Goal: Task Accomplishment & Management: Complete application form

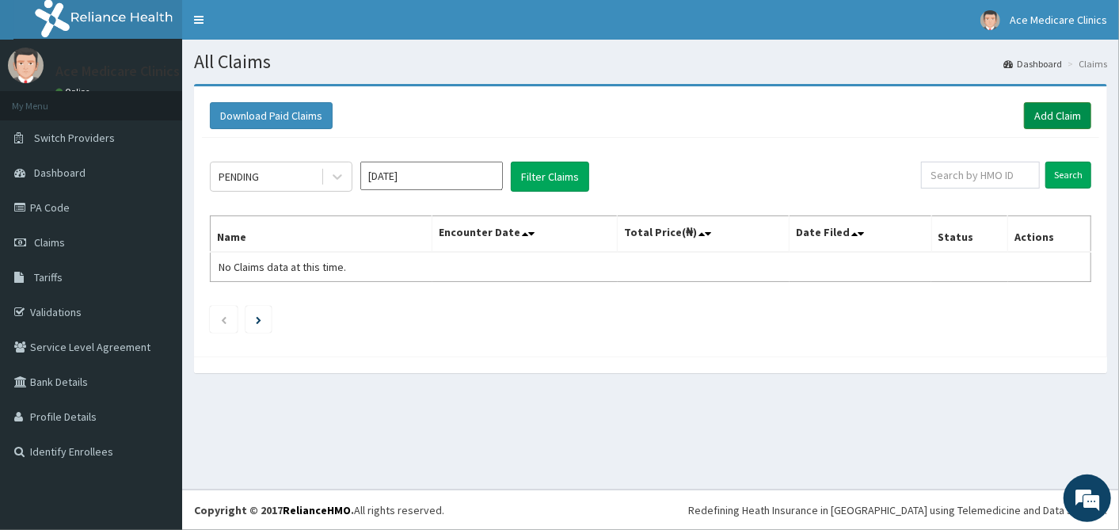
click at [1066, 108] on link "Add Claim" at bounding box center [1057, 115] width 67 height 27
click at [58, 213] on link "PA Code" at bounding box center [91, 207] width 182 height 35
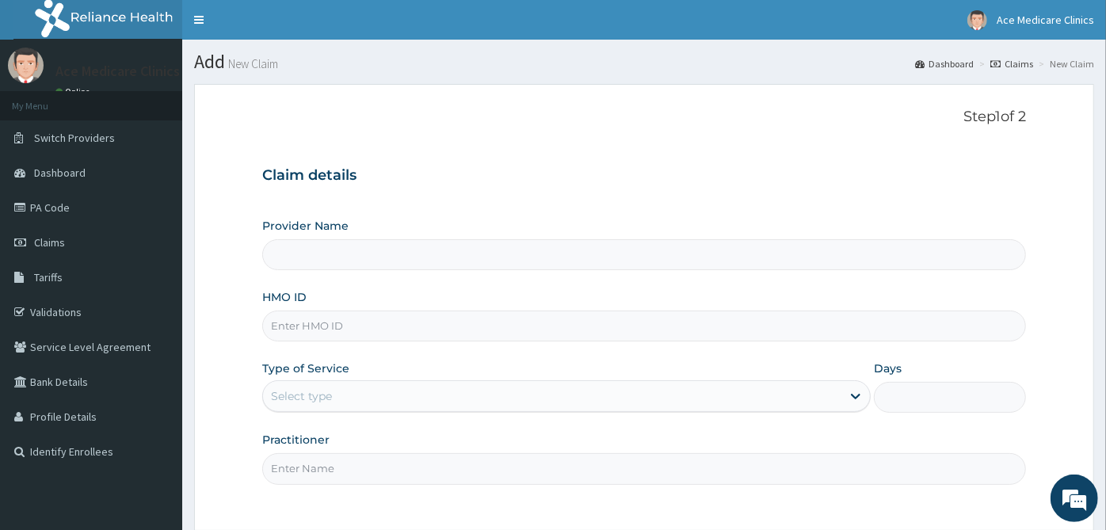
type input "ACE MEDICARE CLINICS- Ota"
click at [479, 321] on input "HMO ID" at bounding box center [643, 325] width 763 height 31
type input "KER/10193/C"
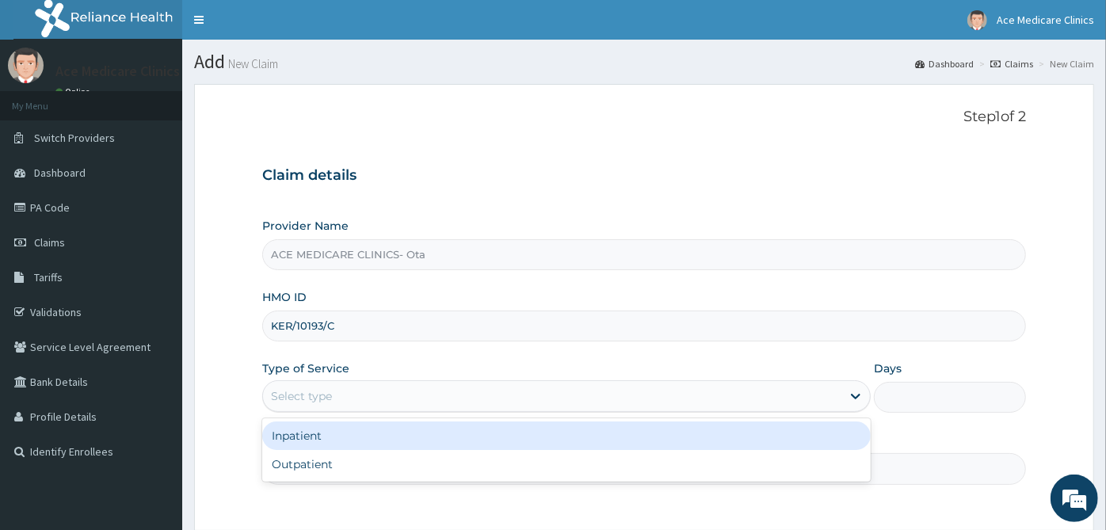
click at [473, 386] on div "Select type" at bounding box center [552, 395] width 578 height 25
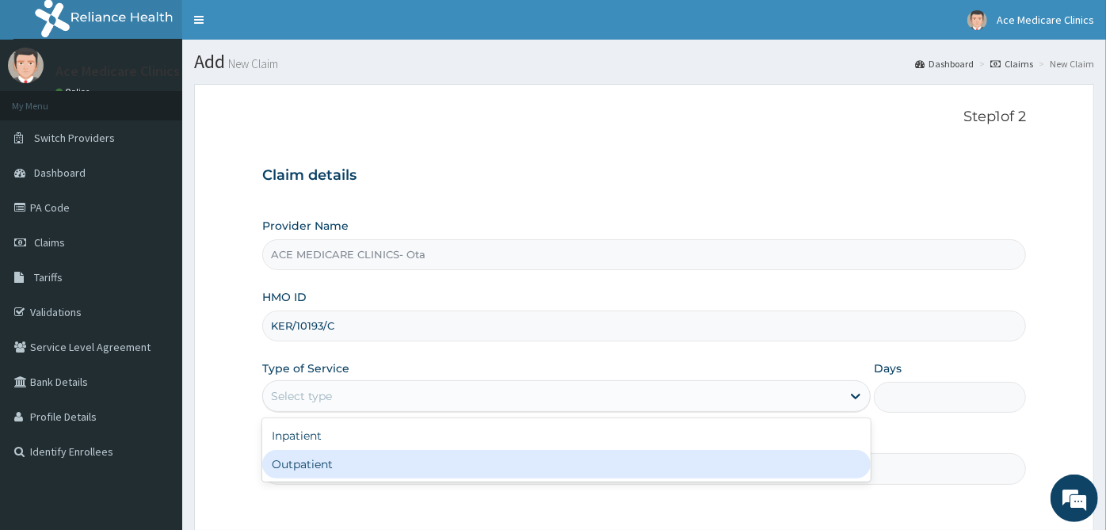
click at [461, 454] on div "Outpatient" at bounding box center [566, 464] width 608 height 29
type input "1"
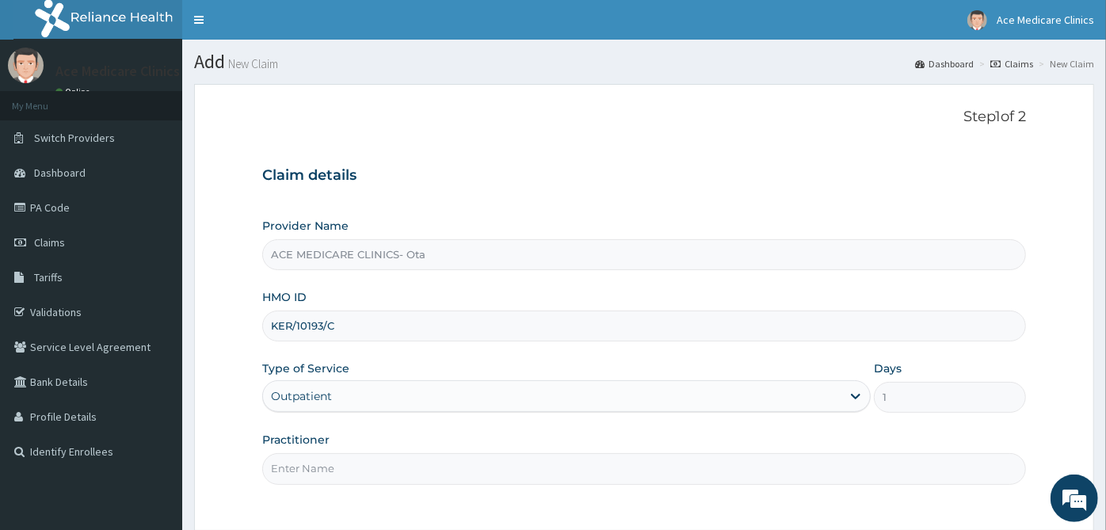
click at [461, 454] on input "Practitioner" at bounding box center [643, 468] width 763 height 31
type input "DR AKUNA"
click at [569, 399] on div "Outpatient" at bounding box center [552, 395] width 578 height 25
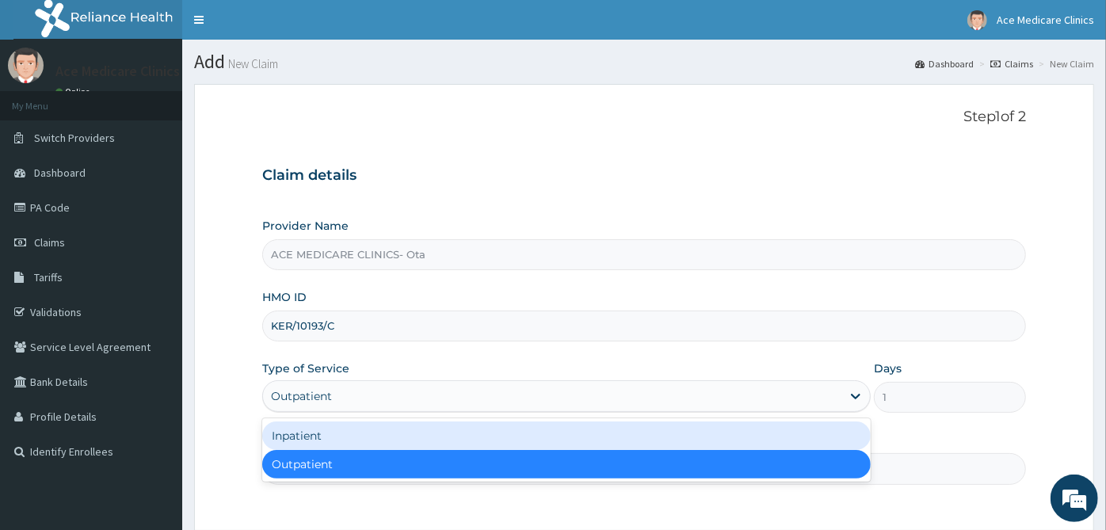
click at [511, 428] on div "Inpatient" at bounding box center [566, 435] width 608 height 29
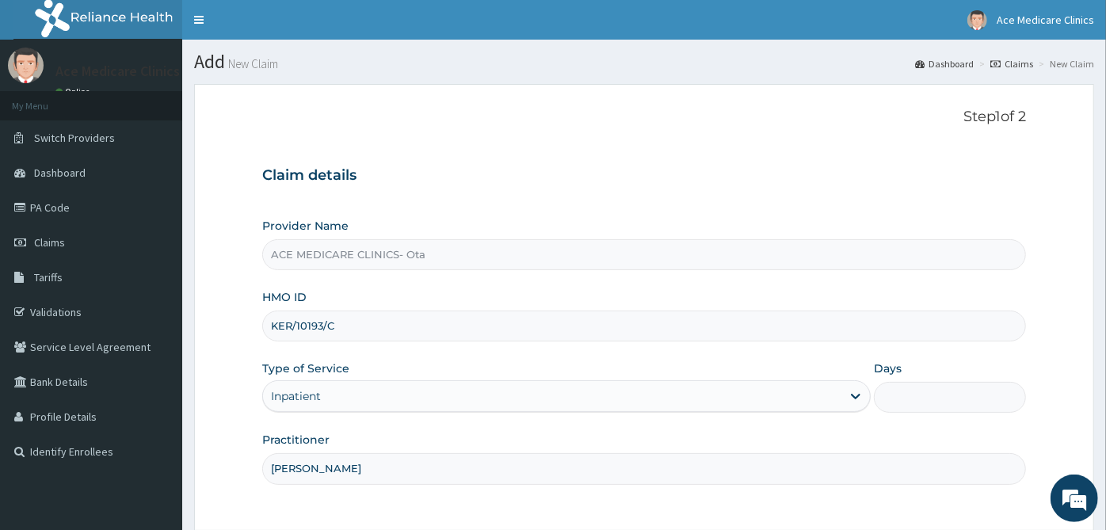
click at [942, 399] on input "Days" at bounding box center [950, 397] width 152 height 31
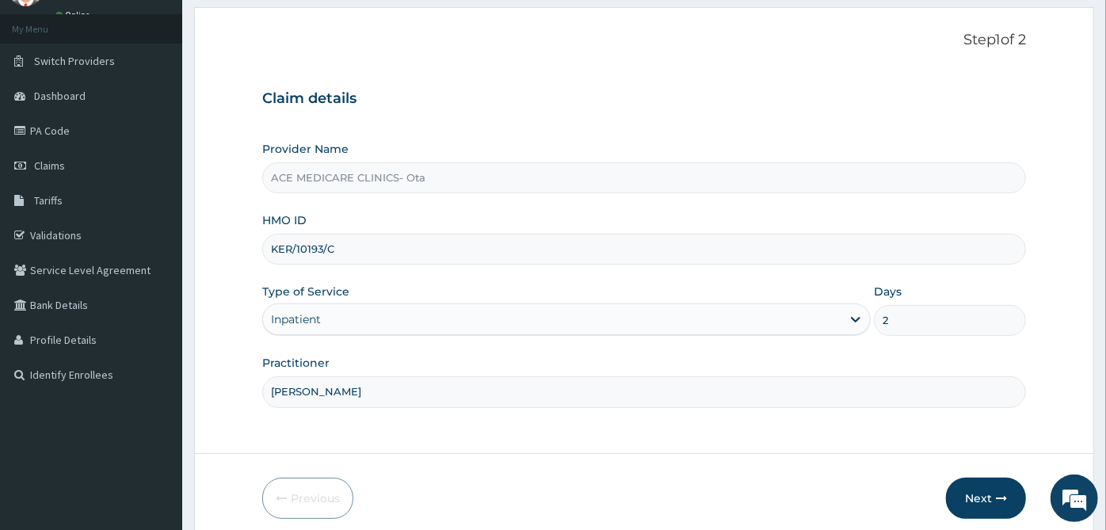
scroll to position [142, 0]
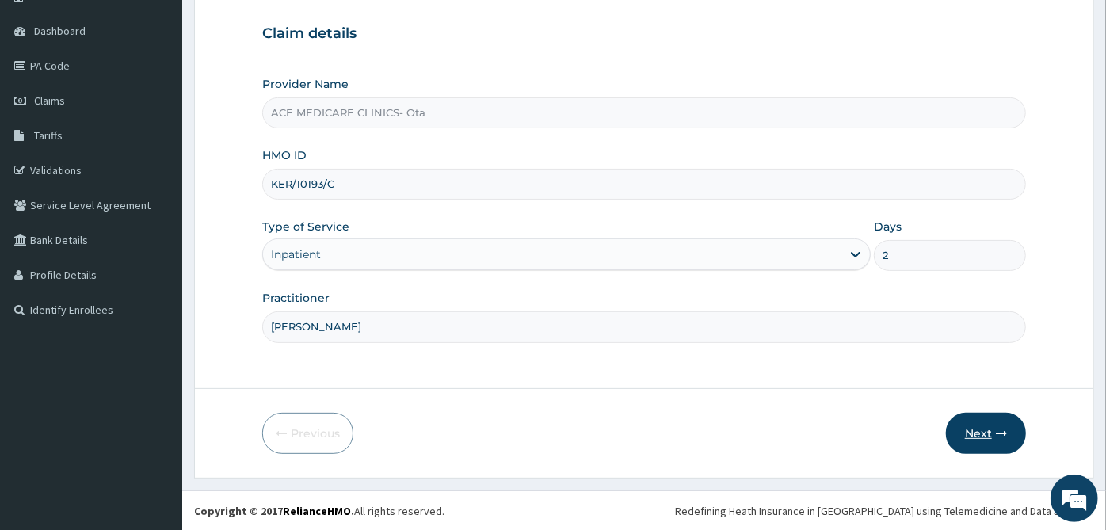
type input "2"
click at [990, 443] on button "Next" at bounding box center [986, 433] width 80 height 41
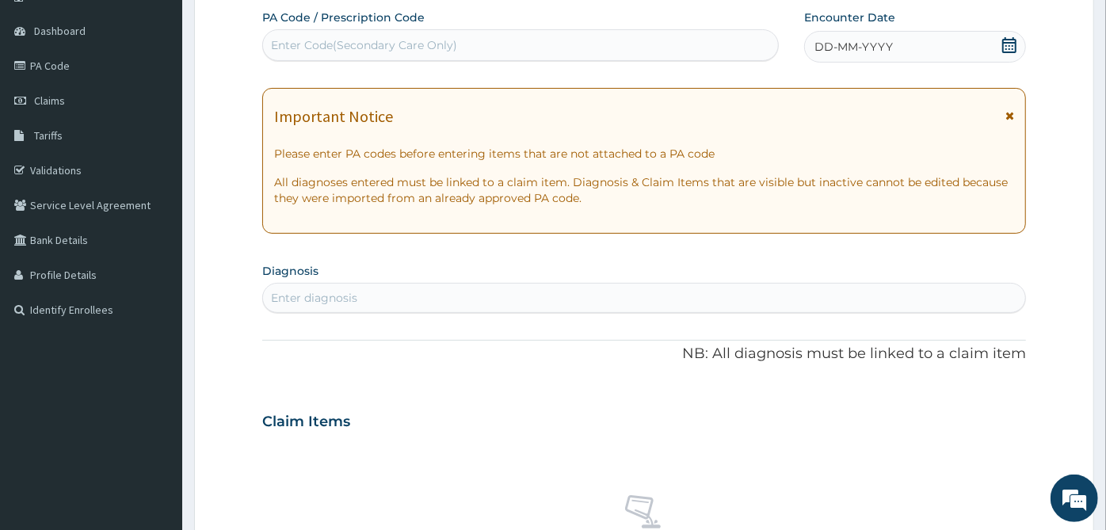
click at [366, 31] on div "Enter Code(Secondary Care Only)" at bounding box center [520, 45] width 516 height 32
paste input "PA/A35878"
type input "PA/A35878"
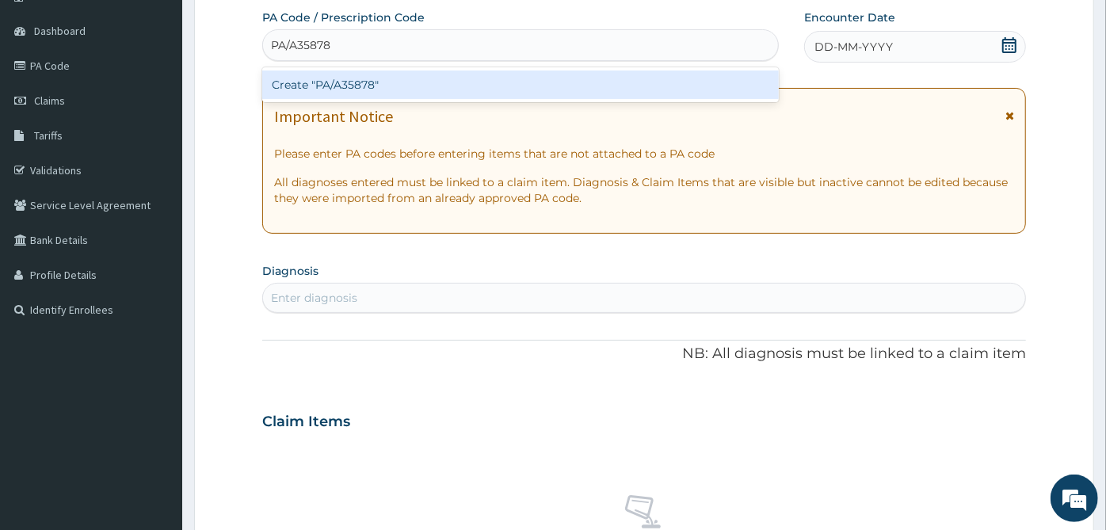
click at [389, 94] on div "Create "PA/A35878"" at bounding box center [520, 84] width 516 height 29
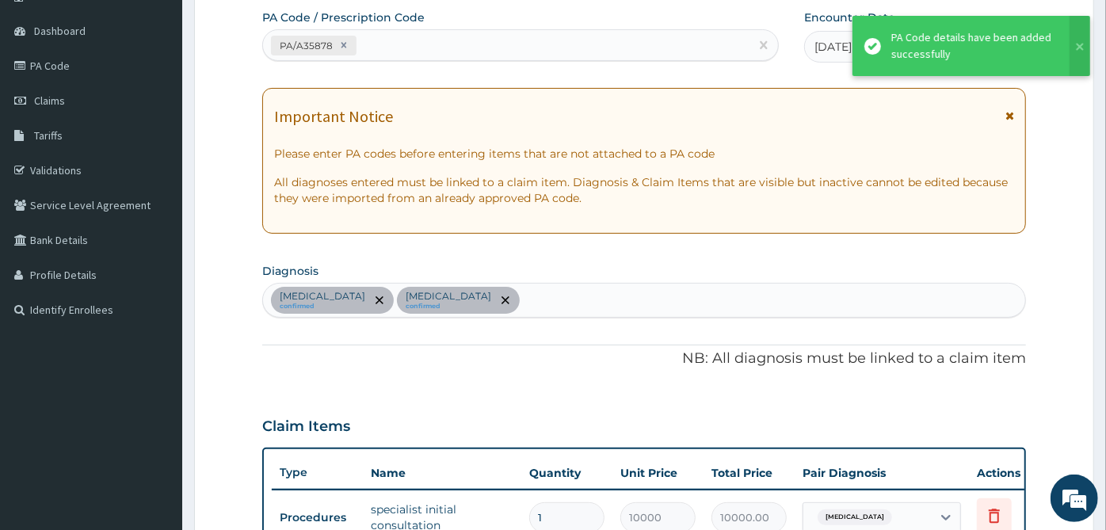
scroll to position [501, 0]
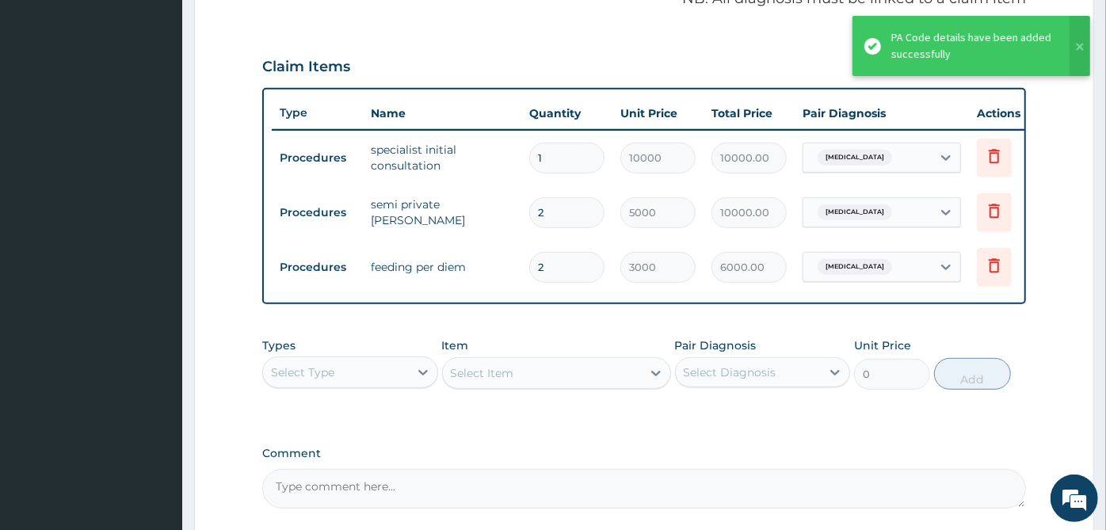
click at [572, 56] on div "Claim Items" at bounding box center [643, 63] width 763 height 41
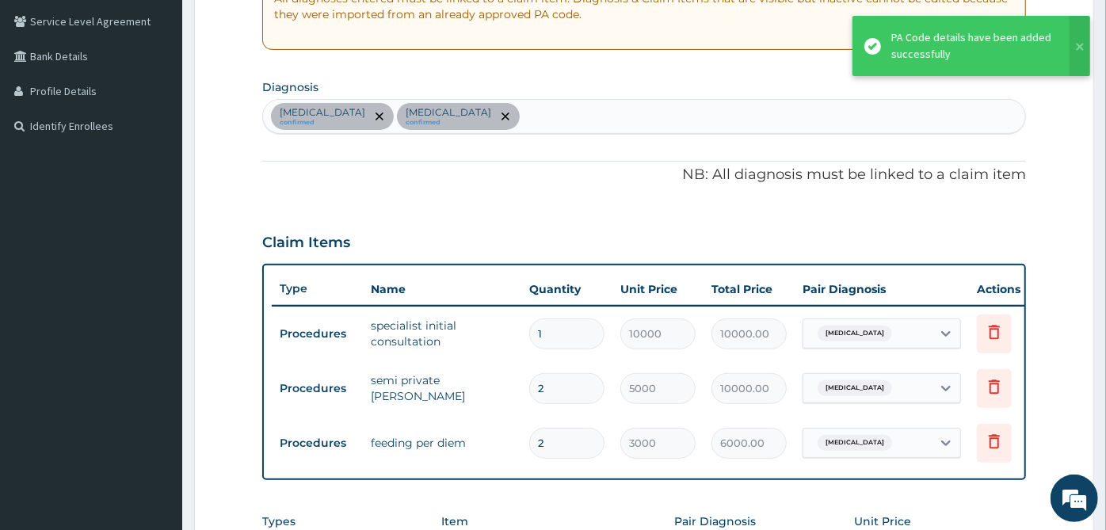
scroll to position [325, 0]
click at [579, 109] on div "Acute gastroenteritis confirmed Acute tonsillitis confirmed" at bounding box center [644, 116] width 762 height 33
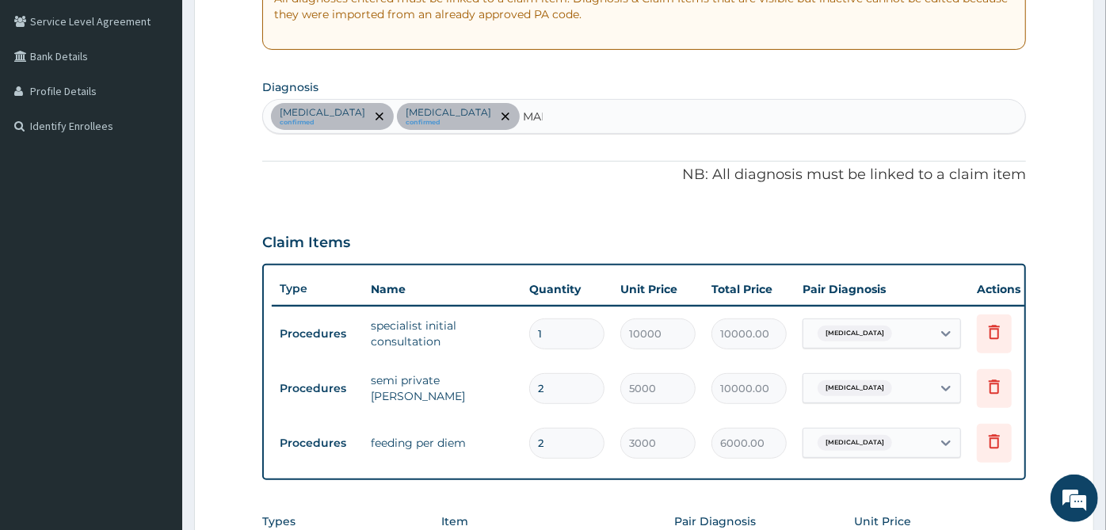
type input "MALA"
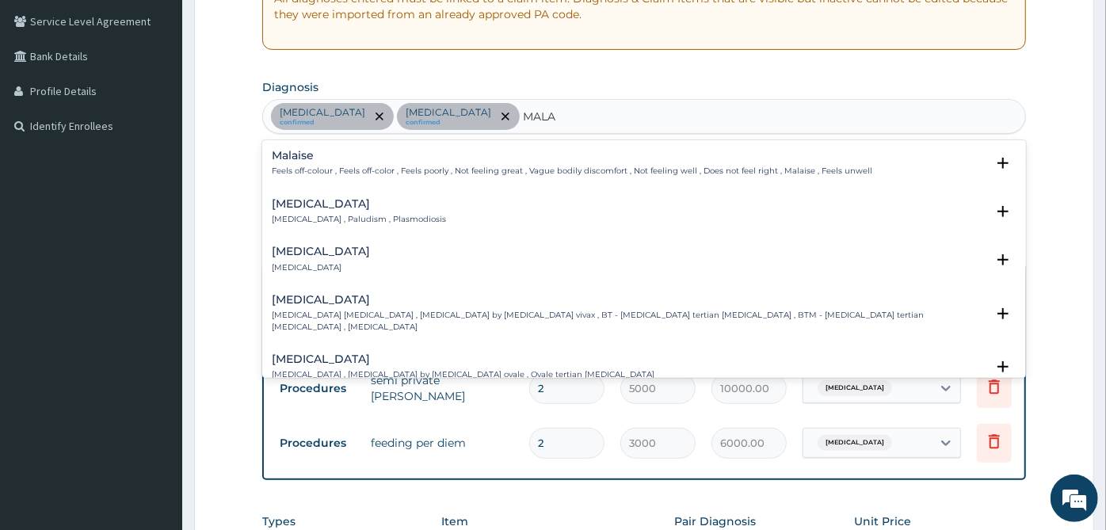
click at [363, 215] on p "Malaria , Paludism , Plasmodiosis" at bounding box center [359, 219] width 174 height 11
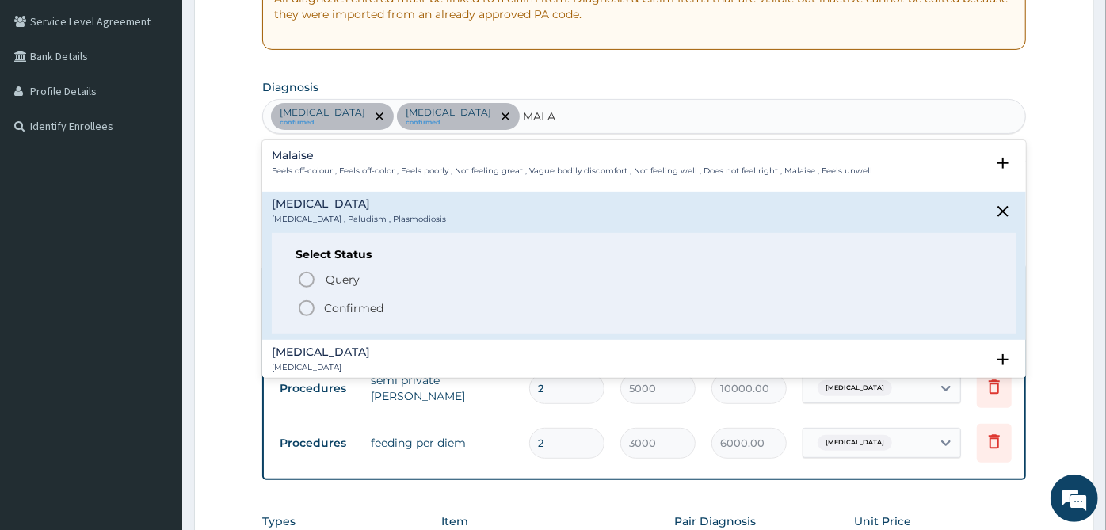
click at [348, 301] on p "Confirmed" at bounding box center [353, 308] width 59 height 16
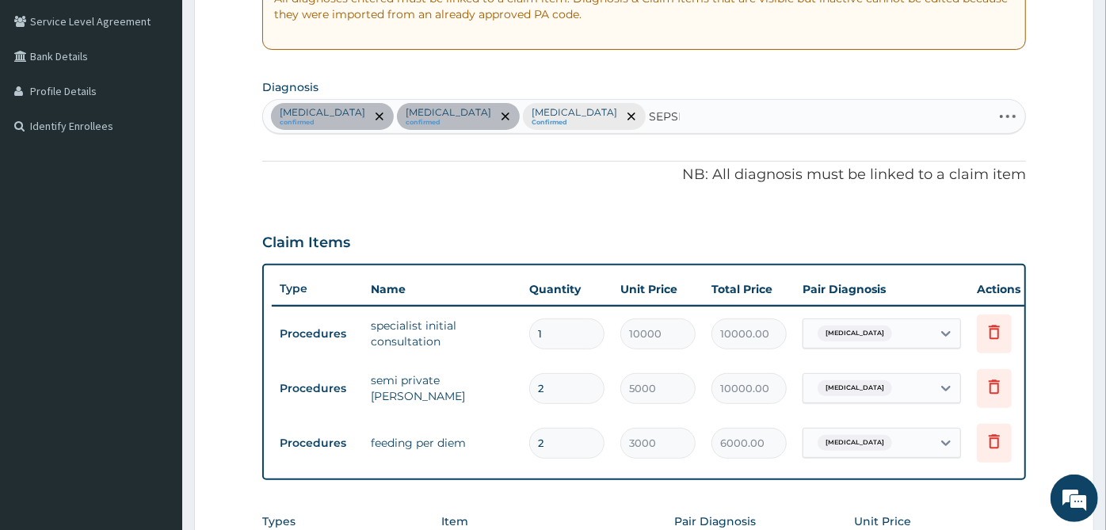
type input "SEPSIS"
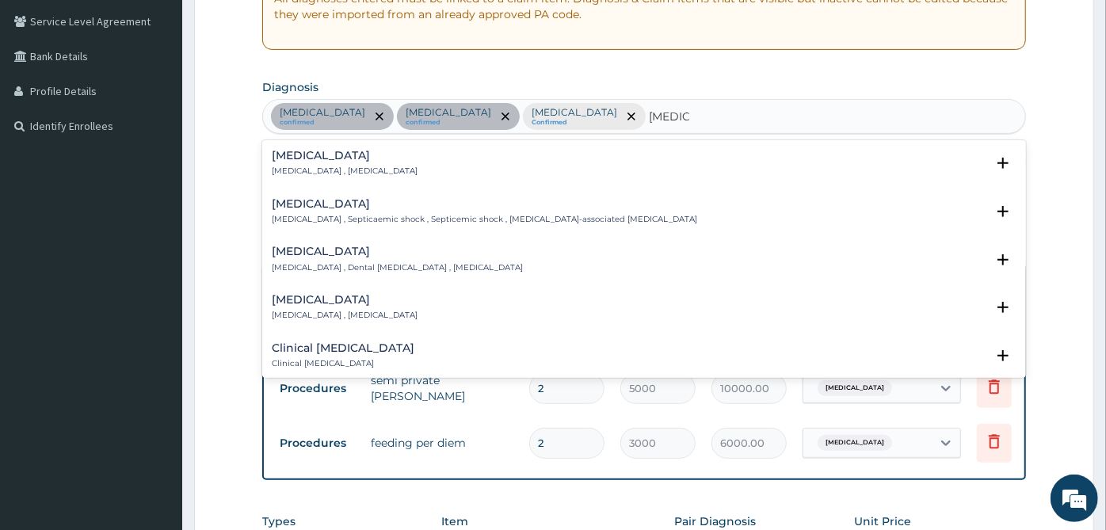
click at [353, 160] on div "Sepsis Systemic infection , Sepsis" at bounding box center [345, 164] width 146 height 28
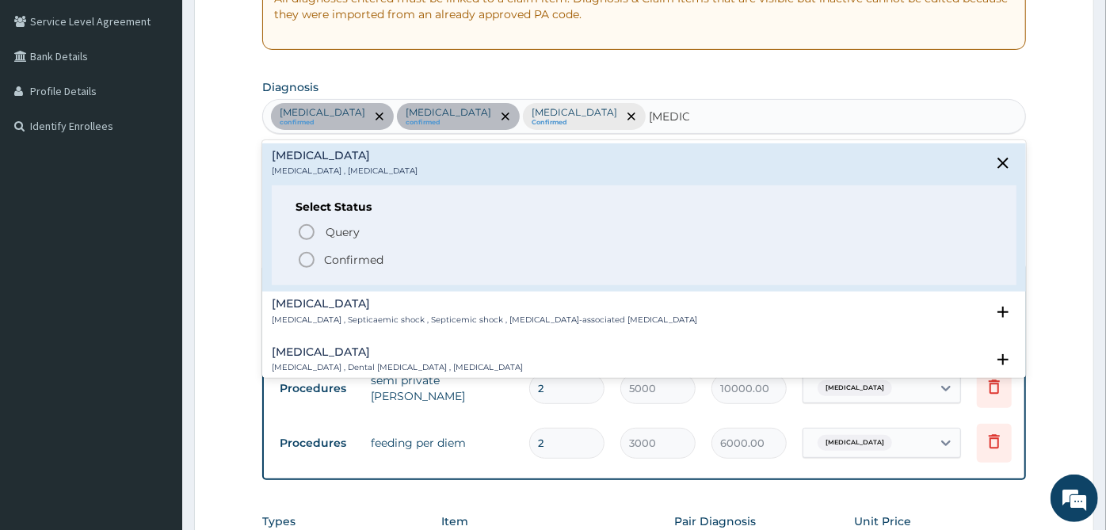
click at [347, 253] on p "Confirmed" at bounding box center [353, 260] width 59 height 16
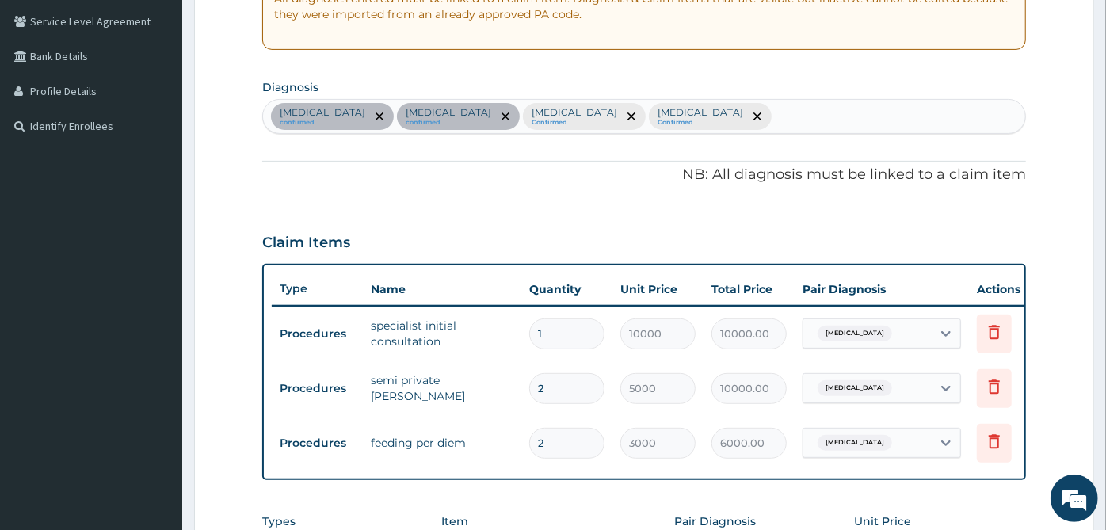
scroll to position [656, 0]
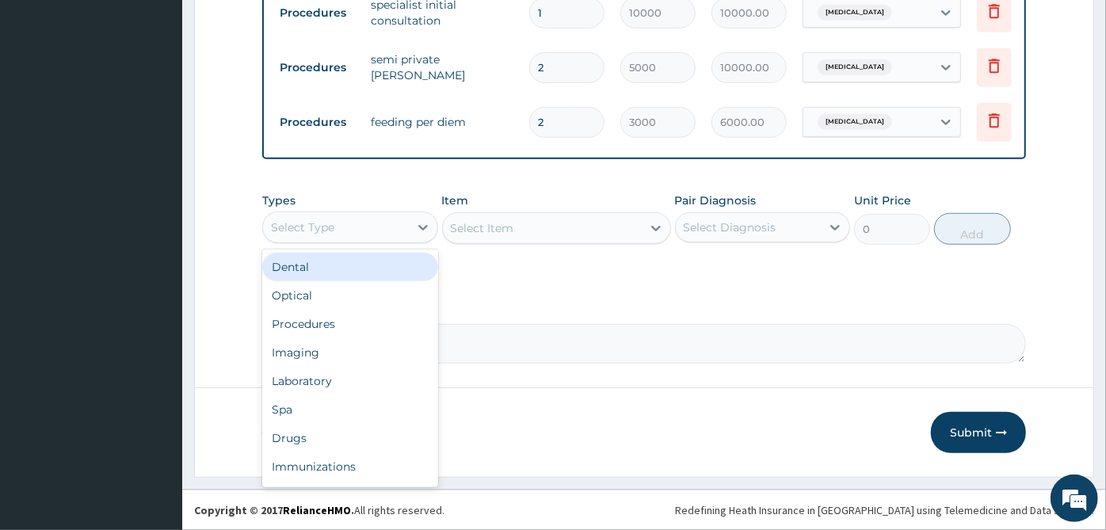
click at [386, 219] on div "Select Type" at bounding box center [336, 227] width 146 height 25
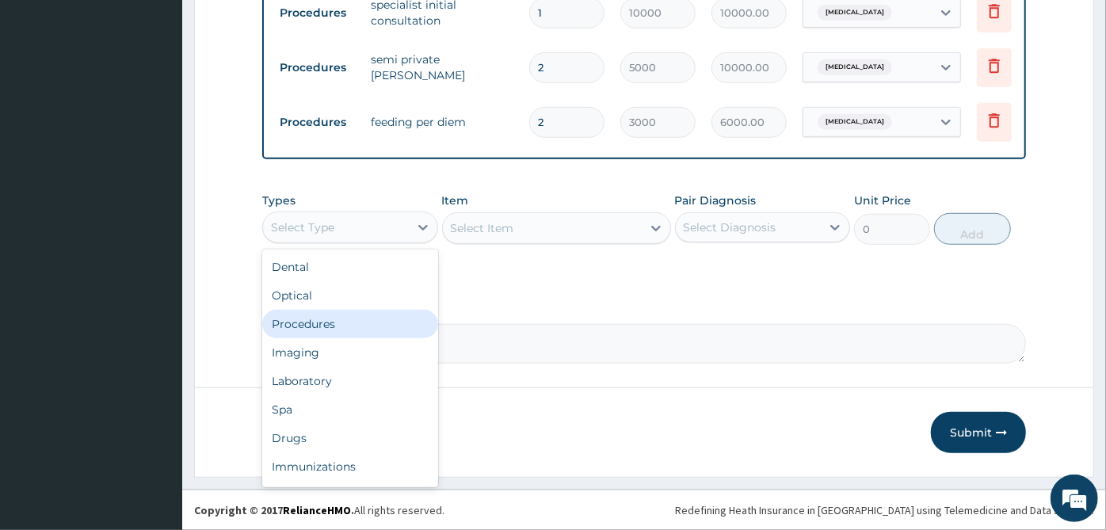
click at [357, 320] on div "Procedures" at bounding box center [350, 324] width 176 height 29
click at [341, 228] on div "Procedures" at bounding box center [336, 227] width 146 height 25
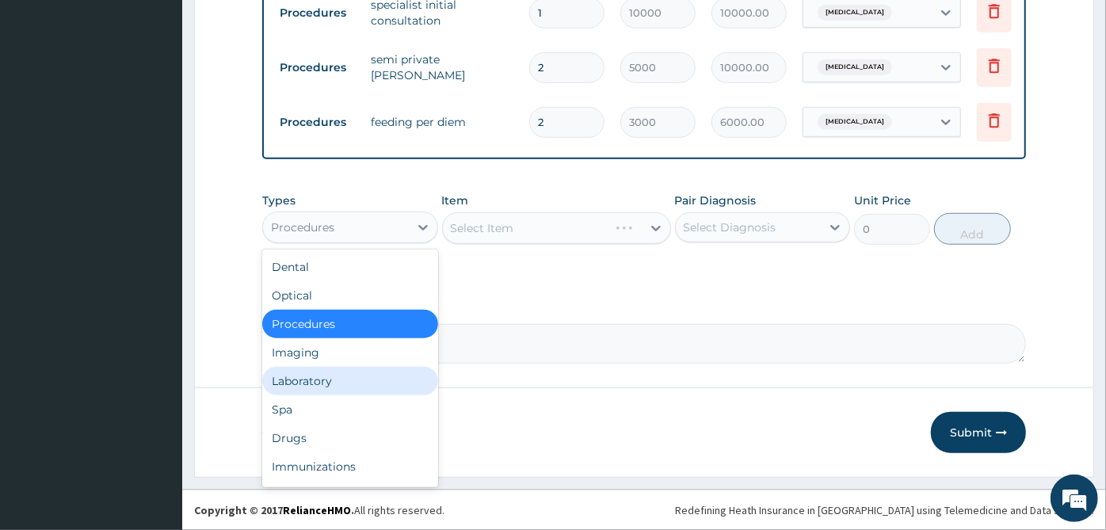
click at [323, 382] on div "Laboratory" at bounding box center [350, 381] width 176 height 29
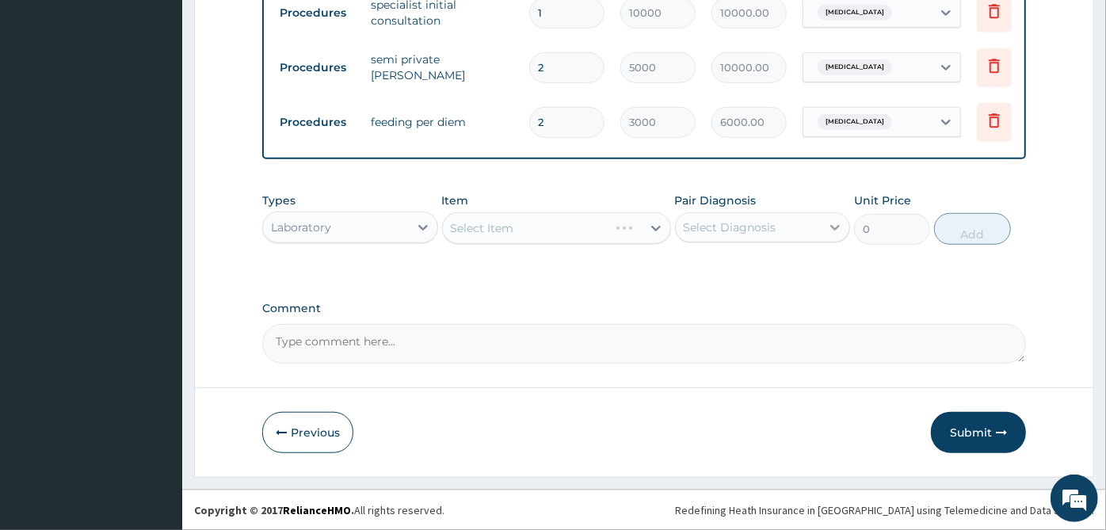
click at [829, 230] on icon at bounding box center [835, 227] width 16 height 16
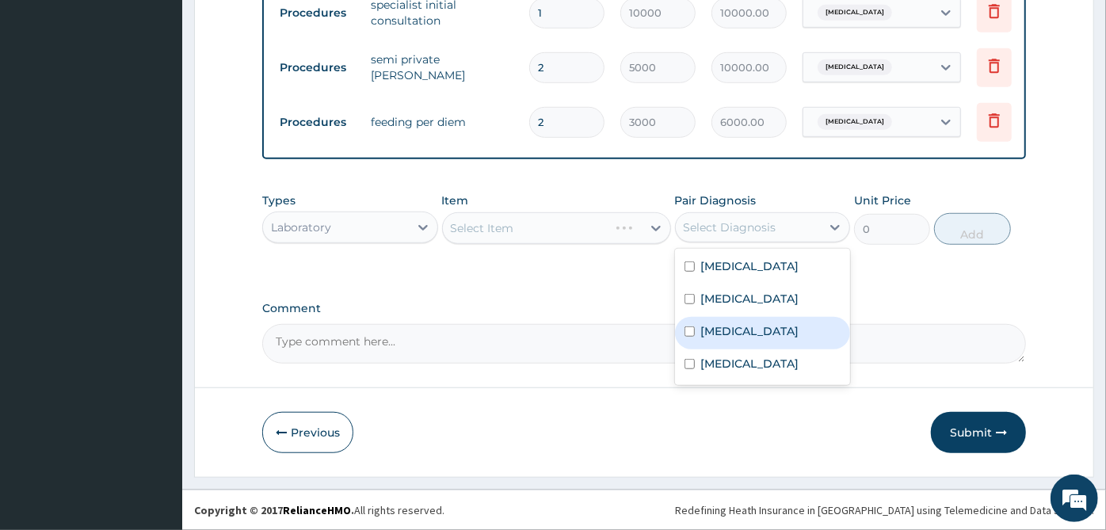
click at [745, 328] on div "Malaria" at bounding box center [763, 333] width 176 height 32
checkbox input "true"
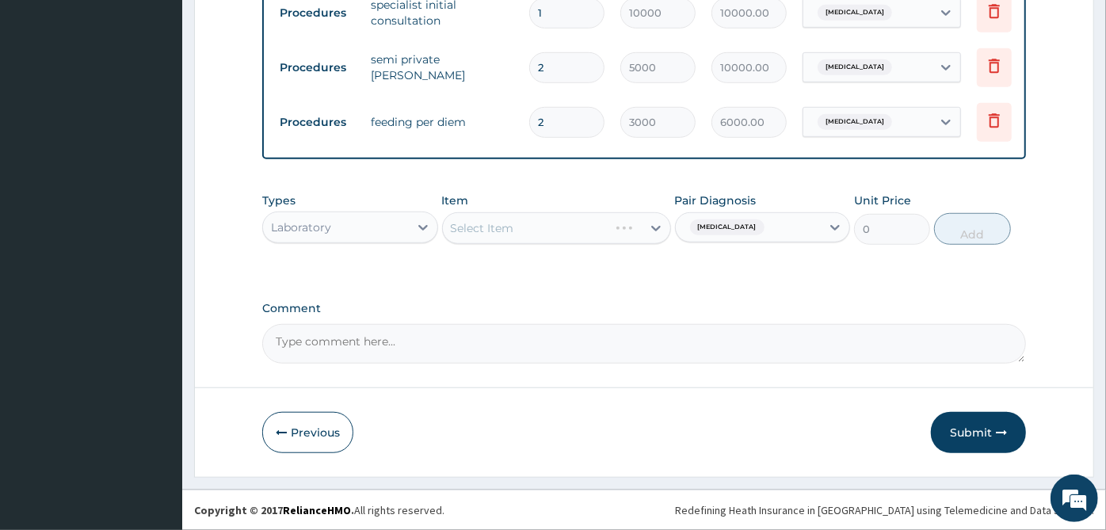
click at [607, 234] on div "Select Item" at bounding box center [556, 228] width 229 height 32
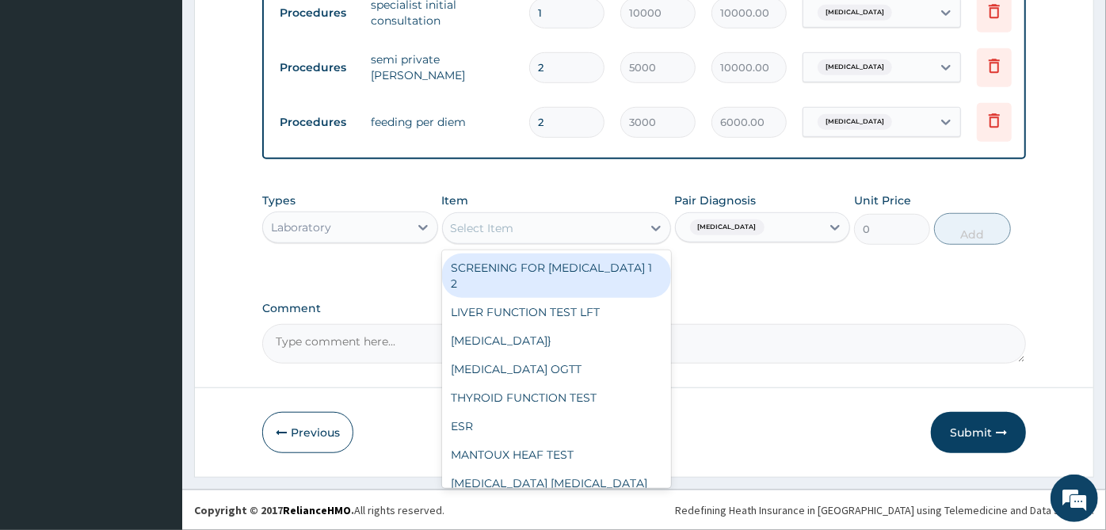
click at [607, 234] on div "Select Item" at bounding box center [542, 227] width 199 height 25
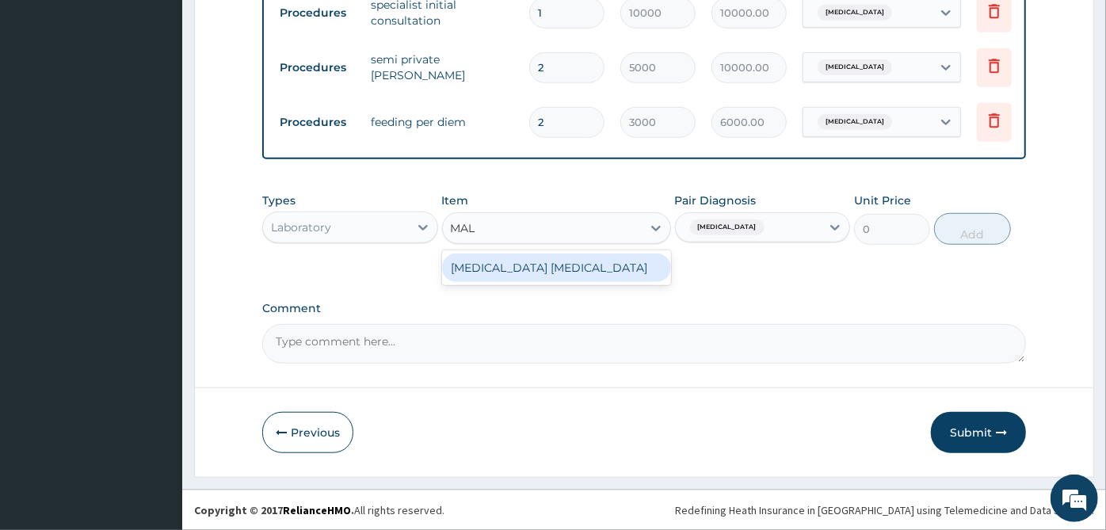
type input "MALA"
click at [600, 274] on div "MALARIA PARASITE" at bounding box center [556, 267] width 229 height 29
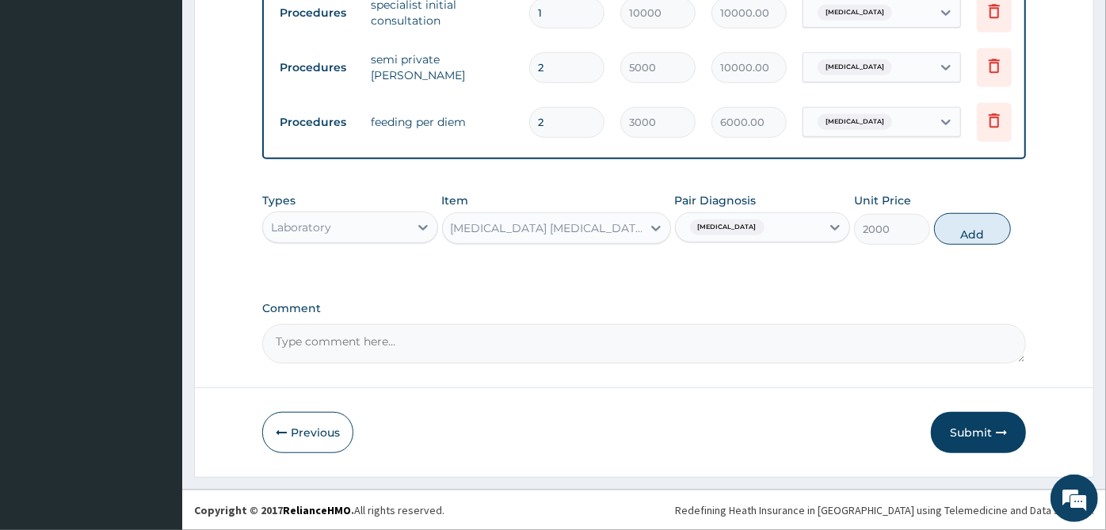
click at [1013, 226] on div "Types Laboratory Item option MALARIA PARASITE, selected. Select is focused ,typ…" at bounding box center [643, 219] width 763 height 68
click at [988, 230] on button "Add" at bounding box center [972, 229] width 76 height 32
type input "0"
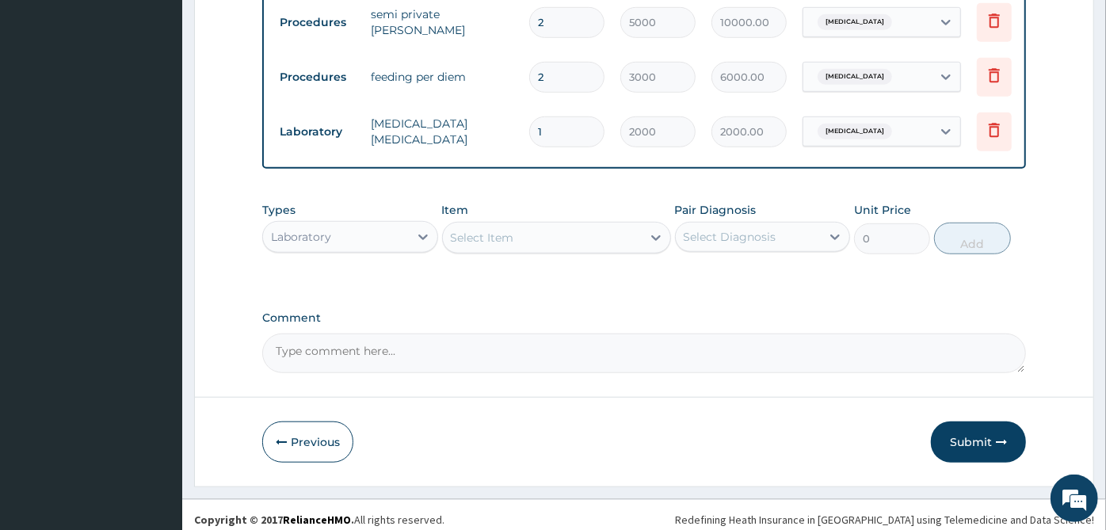
scroll to position [710, 0]
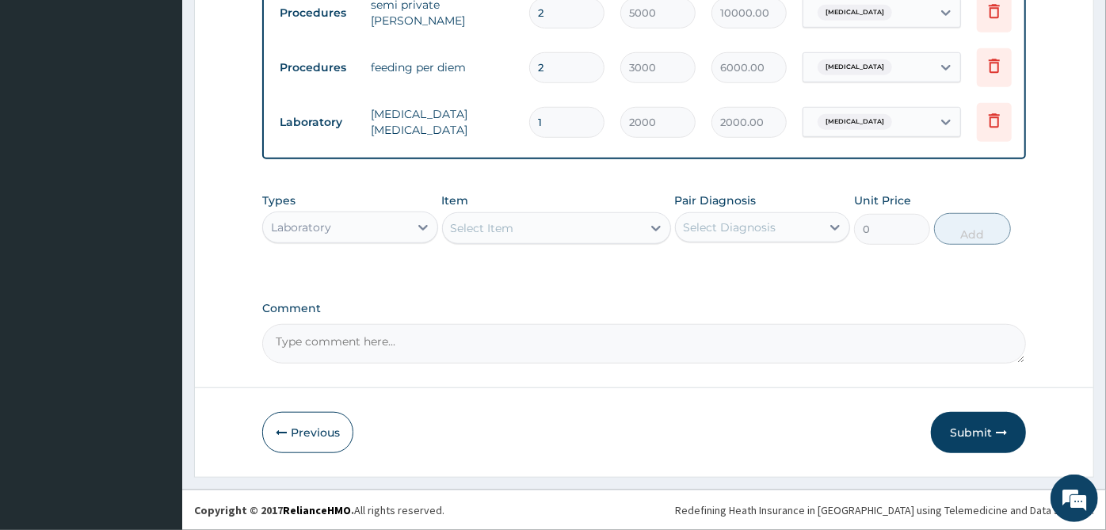
click at [782, 229] on div "Select Diagnosis" at bounding box center [749, 227] width 146 height 25
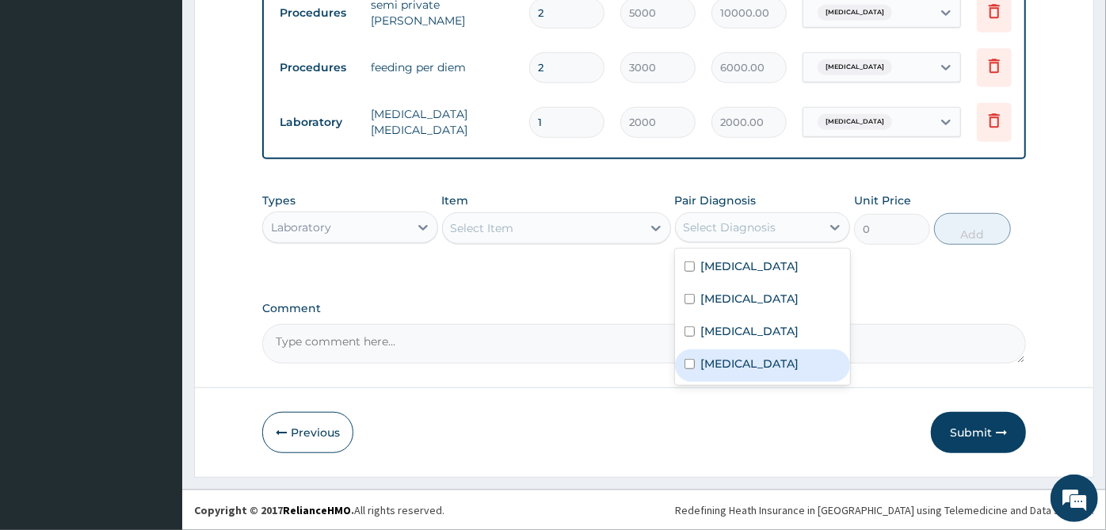
click at [733, 364] on label "Sepsis" at bounding box center [750, 364] width 98 height 16
checkbox input "true"
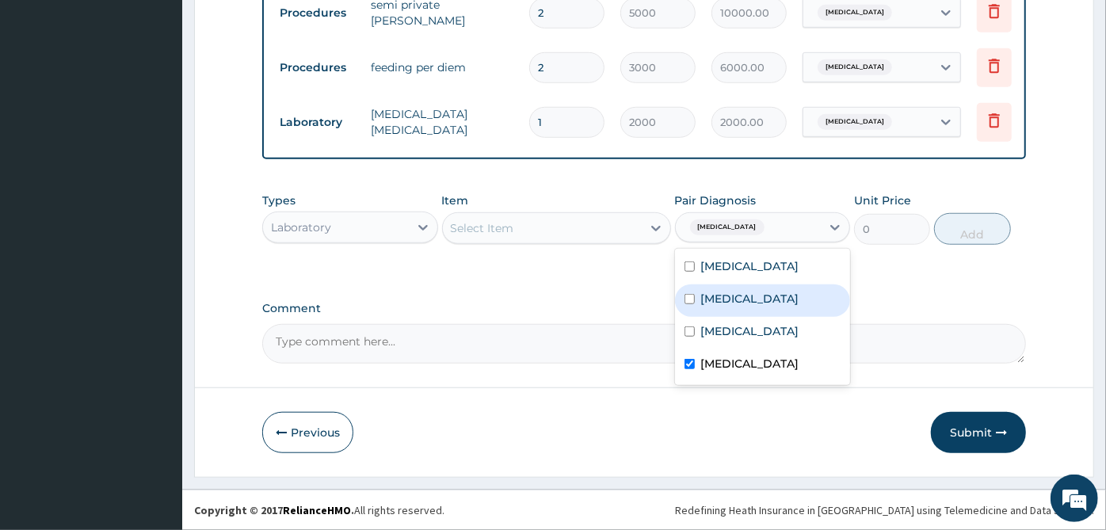
click at [755, 295] on label "[MEDICAL_DATA]" at bounding box center [750, 299] width 98 height 16
checkbox input "true"
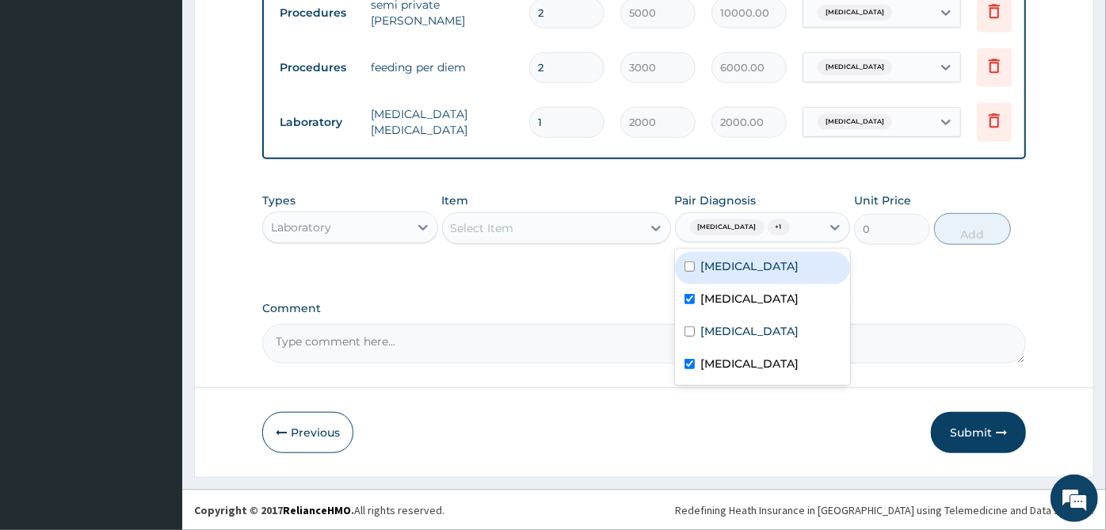
click at [770, 253] on div "Acute gastroenteritis" at bounding box center [763, 268] width 176 height 32
checkbox input "true"
click at [621, 230] on div "Select Item" at bounding box center [542, 227] width 199 height 25
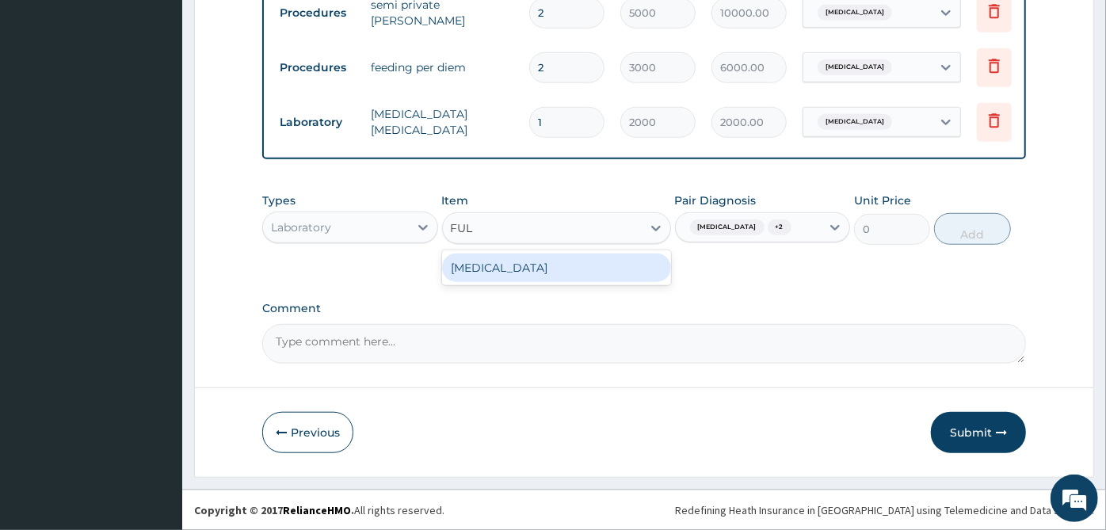
type input "FULL"
click at [592, 278] on div "FULL BLOOD COUNT" at bounding box center [556, 267] width 229 height 29
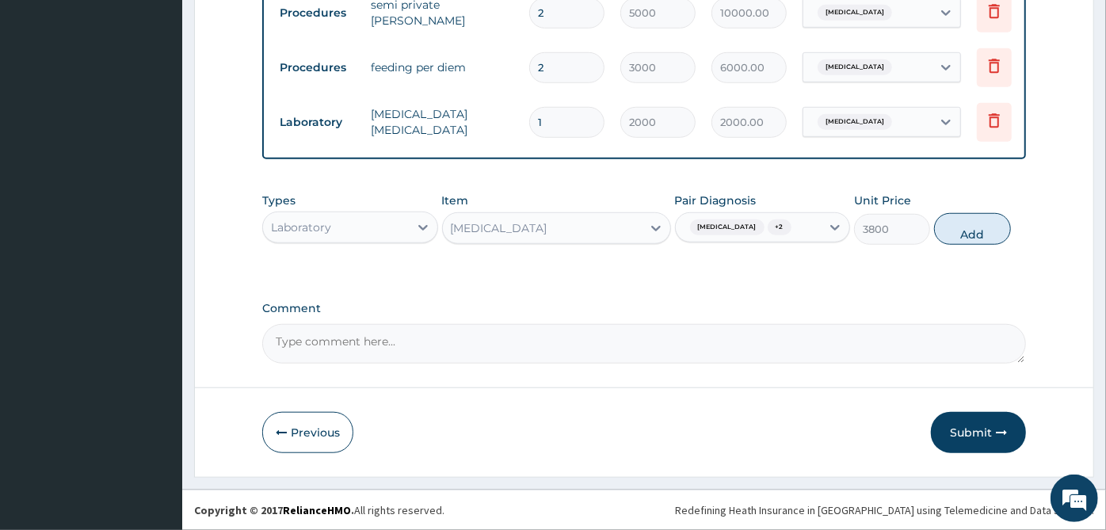
drag, startPoint x: 980, startPoint y: 240, endPoint x: 957, endPoint y: 223, distance: 27.7
click at [980, 241] on button "Add" at bounding box center [972, 229] width 76 height 32
type input "0"
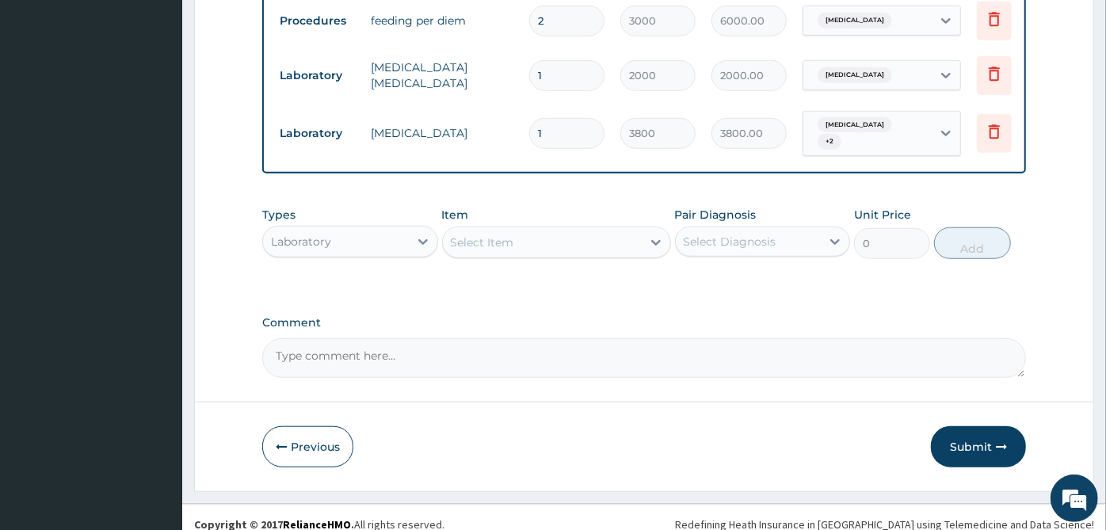
scroll to position [766, 0]
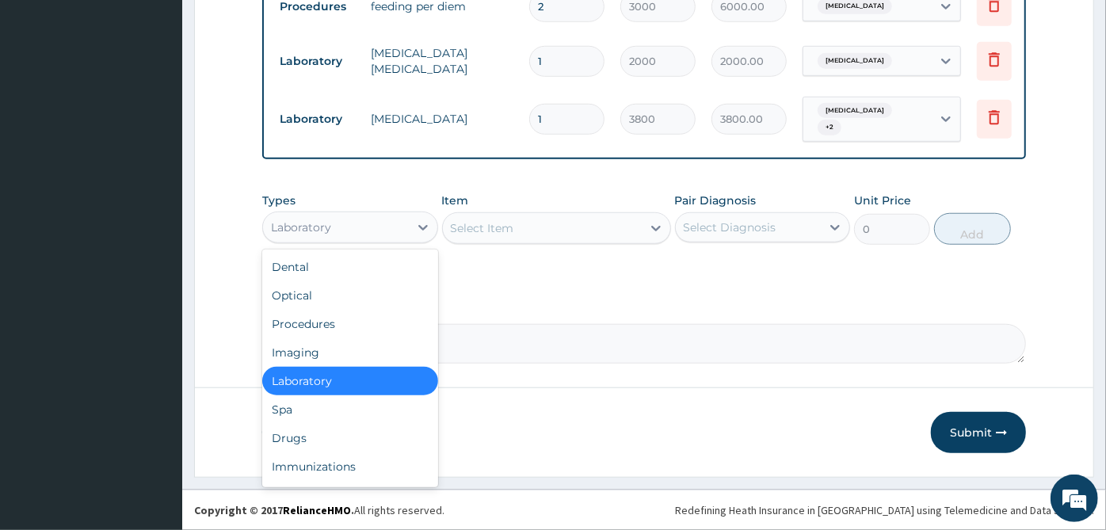
click at [391, 236] on div "Laboratory" at bounding box center [336, 227] width 146 height 25
click at [337, 443] on div "Drugs" at bounding box center [350, 438] width 176 height 29
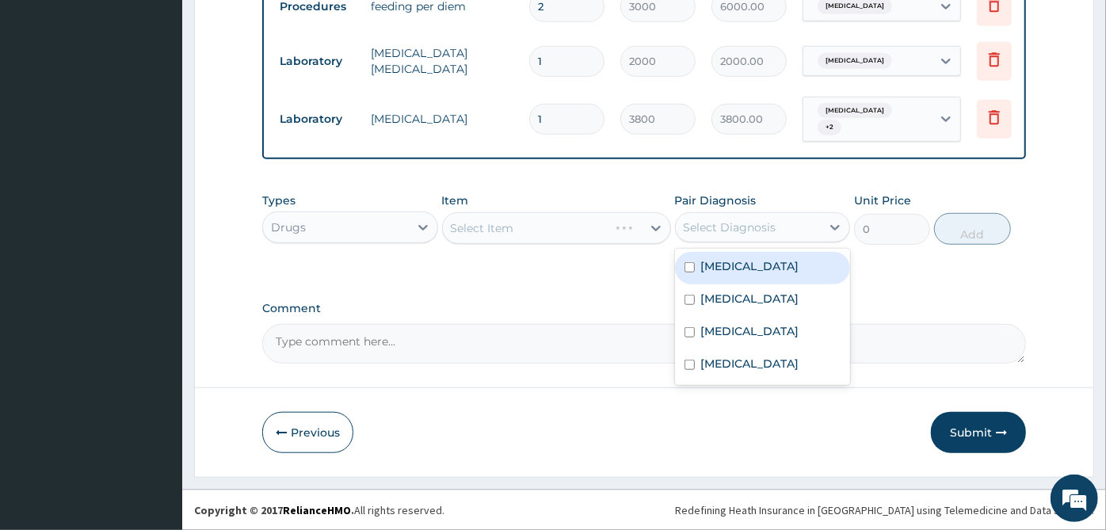
click at [799, 230] on div "Select Diagnosis" at bounding box center [749, 227] width 146 height 25
click at [790, 269] on label "Acute gastroenteritis" at bounding box center [750, 266] width 98 height 16
checkbox input "true"
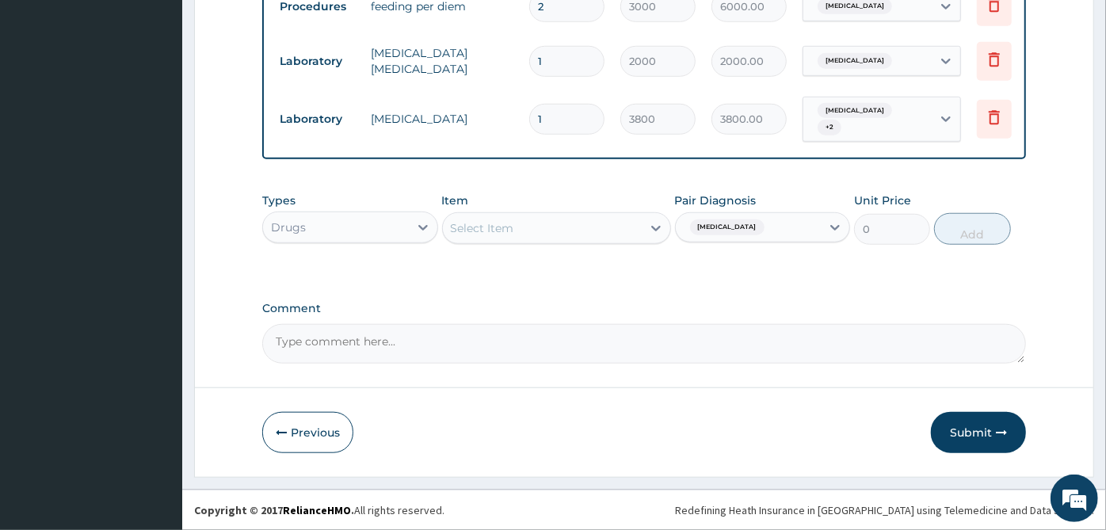
click at [584, 230] on div "Select Item" at bounding box center [542, 227] width 199 height 25
type input "RINGER"
click at [590, 261] on div "RINGERS LACTATE (HARTMANNS)" at bounding box center [556, 267] width 229 height 29
click at [980, 228] on button "Add" at bounding box center [972, 229] width 76 height 32
type input "0"
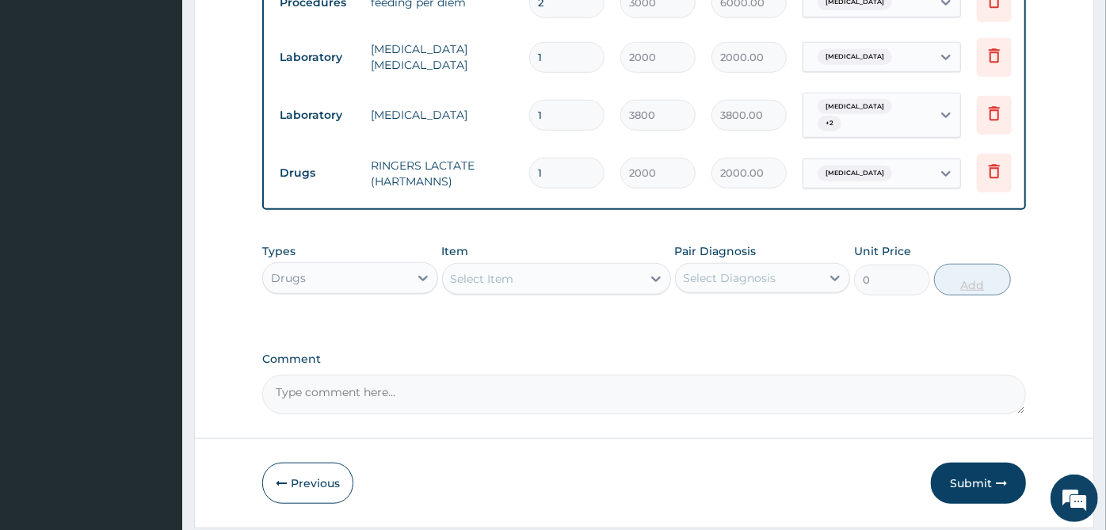
type input "0.00"
type input "2"
type input "4000.00"
type input "2"
click at [587, 276] on div "Select Item" at bounding box center [542, 278] width 199 height 25
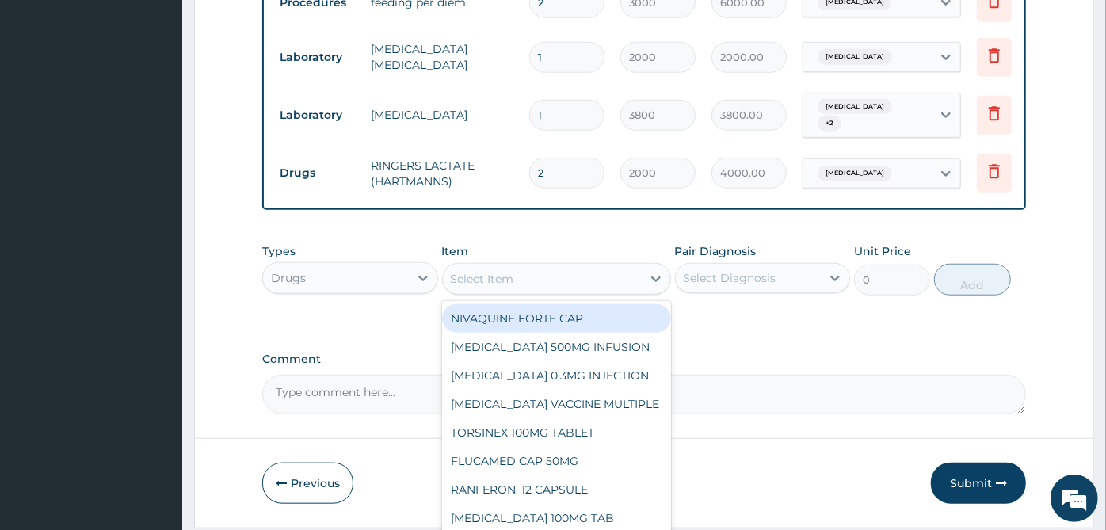
scroll to position [820, 0]
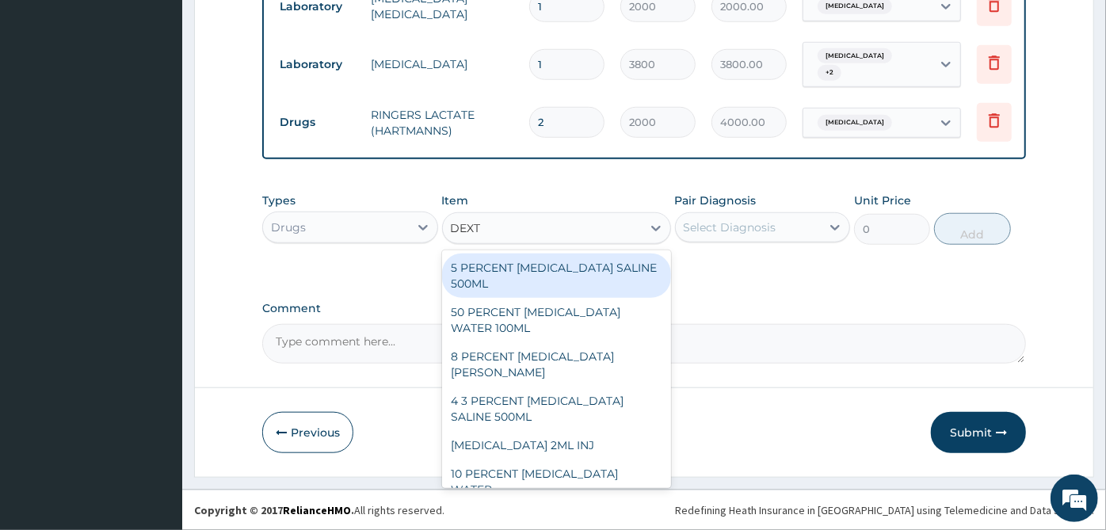
type input "DEXTR"
click at [599, 283] on div "5 PERCENT DEXTROSE SALINE 500ML" at bounding box center [556, 275] width 229 height 44
type input "2000"
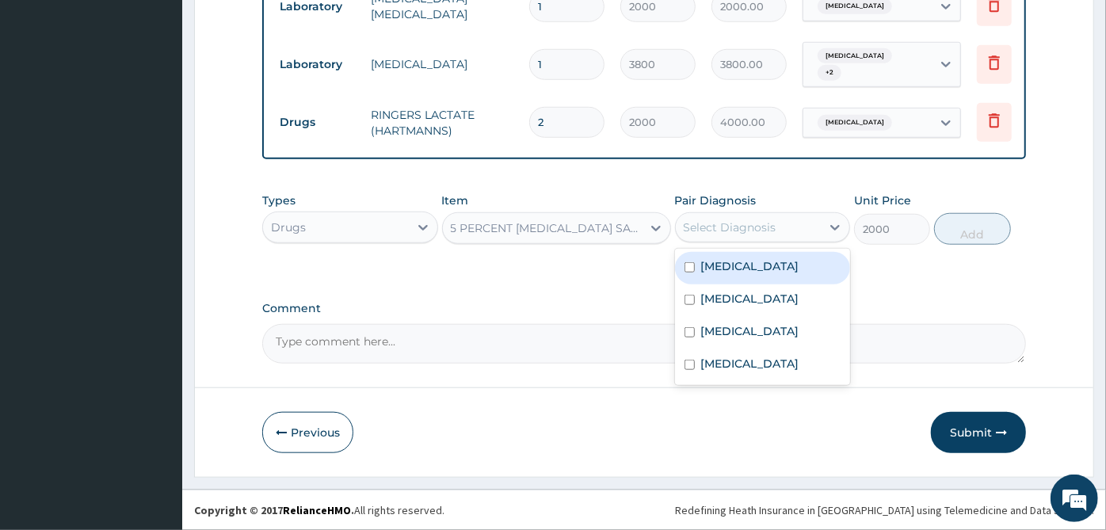
click at [710, 234] on div "Select Diagnosis" at bounding box center [729, 227] width 93 height 16
drag, startPoint x: 710, startPoint y: 271, endPoint x: 715, endPoint y: 298, distance: 27.3
click at [710, 271] on label "Acute gastroenteritis" at bounding box center [750, 266] width 98 height 16
checkbox input "true"
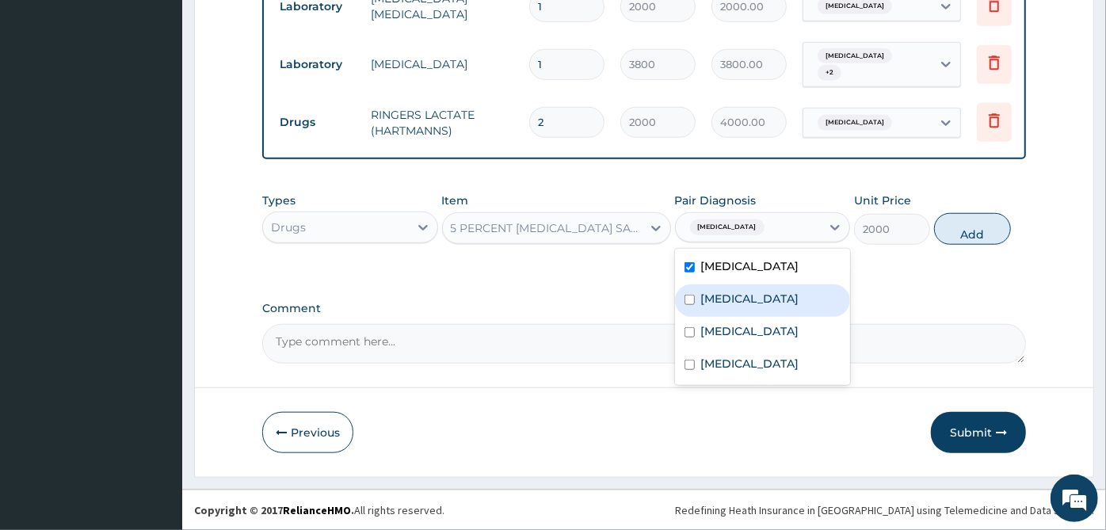
click at [715, 302] on label "Acute tonsillitis" at bounding box center [750, 299] width 98 height 16
checkbox input "true"
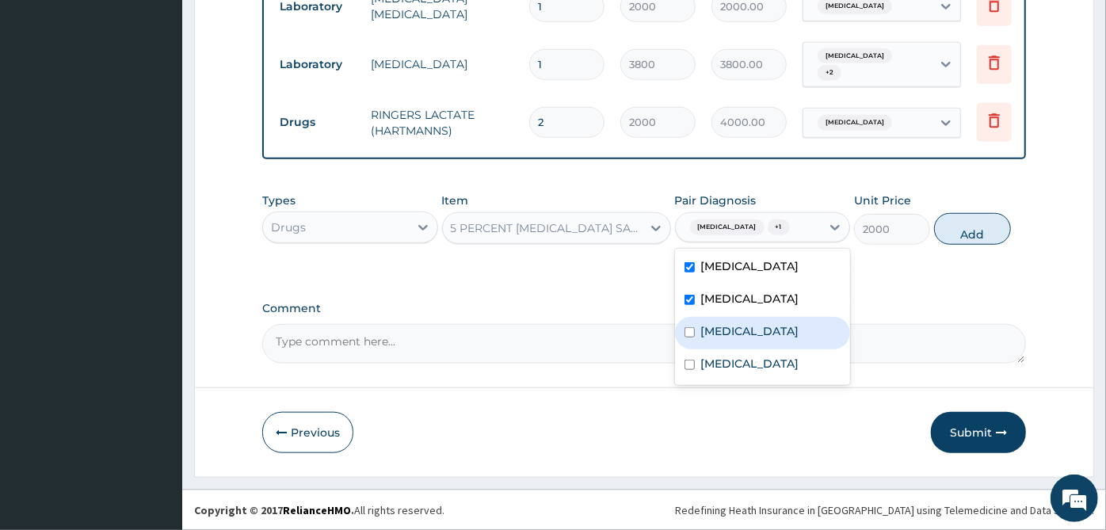
click at [725, 339] on label "Malaria" at bounding box center [750, 331] width 98 height 16
checkbox input "true"
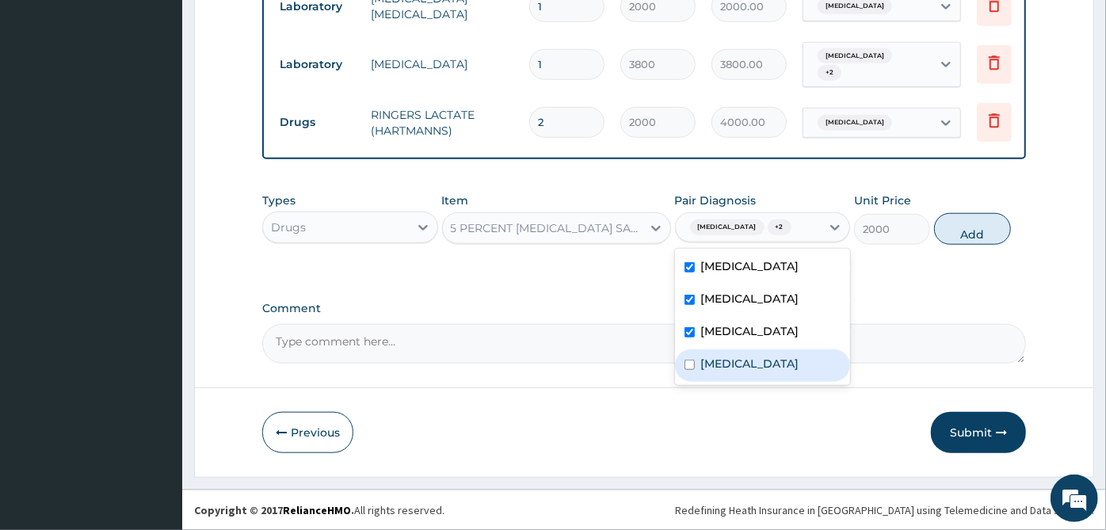
click at [725, 366] on label "Sepsis" at bounding box center [750, 364] width 98 height 16
checkbox input "true"
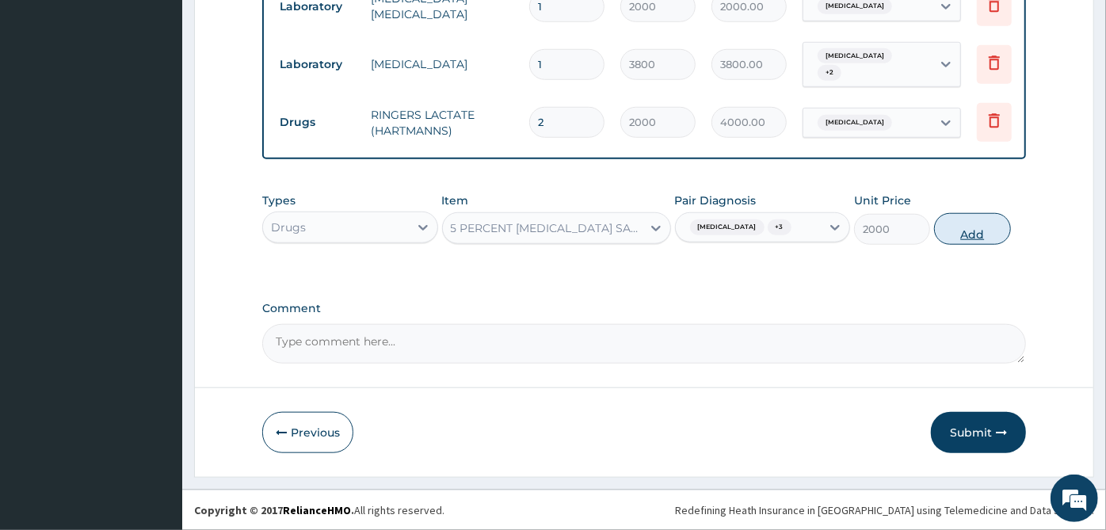
click at [984, 223] on button "Add" at bounding box center [972, 229] width 76 height 32
type input "0"
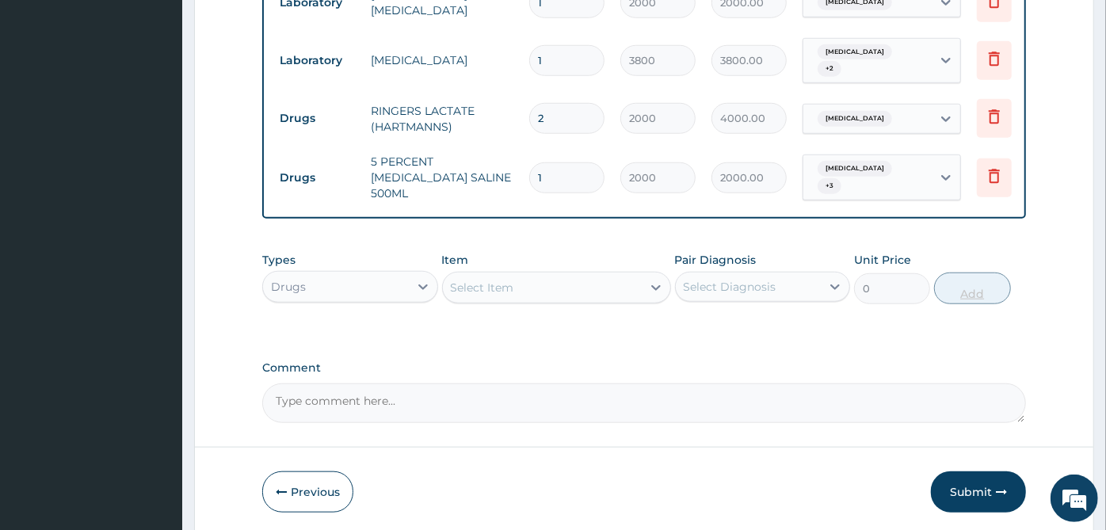
type input "0.00"
type input "3"
type input "6000.00"
type input "3"
click at [550, 289] on div "Select Item" at bounding box center [542, 287] width 199 height 25
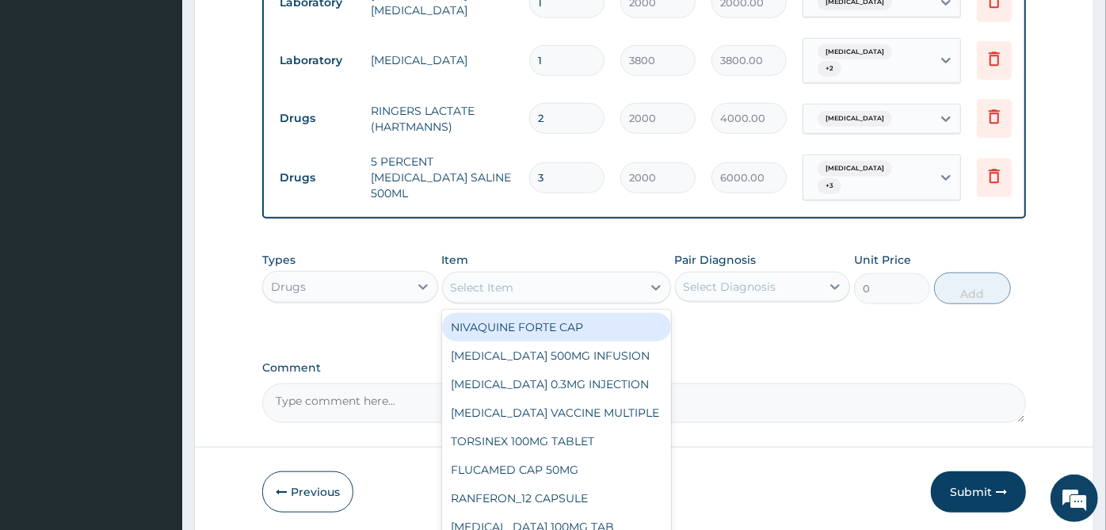
scroll to position [881, 0]
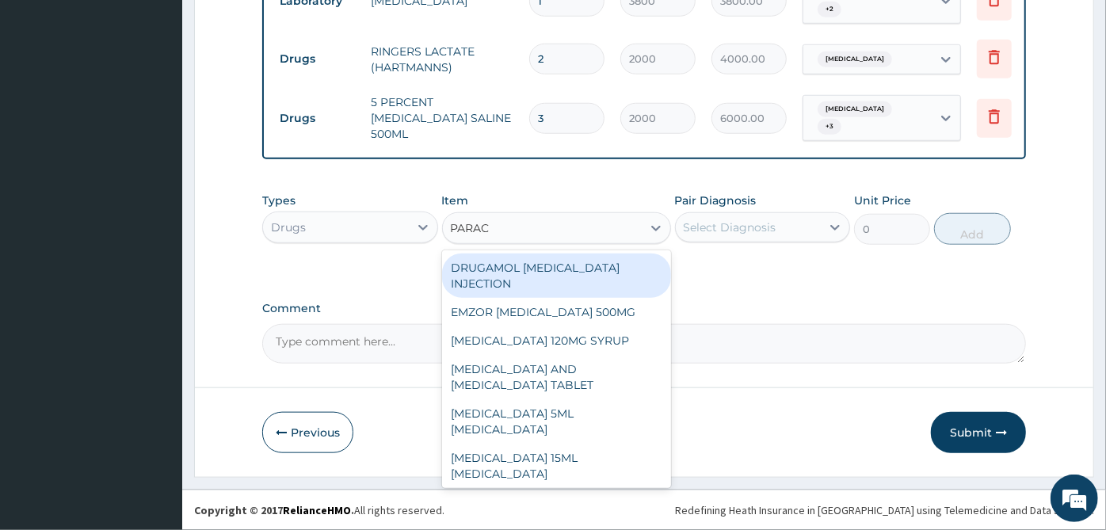
type input "PARACE"
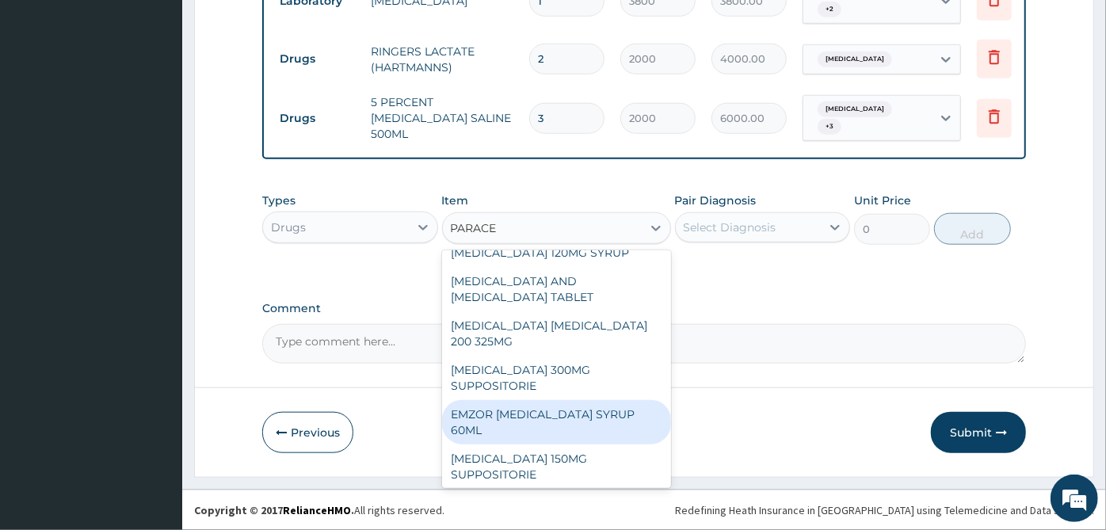
scroll to position [176, 0]
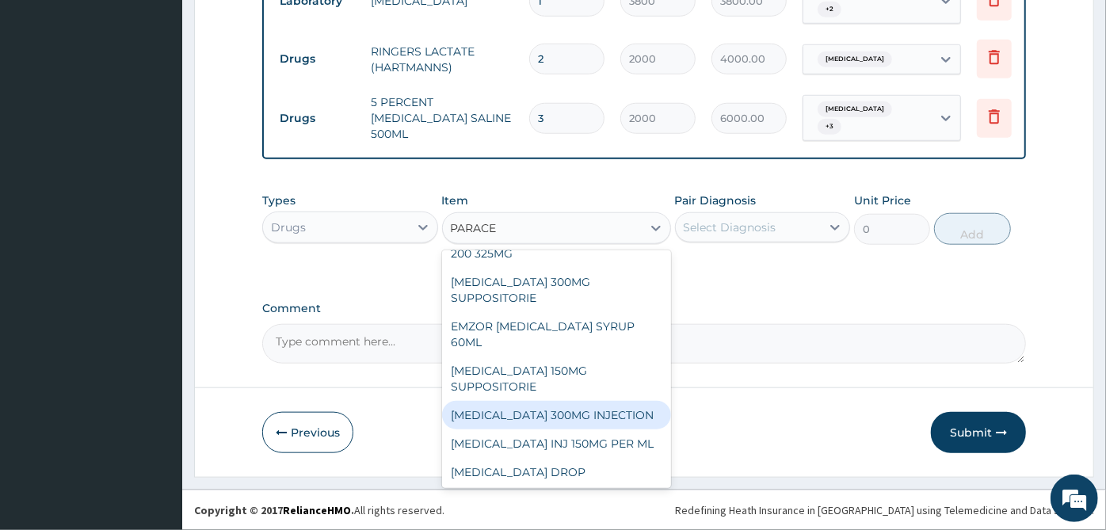
click at [601, 417] on div "PARACETAMOL 300MG INJECTION" at bounding box center [556, 415] width 229 height 29
type input "500"
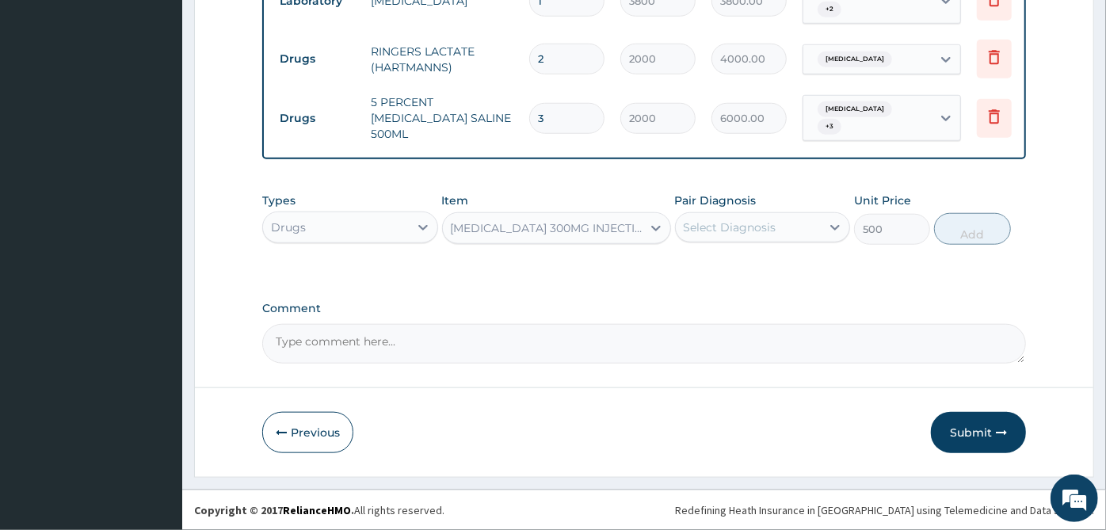
click at [720, 226] on div "Select Diagnosis" at bounding box center [729, 227] width 93 height 16
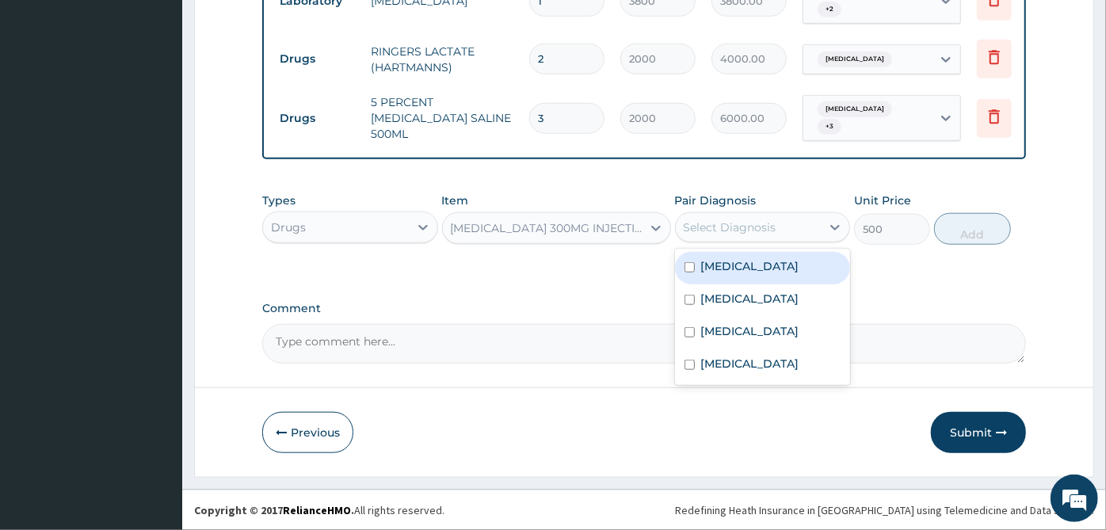
click at [718, 263] on label "Acute gastroenteritis" at bounding box center [750, 266] width 98 height 16
checkbox input "true"
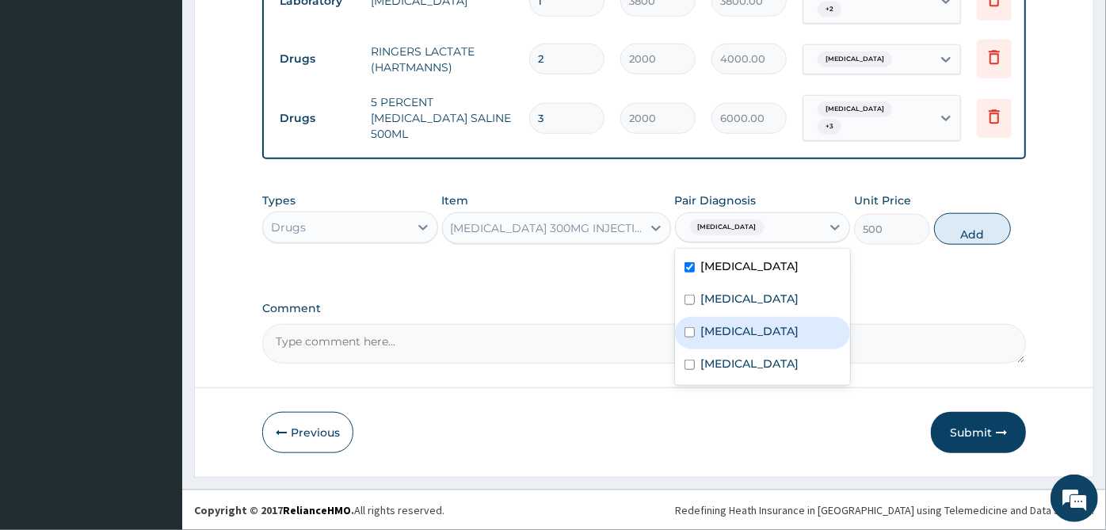
click at [744, 338] on div "Malaria" at bounding box center [763, 333] width 176 height 32
checkbox input "true"
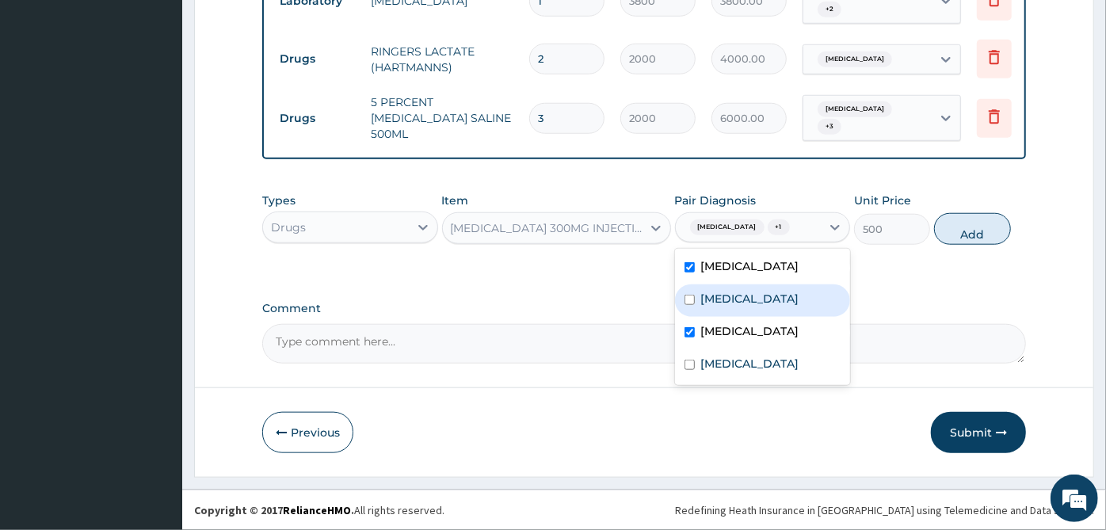
click at [759, 292] on label "Acute tonsillitis" at bounding box center [750, 299] width 98 height 16
checkbox input "true"
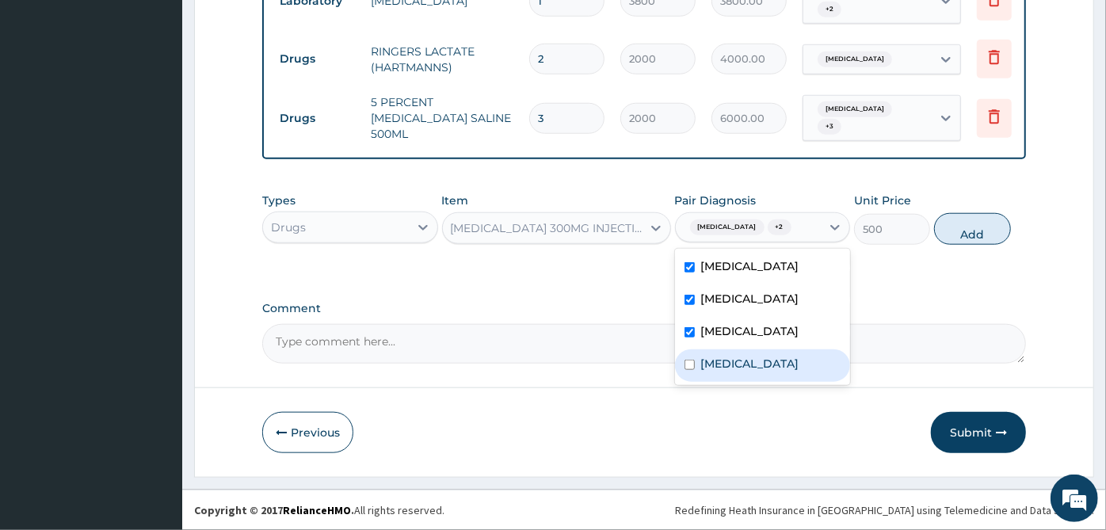
click at [759, 379] on div "Sepsis" at bounding box center [763, 365] width 176 height 32
checkbox input "true"
click at [988, 218] on button "Add" at bounding box center [972, 229] width 76 height 32
type input "0"
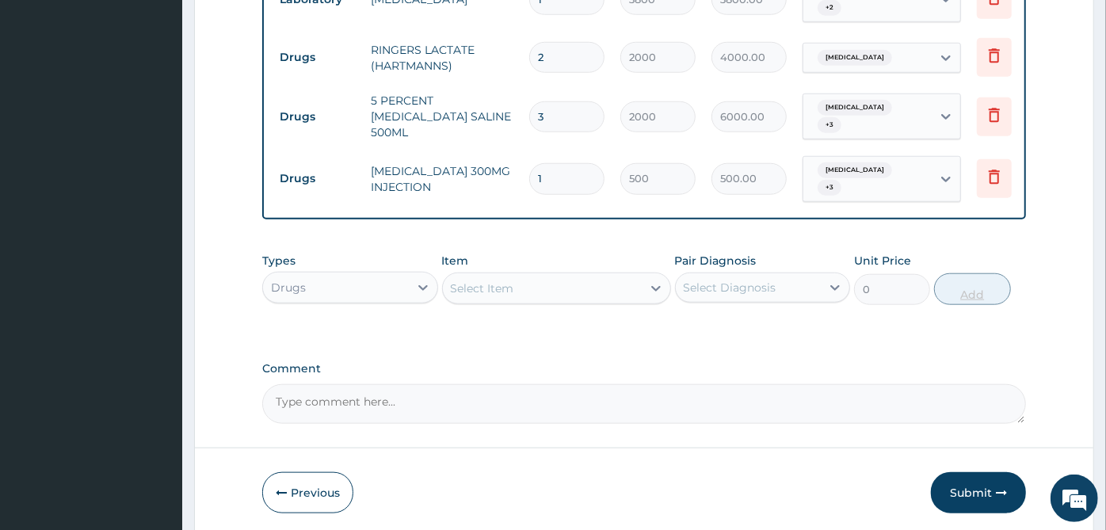
type input "0.00"
type input "5"
type input "2500.00"
type input "5"
click at [619, 291] on div "Select Item" at bounding box center [542, 288] width 199 height 25
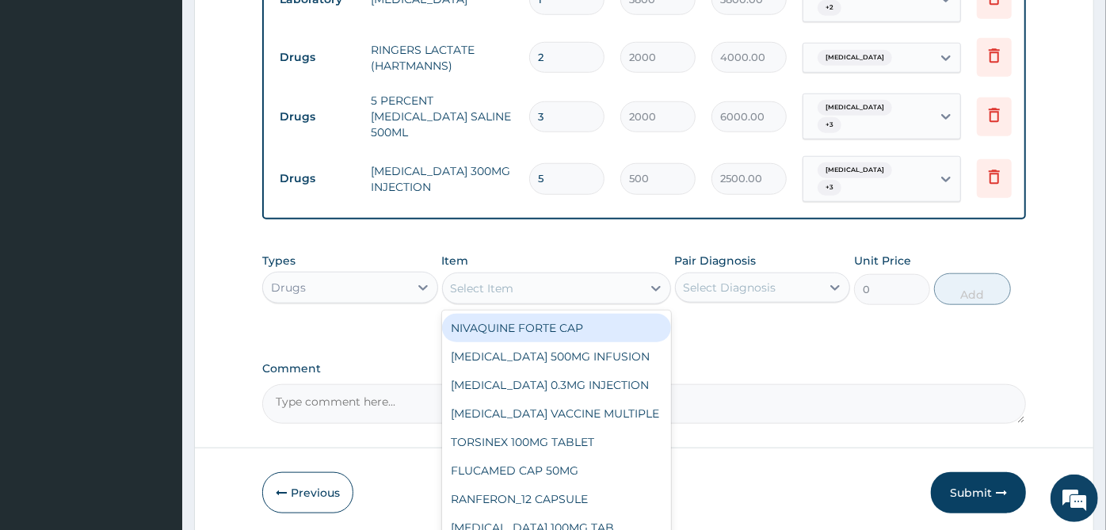
scroll to position [942, 0]
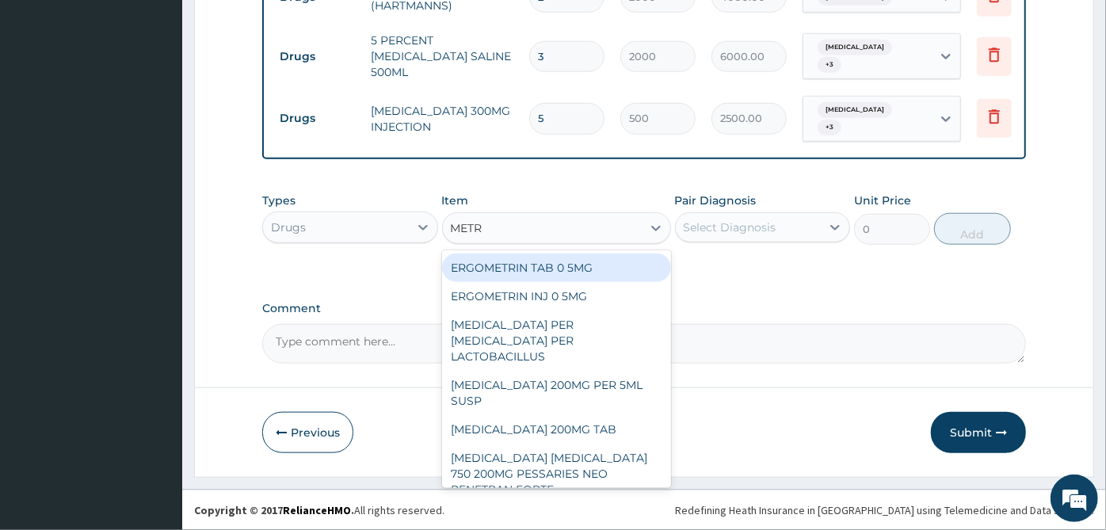
type input "METRO"
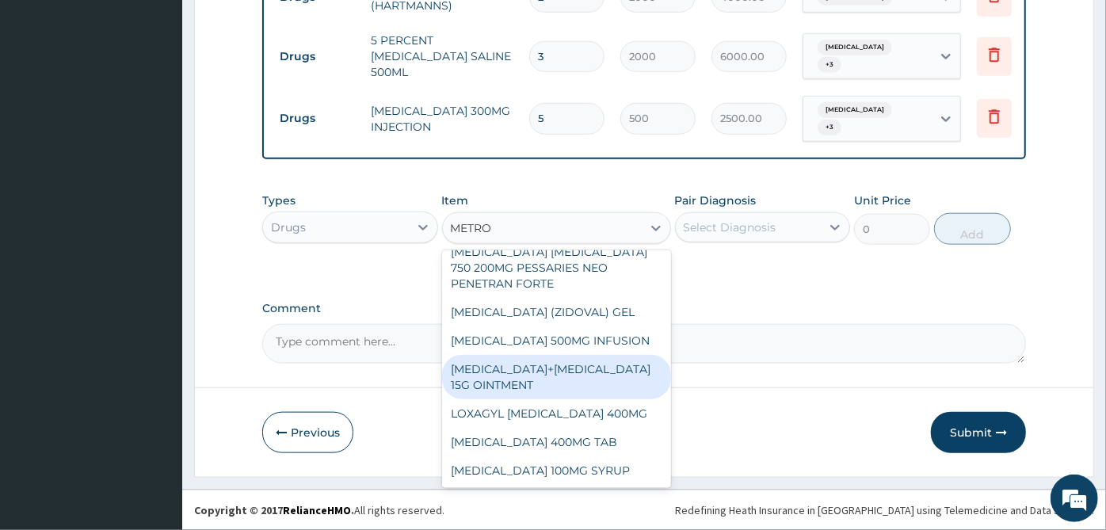
scroll to position [181, 0]
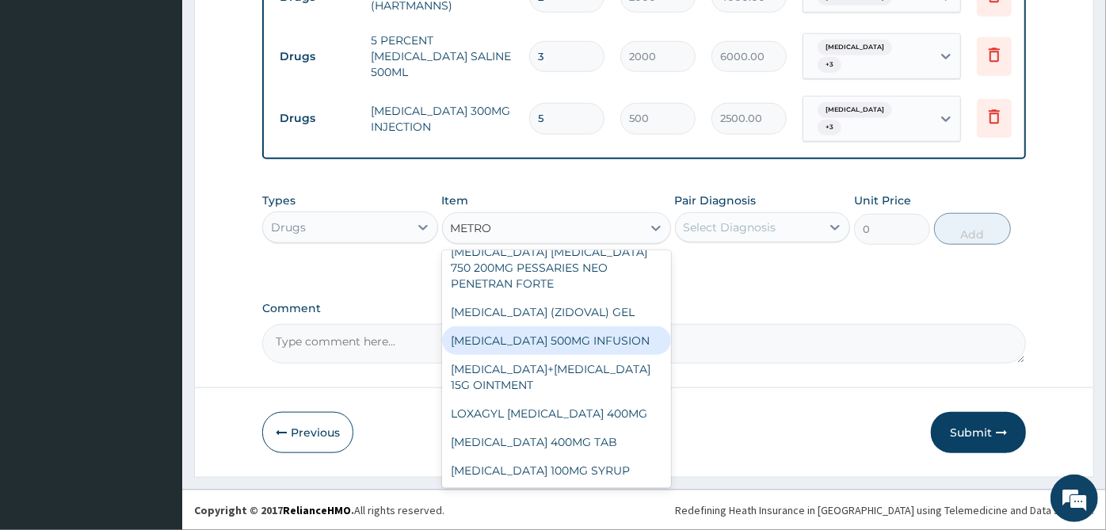
click at [525, 326] on div "METRONIDAZOLE 500MG INFUSION" at bounding box center [556, 340] width 229 height 29
type input "1500"
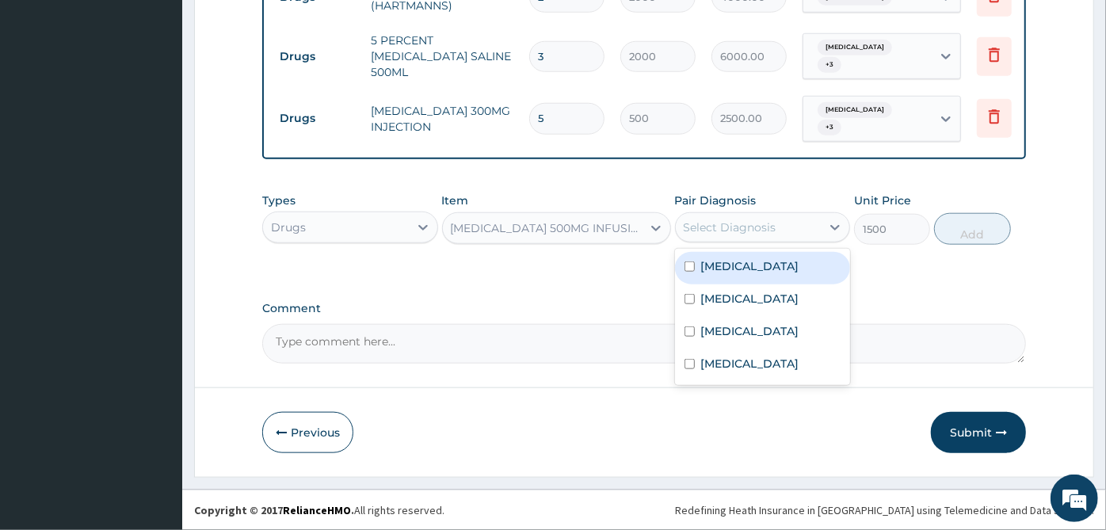
click at [701, 239] on div "Select Diagnosis" at bounding box center [749, 227] width 146 height 25
drag, startPoint x: 741, startPoint y: 276, endPoint x: 742, endPoint y: 299, distance: 22.2
click at [742, 276] on div "Acute gastroenteritis" at bounding box center [763, 268] width 176 height 32
checkbox input "true"
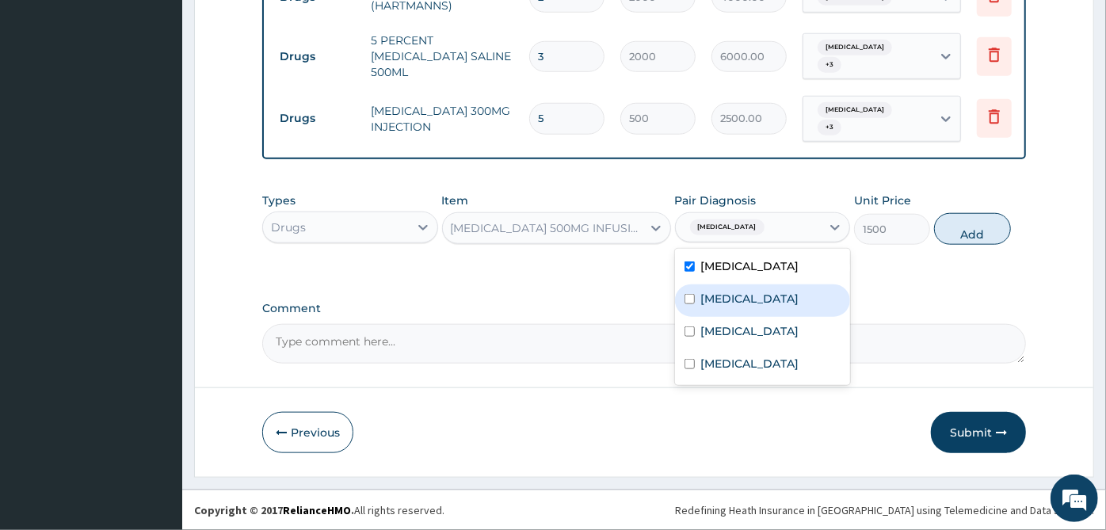
click at [743, 311] on div "Acute tonsillitis" at bounding box center [763, 300] width 176 height 32
checkbox input "true"
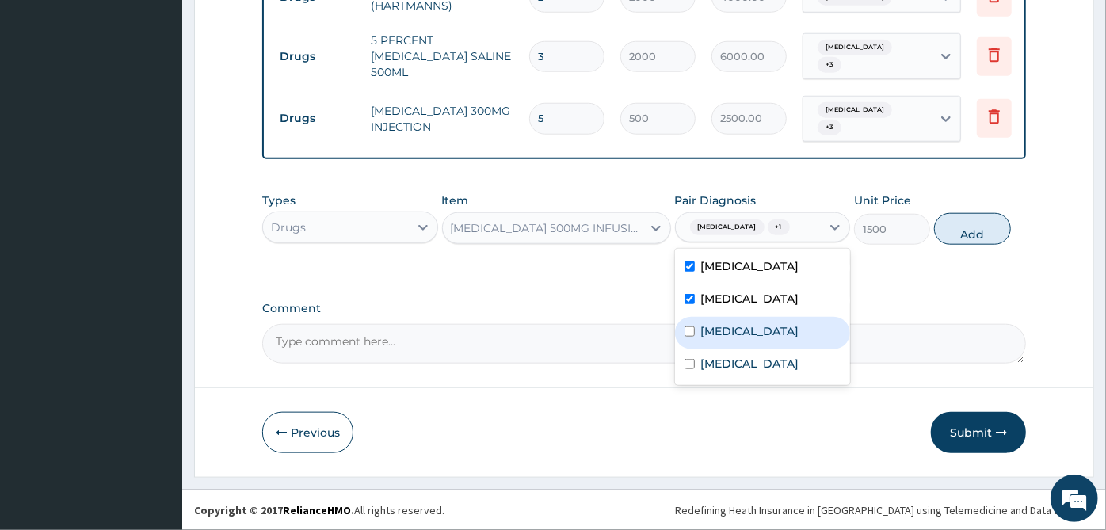
click at [738, 329] on label "Malaria" at bounding box center [750, 331] width 98 height 16
checkbox input "true"
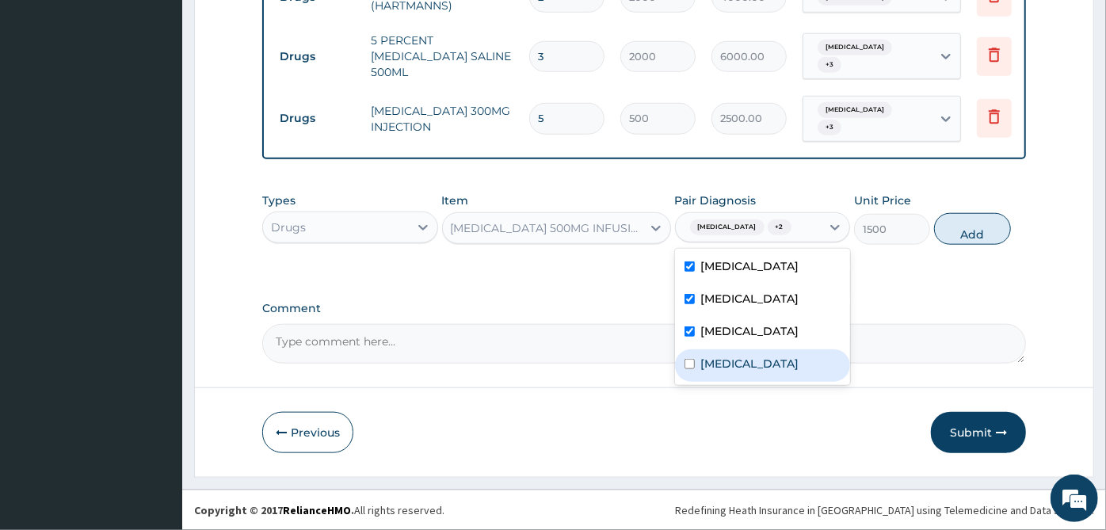
click at [729, 373] on div "Sepsis" at bounding box center [763, 365] width 176 height 32
checkbox input "true"
click at [728, 327] on label "Malaria" at bounding box center [750, 331] width 98 height 16
checkbox input "false"
click at [729, 358] on label "Sepsis" at bounding box center [750, 364] width 98 height 16
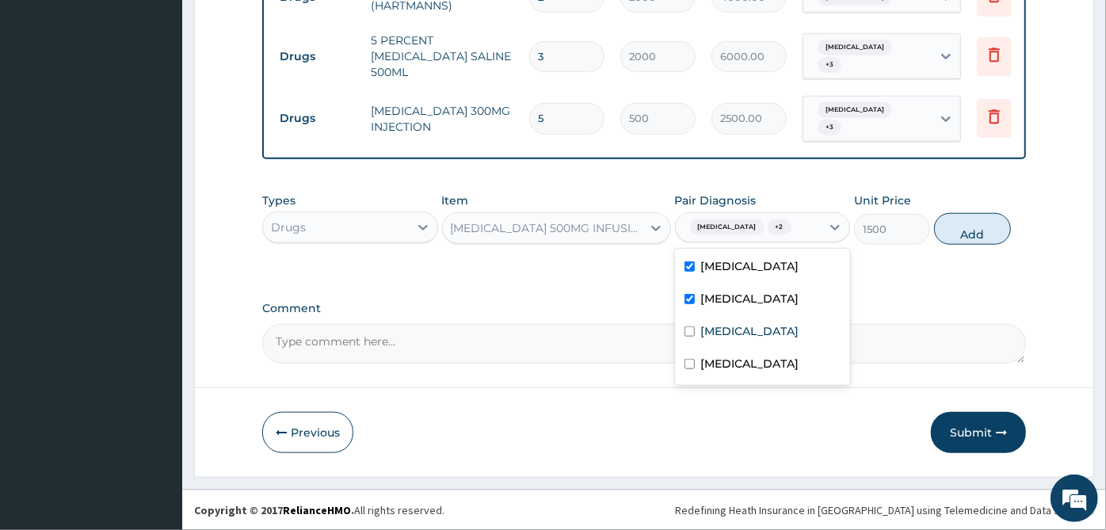
checkbox input "false"
click at [975, 226] on button "Add" at bounding box center [972, 229] width 76 height 32
type input "0"
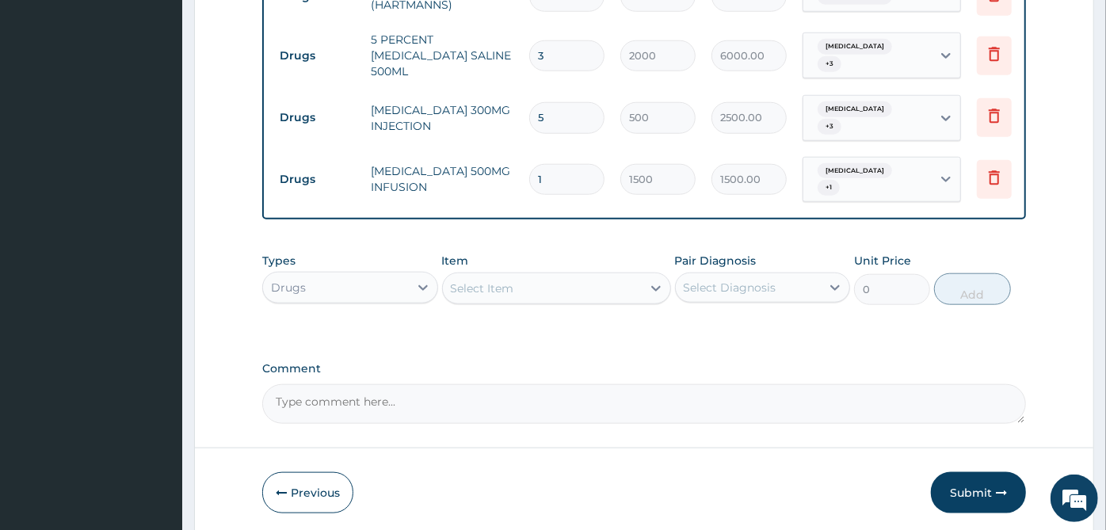
type input "0.00"
type input "2"
type input "3000.00"
type input "2"
click at [598, 289] on div "Select Item" at bounding box center [542, 288] width 199 height 25
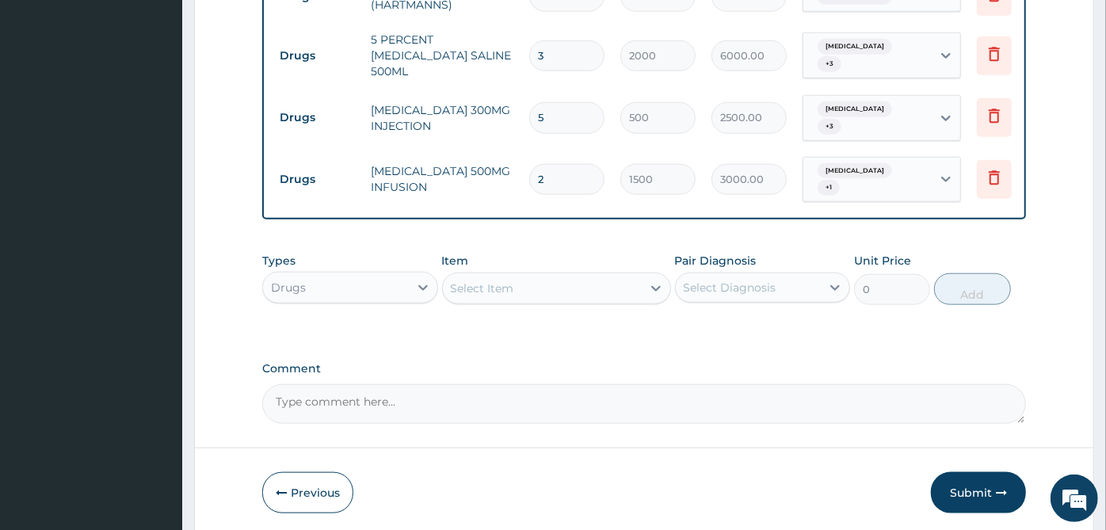
scroll to position [1003, 0]
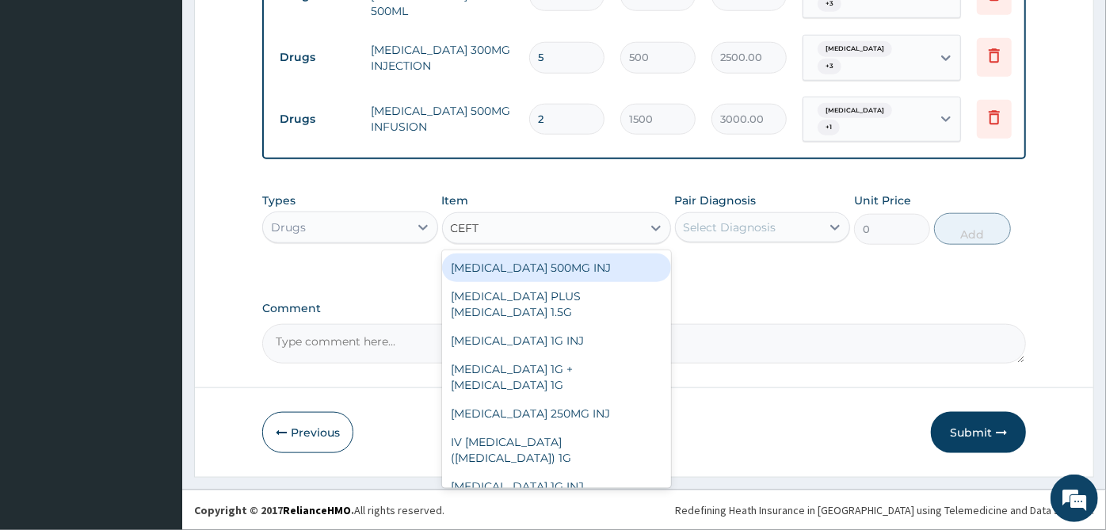
type input "CEFTR"
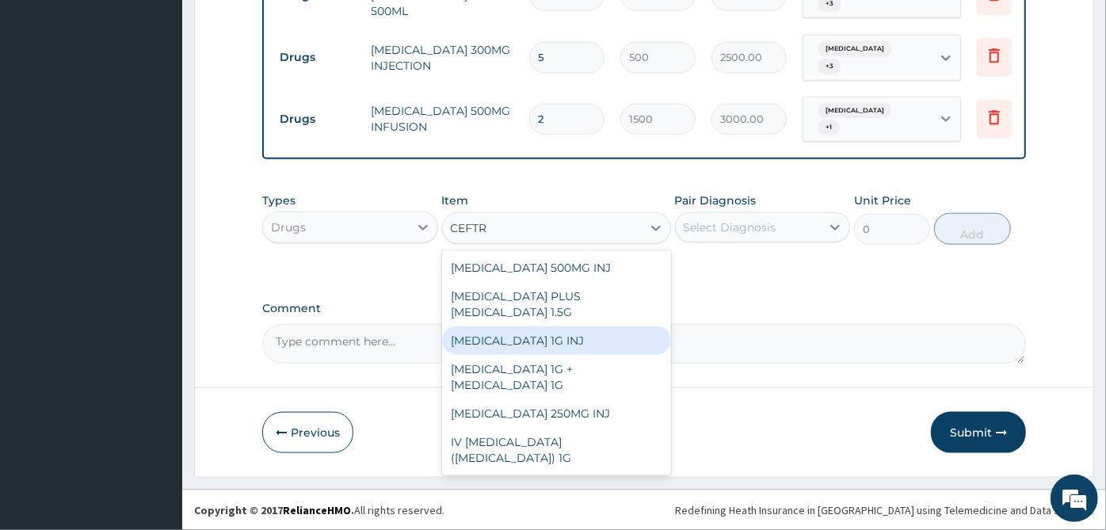
click at [603, 345] on div "CEFTRIAXONE 1G INJ" at bounding box center [556, 340] width 229 height 29
type input "4528"
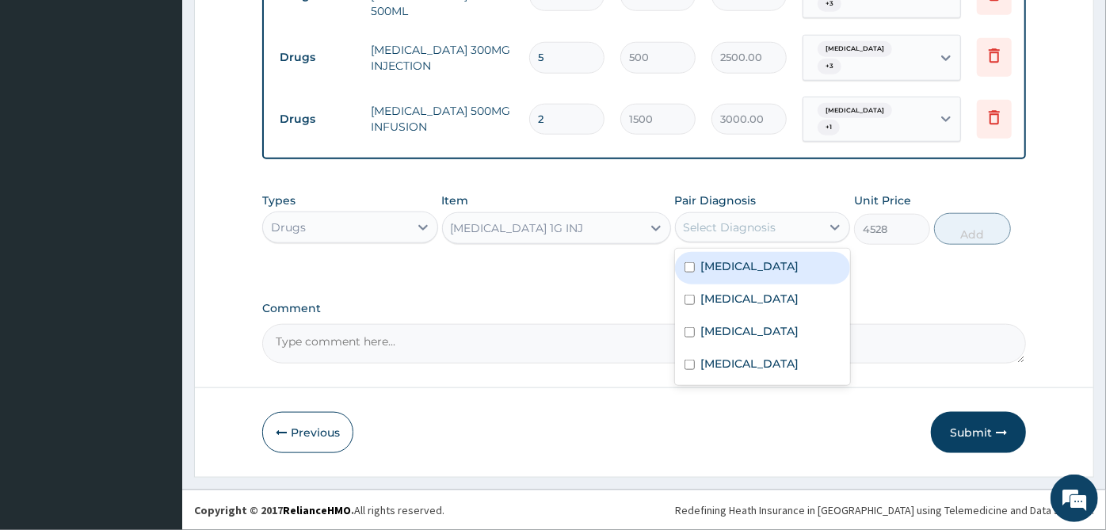
click at [784, 231] on div "Select Diagnosis" at bounding box center [749, 227] width 146 height 25
click at [772, 259] on label "Acute gastroenteritis" at bounding box center [750, 266] width 98 height 16
checkbox input "true"
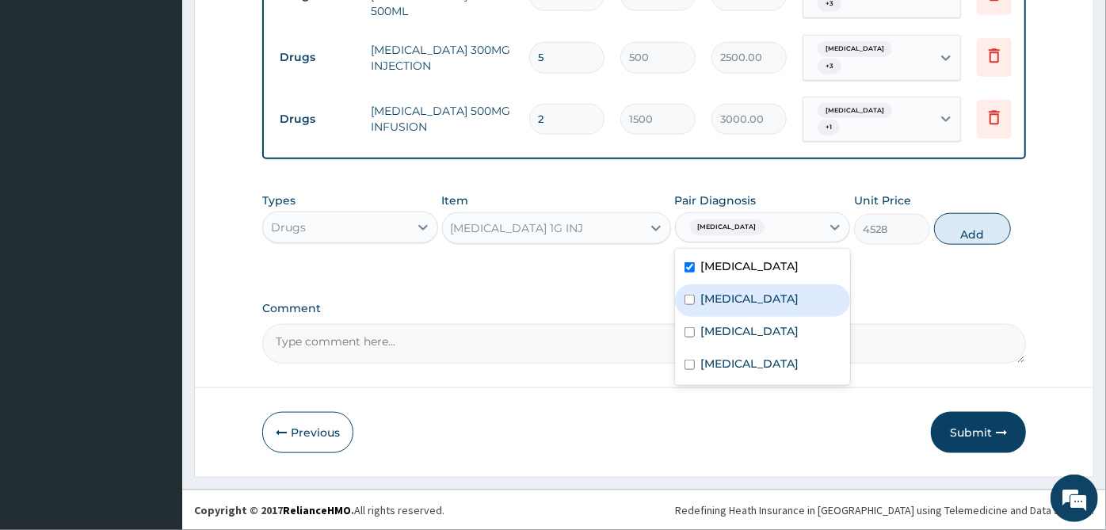
click at [759, 311] on div "Acute tonsillitis" at bounding box center [763, 300] width 176 height 32
checkbox input "true"
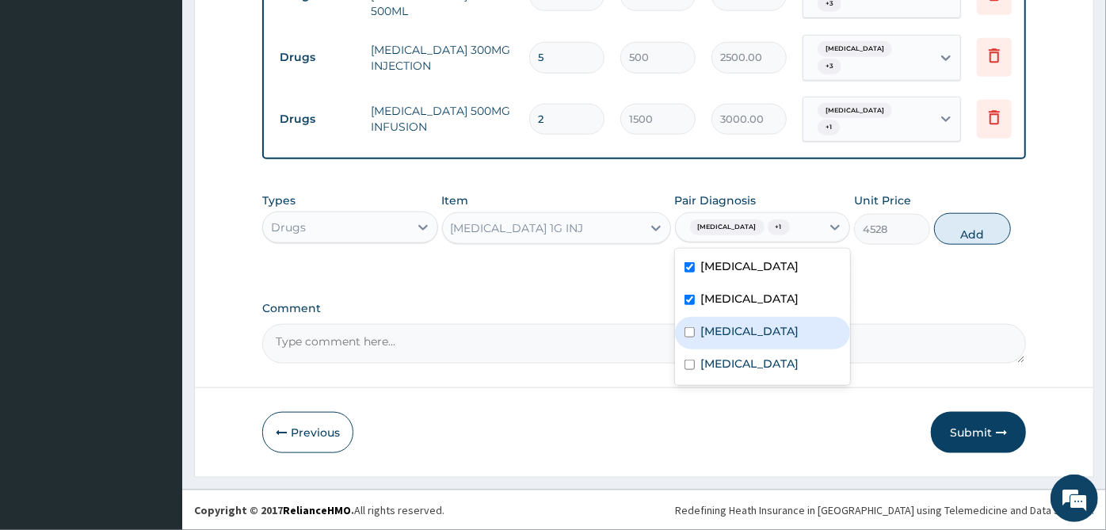
click at [746, 334] on div "Malaria" at bounding box center [763, 333] width 176 height 32
checkbox input "true"
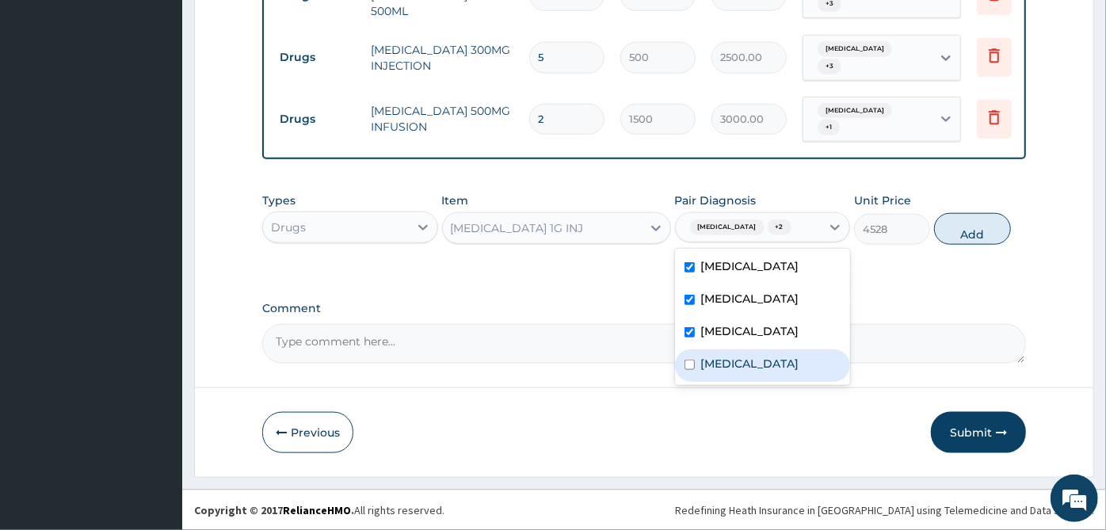
click at [746, 368] on div "Sepsis" at bounding box center [763, 365] width 176 height 32
checkbox input "true"
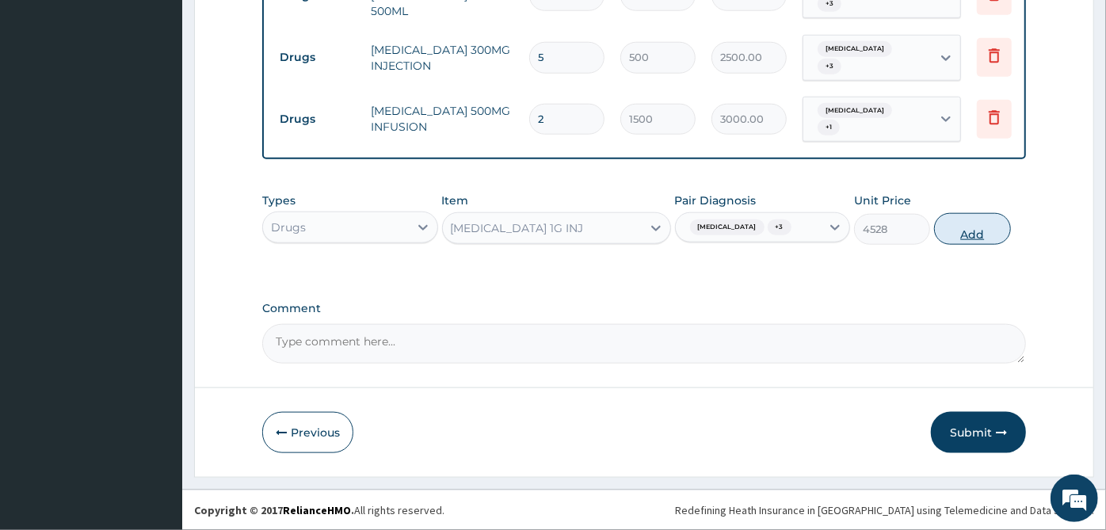
click at [965, 219] on button "Add" at bounding box center [972, 229] width 76 height 32
type input "0"
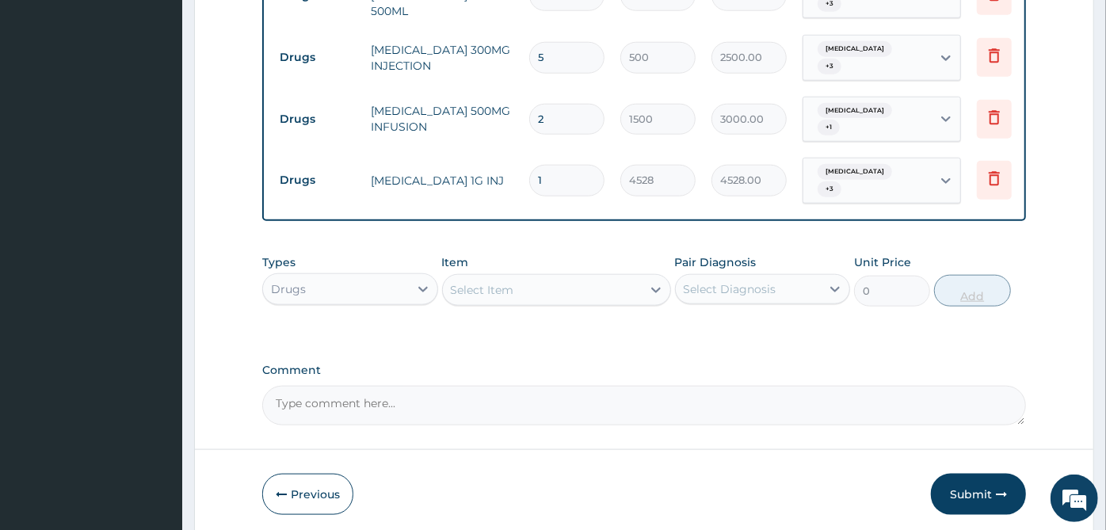
type input "0.00"
type input "2"
type input "9056.00"
type input "2"
click at [590, 291] on div "Select Item" at bounding box center [542, 289] width 199 height 25
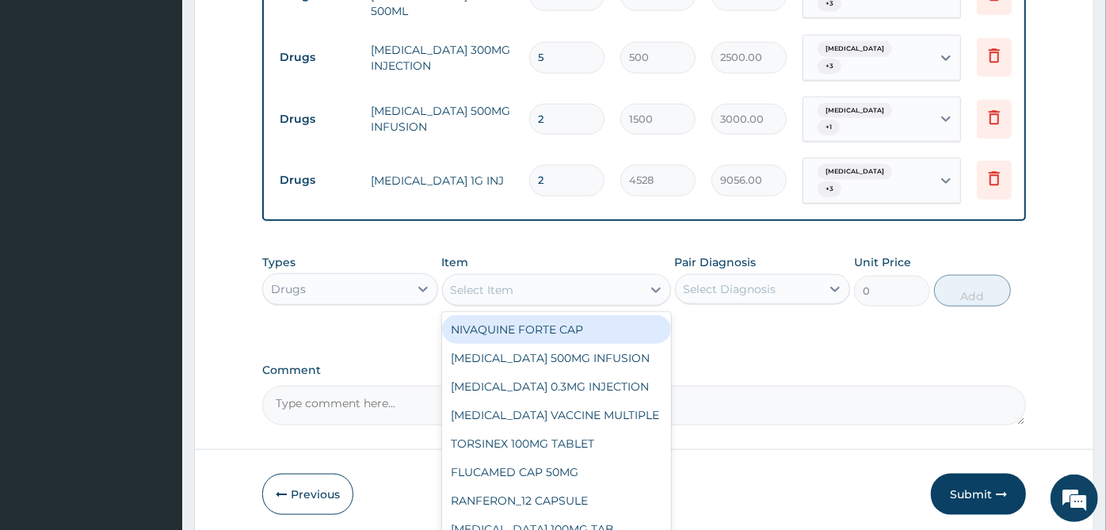
scroll to position [1064, 0]
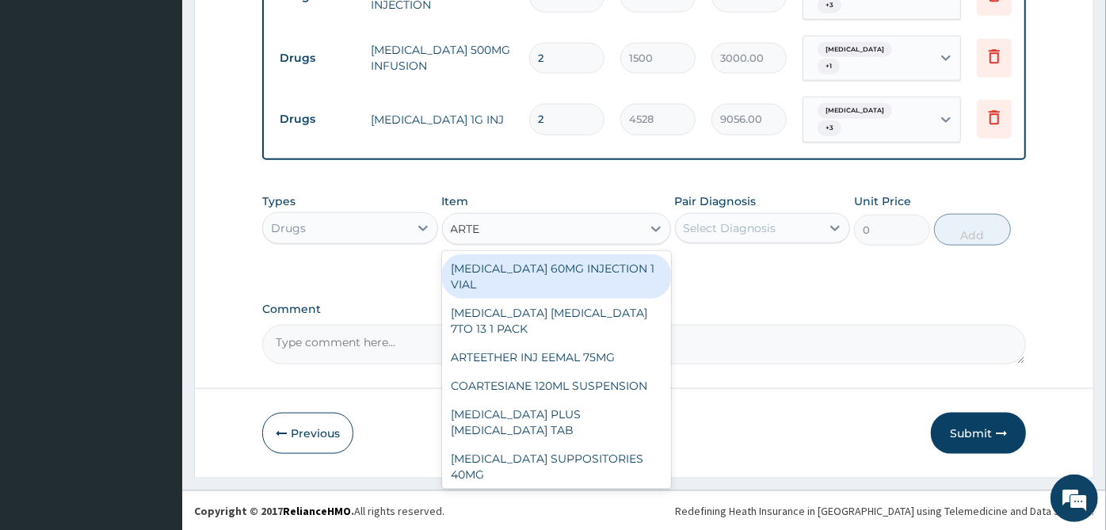
type input "ARTES"
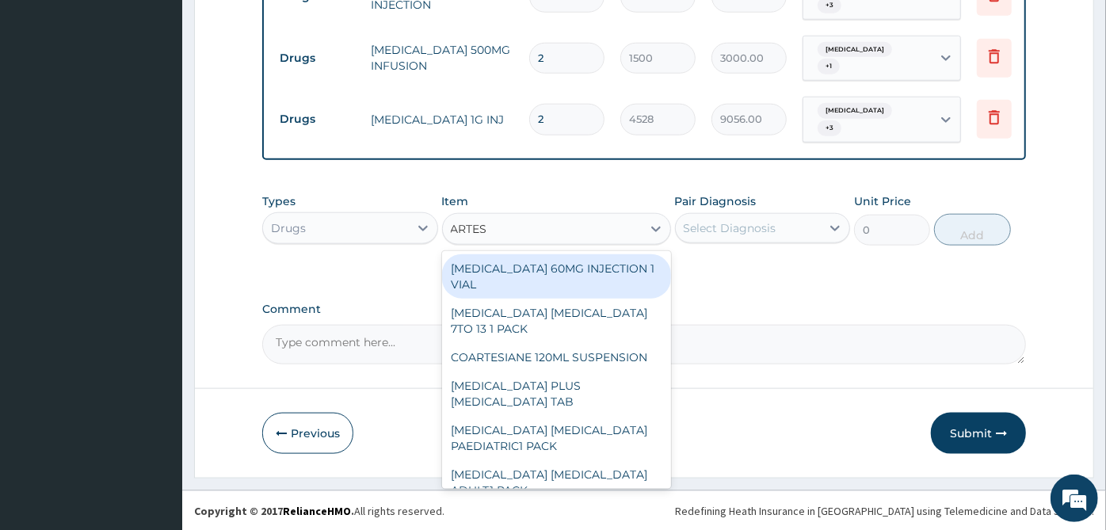
click at [581, 272] on div "ARTESUNATE 60MG INJECTION 1 VIAL" at bounding box center [556, 276] width 229 height 44
type input "2000"
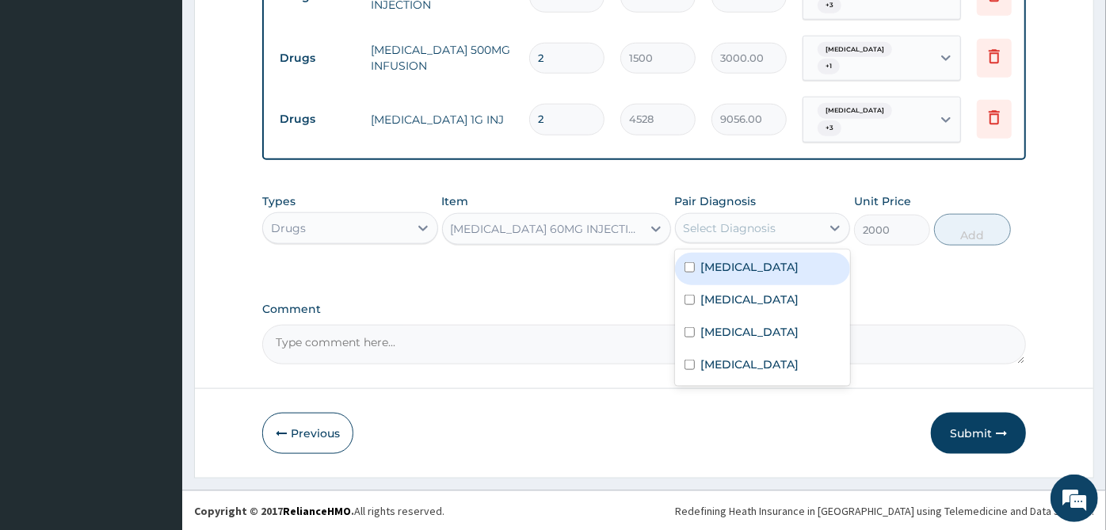
click at [792, 238] on div "Select Diagnosis" at bounding box center [749, 227] width 146 height 25
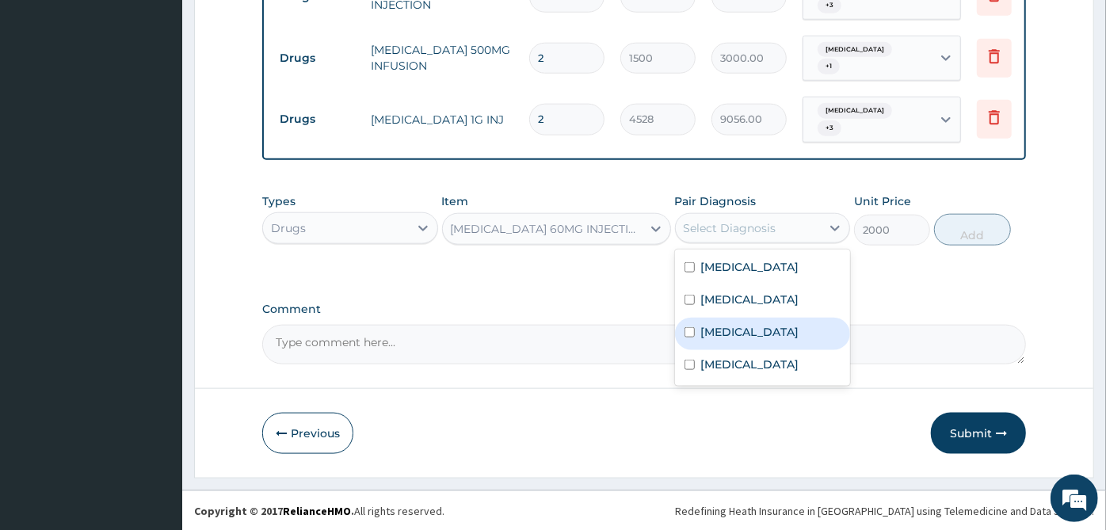
click at [763, 324] on div "Malaria" at bounding box center [763, 334] width 176 height 32
checkbox input "true"
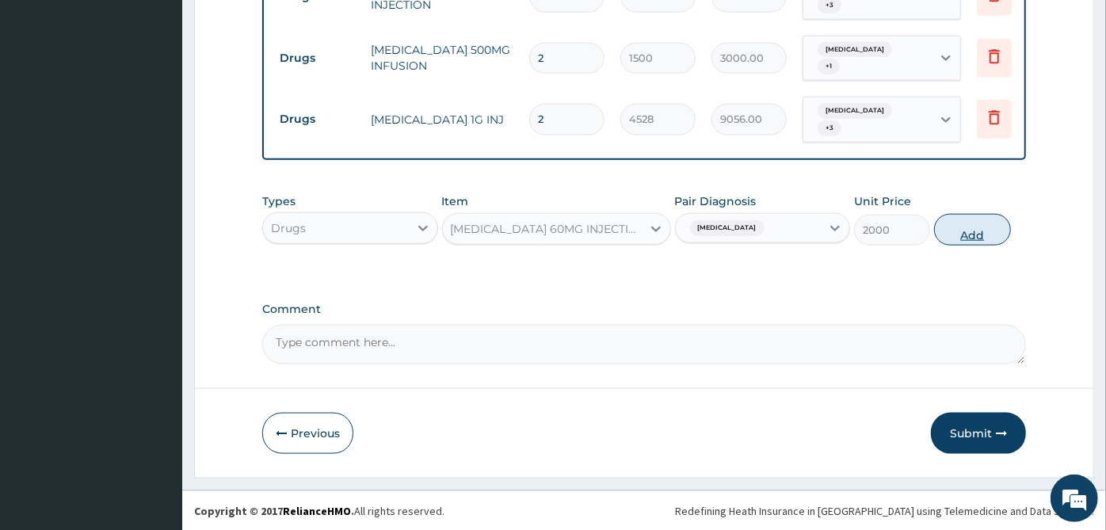
click at [995, 228] on button "Add" at bounding box center [972, 230] width 76 height 32
type input "0"
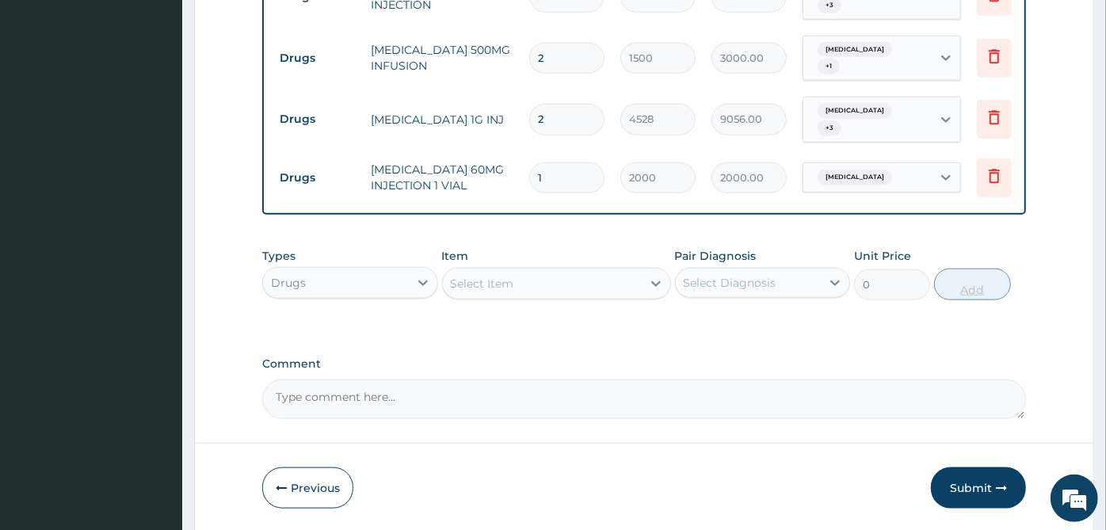
type input "0.00"
type input "3"
type input "6000.00"
type input "3"
click at [574, 274] on div "Select Item" at bounding box center [542, 283] width 199 height 25
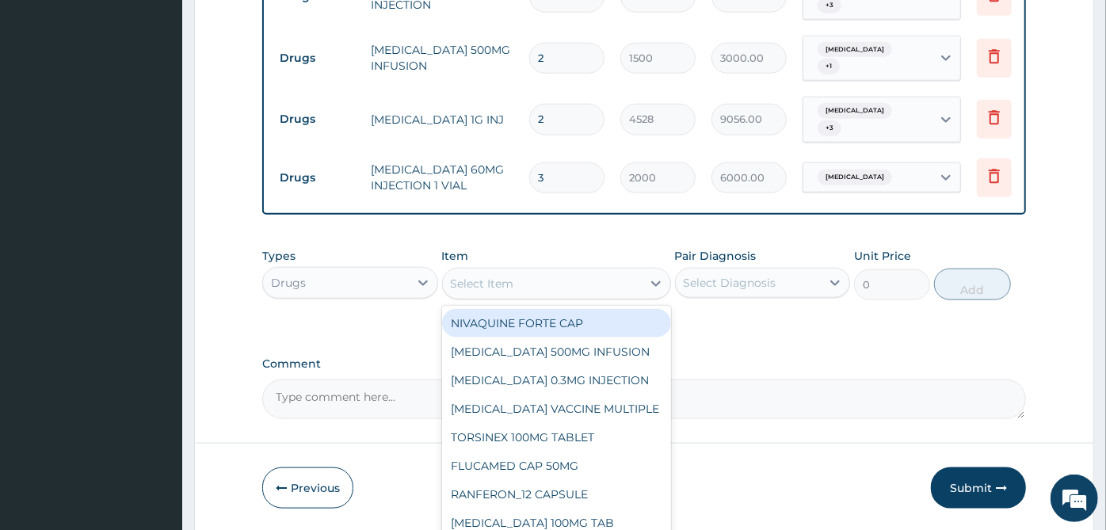
scroll to position [1118, 0]
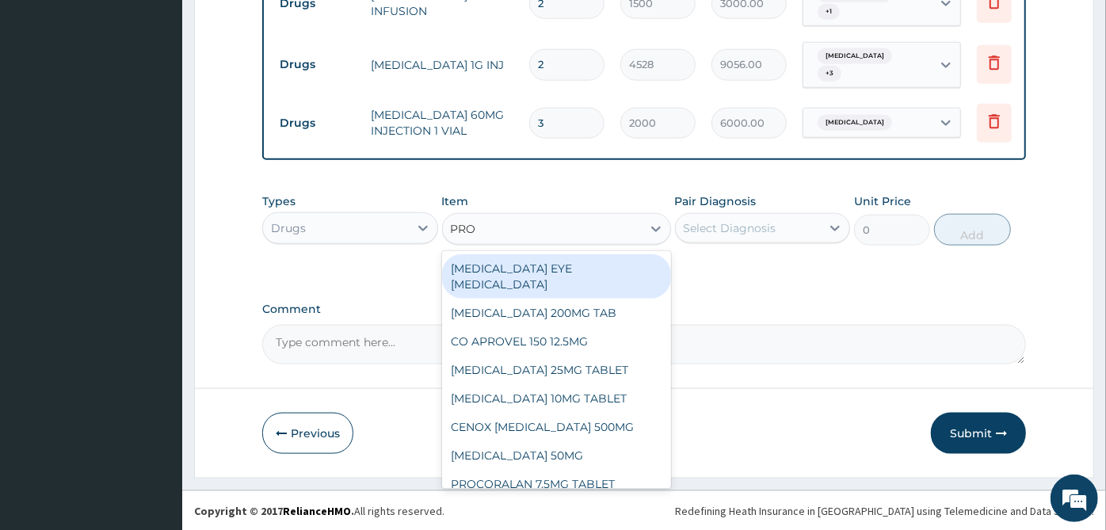
type input "PROM"
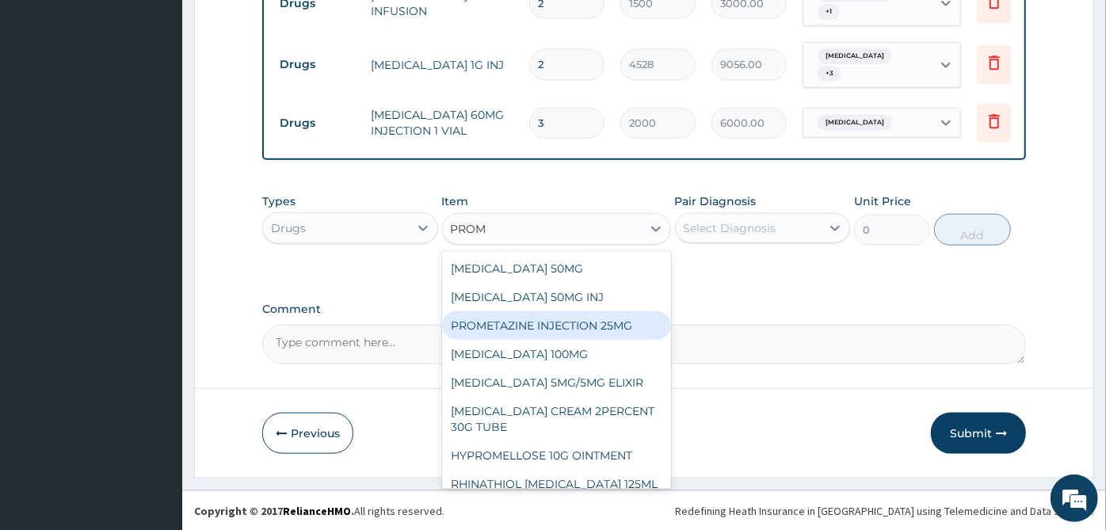
click at [570, 338] on div "PROMETAZINE INJECTION 25MG" at bounding box center [556, 325] width 229 height 29
type input "300"
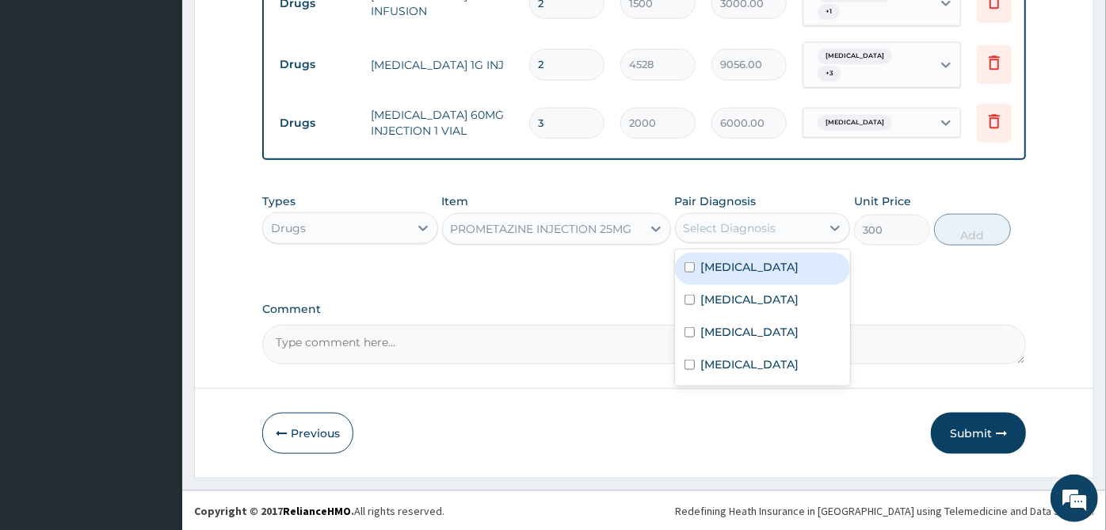
click at [746, 234] on div "Select Diagnosis" at bounding box center [729, 228] width 93 height 16
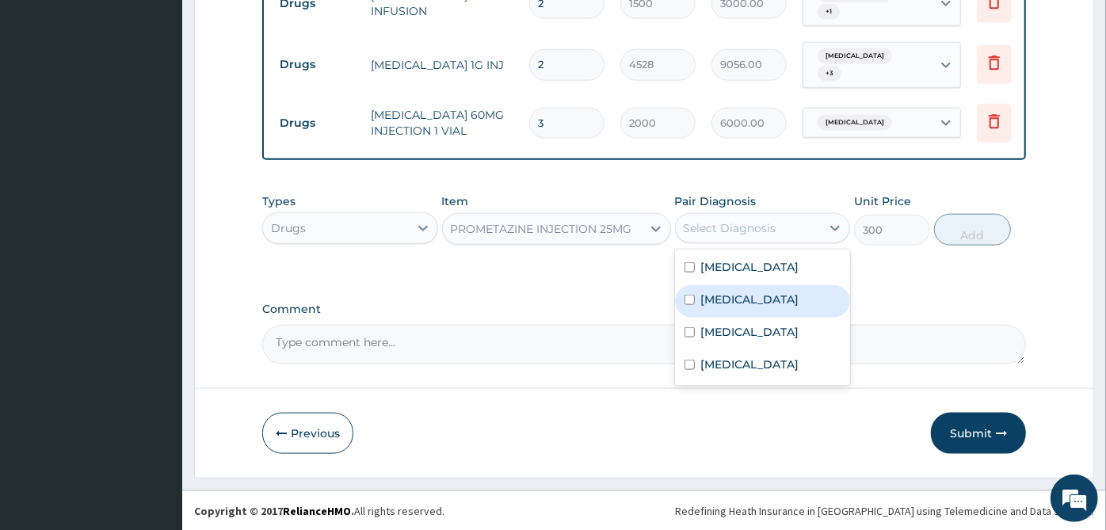
click at [770, 309] on div "Acute tonsillitis" at bounding box center [763, 301] width 176 height 32
checkbox input "true"
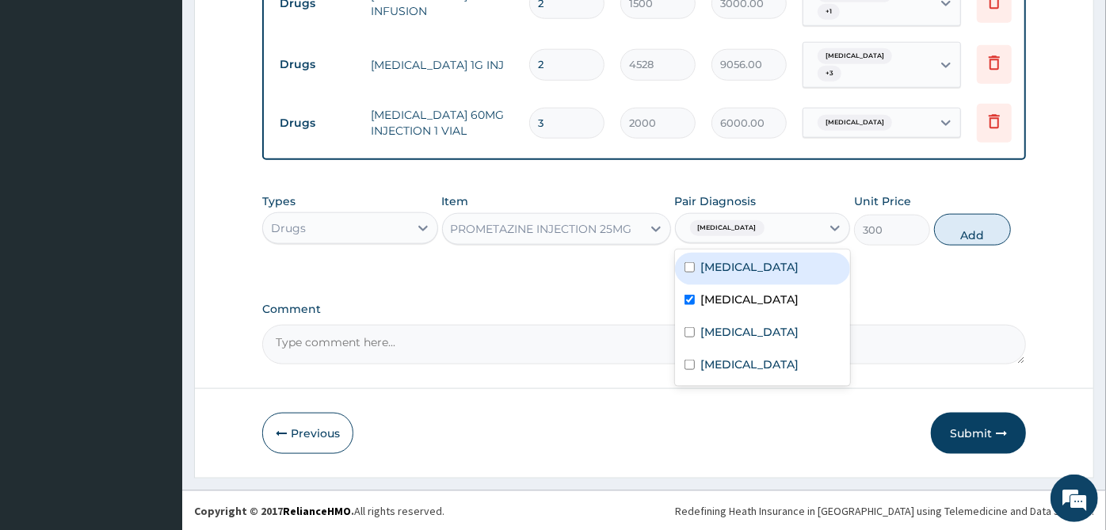
click at [796, 276] on div "Acute gastroenteritis" at bounding box center [763, 269] width 176 height 32
checkbox input "true"
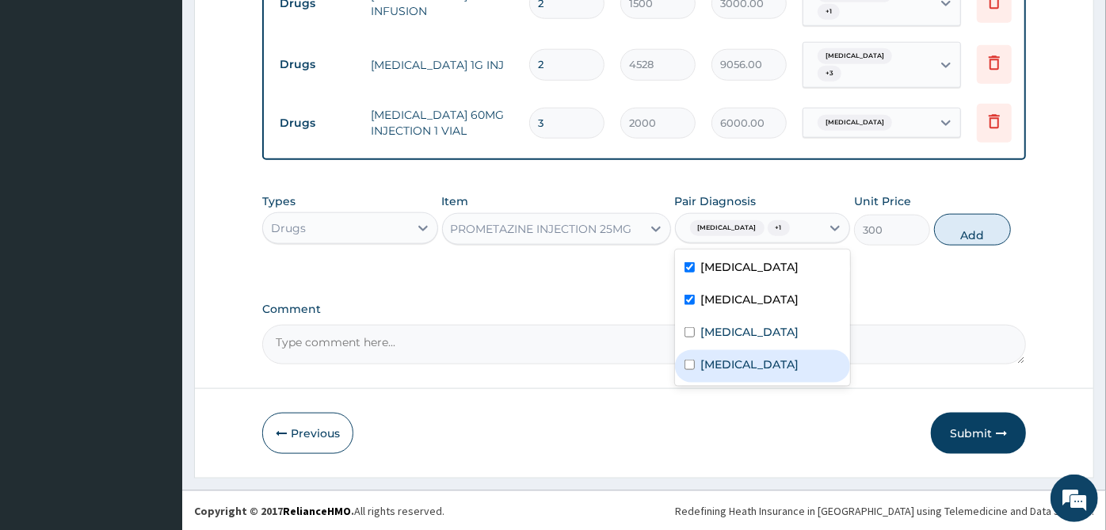
click at [729, 371] on label "Sepsis" at bounding box center [750, 364] width 98 height 16
checkbox input "true"
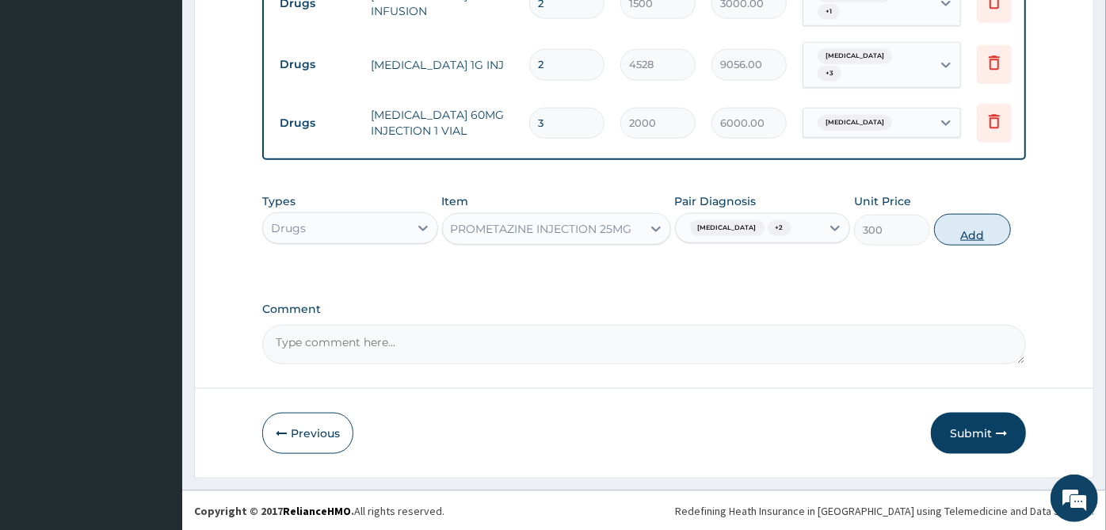
click at [975, 230] on button "Add" at bounding box center [972, 230] width 76 height 32
type input "0"
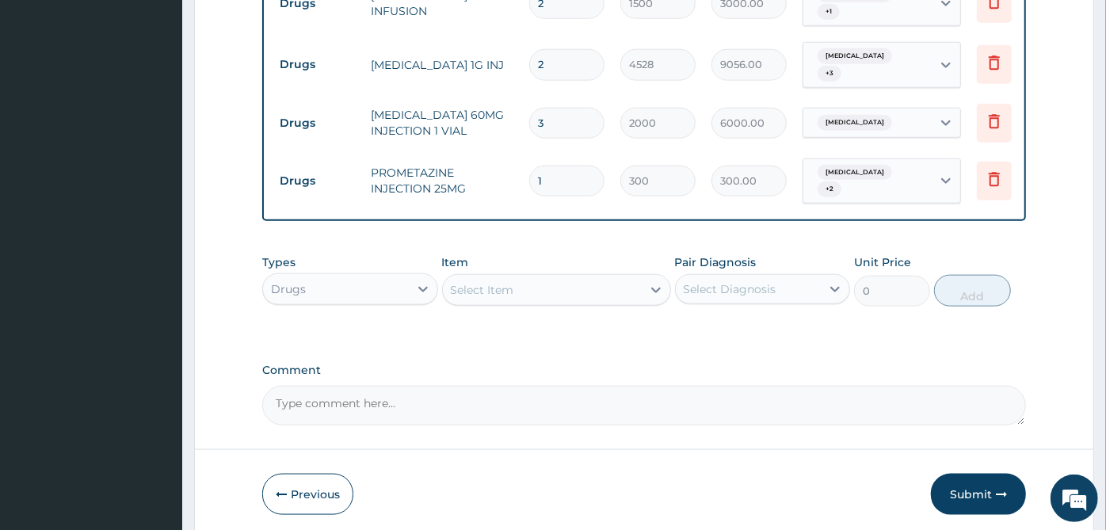
click at [621, 286] on div "Select Item" at bounding box center [542, 289] width 199 height 25
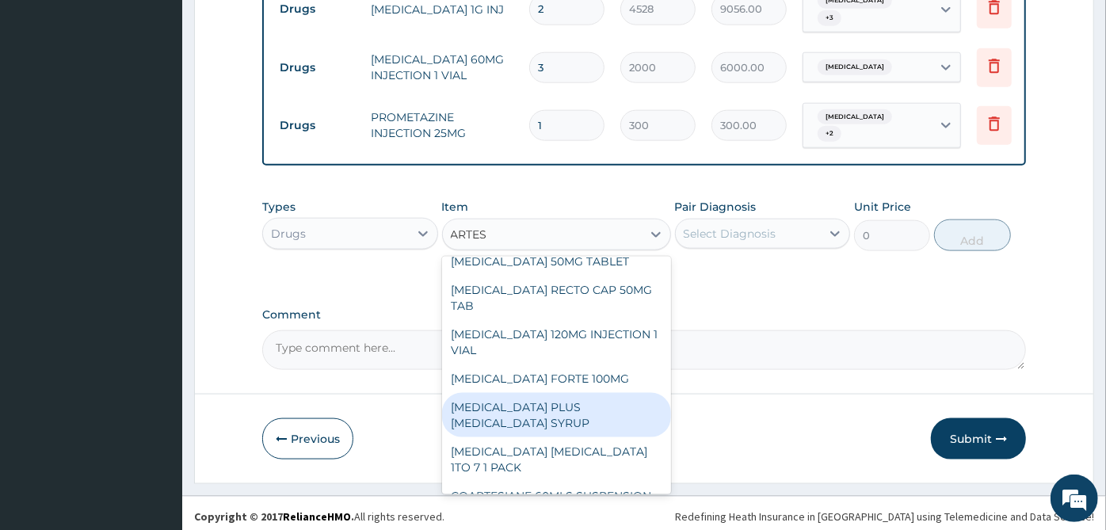
scroll to position [430, 0]
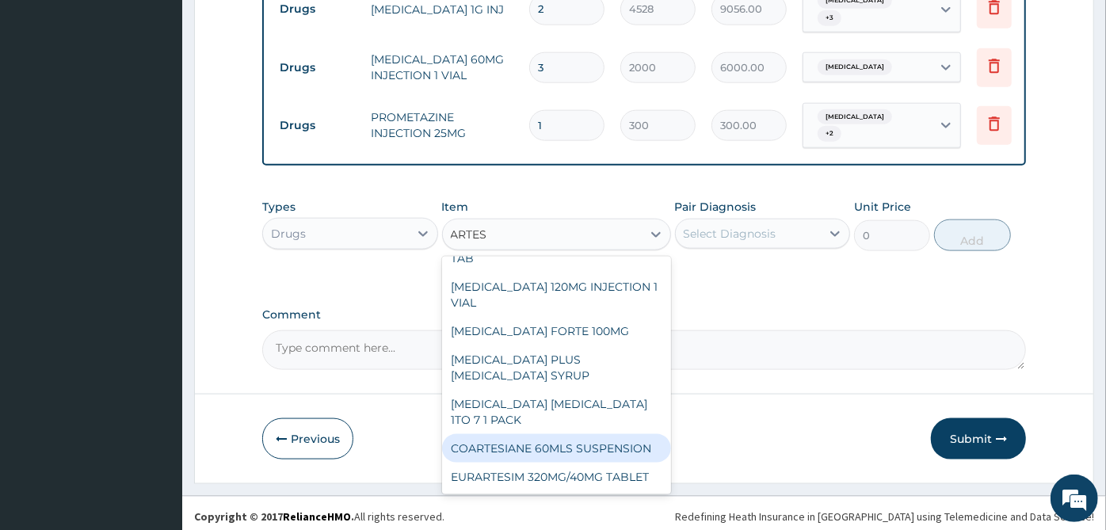
type input "ARTE"
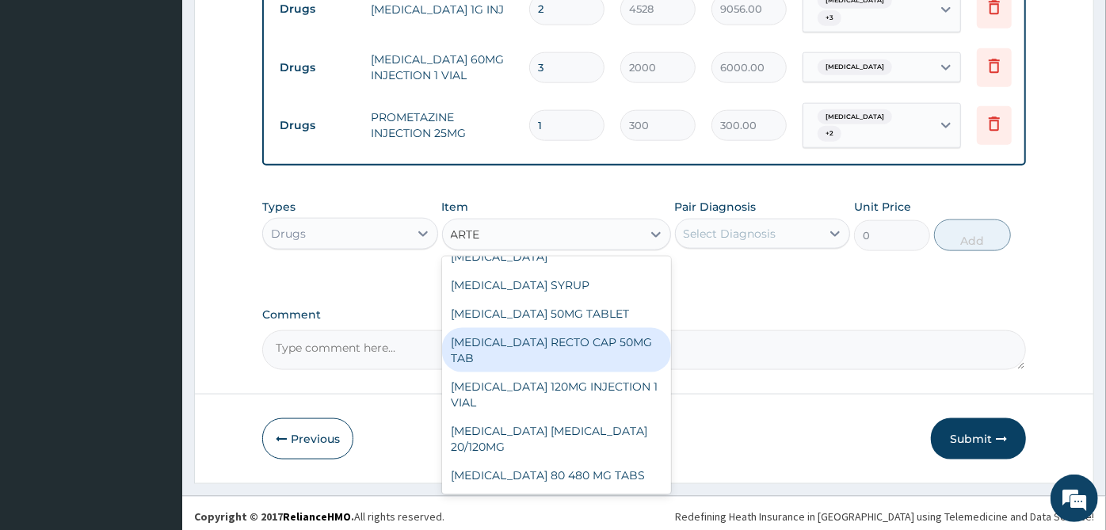
scroll to position [880, 0]
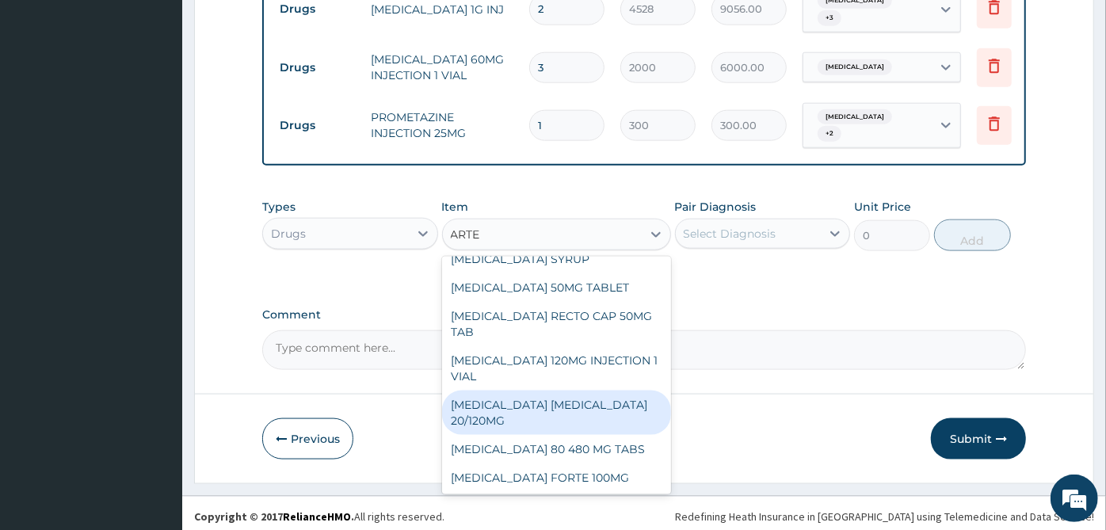
click at [563, 417] on div "ARTEMETHER LUMEFANTRINE 20/120MG" at bounding box center [556, 412] width 229 height 44
type input "69.6"
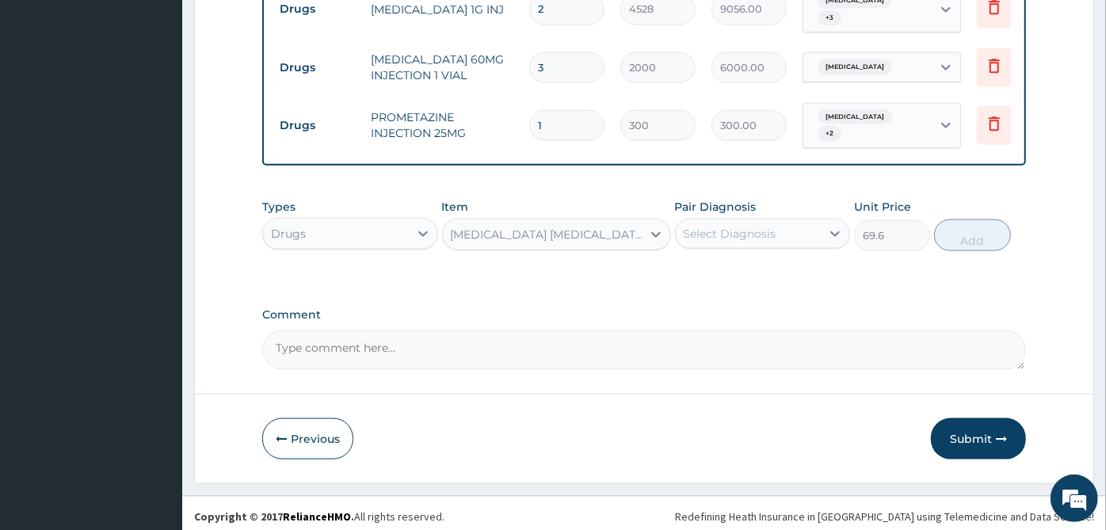
click at [778, 233] on div "Select Diagnosis" at bounding box center [749, 233] width 146 height 25
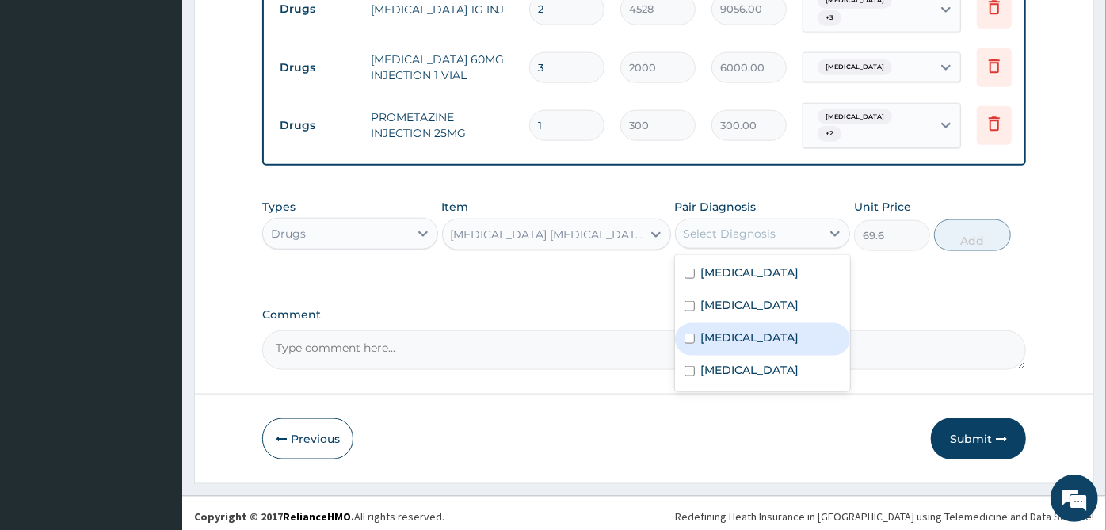
drag, startPoint x: 751, startPoint y: 330, endPoint x: 952, endPoint y: 254, distance: 215.0
click at [756, 327] on div "Malaria" at bounding box center [763, 339] width 176 height 32
checkbox input "true"
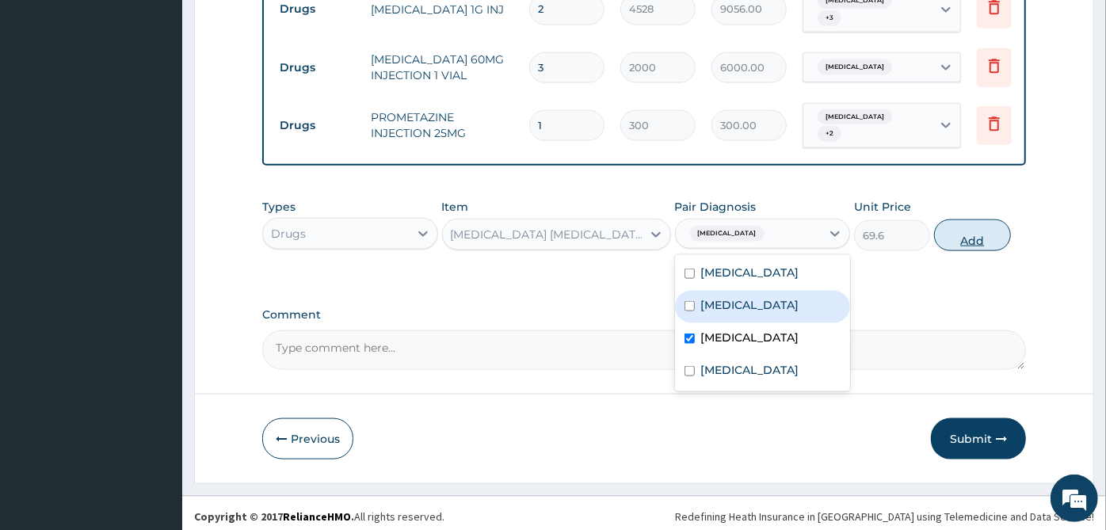
click at [974, 223] on button "Add" at bounding box center [972, 235] width 76 height 32
type input "0"
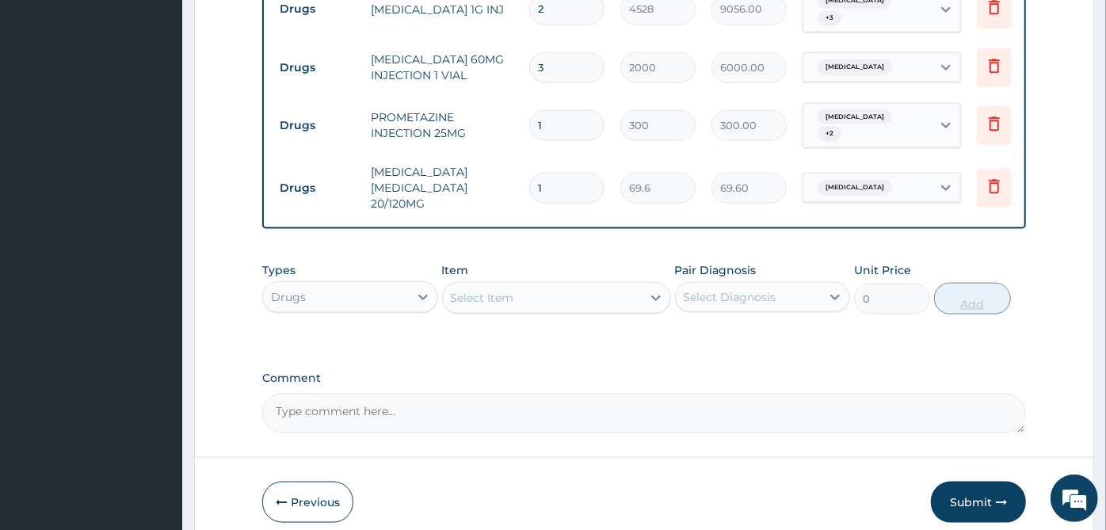
type input "12"
type input "835.20"
type input "12"
click at [593, 285] on div "Select Item" at bounding box center [542, 297] width 199 height 25
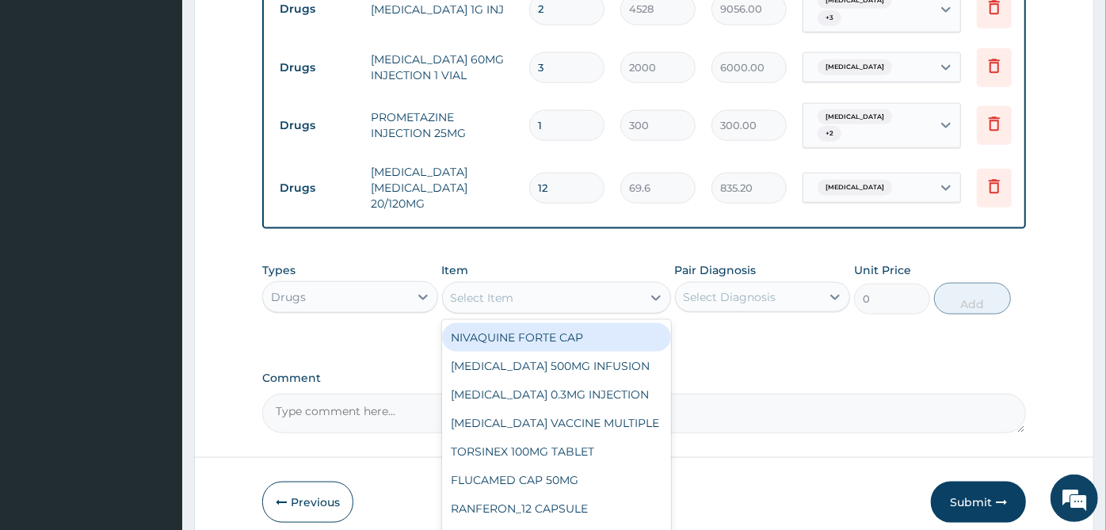
scroll to position [1237, 0]
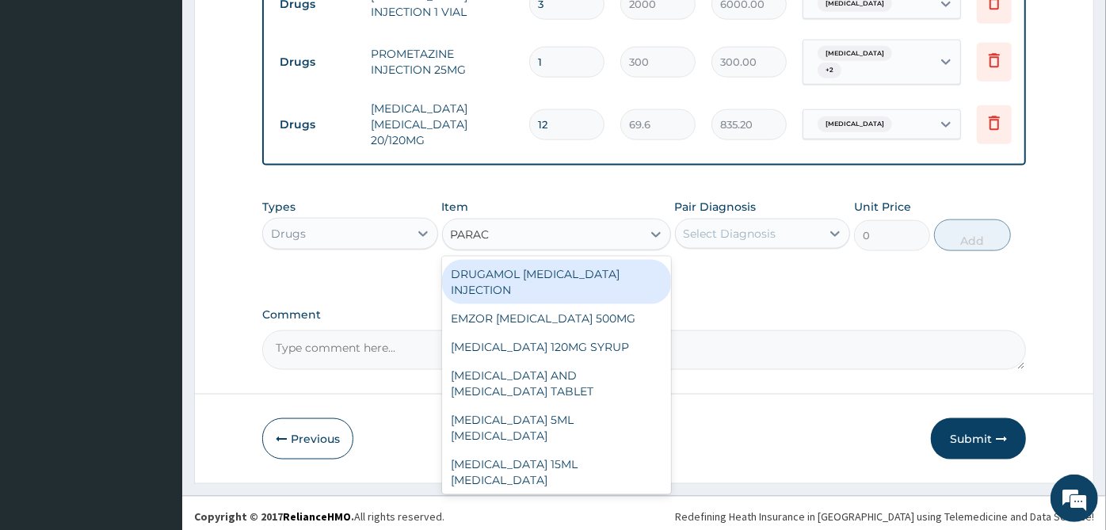
type input "PARACE"
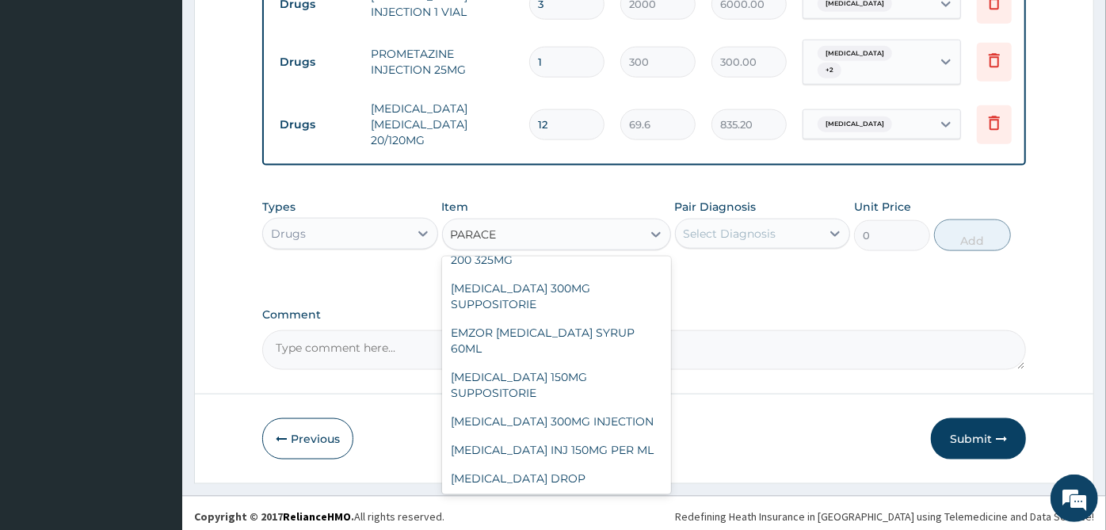
scroll to position [278, 0]
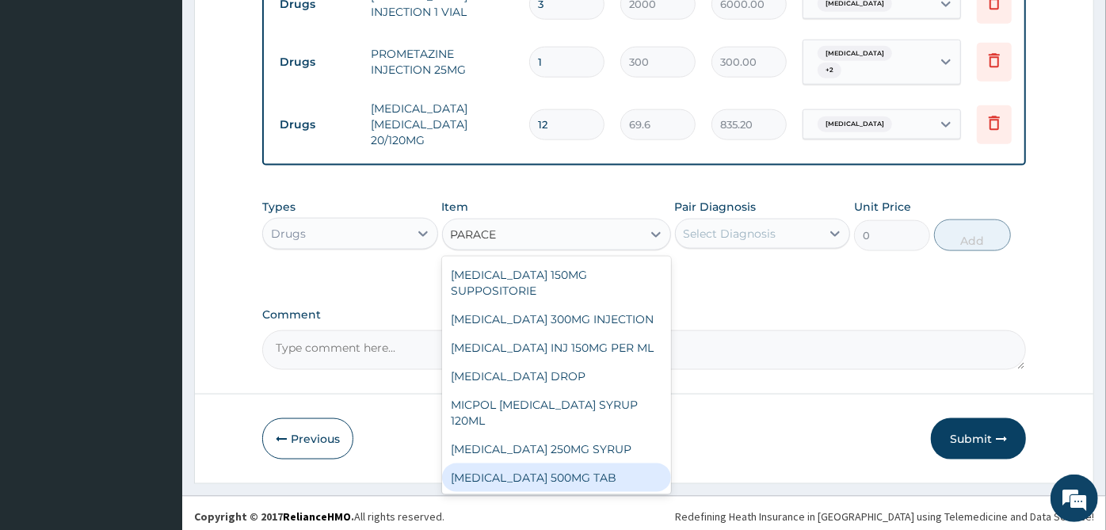
click at [542, 471] on div "PARACETAMOL 500MG TAB" at bounding box center [556, 477] width 229 height 29
type input "30"
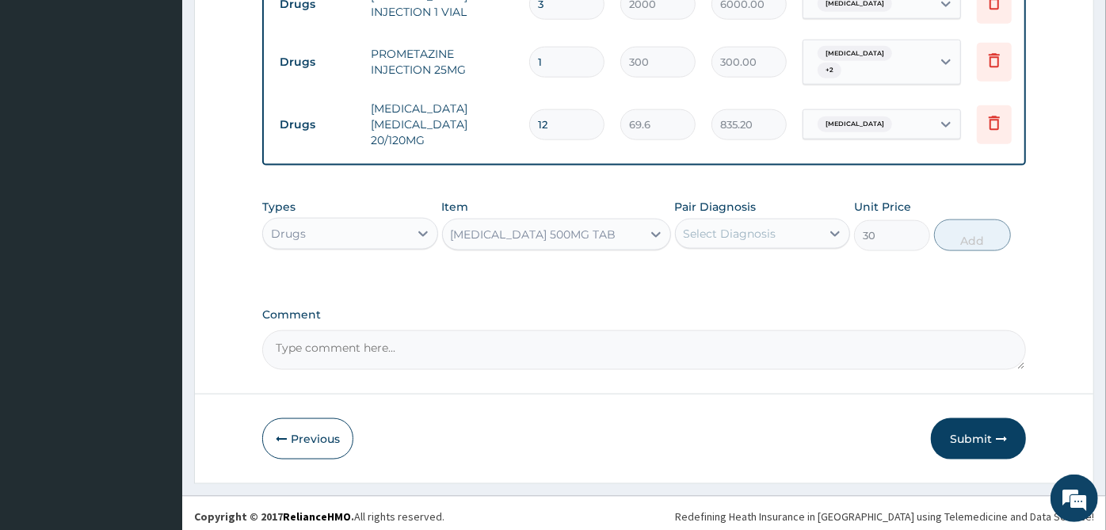
click at [812, 233] on div "Select Diagnosis" at bounding box center [749, 233] width 146 height 25
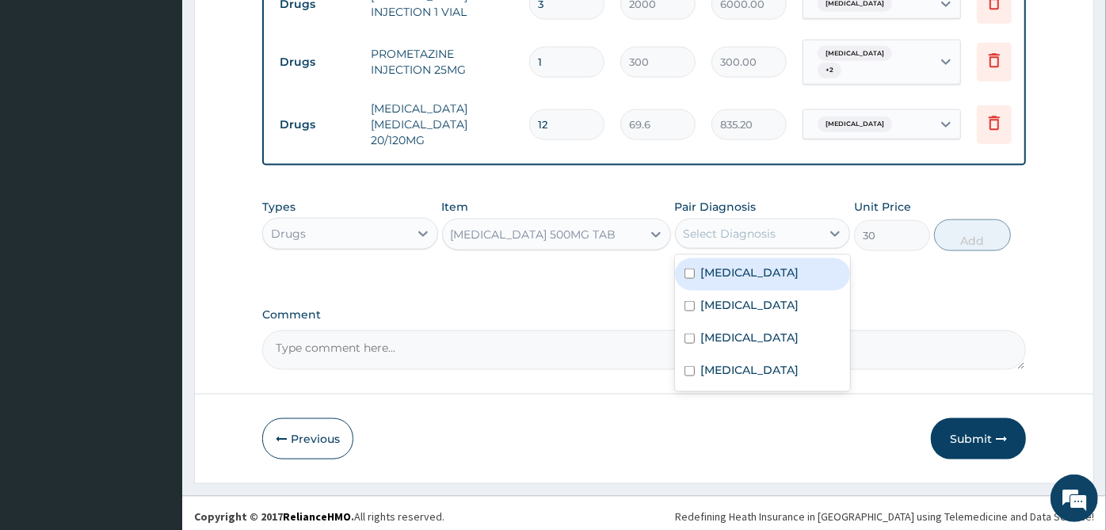
drag, startPoint x: 801, startPoint y: 265, endPoint x: 773, endPoint y: 333, distance: 73.5
click at [799, 266] on label "Acute gastroenteritis" at bounding box center [750, 273] width 98 height 16
checkbox input "true"
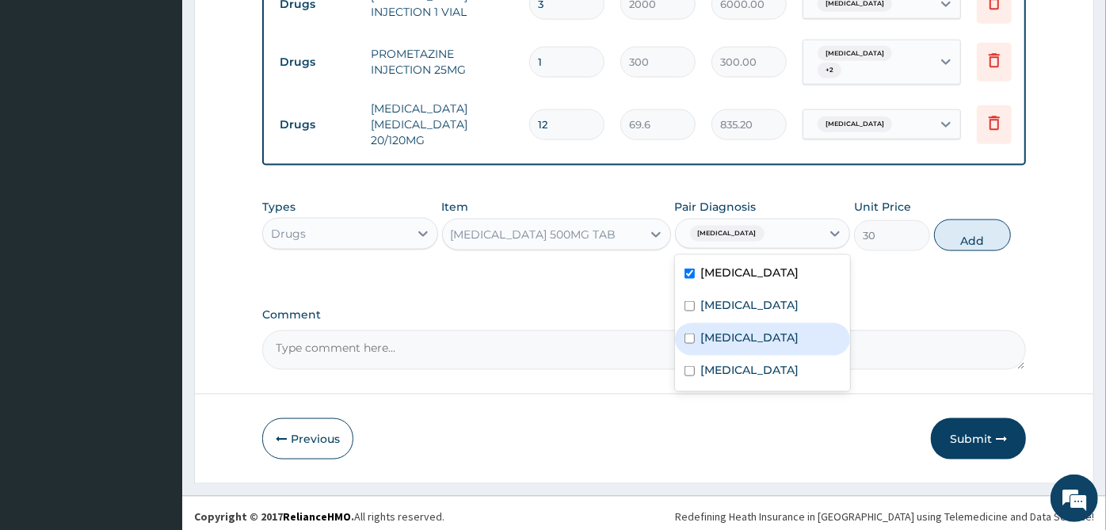
click at [772, 333] on div "Malaria" at bounding box center [763, 339] width 176 height 32
checkbox input "true"
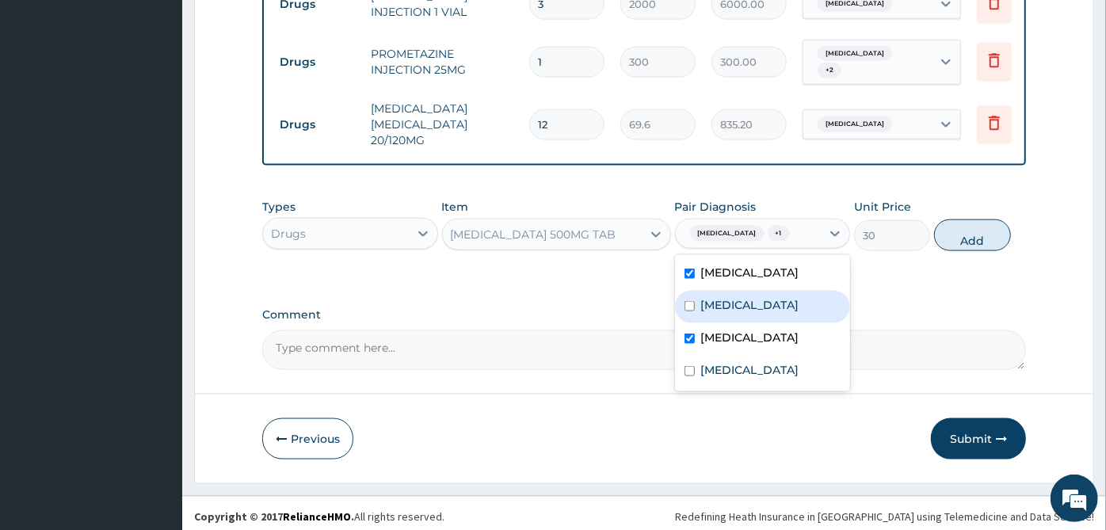
click at [771, 313] on div "Acute tonsillitis" at bounding box center [763, 307] width 176 height 32
checkbox input "true"
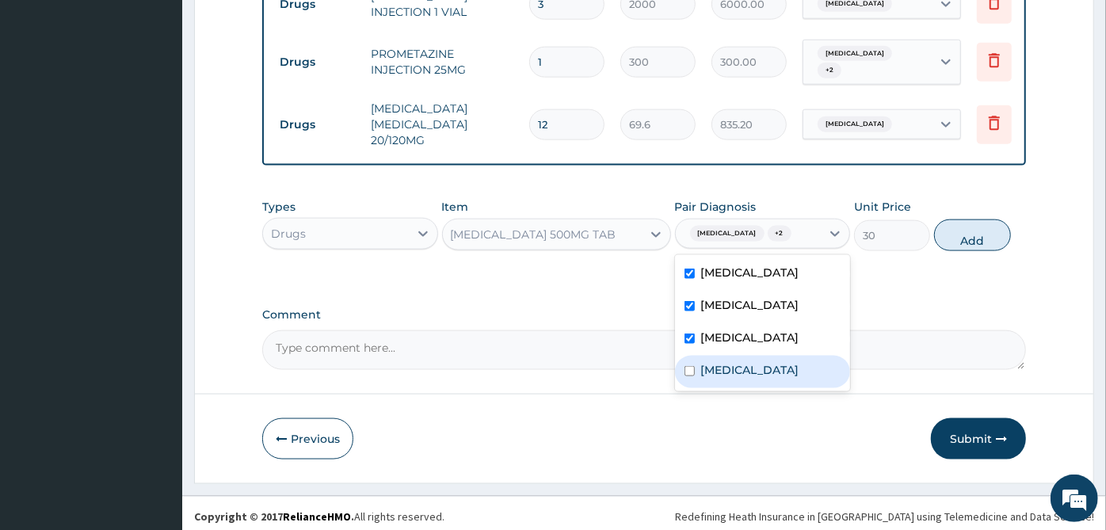
click at [762, 364] on div "Sepsis" at bounding box center [763, 372] width 176 height 32
checkbox input "true"
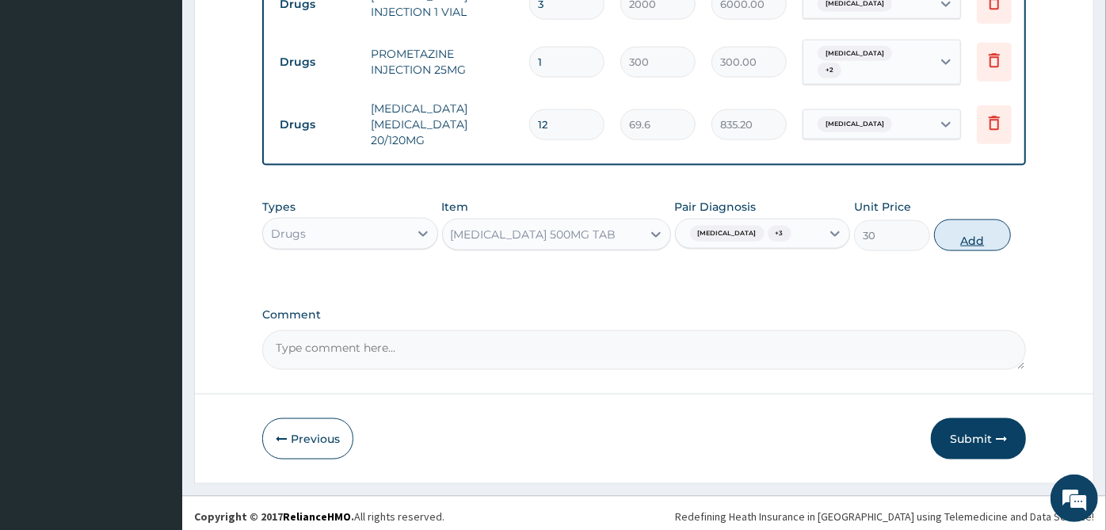
click at [964, 231] on button "Add" at bounding box center [972, 235] width 76 height 32
type input "0"
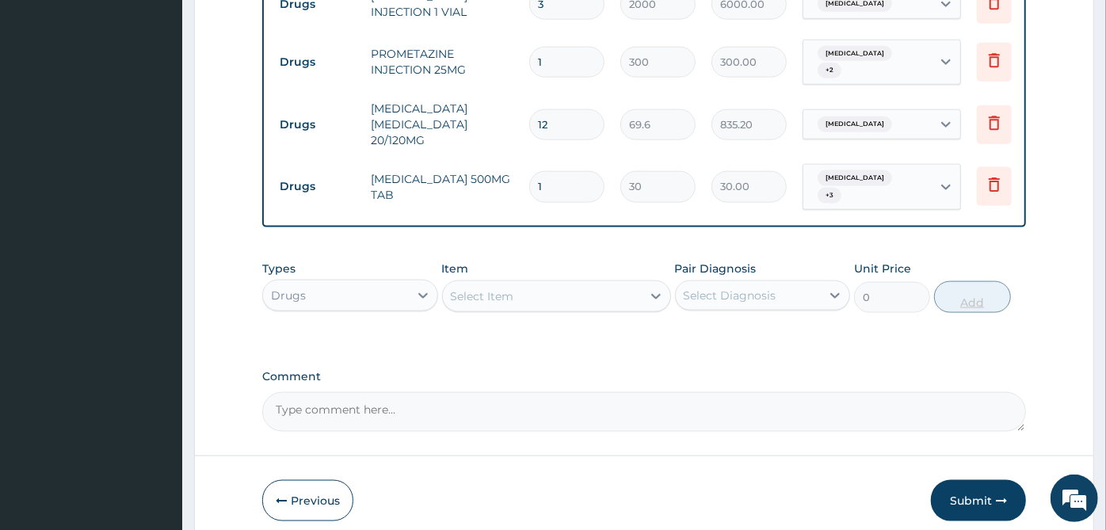
type input "0.00"
type input "6"
type input "180.00"
type input "6"
click at [565, 291] on div "Select Item" at bounding box center [542, 296] width 199 height 25
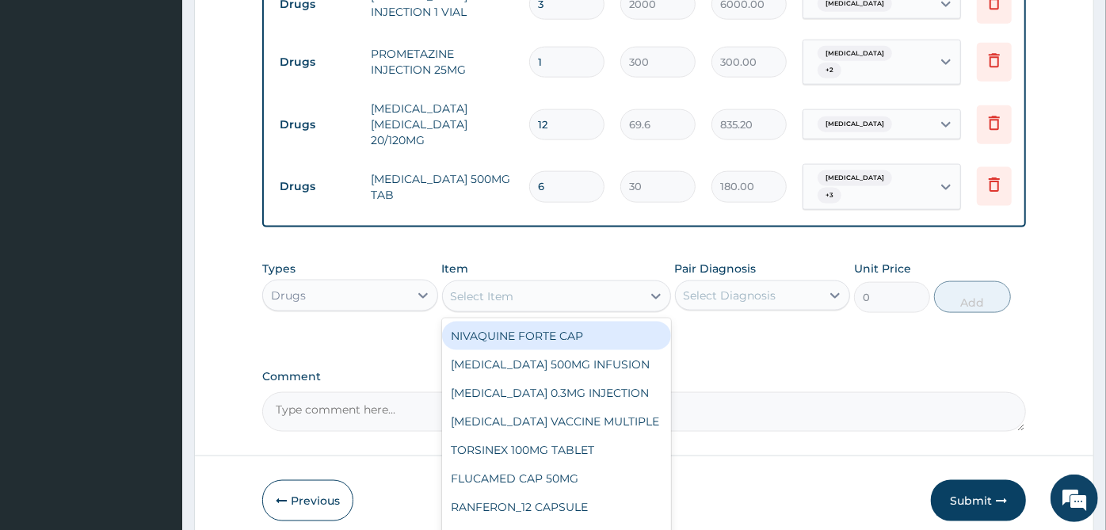
scroll to position [1297, 0]
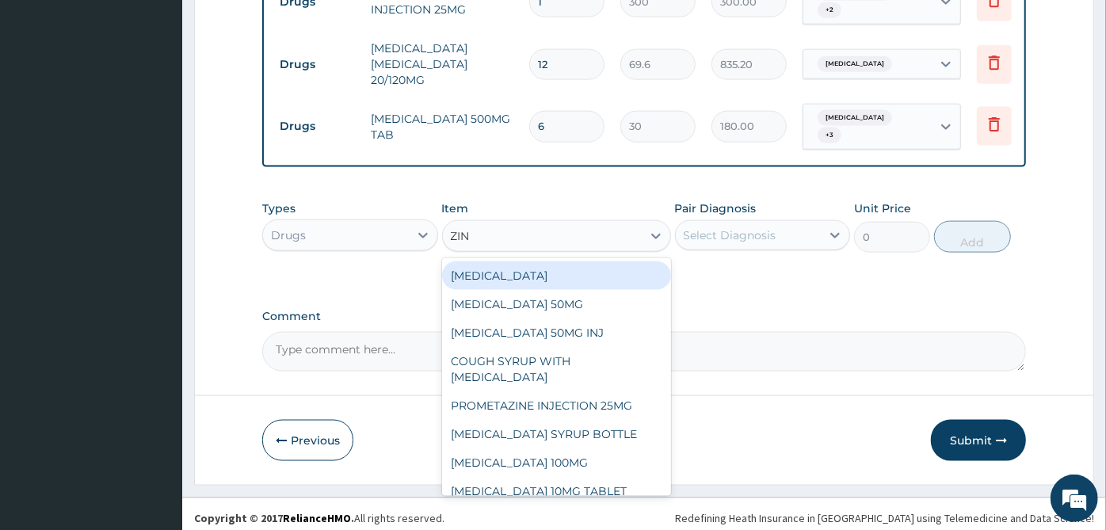
type input "ZINC"
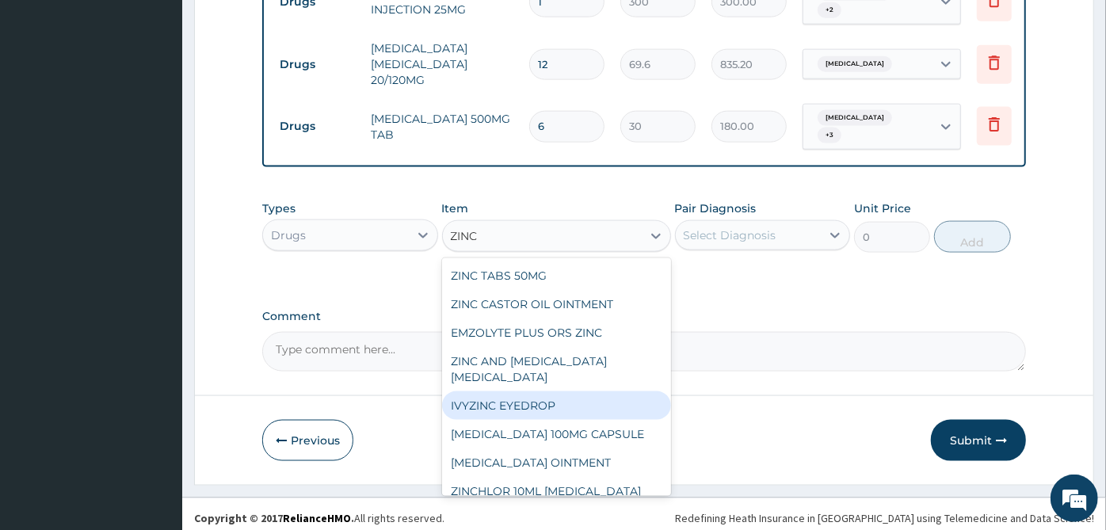
scroll to position [228, 0]
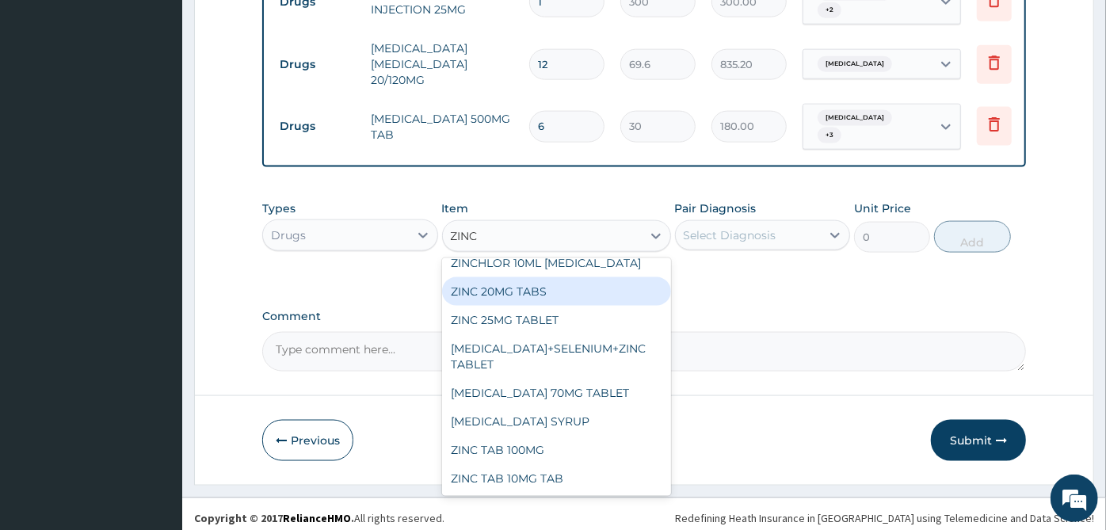
click at [569, 283] on div "ZINC 20MG TABS" at bounding box center [556, 291] width 229 height 29
type input "20"
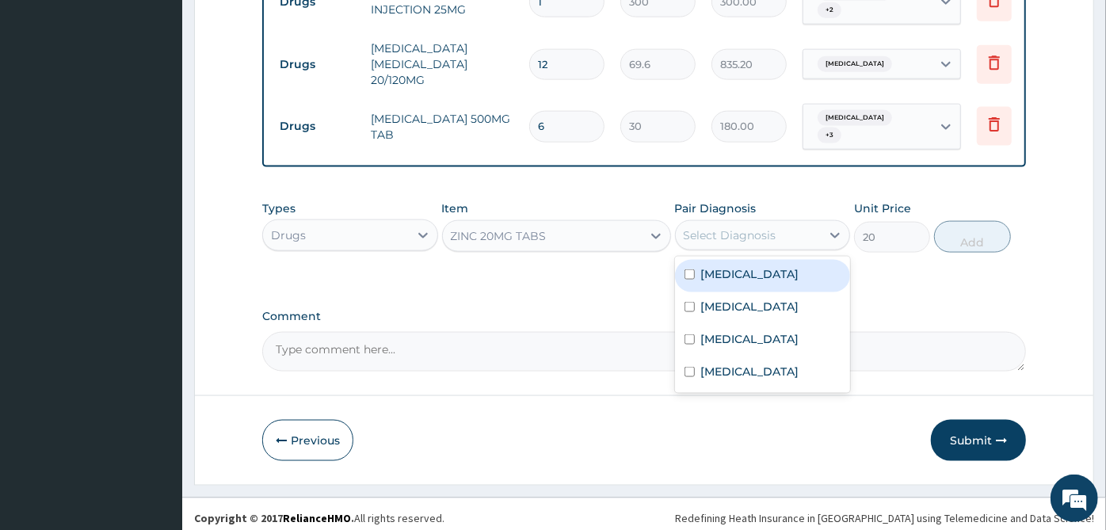
click at [731, 237] on div "Select Diagnosis" at bounding box center [749, 235] width 146 height 25
click at [773, 268] on label "Acute gastroenteritis" at bounding box center [750, 274] width 98 height 16
checkbox input "true"
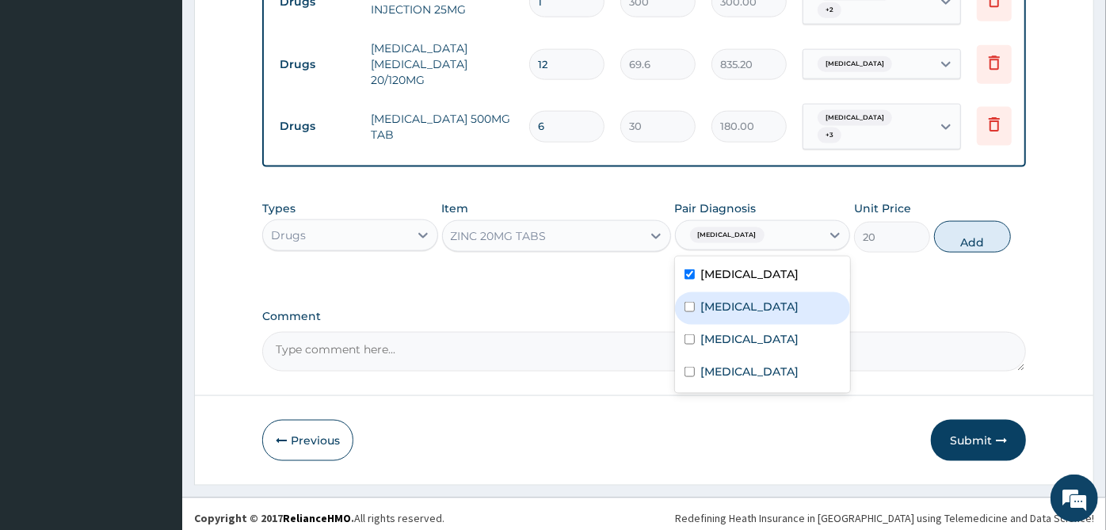
click at [772, 303] on label "Acute tonsillitis" at bounding box center [750, 307] width 98 height 16
checkbox input "true"
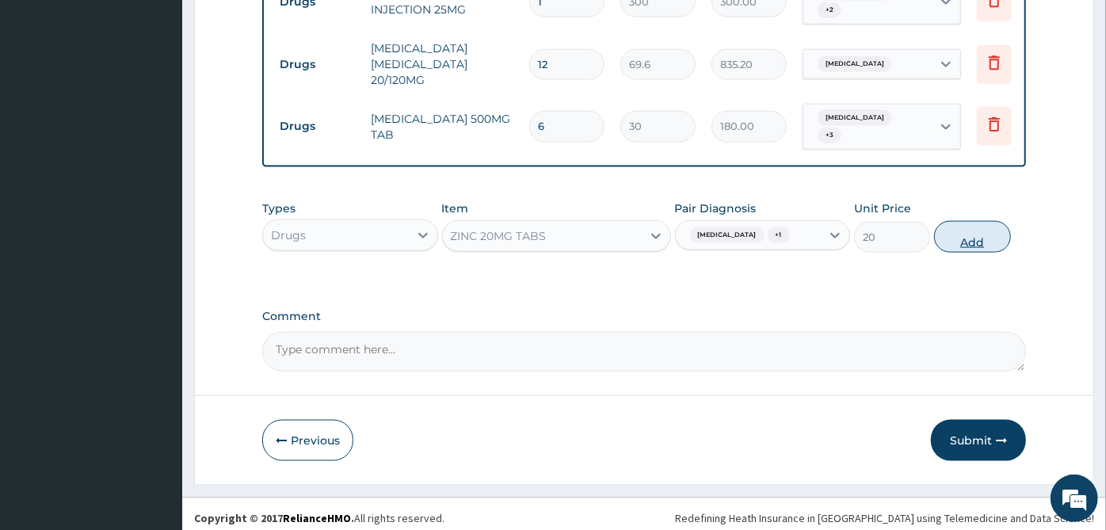
click at [986, 232] on button "Add" at bounding box center [972, 237] width 76 height 32
type input "0"
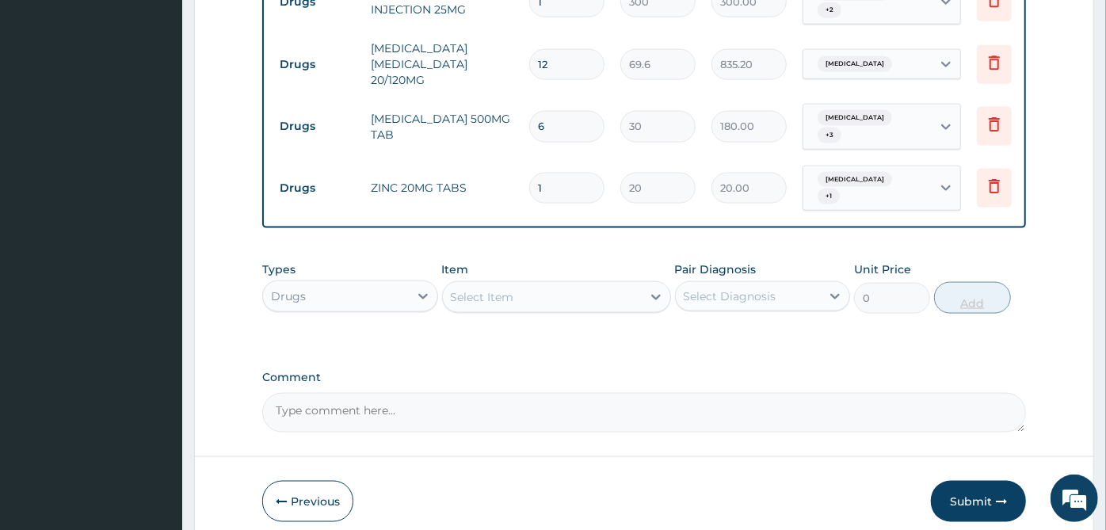
type input "10"
type input "200.00"
type input "10"
click at [688, 330] on div "Types Drugs Item Select Item Pair Diagnosis Select Diagnosis Unit Price 0 Add" at bounding box center [643, 299] width 763 height 92
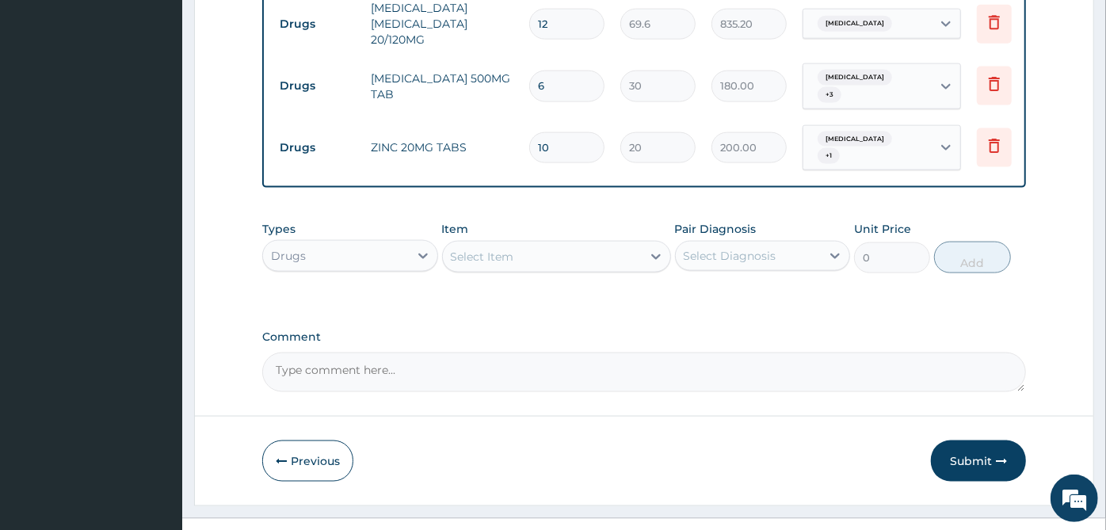
scroll to position [1358, 0]
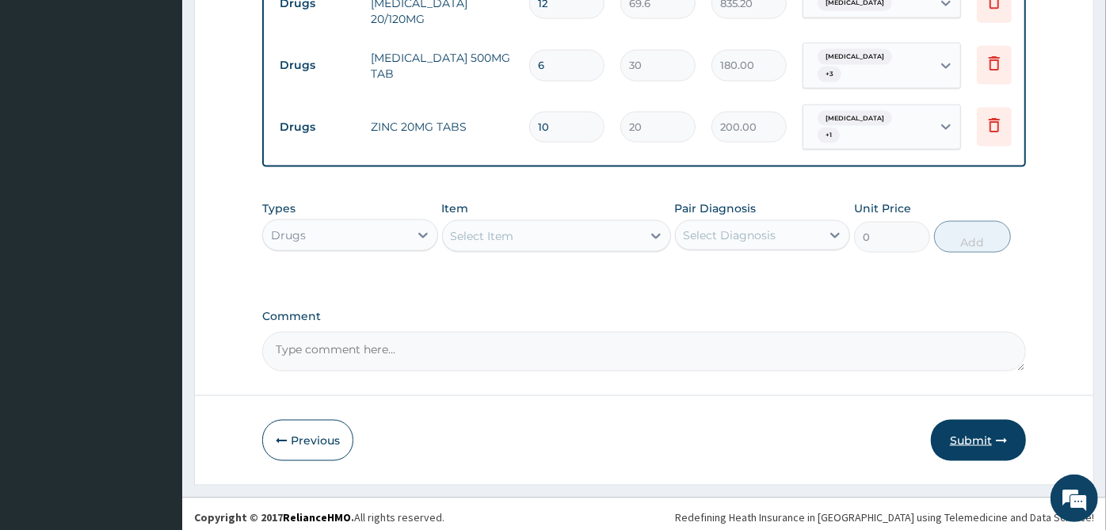
click at [995, 436] on icon "button" at bounding box center [1000, 440] width 11 height 11
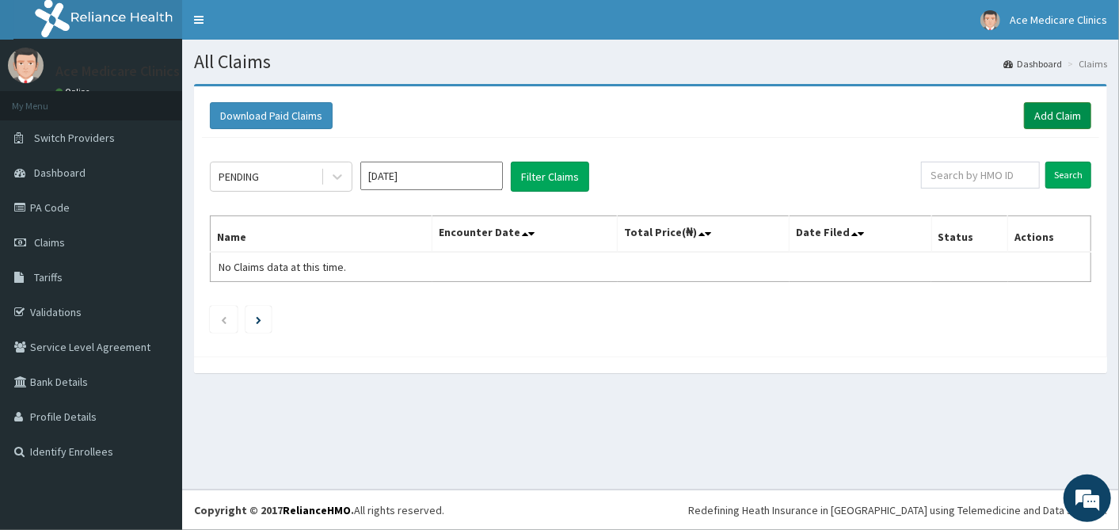
click at [1072, 121] on link "Add Claim" at bounding box center [1057, 115] width 67 height 27
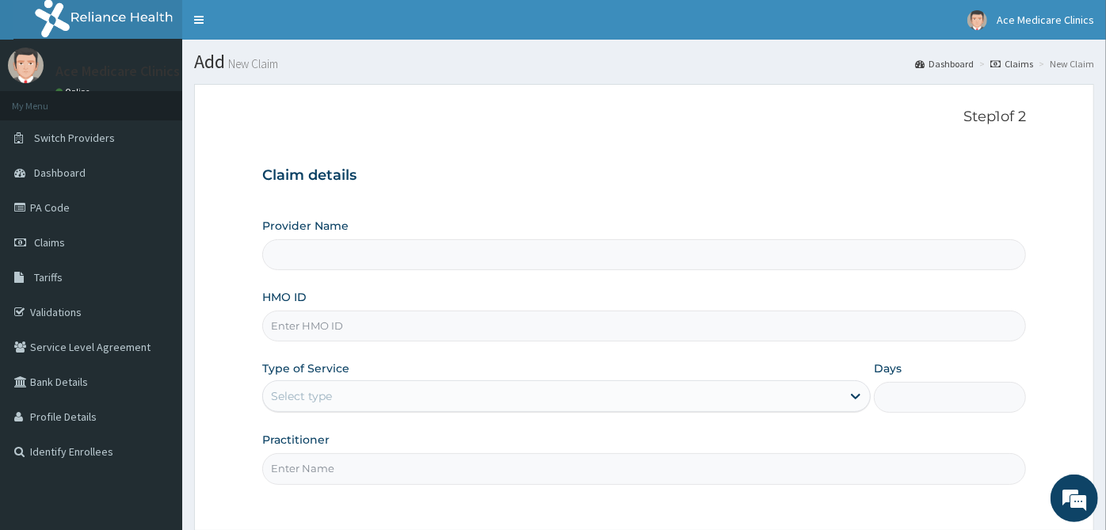
click at [394, 325] on input "HMO ID" at bounding box center [643, 325] width 763 height 31
type input "ACE MEDICARE CLINICS- Ota"
type input "SUN/10032/E"
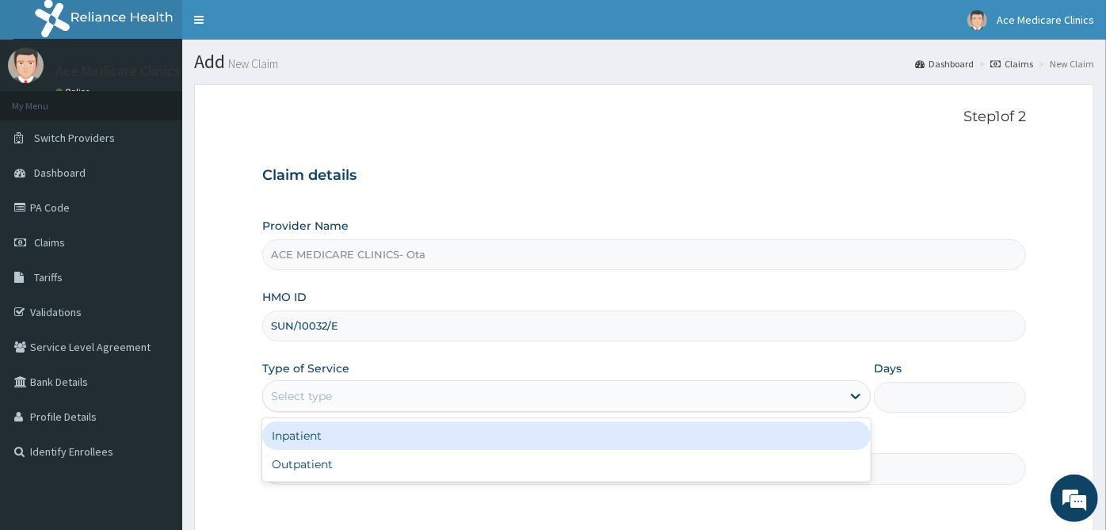
click at [542, 391] on div "Select type" at bounding box center [552, 395] width 578 height 25
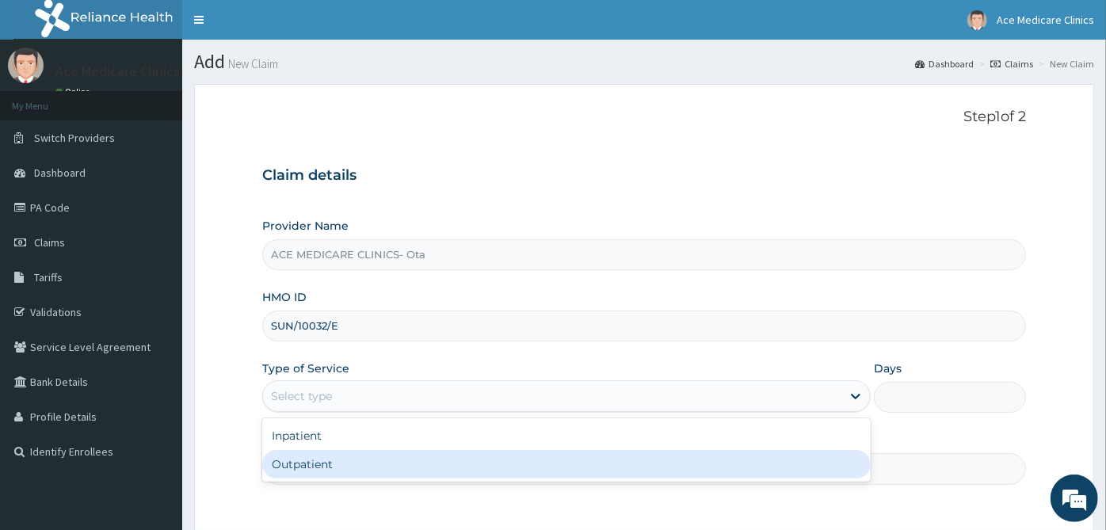
click at [538, 454] on div "Outpatient" at bounding box center [566, 464] width 608 height 29
type input "1"
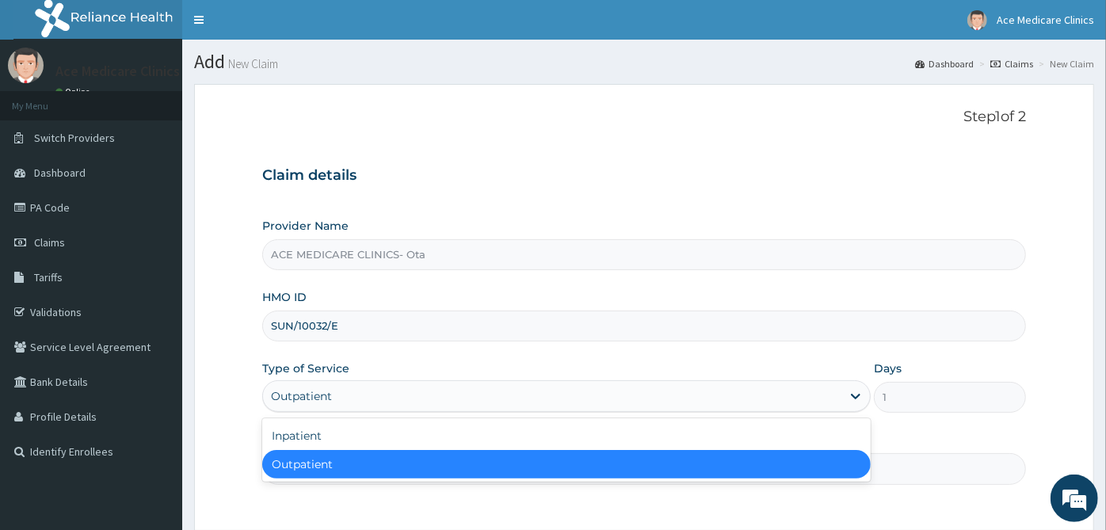
click at [533, 393] on div "Outpatient" at bounding box center [552, 395] width 578 height 25
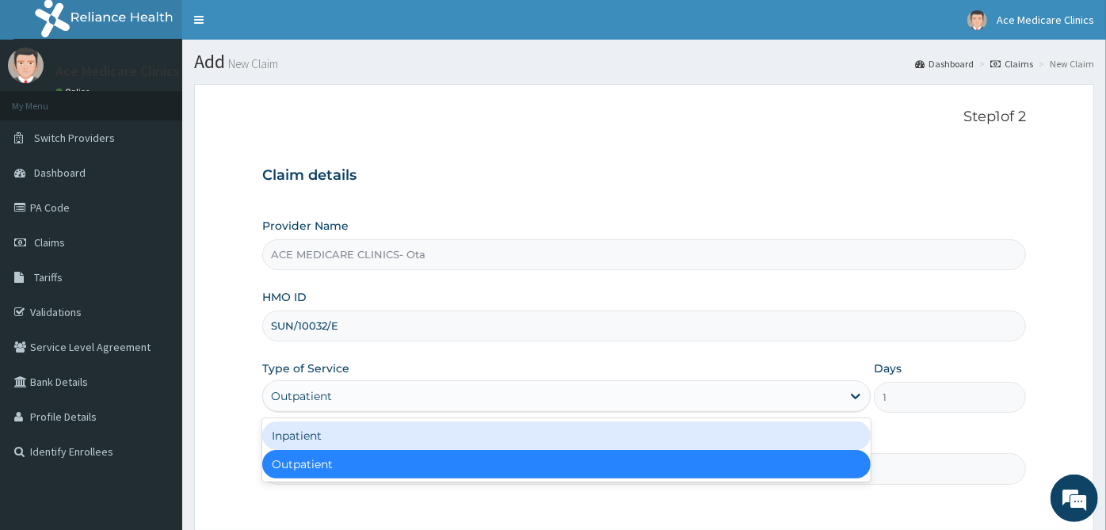
click at [507, 428] on div "Inpatient" at bounding box center [566, 435] width 608 height 29
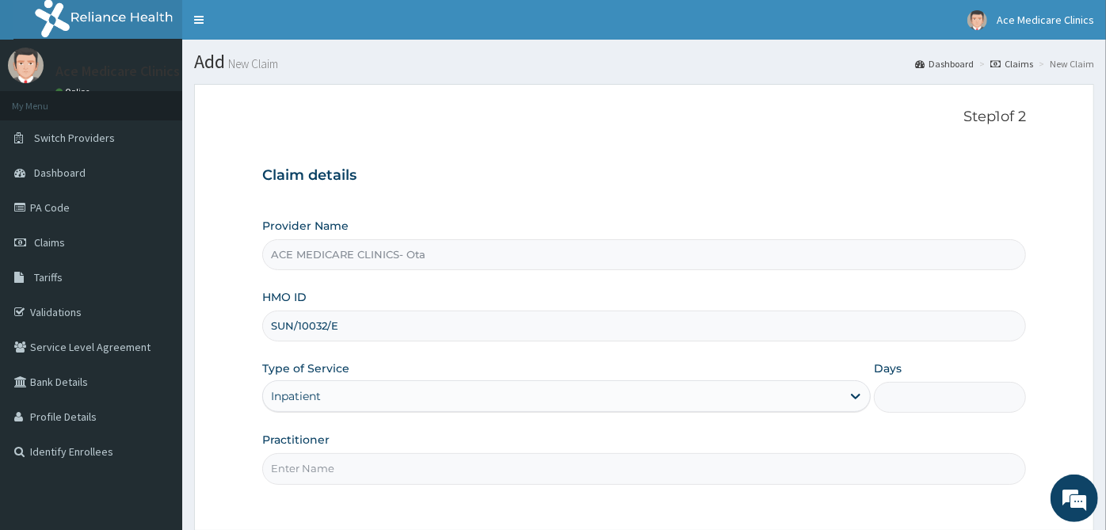
click at [933, 384] on input "Days" at bounding box center [950, 397] width 152 height 31
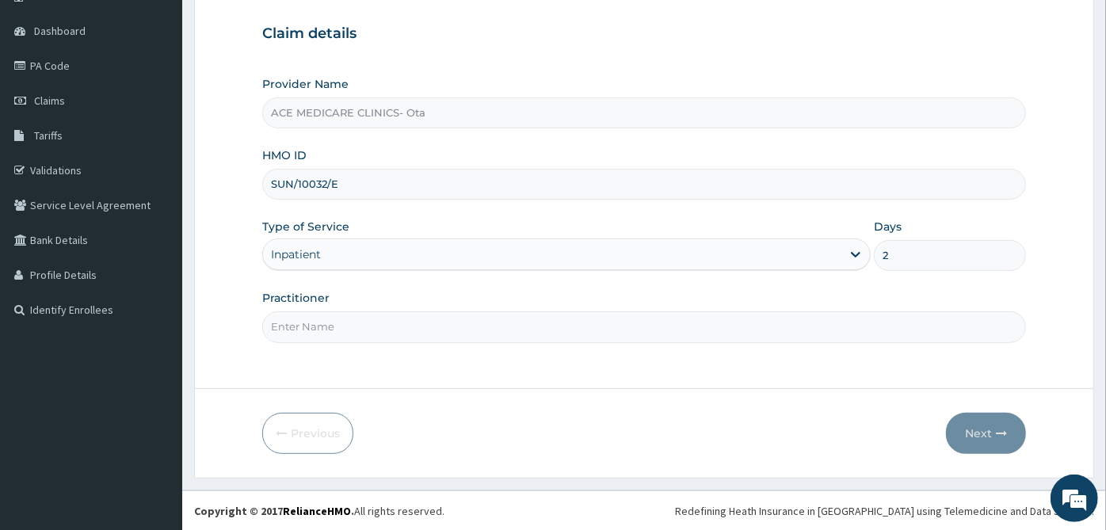
type input "2"
click at [877, 330] on input "Practitioner" at bounding box center [643, 326] width 763 height 31
type input "DR MATTU"
click at [957, 432] on button "Next" at bounding box center [986, 433] width 80 height 41
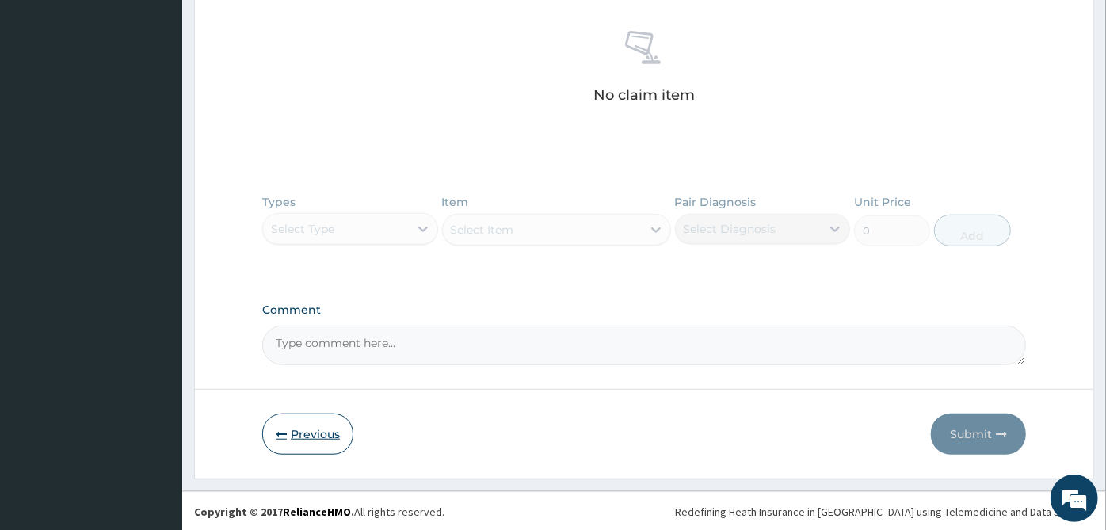
click at [308, 440] on button "Previous" at bounding box center [307, 433] width 91 height 41
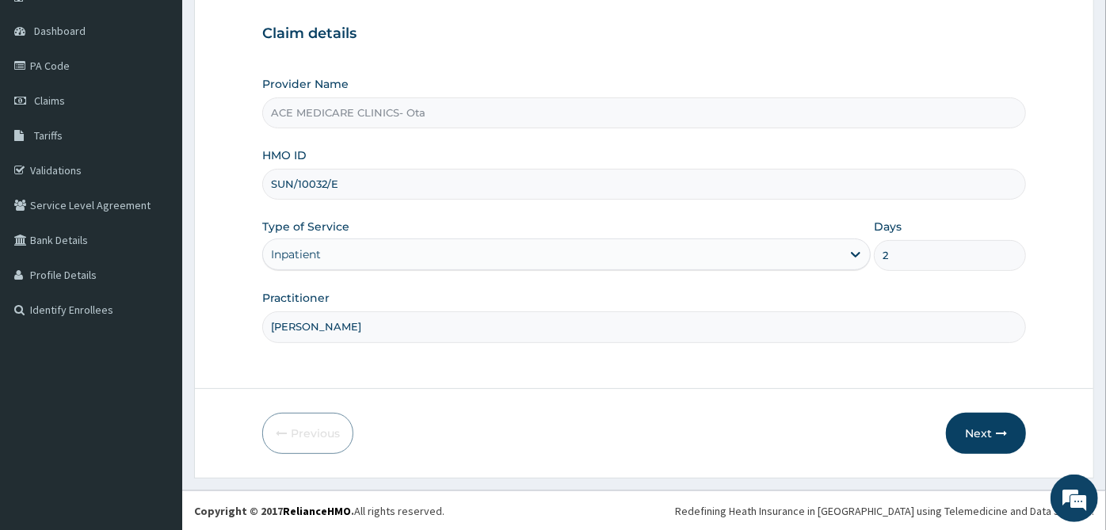
click at [319, 187] on input "SUN/10032/E" at bounding box center [643, 184] width 763 height 31
click at [987, 439] on button "Next" at bounding box center [986, 433] width 80 height 41
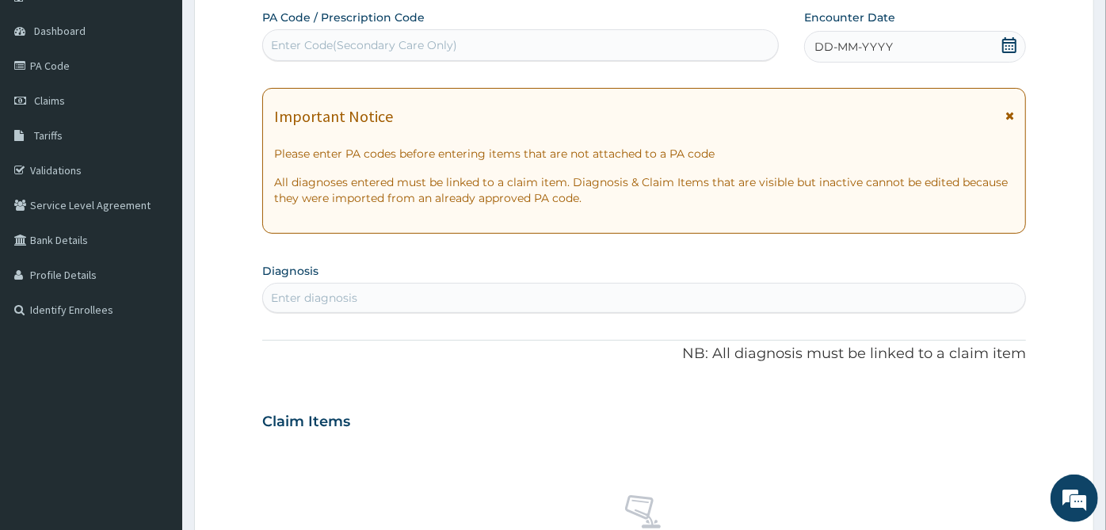
click at [420, 38] on div "Enter Code(Secondary Care Only)" at bounding box center [364, 45] width 186 height 16
paste input "PA/E2F8A7"
type input "PA/E2F8A7"
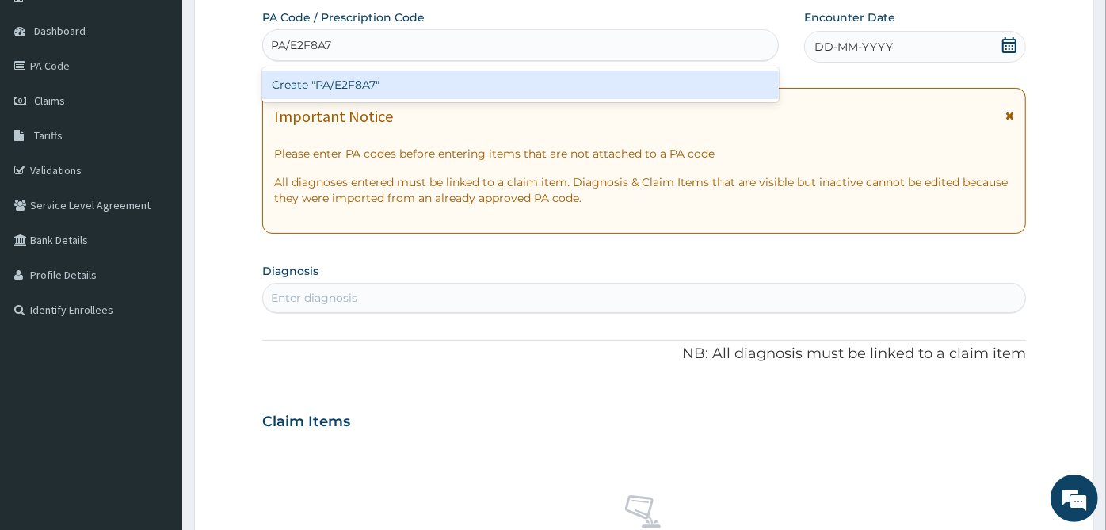
click at [419, 74] on div "Create "PA/E2F8A7"" at bounding box center [520, 84] width 516 height 29
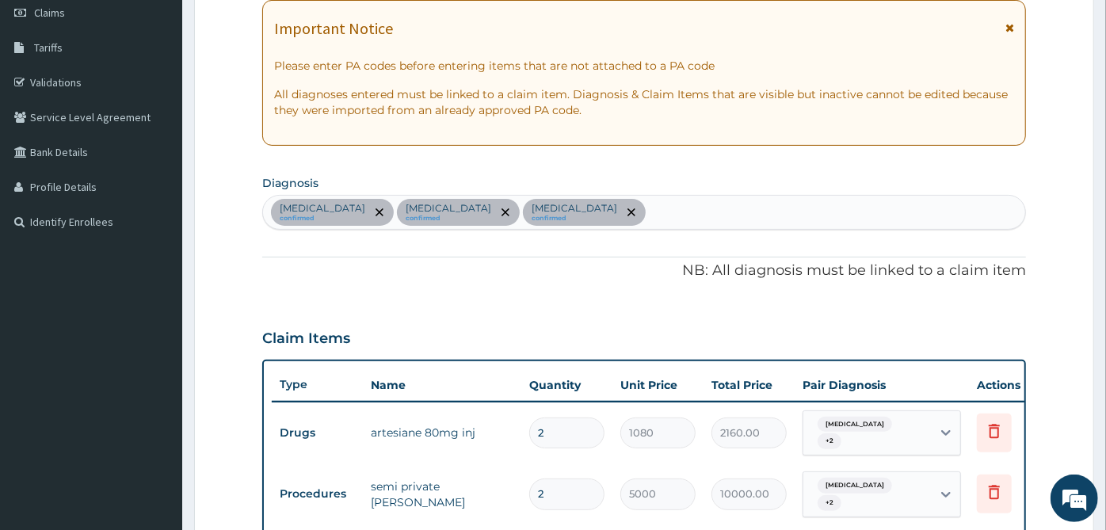
scroll to position [152, 0]
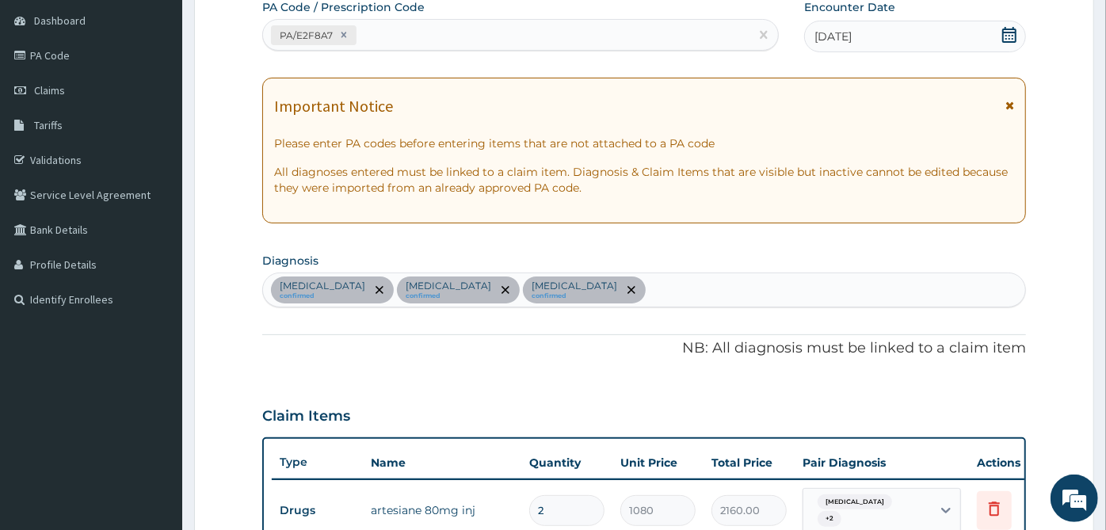
click at [462, 33] on div "PA/E2F8A7" at bounding box center [506, 35] width 486 height 26
paste input "PA/6B4FEF"
type input "PA/6B4FEF"
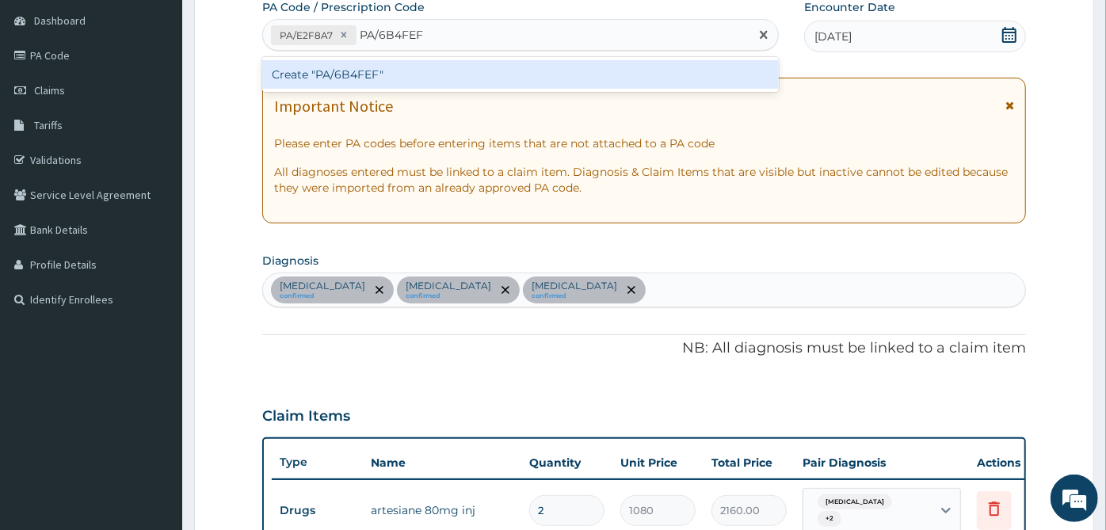
click at [451, 65] on div "Create "PA/6B4FEF"" at bounding box center [520, 74] width 516 height 29
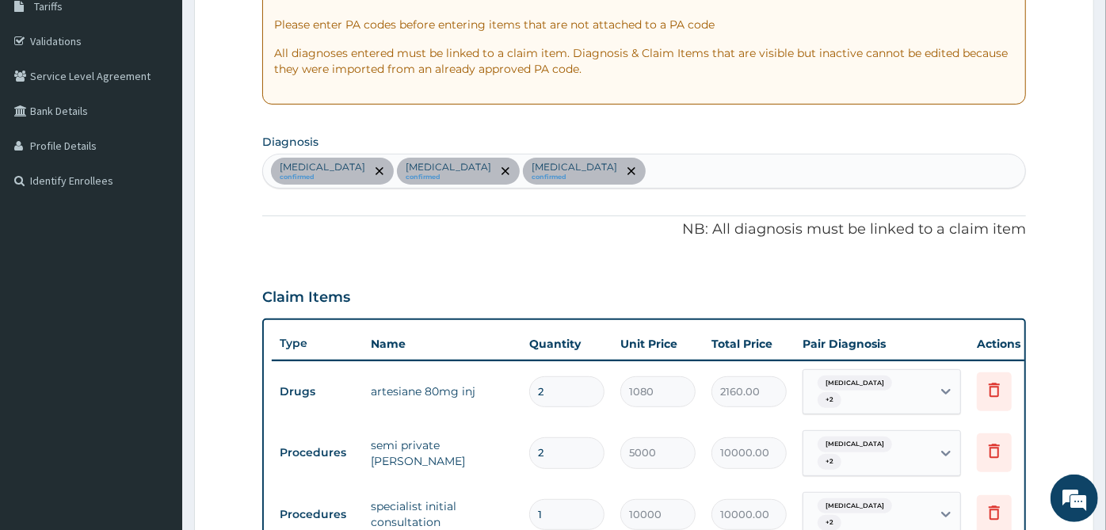
scroll to position [299, 0]
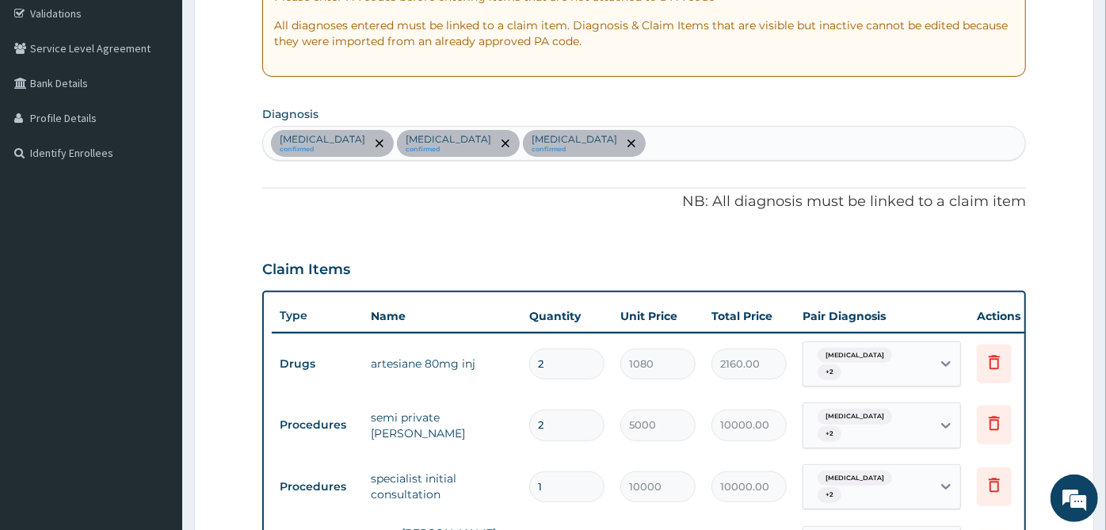
click at [714, 140] on div "Sepsis confirmed Malaria confirmed Acute gastroenteritis confirmed" at bounding box center [644, 143] width 762 height 33
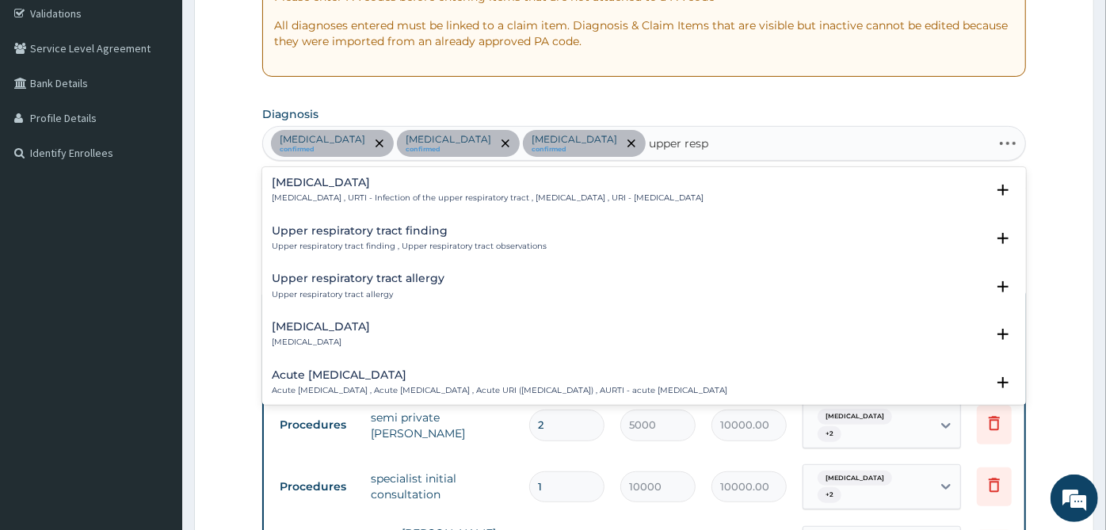
type input "upper respi"
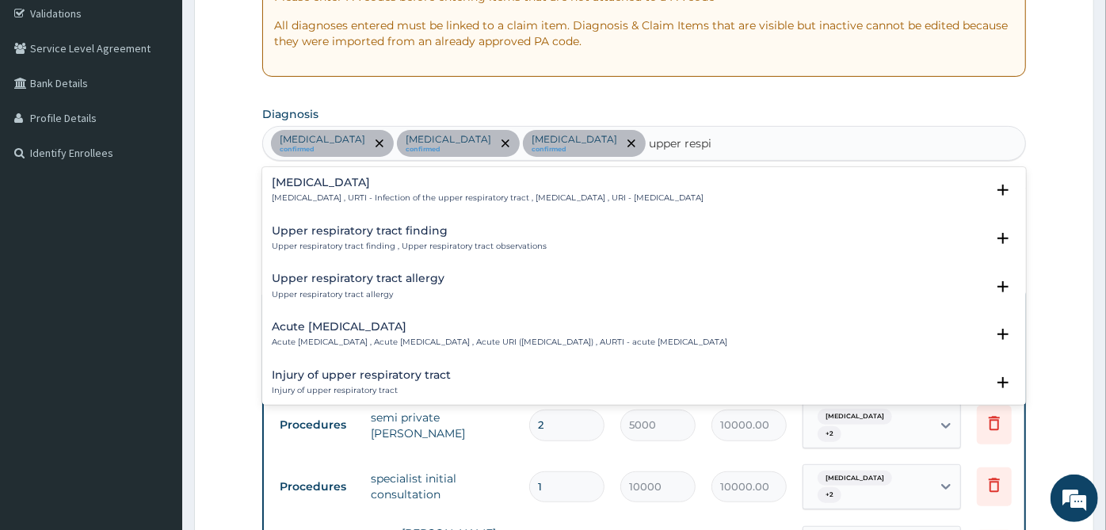
click at [520, 170] on div "Upper respiratory infection Upper respiratory infection , URTI - Infection of t…" at bounding box center [643, 194] width 763 height 48
click at [508, 192] on p "Upper respiratory infection , URTI - Infection of the upper respiratory tract ,…" at bounding box center [488, 197] width 432 height 11
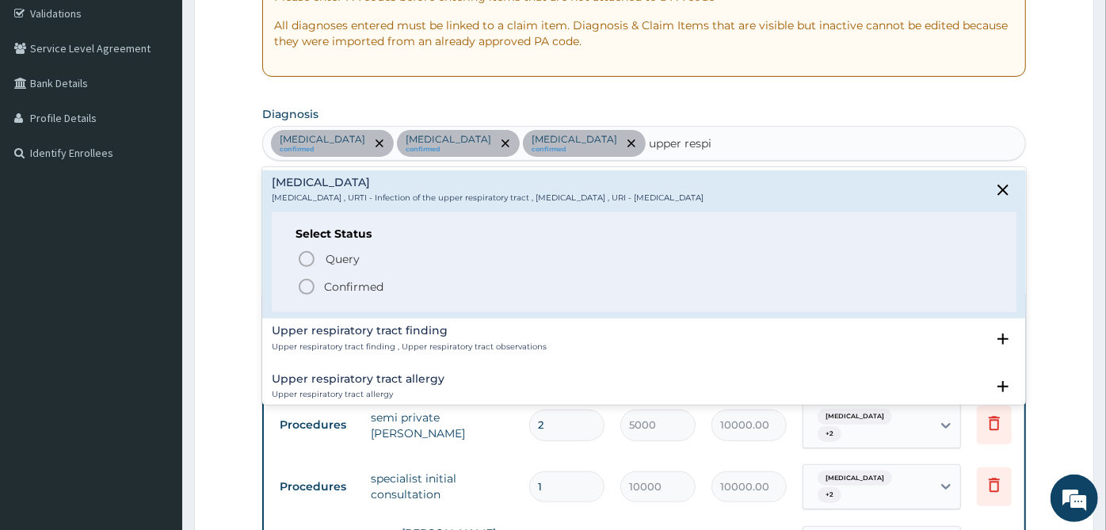
click at [350, 280] on p "Confirmed" at bounding box center [353, 287] width 59 height 16
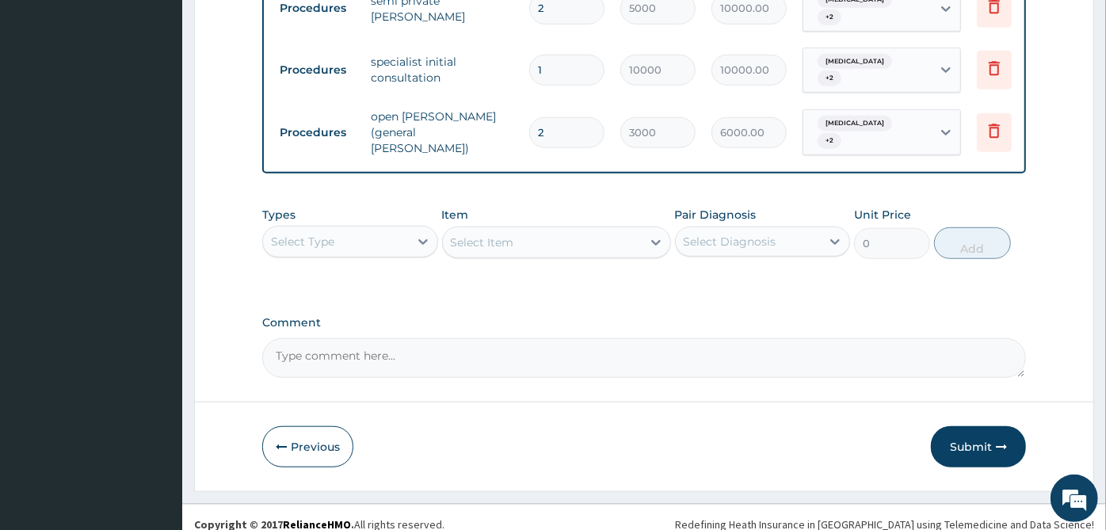
scroll to position [717, 0]
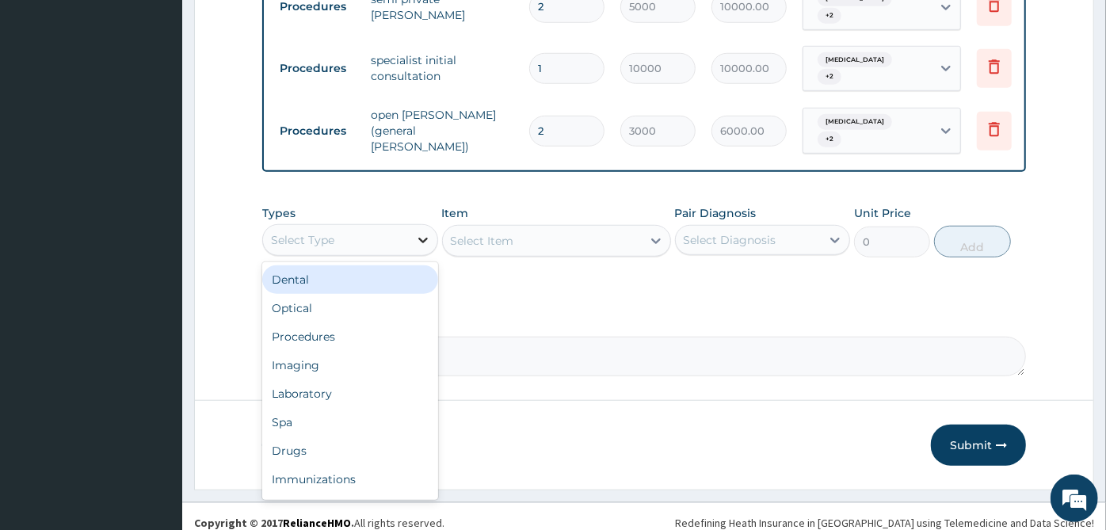
click at [415, 232] on icon at bounding box center [423, 240] width 16 height 16
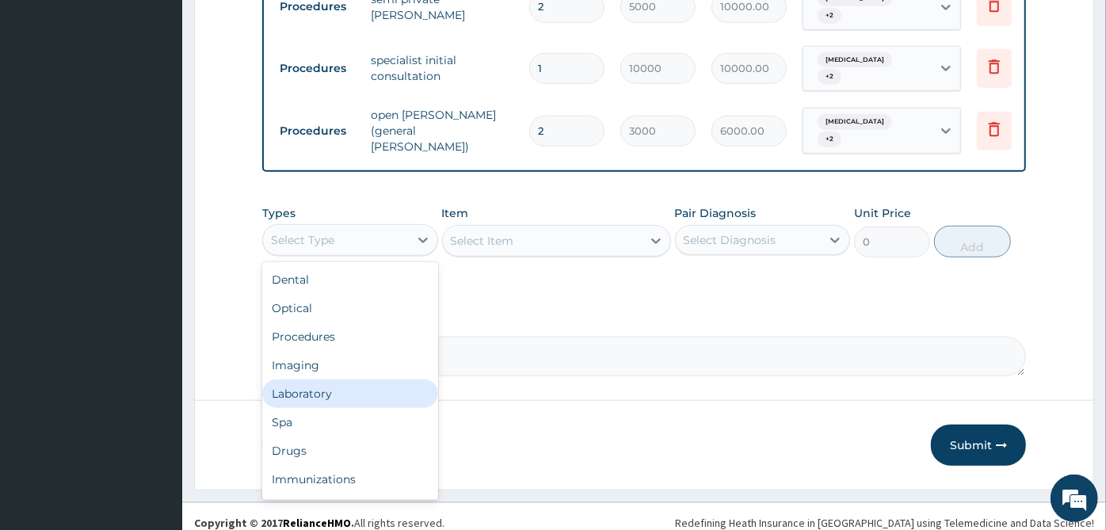
click at [341, 383] on div "Laboratory" at bounding box center [350, 393] width 176 height 29
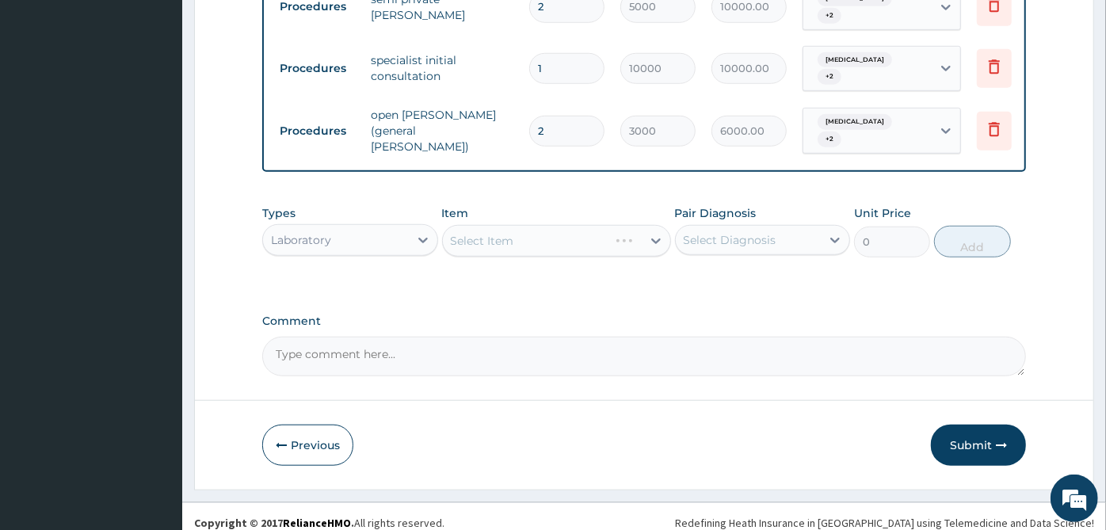
click at [809, 236] on div "Select Diagnosis" at bounding box center [749, 239] width 146 height 25
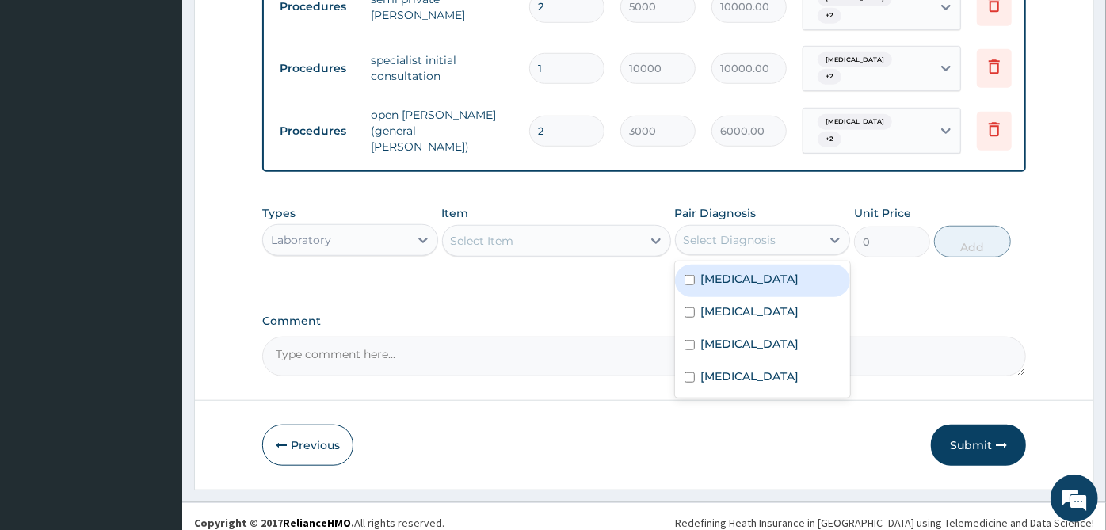
click at [771, 261] on div "Sepsis Malaria Acute gastroenteritis Upper respiratory infection" at bounding box center [763, 329] width 176 height 136
click at [744, 265] on div "Sepsis" at bounding box center [763, 281] width 176 height 32
checkbox input "true"
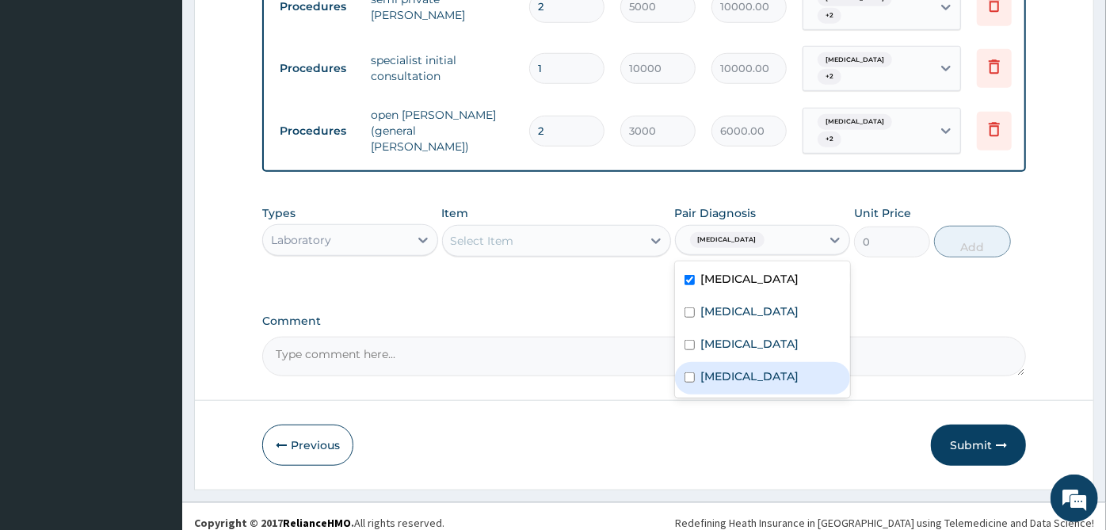
click at [714, 368] on label "Upper respiratory infection" at bounding box center [750, 376] width 98 height 16
checkbox input "true"
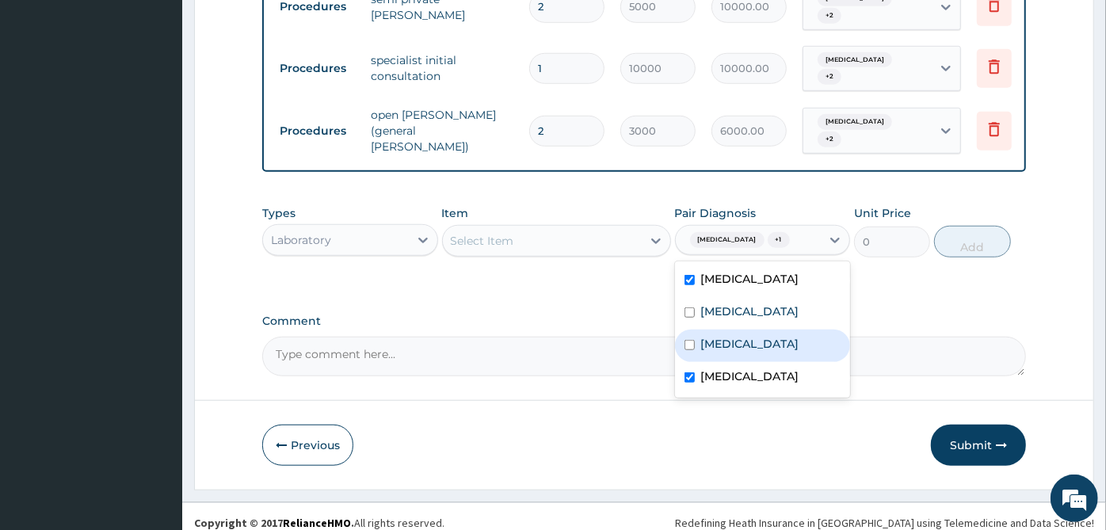
click at [720, 348] on div "Acute gastroenteritis" at bounding box center [763, 345] width 176 height 32
checkbox input "true"
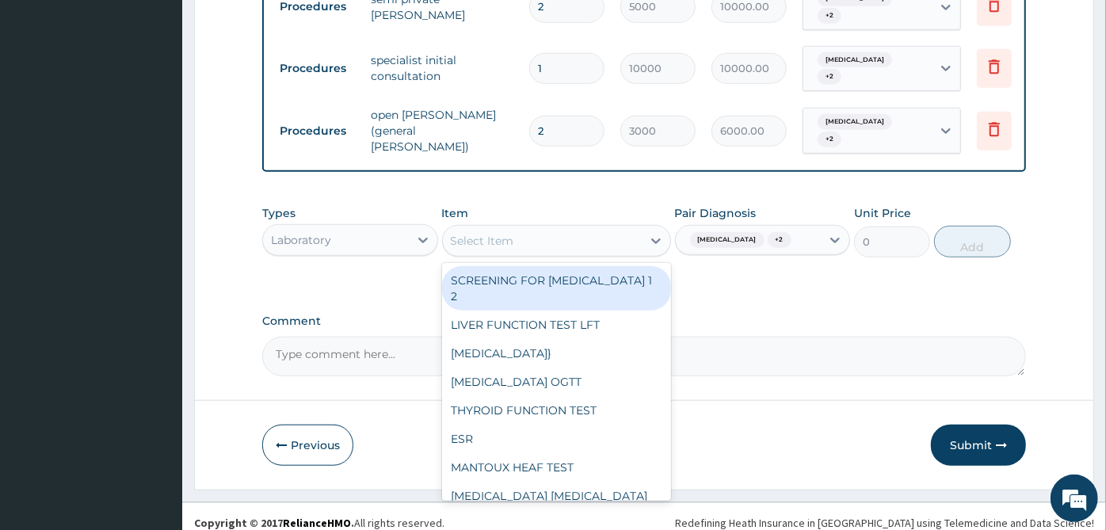
click at [523, 228] on div "Select Item" at bounding box center [542, 240] width 199 height 25
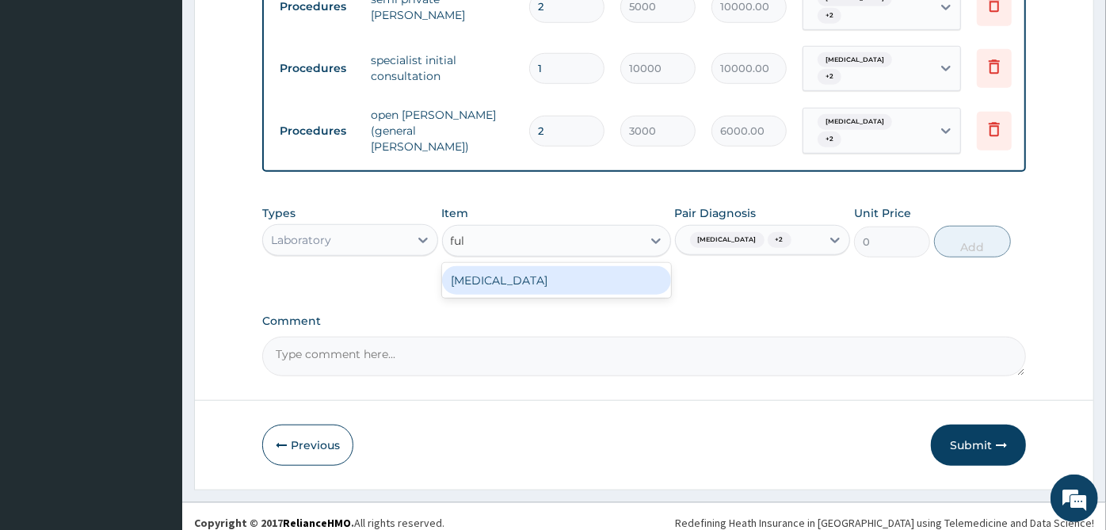
type input "full"
click at [558, 278] on div "FULL BLOOD COUNT" at bounding box center [556, 280] width 229 height 29
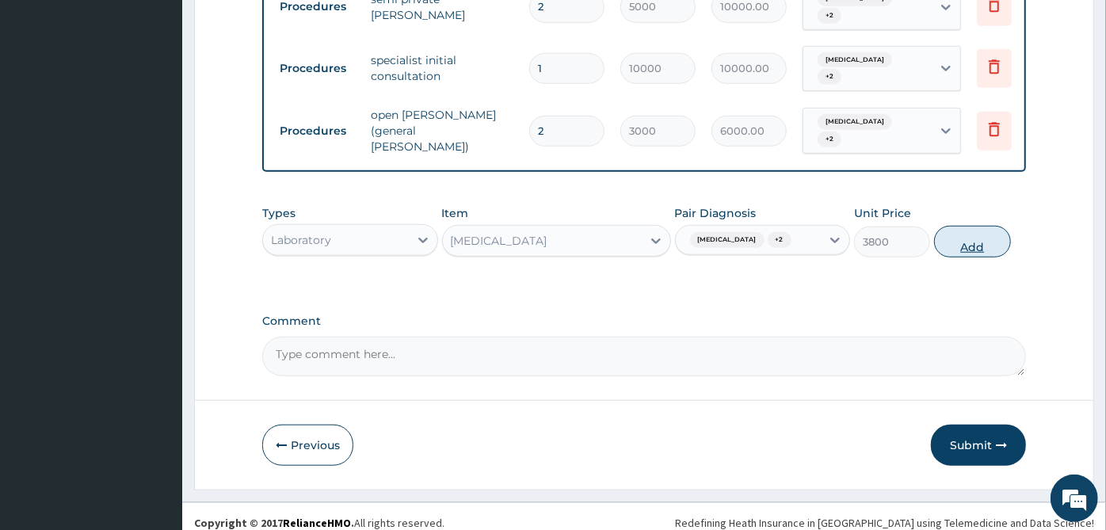
click at [995, 230] on button "Add" at bounding box center [972, 242] width 76 height 32
type input "0"
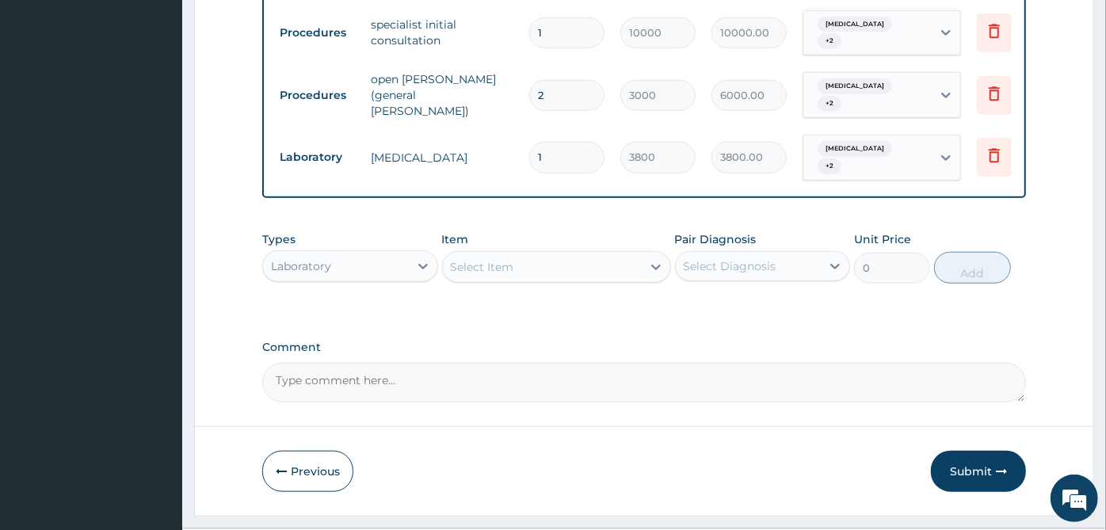
scroll to position [771, 0]
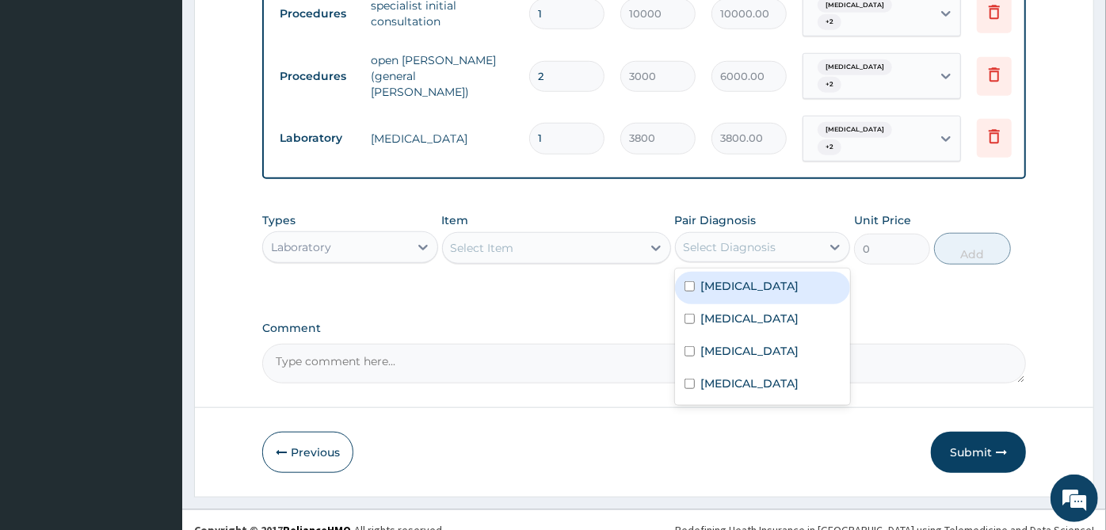
click at [812, 234] on div "Select Diagnosis" at bounding box center [749, 246] width 146 height 25
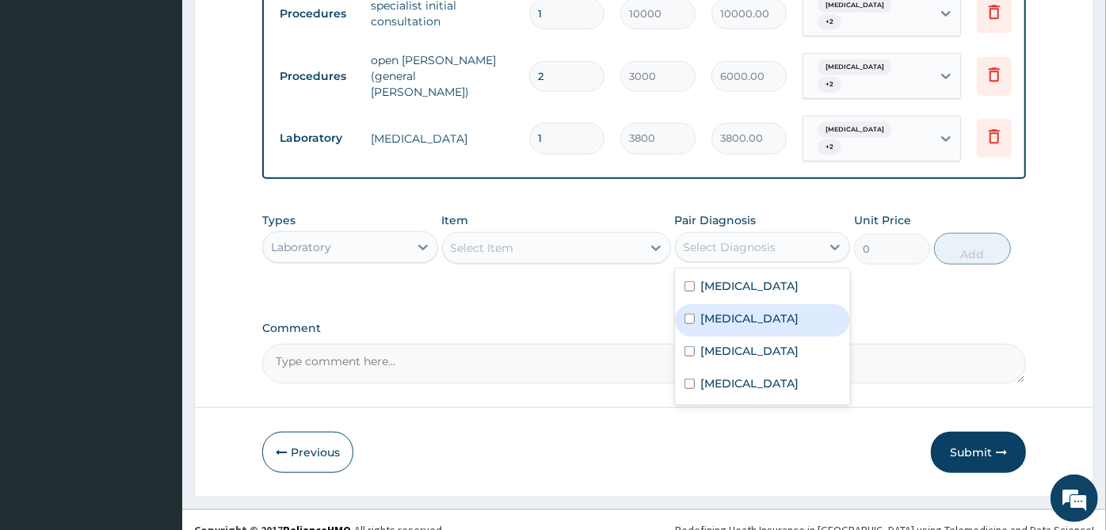
click at [776, 304] on div "Malaria" at bounding box center [763, 320] width 176 height 32
checkbox input "true"
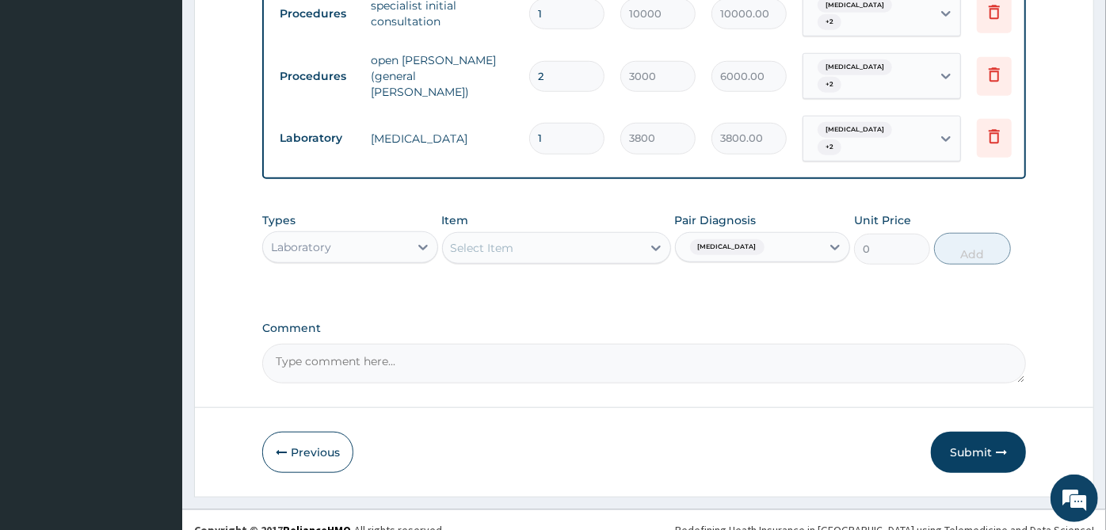
click at [620, 212] on div "Item Select Item" at bounding box center [556, 238] width 229 height 52
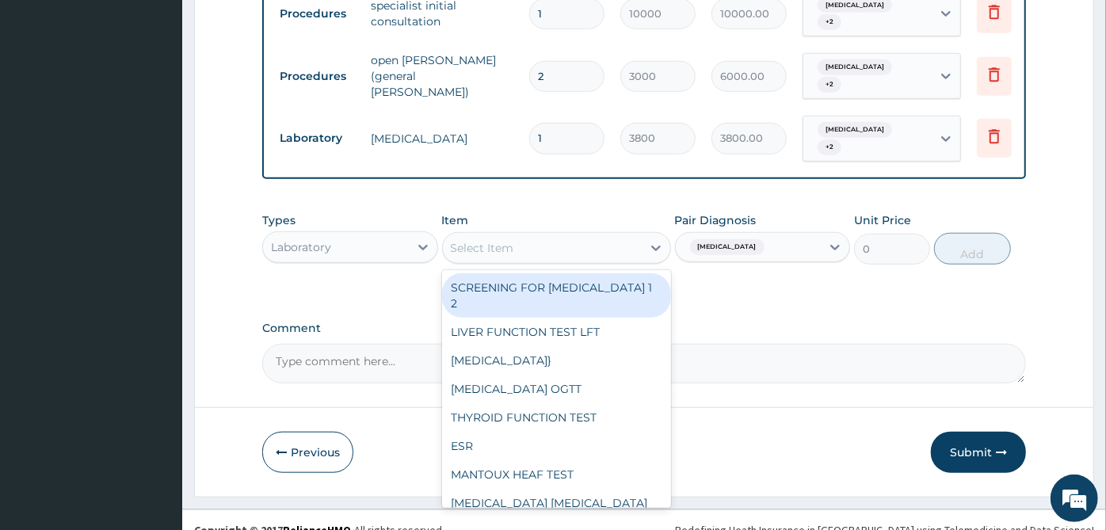
click at [615, 235] on div "Select Item" at bounding box center [542, 247] width 199 height 25
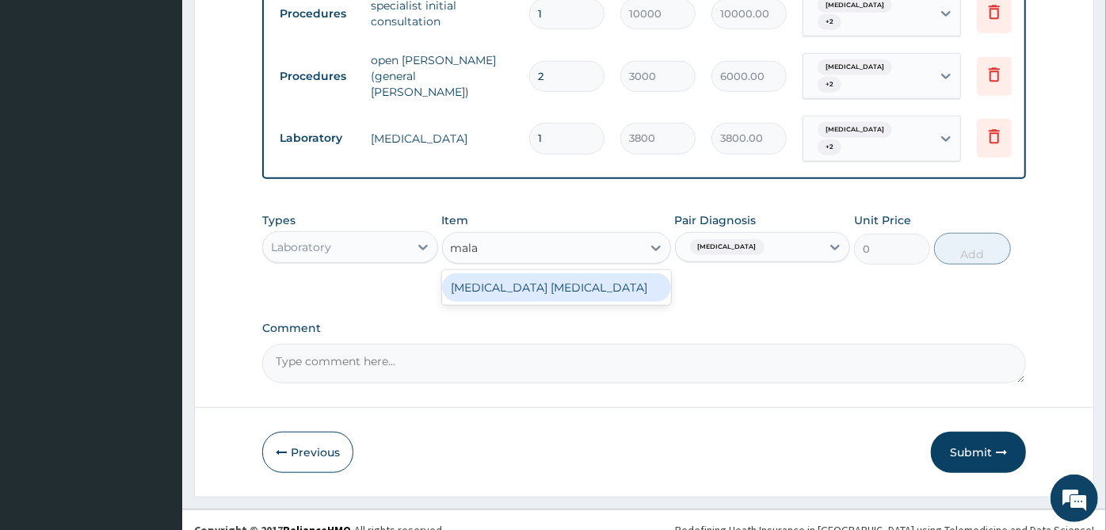
type input "malar"
click at [607, 273] on div "MALARIA PARASITE" at bounding box center [556, 287] width 229 height 29
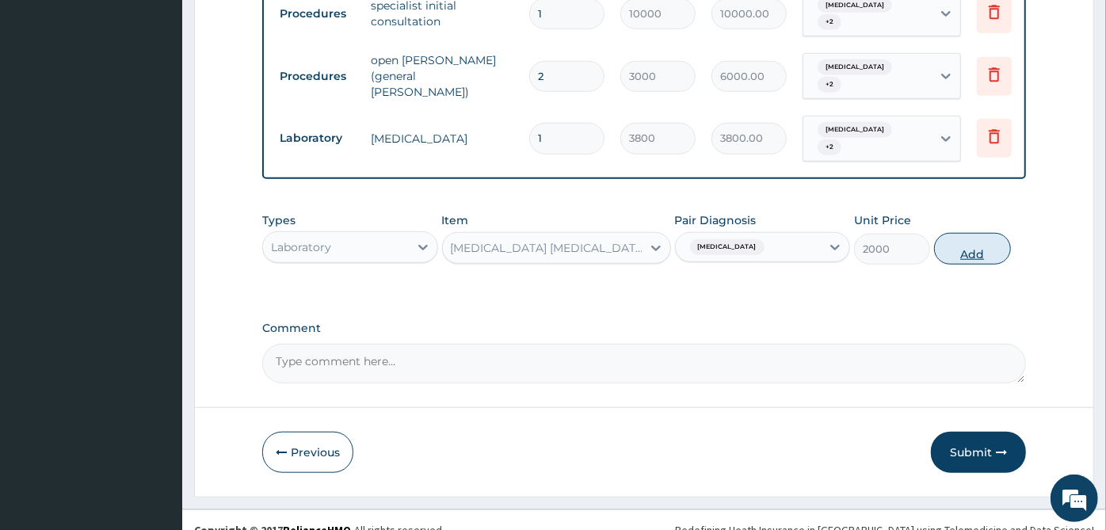
click at [982, 241] on button "Add" at bounding box center [972, 249] width 76 height 32
type input "0"
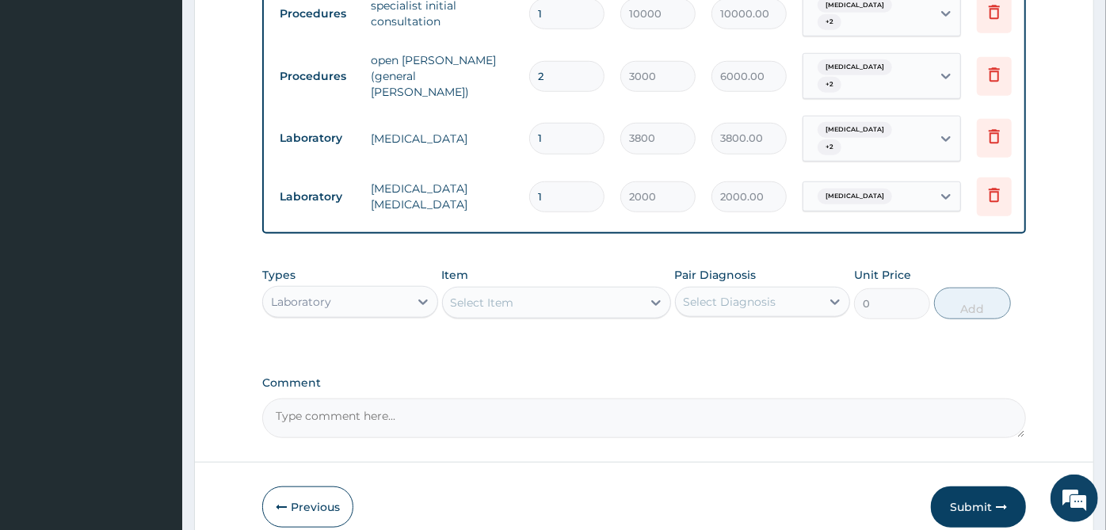
click at [578, 311] on div "Types Laboratory Item Select Item Pair Diagnosis Select Diagnosis Unit Price 0 …" at bounding box center [643, 305] width 763 height 92
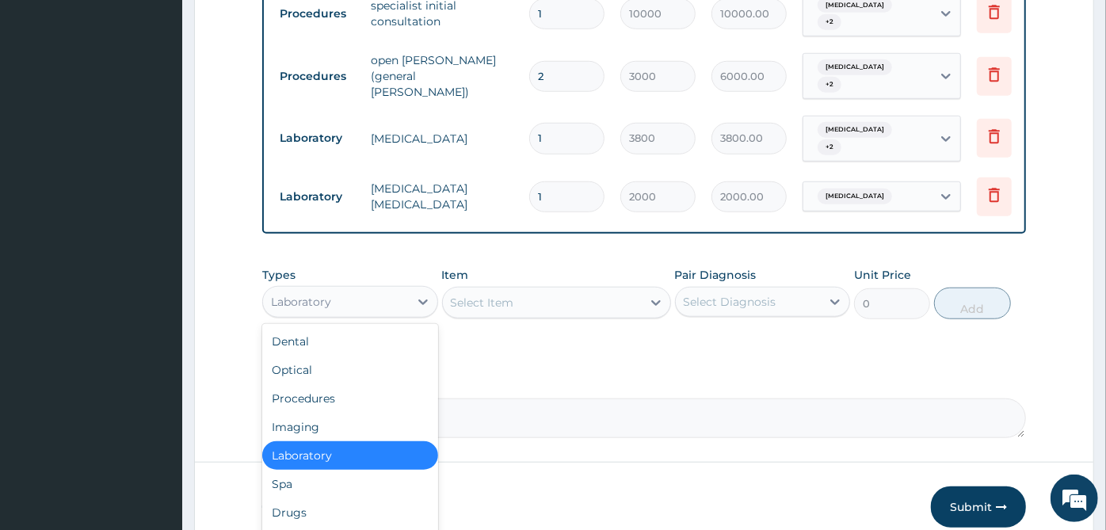
click at [382, 298] on div "Laboratory" at bounding box center [350, 302] width 176 height 32
click at [320, 498] on div "Drugs" at bounding box center [350, 512] width 176 height 29
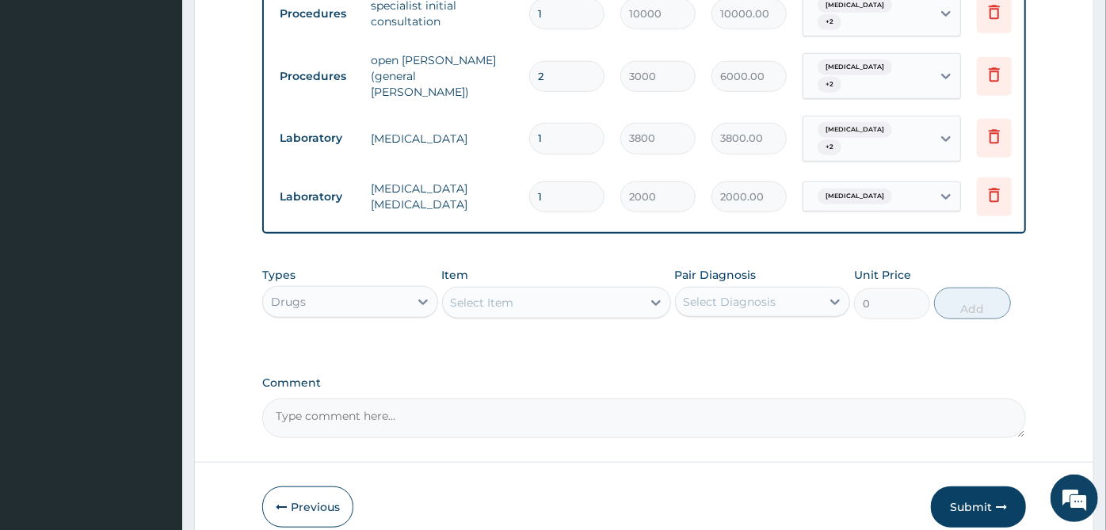
click at [588, 290] on div "Select Item" at bounding box center [542, 302] width 199 height 25
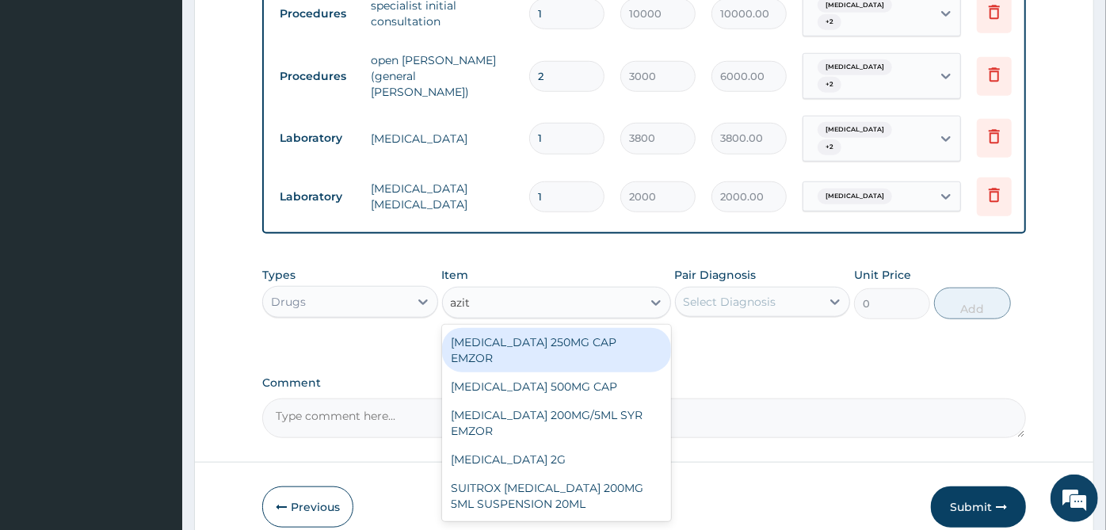
type input "azith"
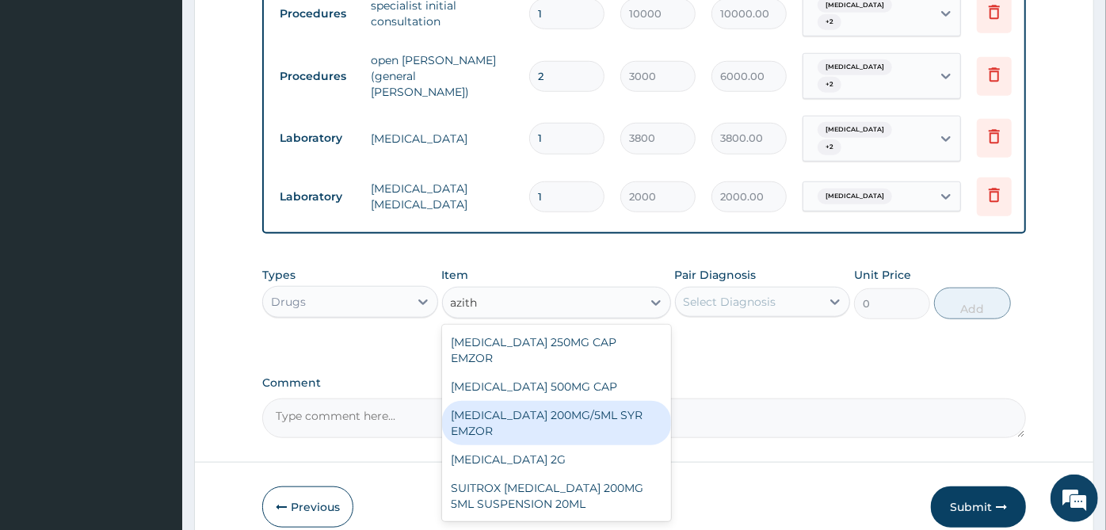
click at [561, 401] on div "AZITHROMYCIN 200MG/5ML SYR EMZOR" at bounding box center [556, 423] width 229 height 44
type input "2249.52"
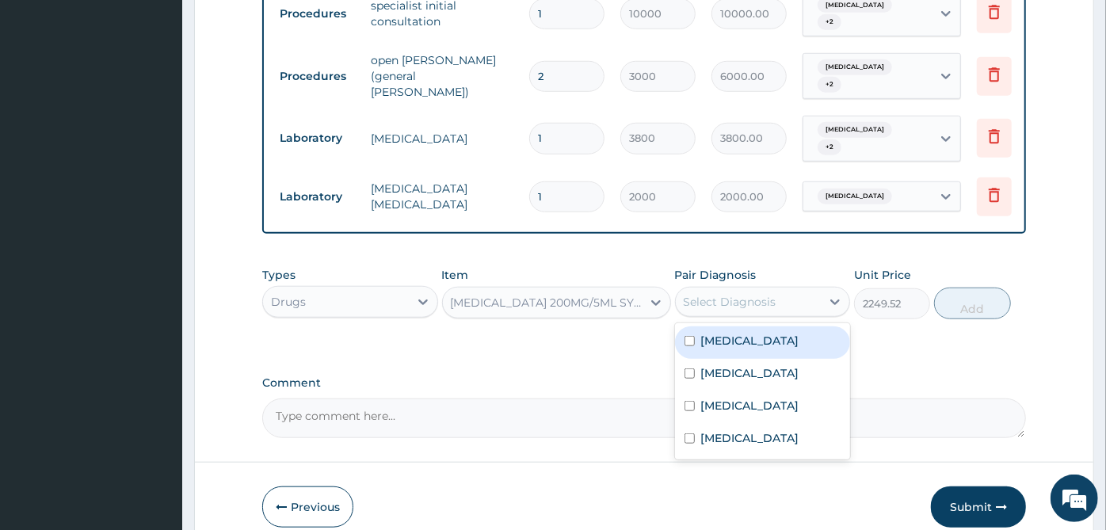
click at [748, 294] on div "Select Diagnosis" at bounding box center [729, 302] width 93 height 16
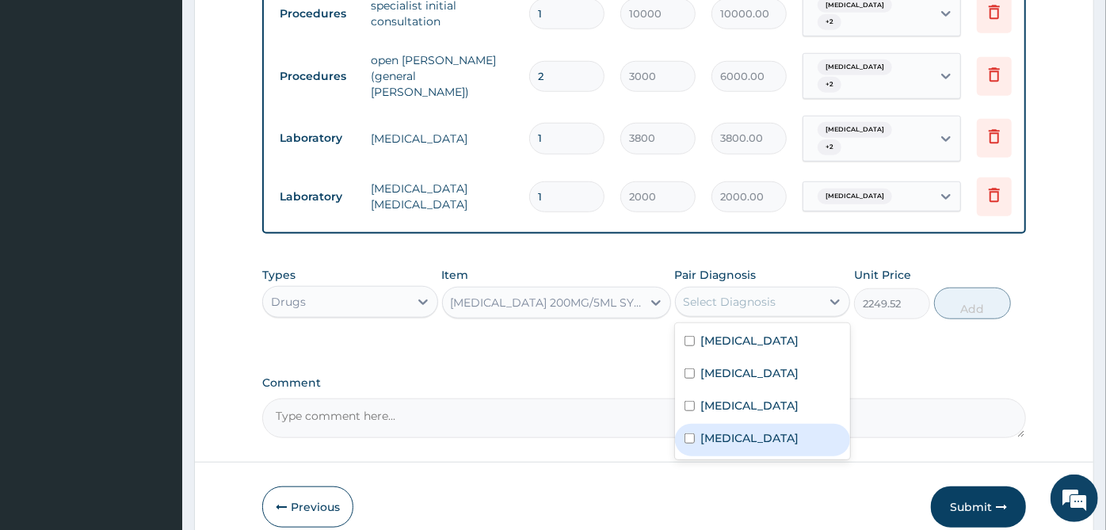
click at [735, 430] on label "Upper respiratory infection" at bounding box center [750, 438] width 98 height 16
checkbox input "true"
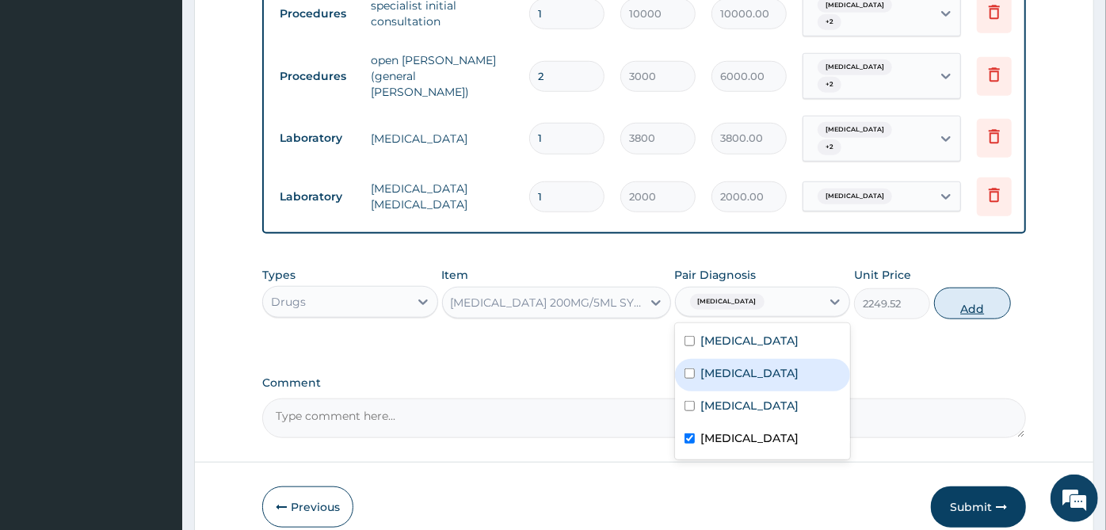
click at [992, 287] on button "Add" at bounding box center [972, 303] width 76 height 32
type input "0"
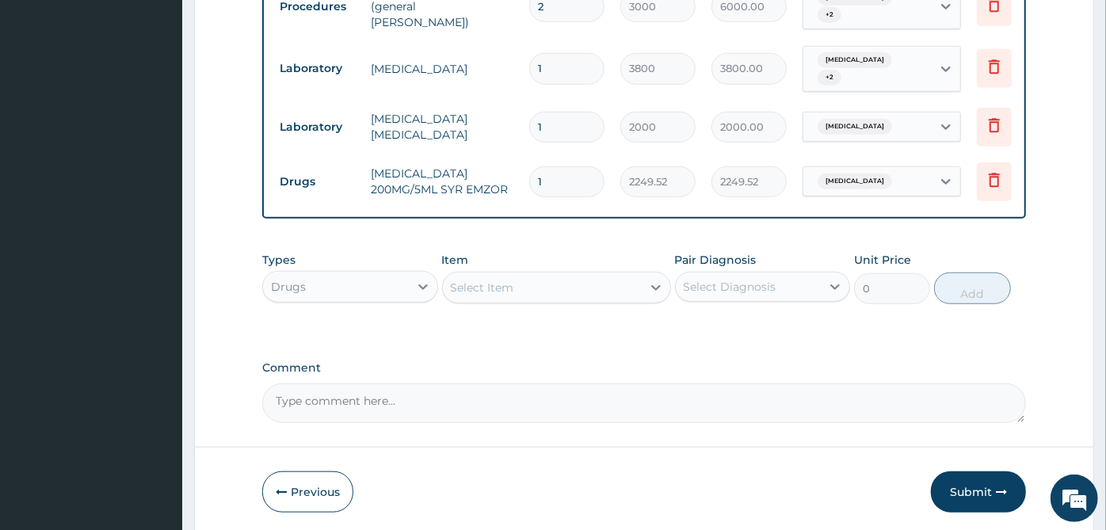
scroll to position [881, 0]
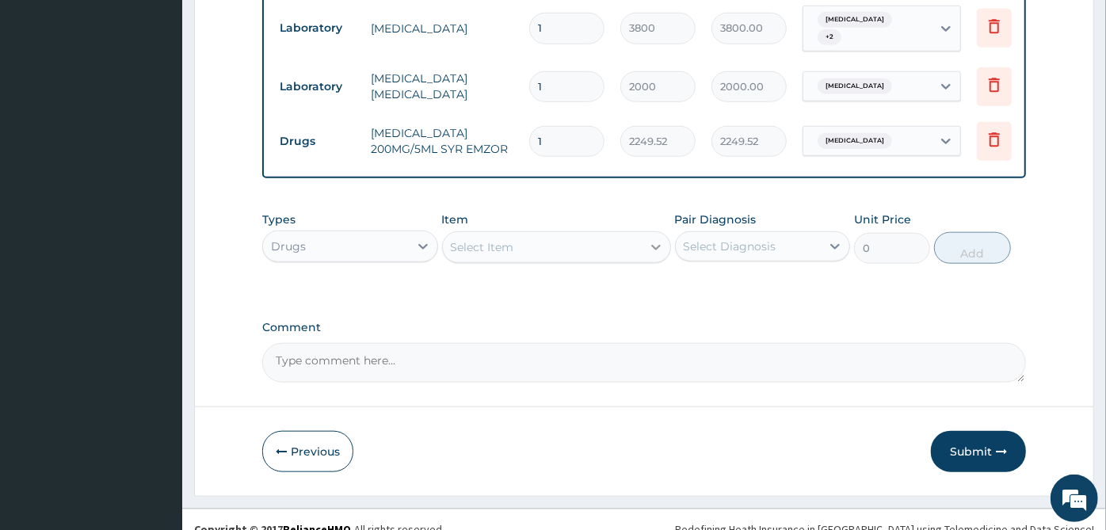
click at [646, 242] on div at bounding box center [655, 247] width 29 height 29
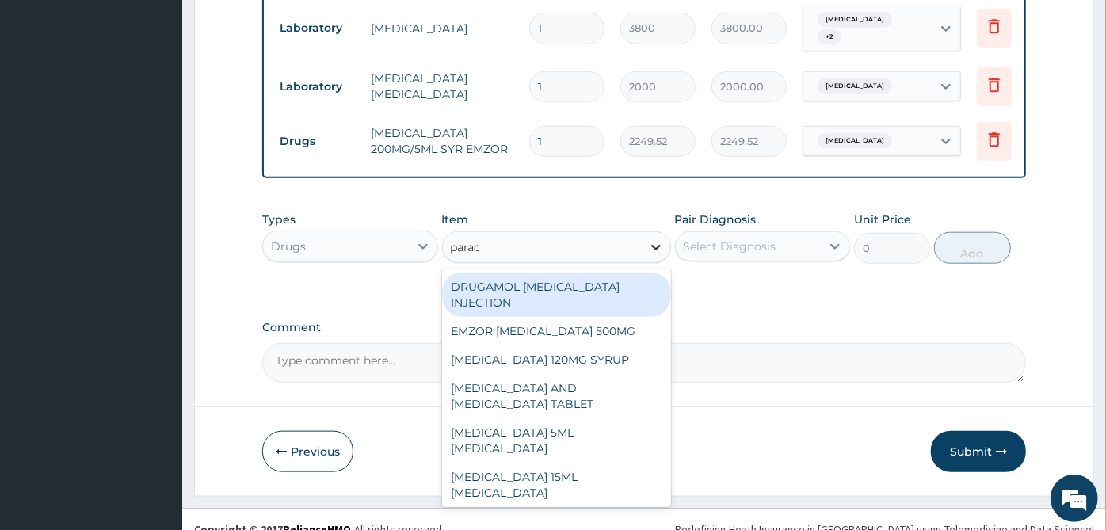
type input "parace"
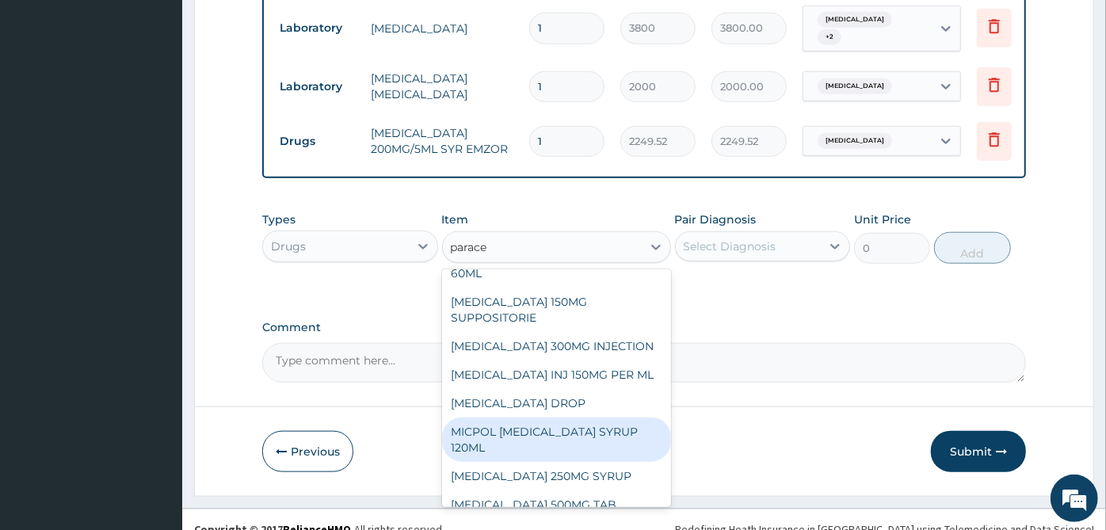
scroll to position [278, 0]
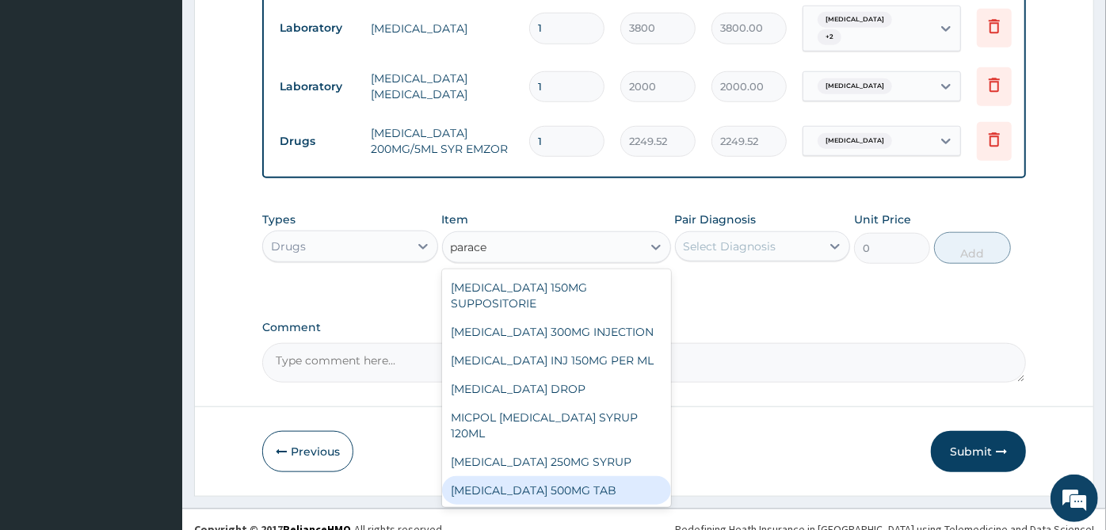
click at [578, 477] on div "PARACETAMOL 500MG TAB" at bounding box center [556, 490] width 229 height 29
type input "30"
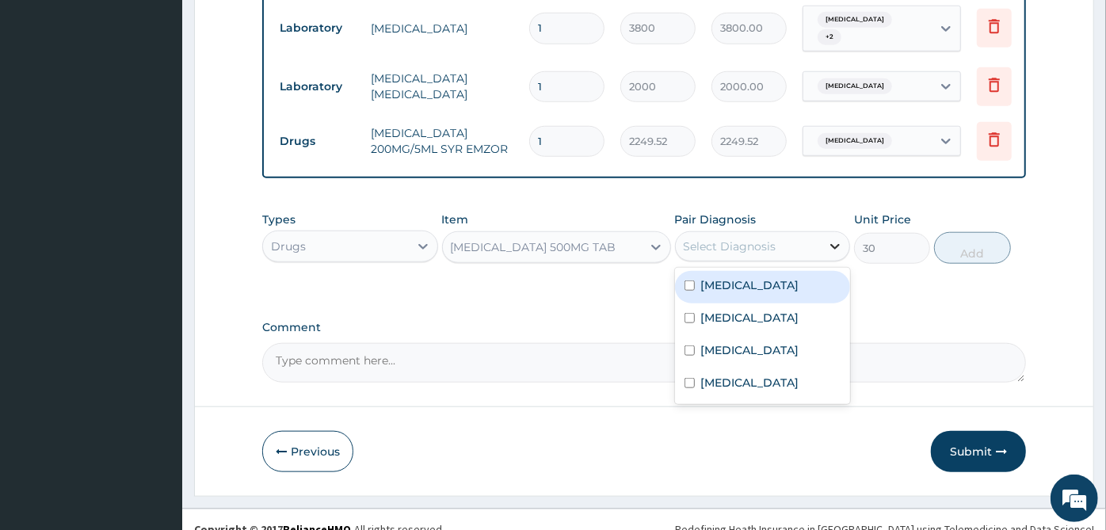
click at [837, 232] on div at bounding box center [834, 246] width 29 height 29
click at [801, 284] on div "Sepsis" at bounding box center [763, 287] width 176 height 32
checkbox input "true"
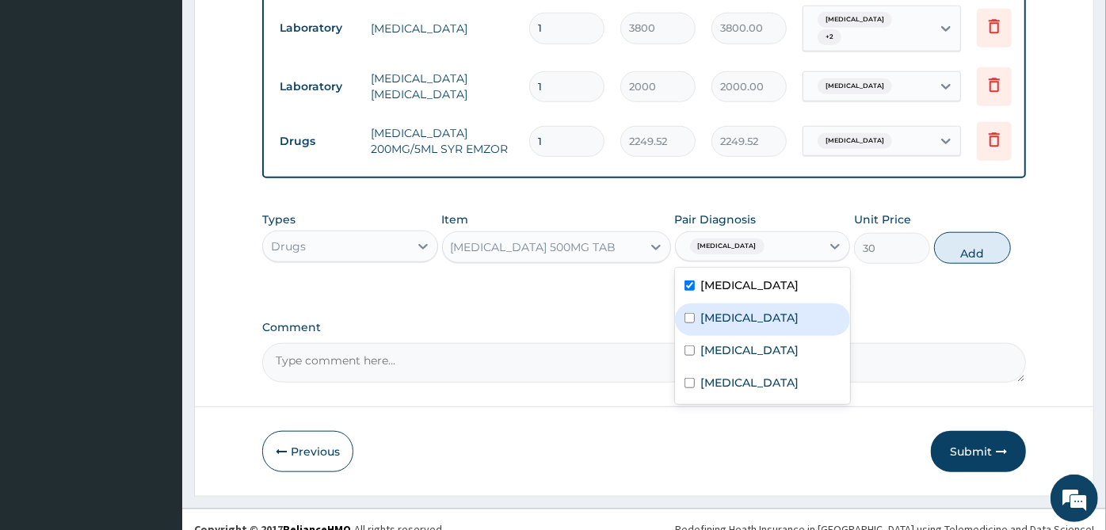
click at [787, 314] on div "Malaria" at bounding box center [763, 319] width 176 height 32
checkbox input "true"
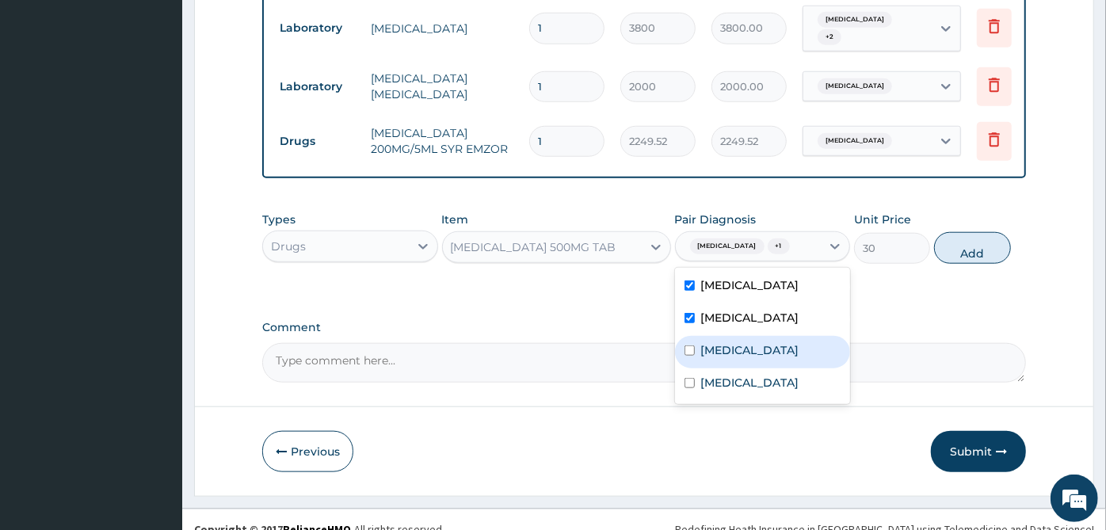
click at [782, 347] on div "Acute gastroenteritis" at bounding box center [763, 352] width 176 height 32
checkbox input "true"
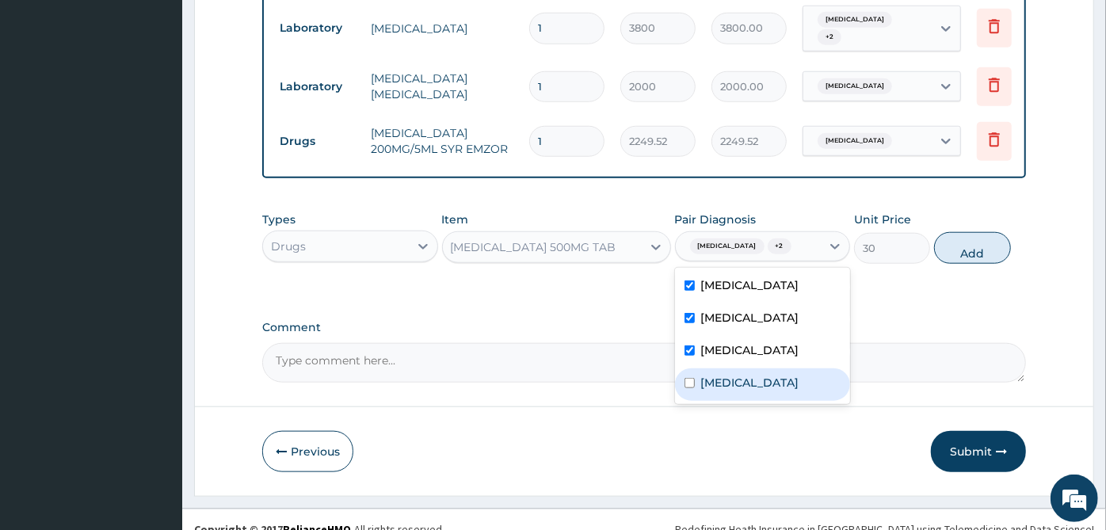
click at [770, 382] on label "Upper respiratory infection" at bounding box center [750, 383] width 98 height 16
checkbox input "true"
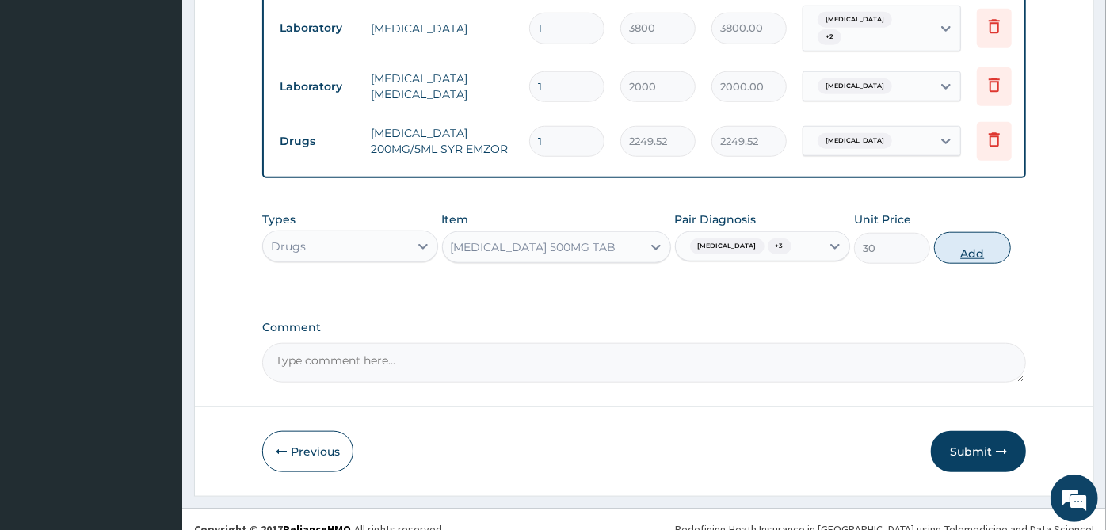
click at [975, 238] on button "Add" at bounding box center [972, 248] width 76 height 32
type input "0"
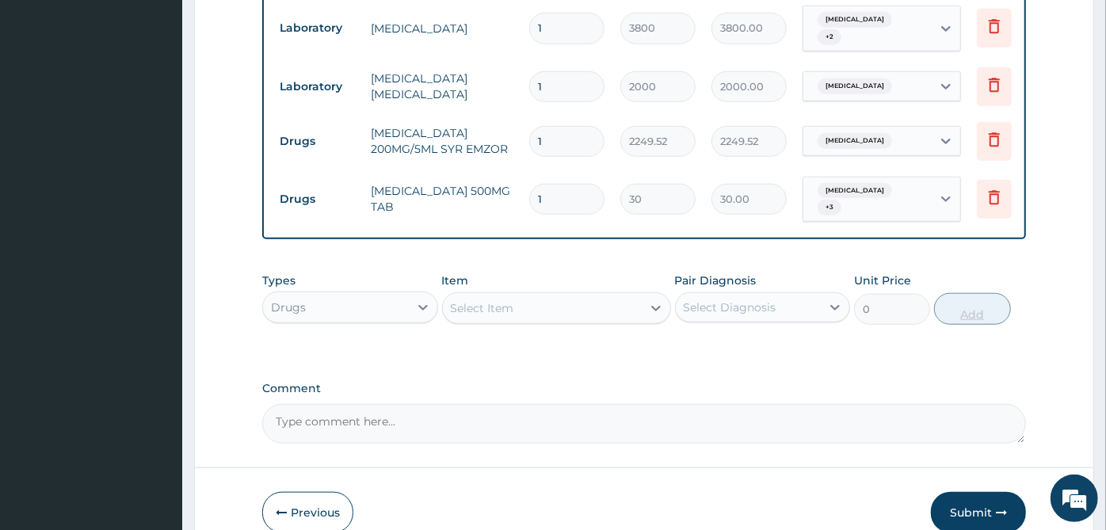
type input "0.00"
type input "9"
type input "270.00"
type input "9"
click at [625, 295] on div "Select Item" at bounding box center [542, 307] width 199 height 25
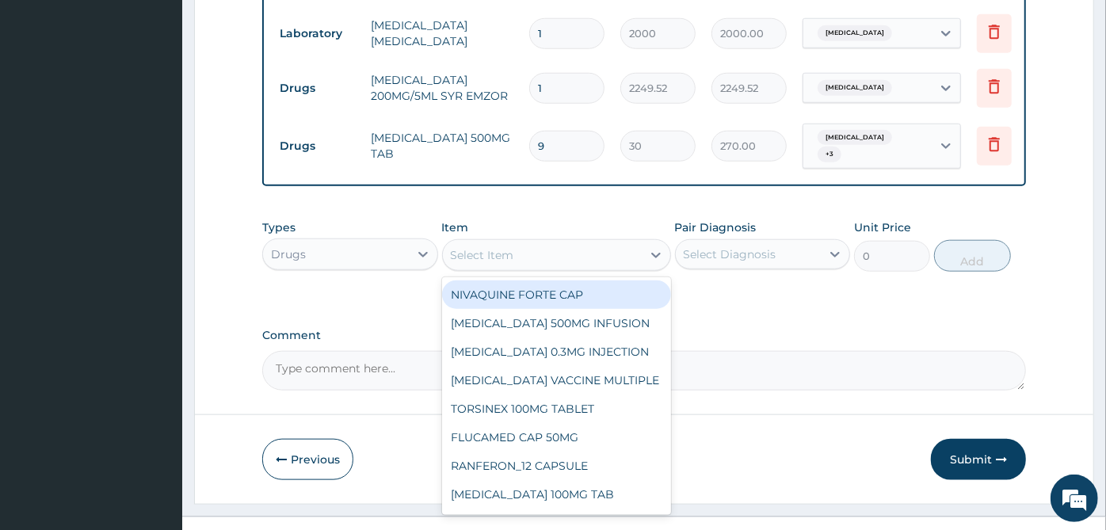
scroll to position [936, 0]
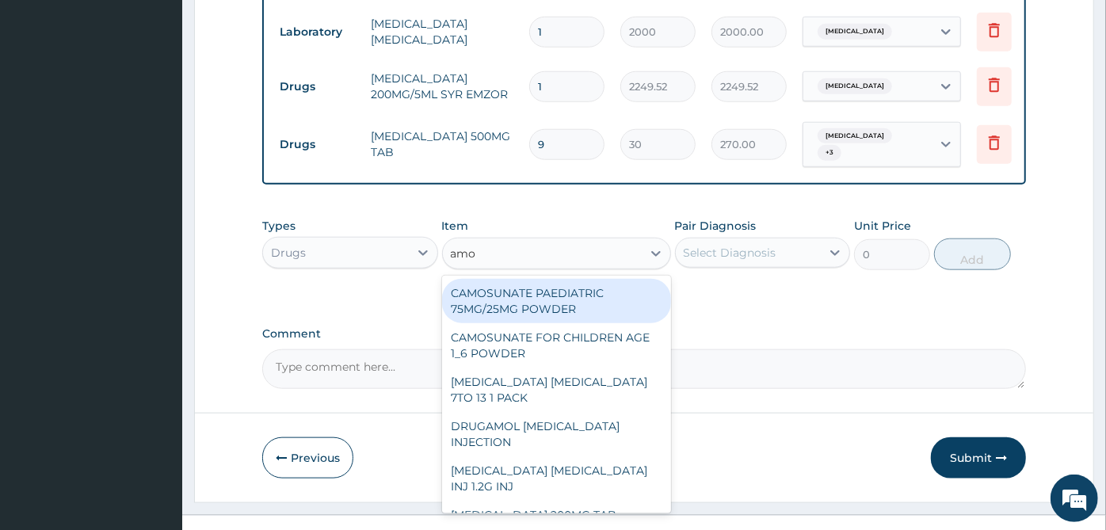
type input "amov"
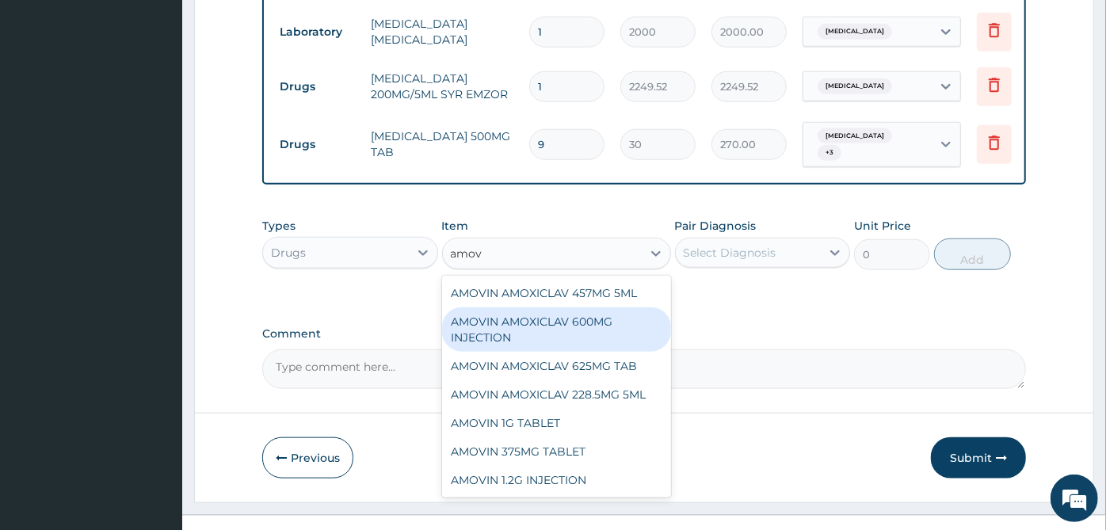
click at [615, 307] on div "AMOVIN AMOXICLAV 600MG INJECTION" at bounding box center [556, 329] width 229 height 44
type input "3500"
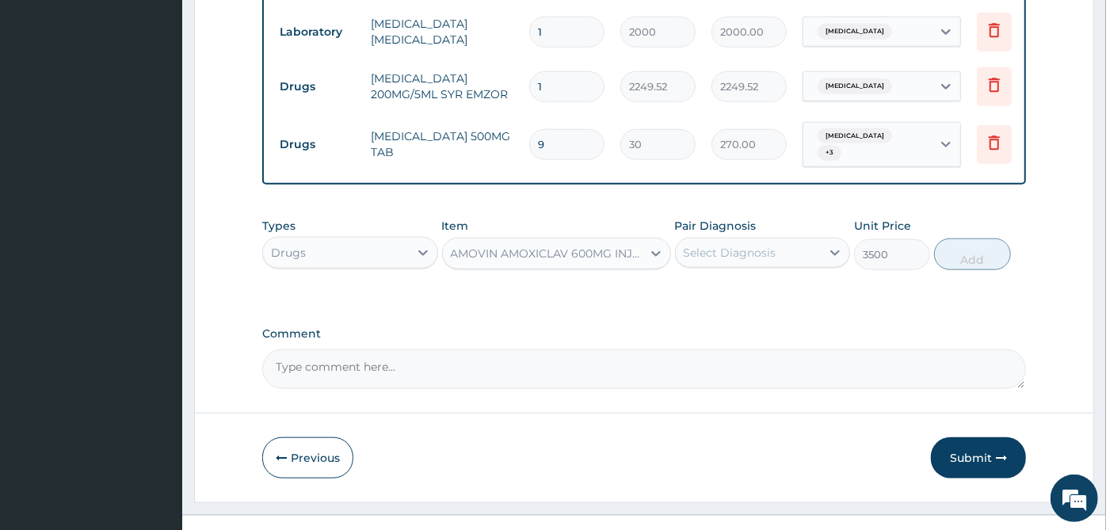
click at [771, 245] on div "Select Diagnosis" at bounding box center [729, 253] width 93 height 16
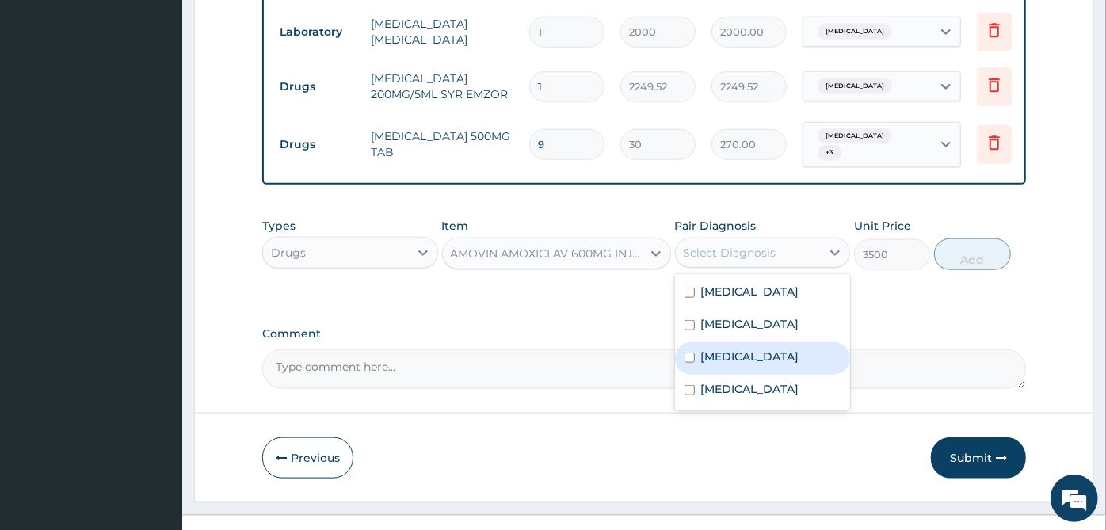
click at [748, 348] on label "Acute gastroenteritis" at bounding box center [750, 356] width 98 height 16
checkbox input "true"
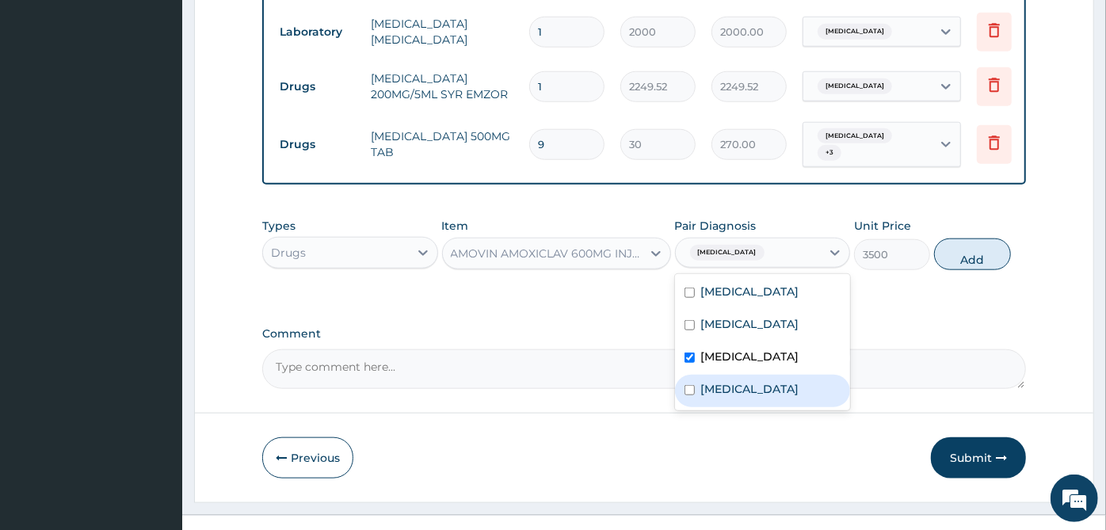
click at [751, 381] on label "Upper respiratory infection" at bounding box center [750, 389] width 98 height 16
checkbox input "true"
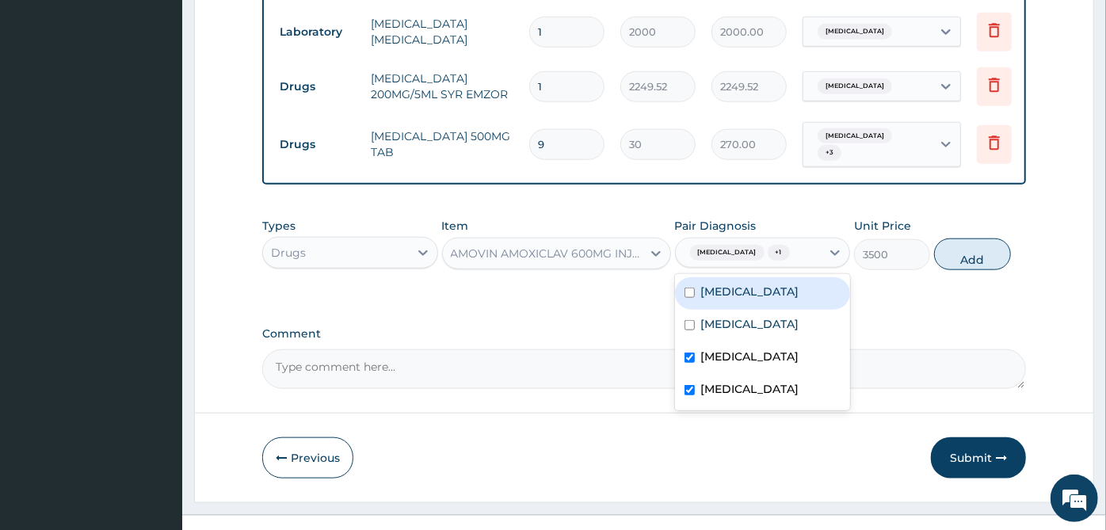
click at [763, 277] on div "Sepsis" at bounding box center [763, 293] width 176 height 32
checkbox input "true"
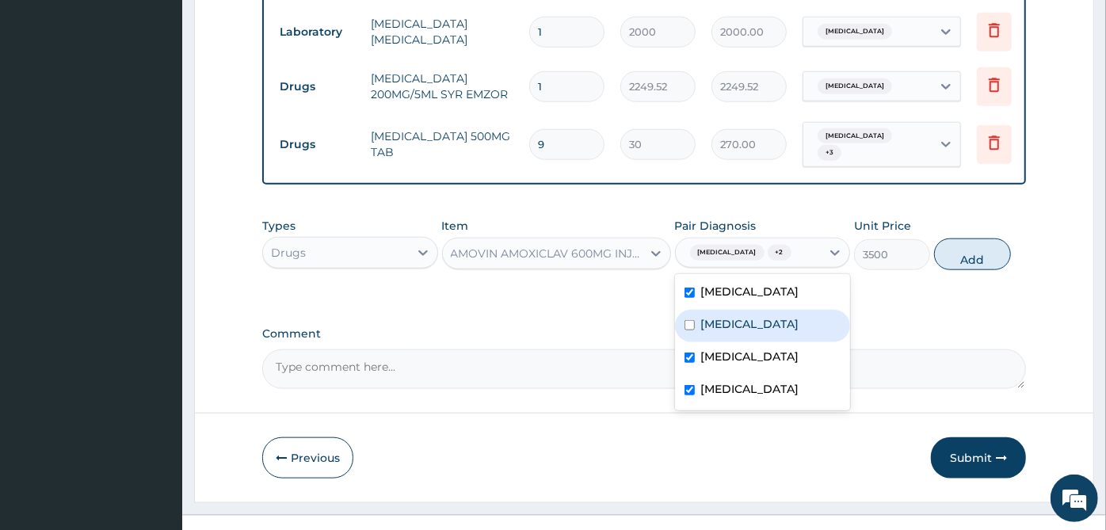
click at [763, 310] on div "Malaria" at bounding box center [763, 326] width 176 height 32
checkbox input "true"
click at [968, 238] on button "Add" at bounding box center [972, 254] width 76 height 32
type input "0"
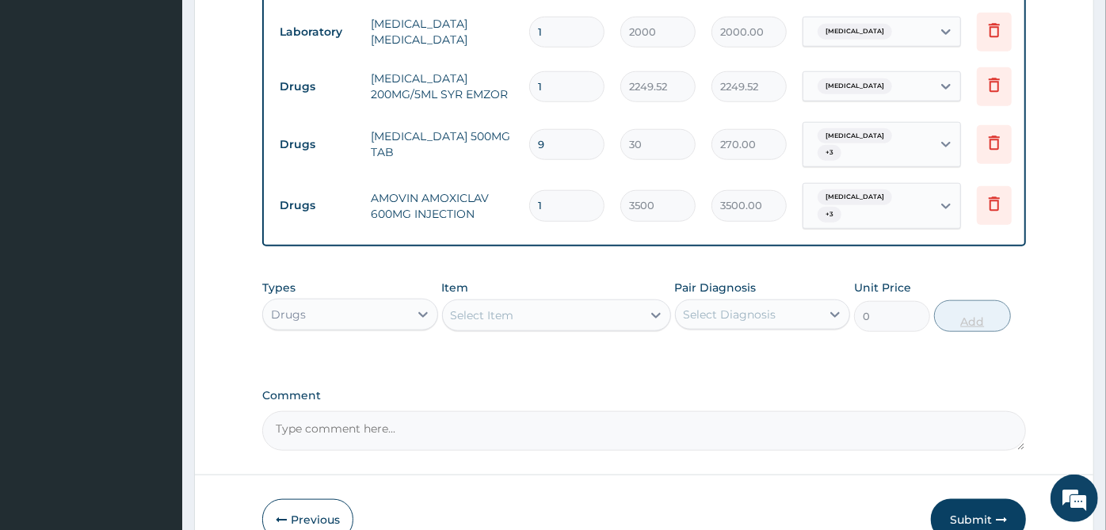
type input "0.00"
type input "2"
type input "7000.00"
type input "2"
click at [622, 303] on div "Select Item" at bounding box center [542, 315] width 199 height 25
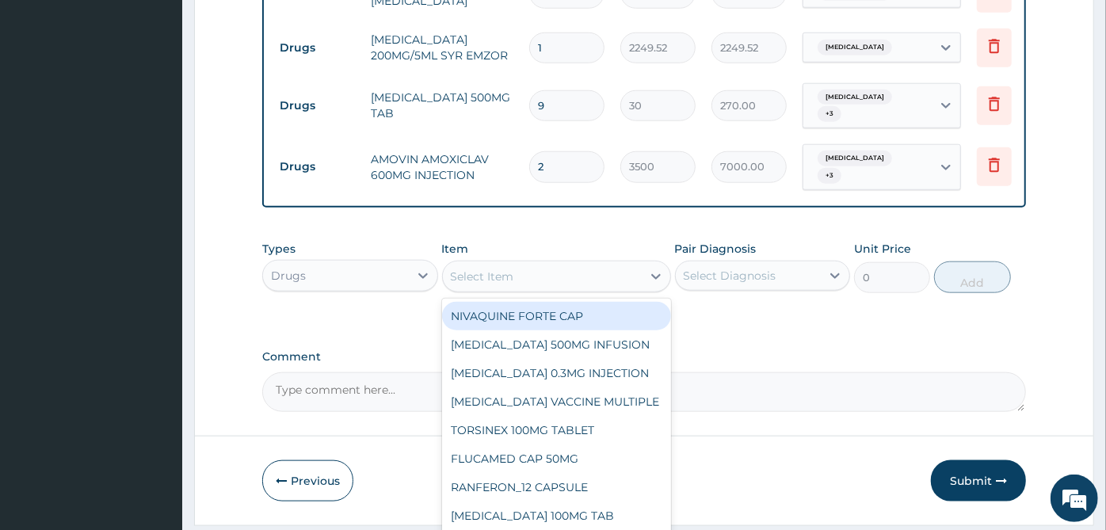
scroll to position [997, 0]
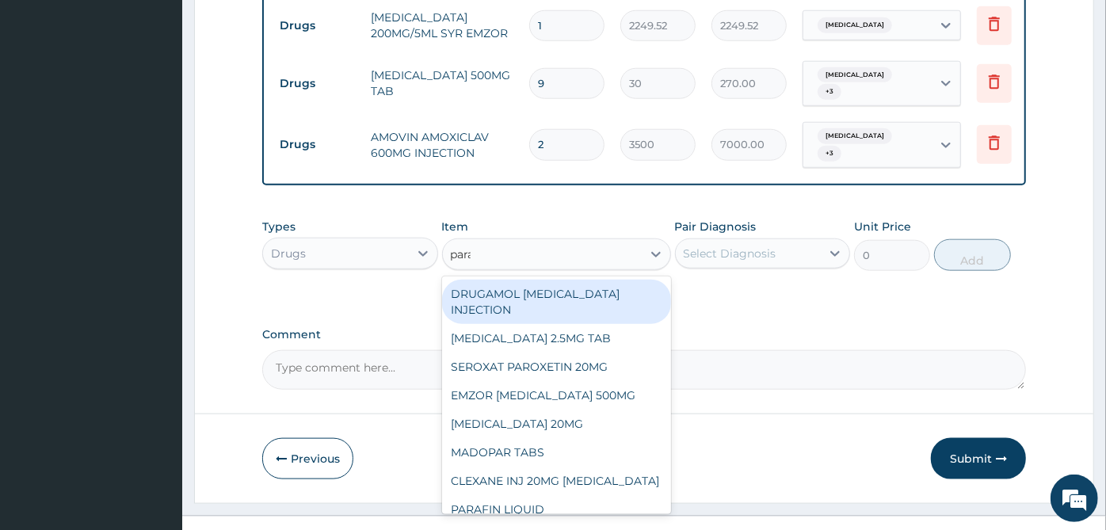
type input "parac"
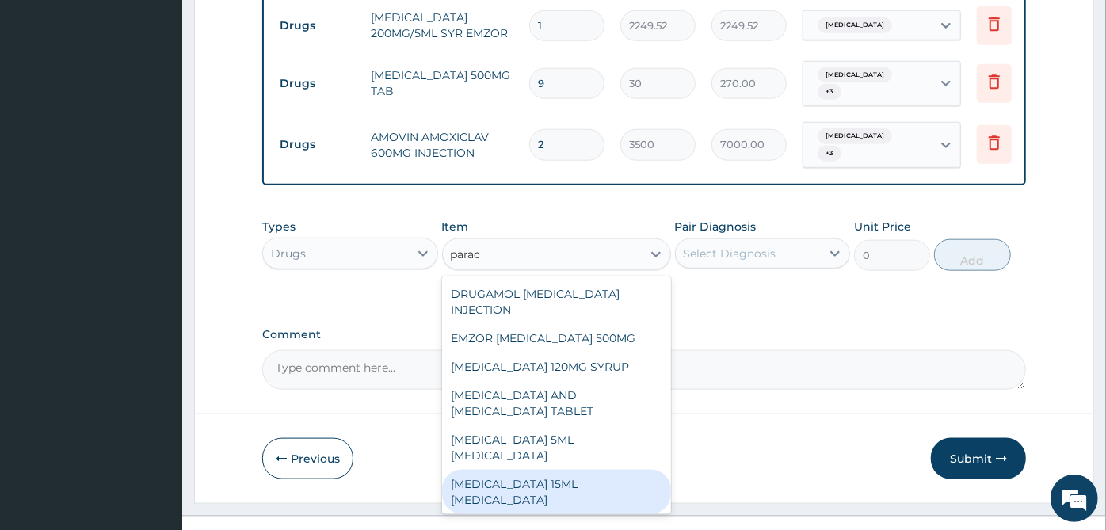
scroll to position [88, 0]
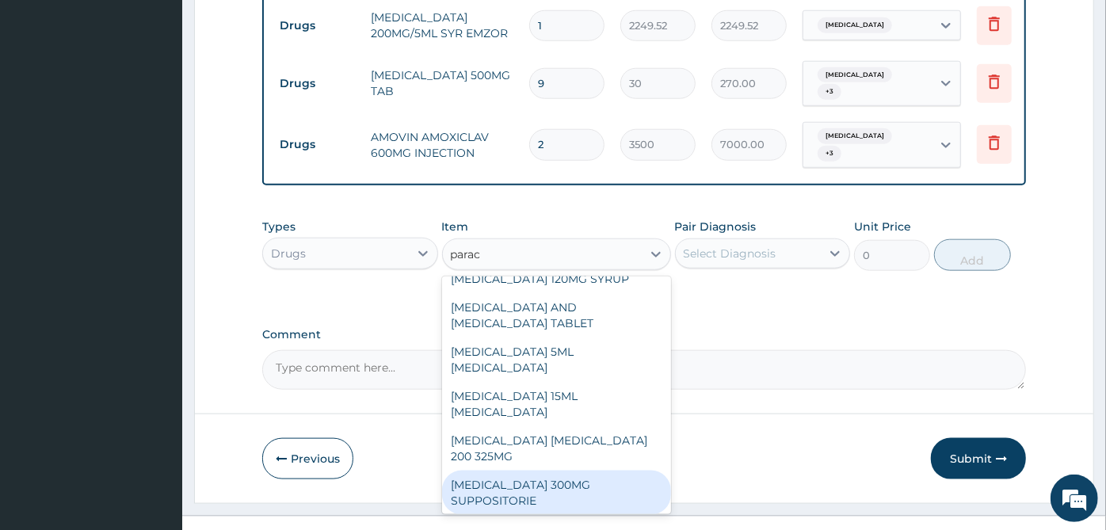
click at [597, 470] on div "PARACETAMOL 300MG SUPPOSITORIE" at bounding box center [556, 492] width 229 height 44
type input "600"
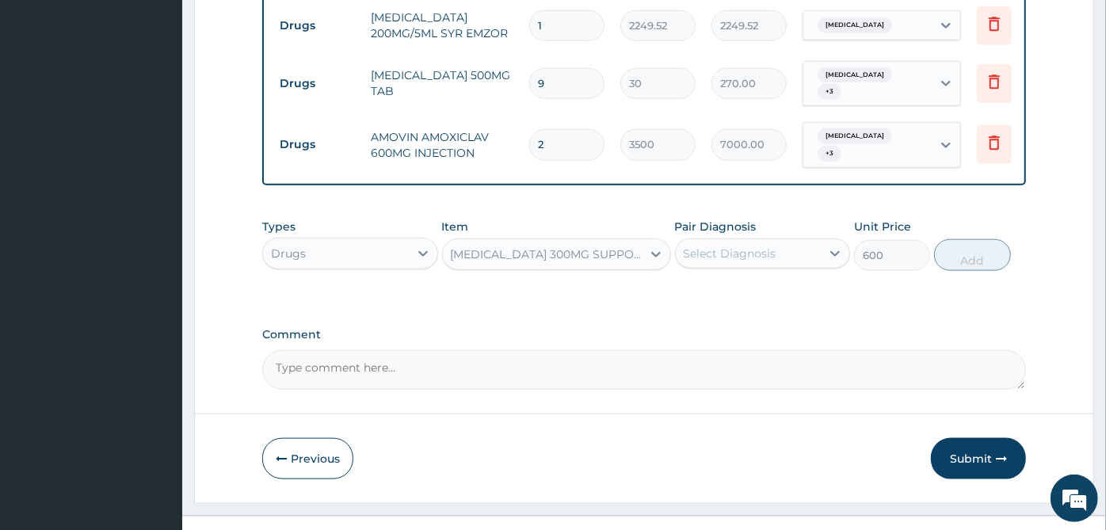
click at [588, 246] on div "PARACETAMOL 300MG SUPPOSITORIE" at bounding box center [547, 254] width 192 height 16
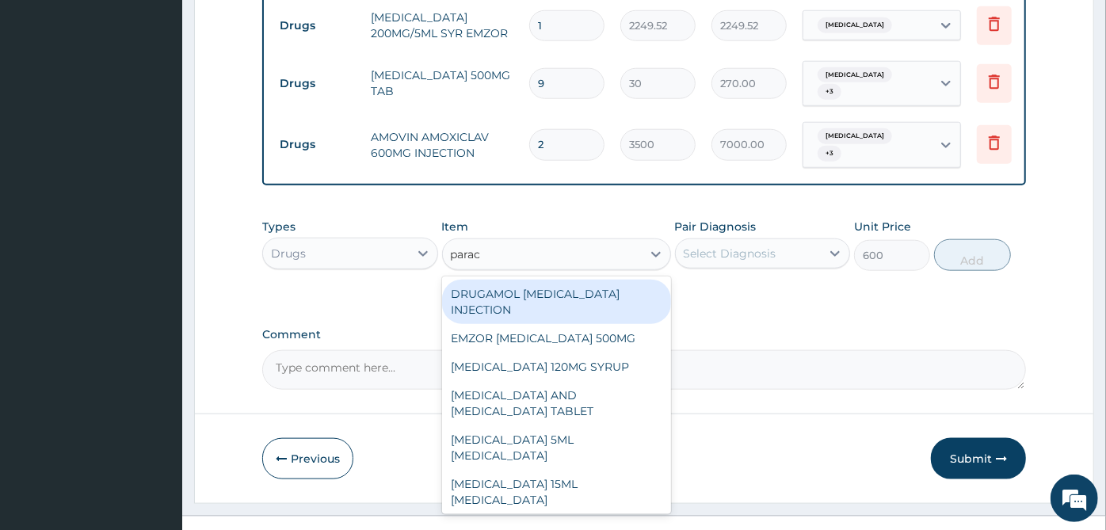
type input "parace"
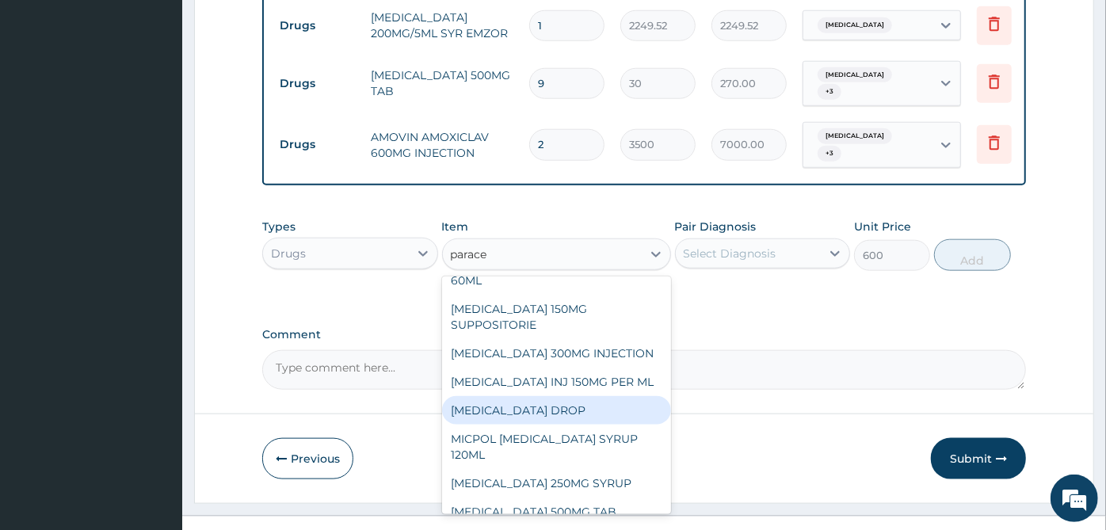
scroll to position [278, 0]
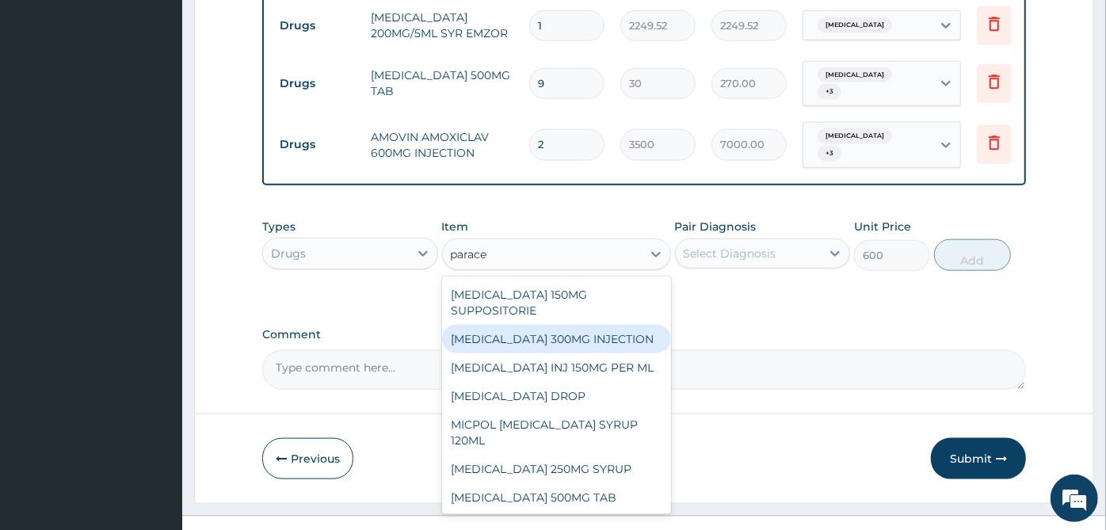
click at [595, 325] on div "PARACETAMOL 300MG INJECTION" at bounding box center [556, 339] width 229 height 29
type input "500"
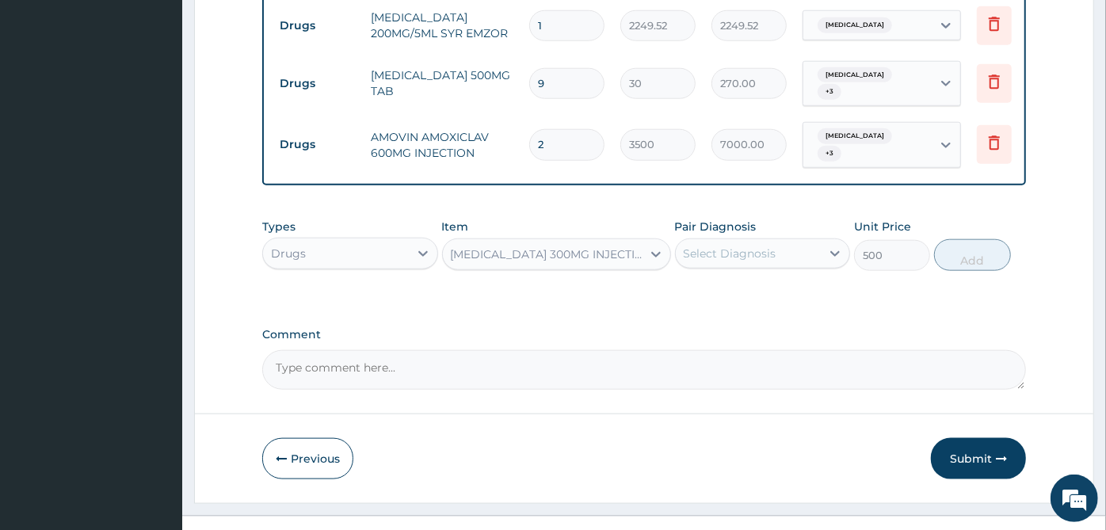
click at [768, 246] on div "Select Diagnosis" at bounding box center [729, 254] width 93 height 16
click at [764, 241] on div "Select Diagnosis" at bounding box center [763, 253] width 176 height 30
click at [769, 246] on div "Select Diagnosis" at bounding box center [729, 254] width 93 height 16
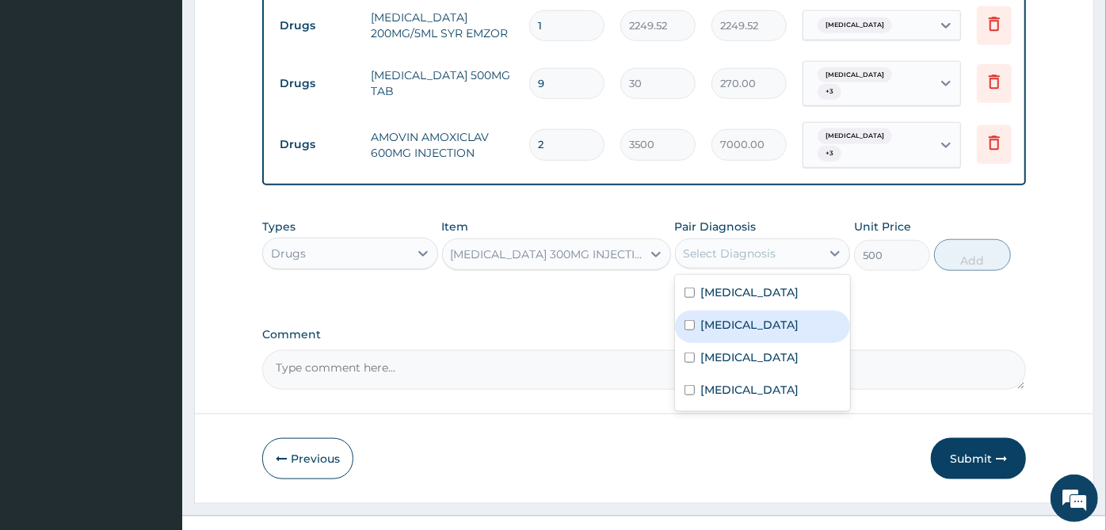
click at [767, 310] on div "Malaria" at bounding box center [763, 326] width 176 height 32
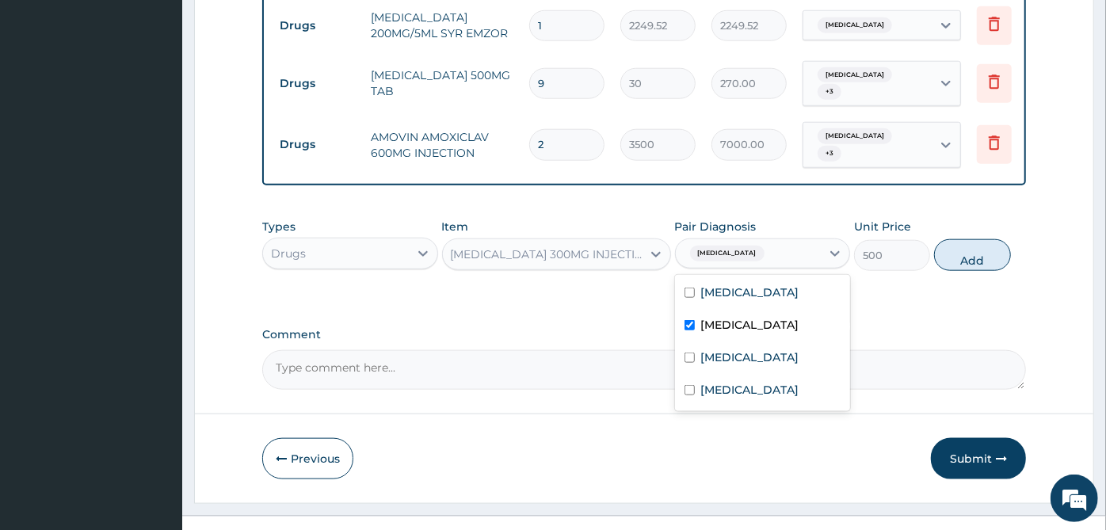
click at [765, 310] on div "Malaria" at bounding box center [763, 326] width 176 height 32
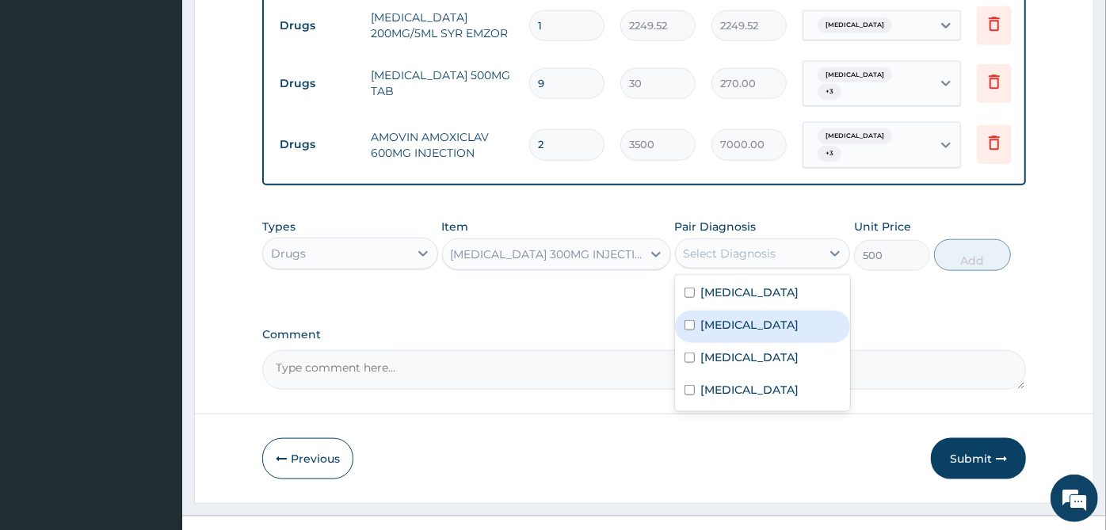
click at [766, 310] on div "Malaria" at bounding box center [763, 326] width 176 height 32
checkbox input "true"
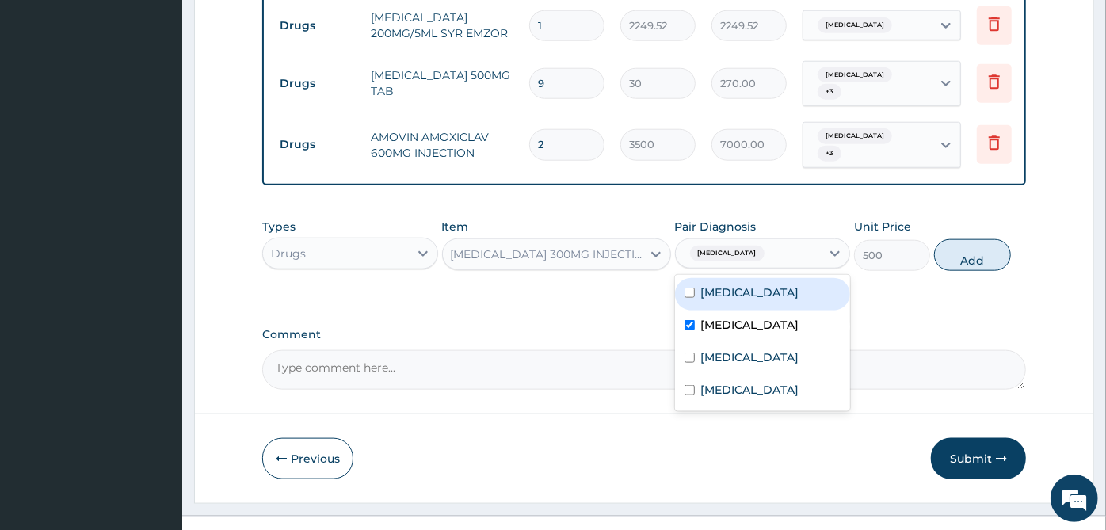
click at [766, 278] on div "Sepsis" at bounding box center [763, 294] width 176 height 32
checkbox input "true"
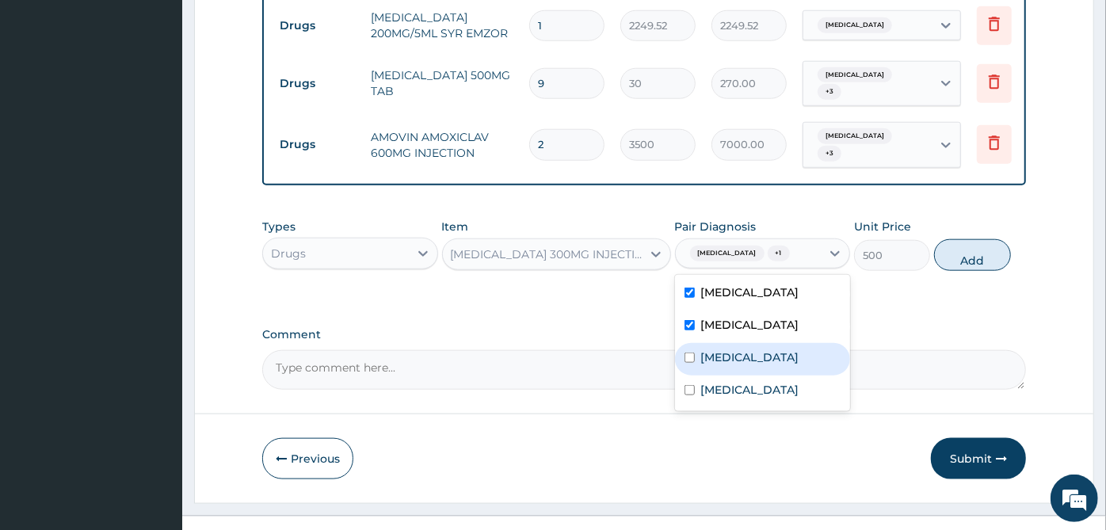
click at [764, 349] on label "Acute gastroenteritis" at bounding box center [750, 357] width 98 height 16
checkbox input "true"
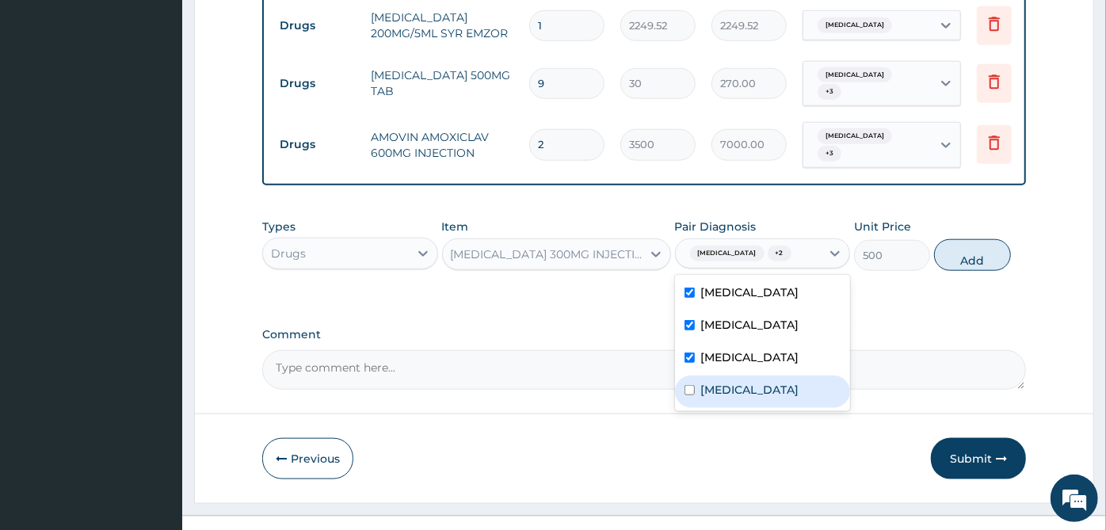
click at [762, 382] on label "Upper respiratory infection" at bounding box center [750, 390] width 98 height 16
checkbox input "true"
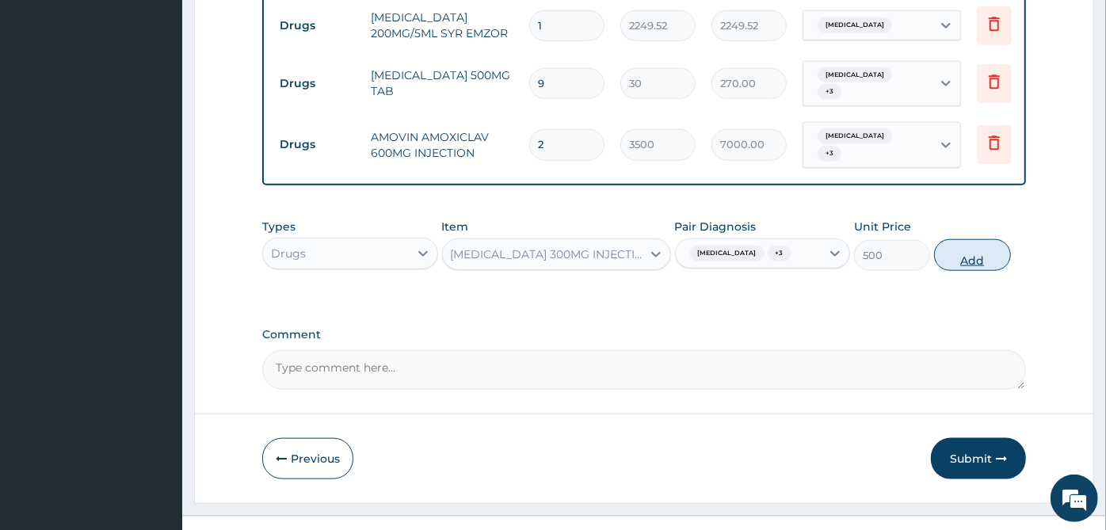
click at [981, 239] on button "Add" at bounding box center [972, 255] width 76 height 32
type input "0"
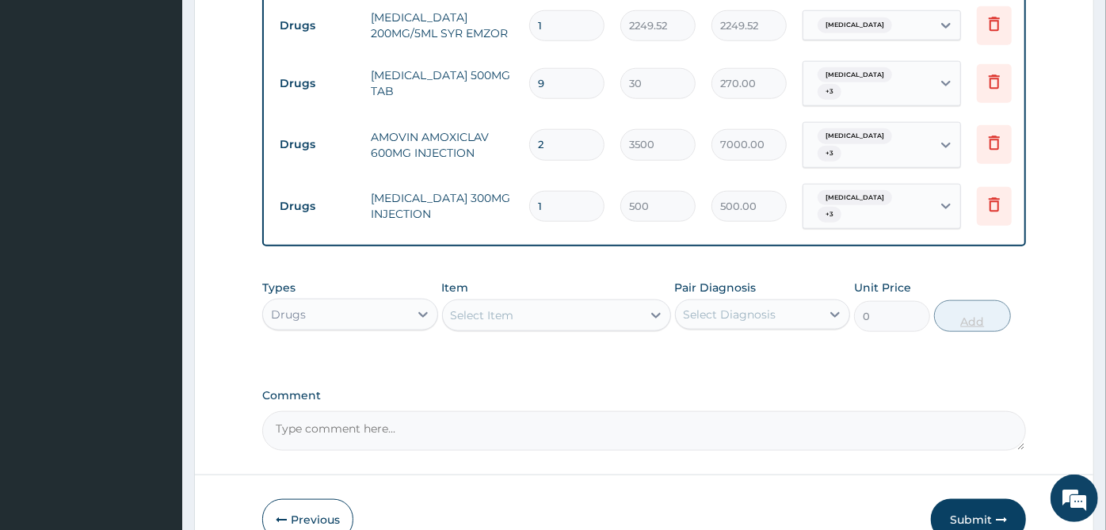
type input "0.00"
type input "5"
type input "2500.00"
type input "5"
click at [699, 389] on label "Comment" at bounding box center [643, 395] width 763 height 13
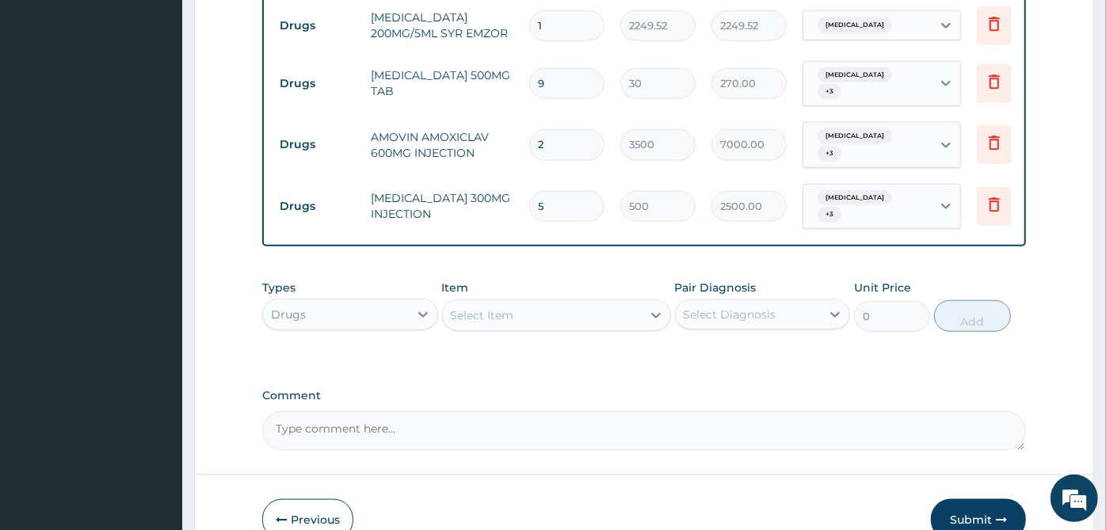
click at [699, 411] on textarea "Comment" at bounding box center [643, 431] width 763 height 40
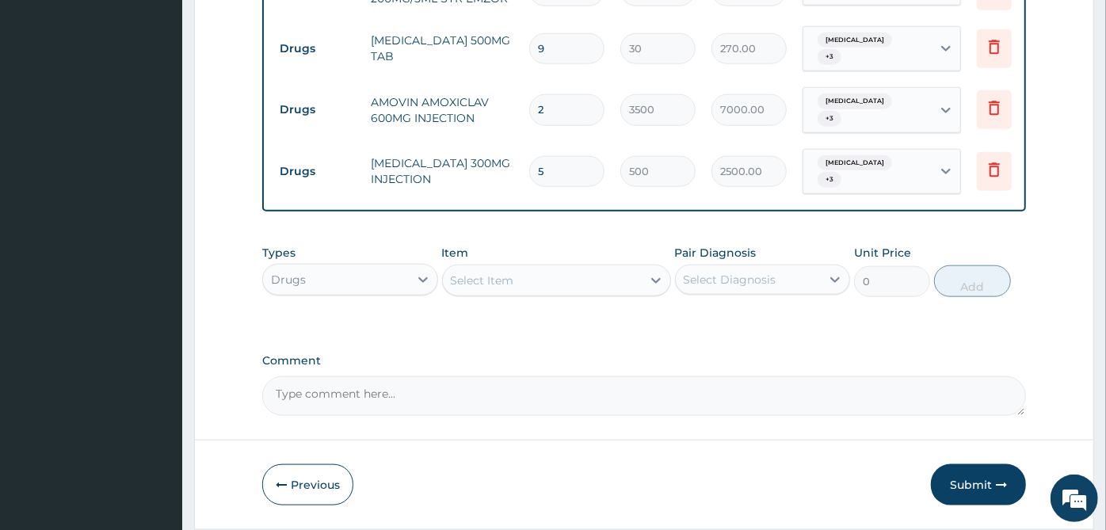
scroll to position [1052, 0]
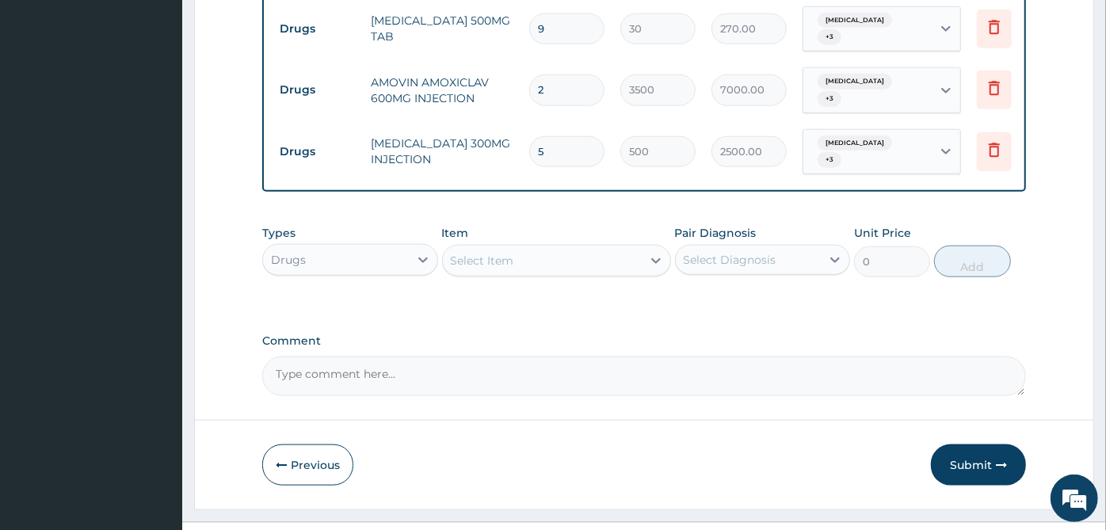
click at [988, 444] on button "Submit" at bounding box center [978, 464] width 95 height 41
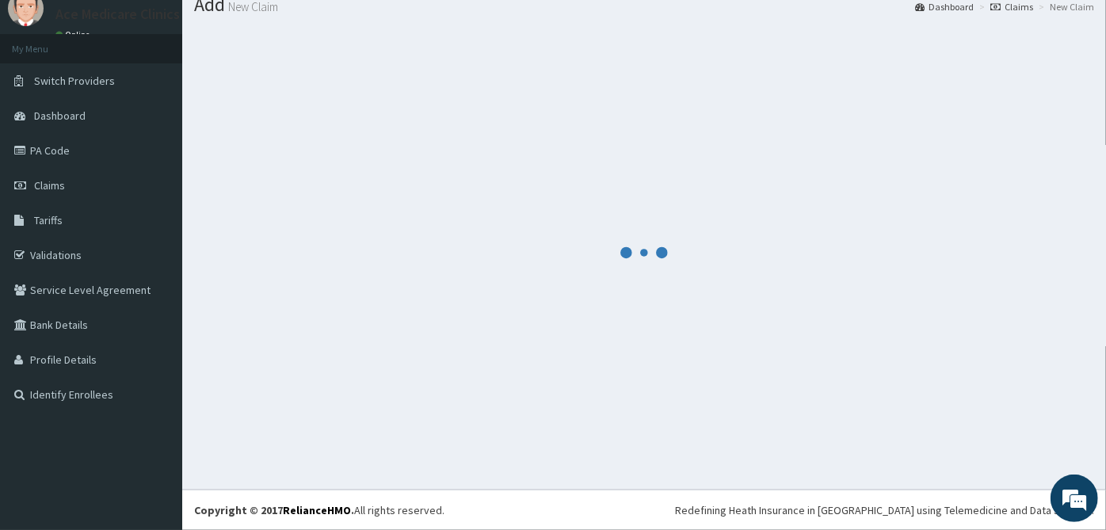
scroll to position [56, 0]
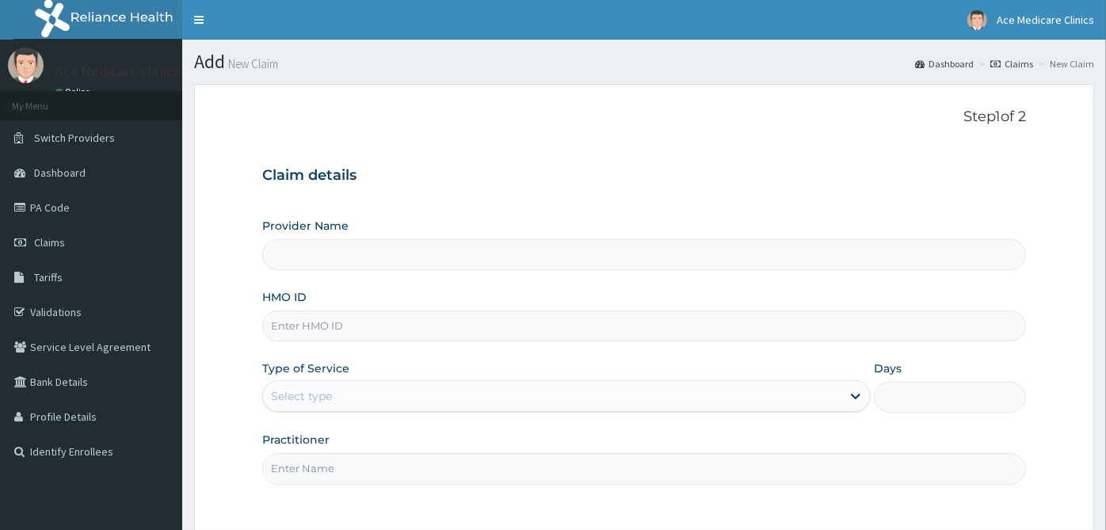
type input "ACE MEDICARE CLINICS- Ota"
click at [403, 322] on input "HMO ID" at bounding box center [643, 325] width 763 height 31
type input "sun/10032/e"
click at [480, 402] on div "Select type" at bounding box center [552, 395] width 578 height 25
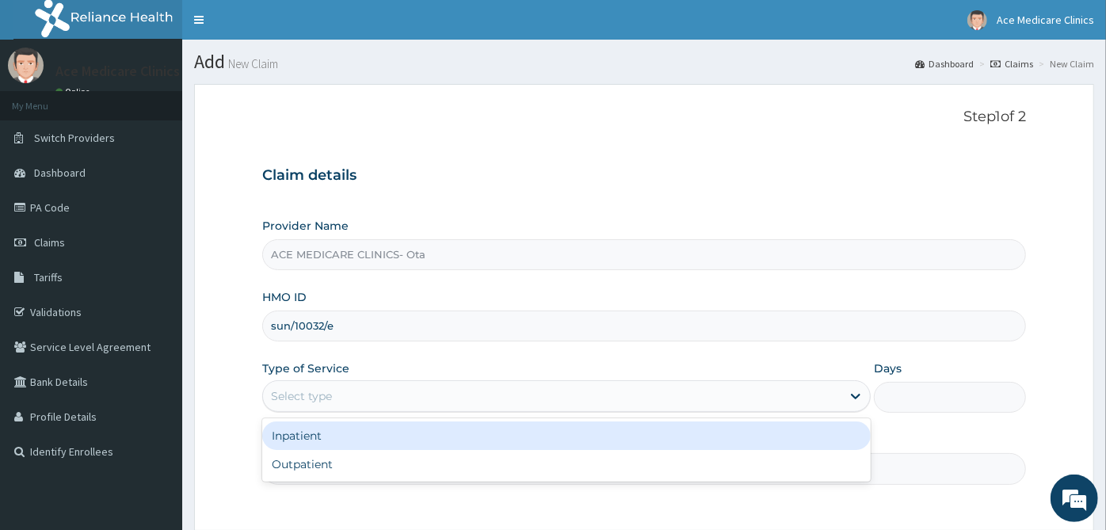
click at [463, 429] on div "Inpatient" at bounding box center [566, 435] width 608 height 29
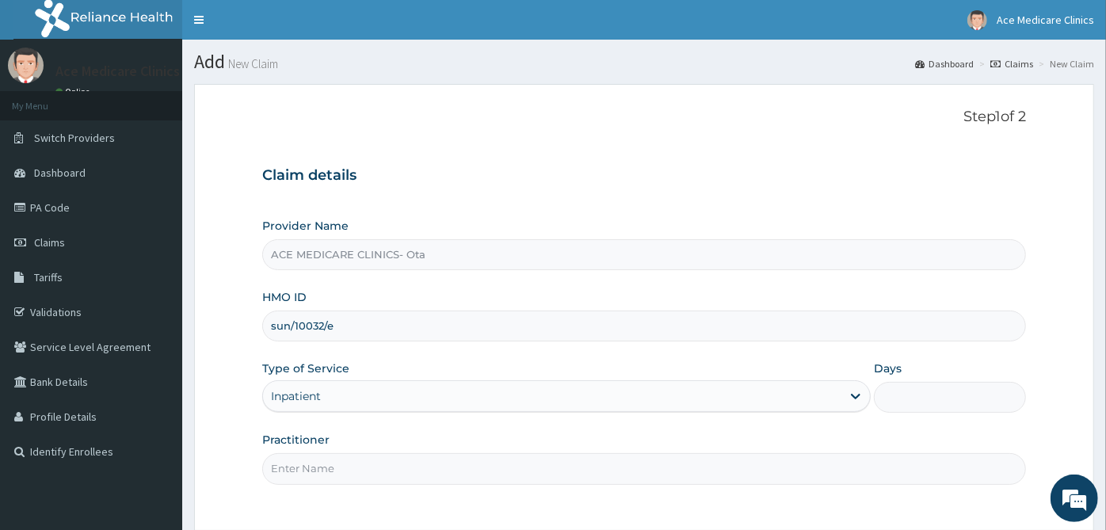
click at [988, 384] on input "Days" at bounding box center [950, 397] width 152 height 31
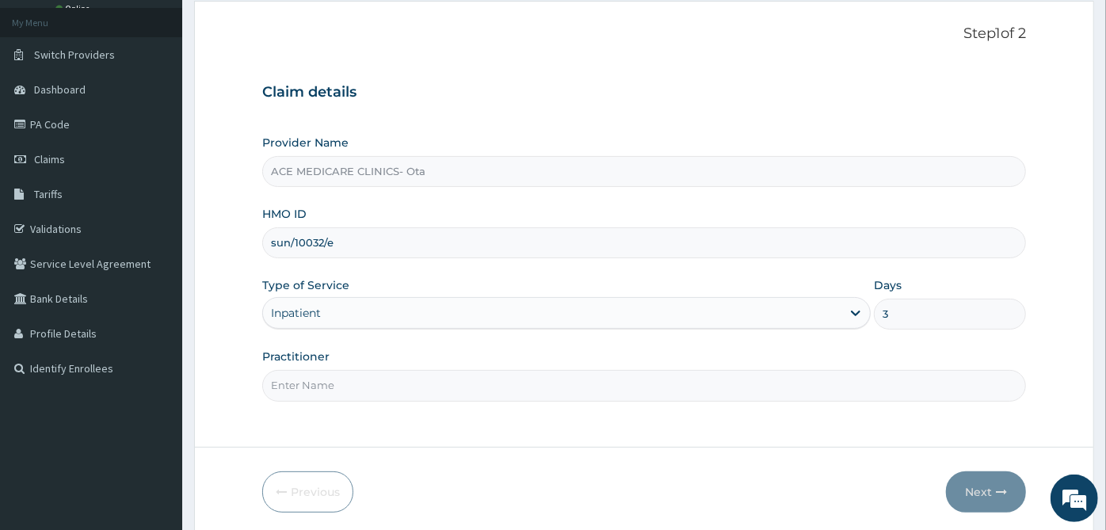
scroll to position [142, 0]
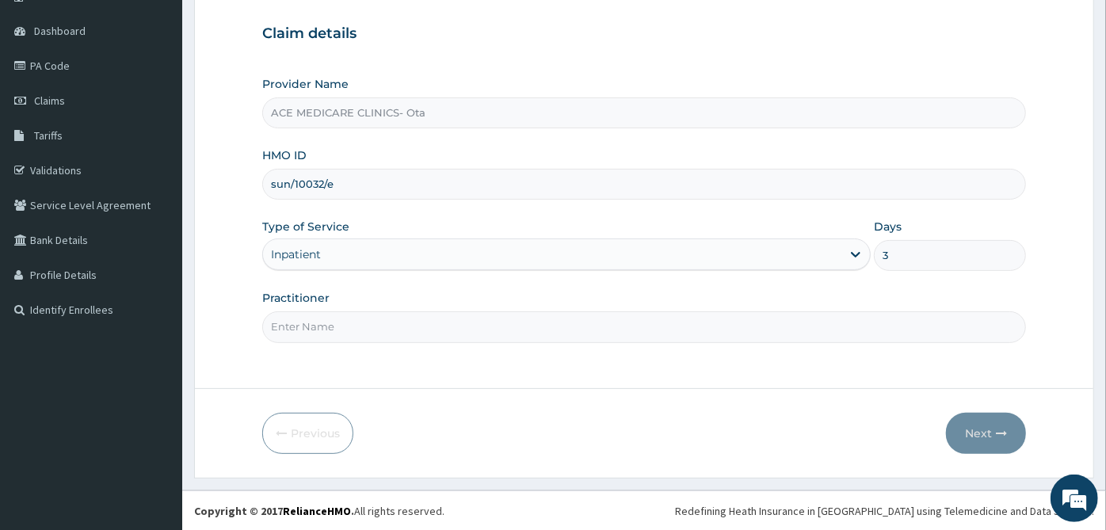
type input "3"
click at [602, 322] on input "Practitioner" at bounding box center [643, 326] width 763 height 31
type input "[PERSON_NAME]"
click at [991, 434] on button "Next" at bounding box center [986, 433] width 80 height 41
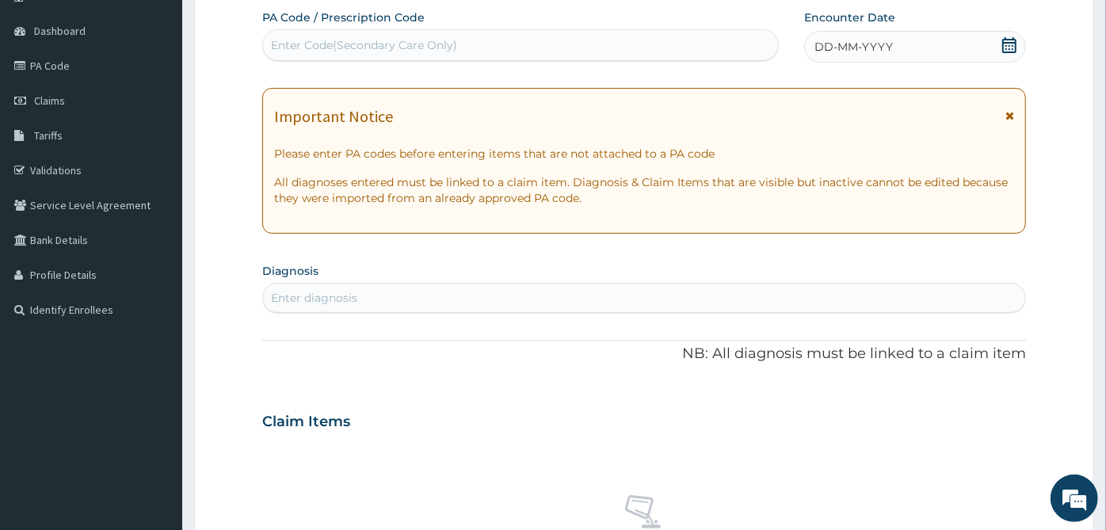
click at [495, 36] on div "Enter Code(Secondary Care Only)" at bounding box center [520, 44] width 515 height 25
paste input "PA/59E7C0"
type input "PA/59E7C0"
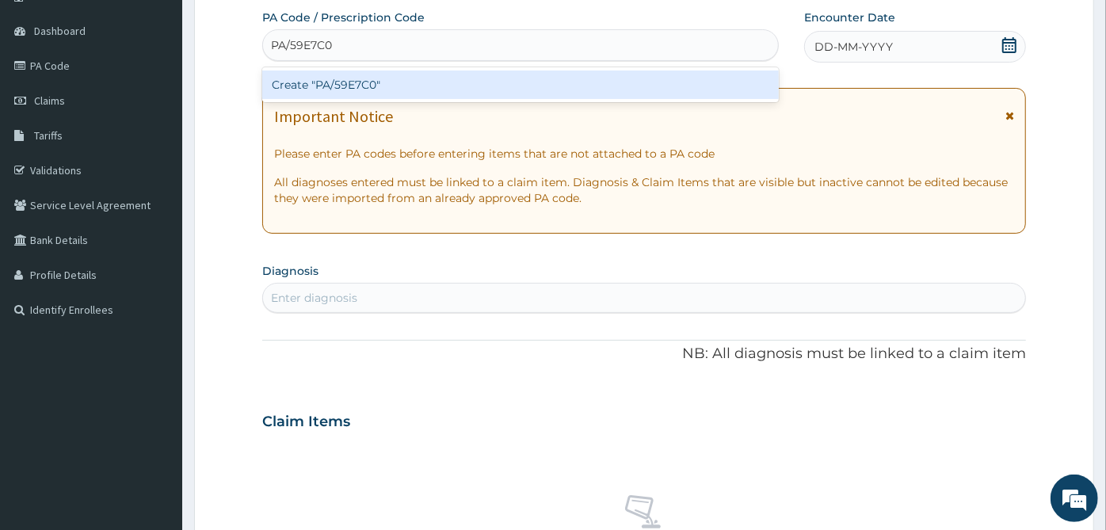
click at [504, 78] on div "Create "PA/59E7C0"" at bounding box center [520, 84] width 516 height 29
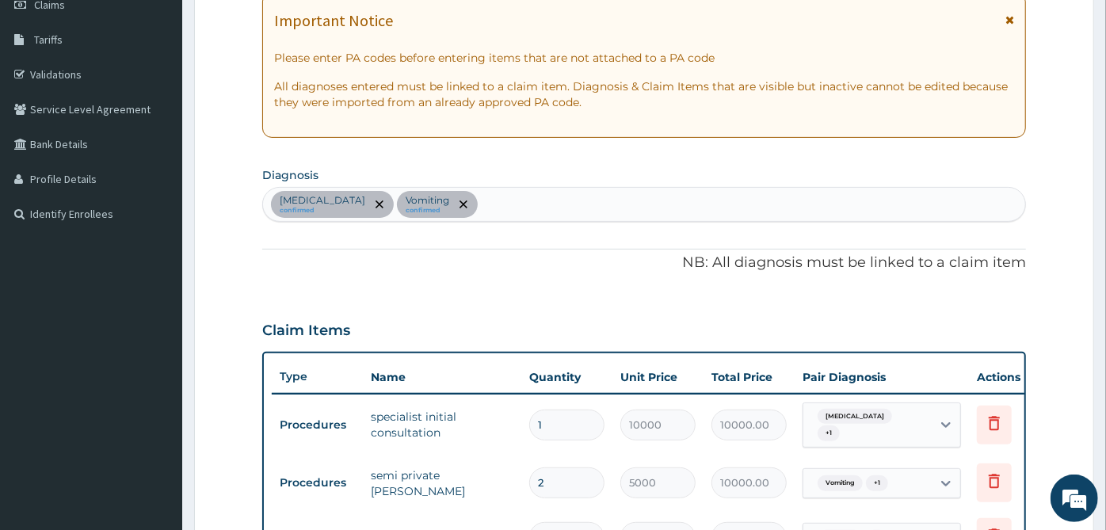
scroll to position [61, 0]
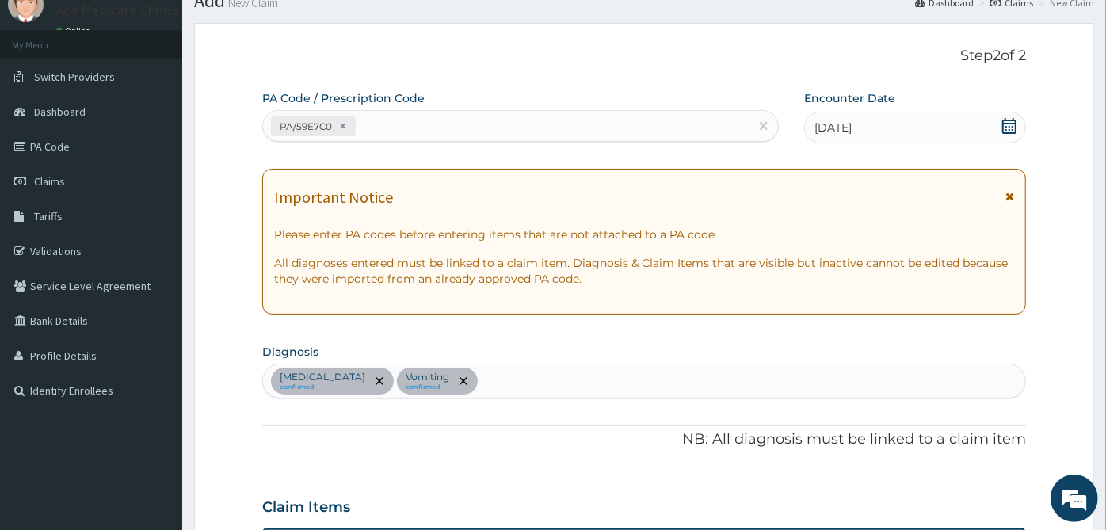
click at [557, 120] on div "PA/59E7C0" at bounding box center [506, 126] width 486 height 26
paste input "PA/42B5F6"
type input "PA/42B5F6"
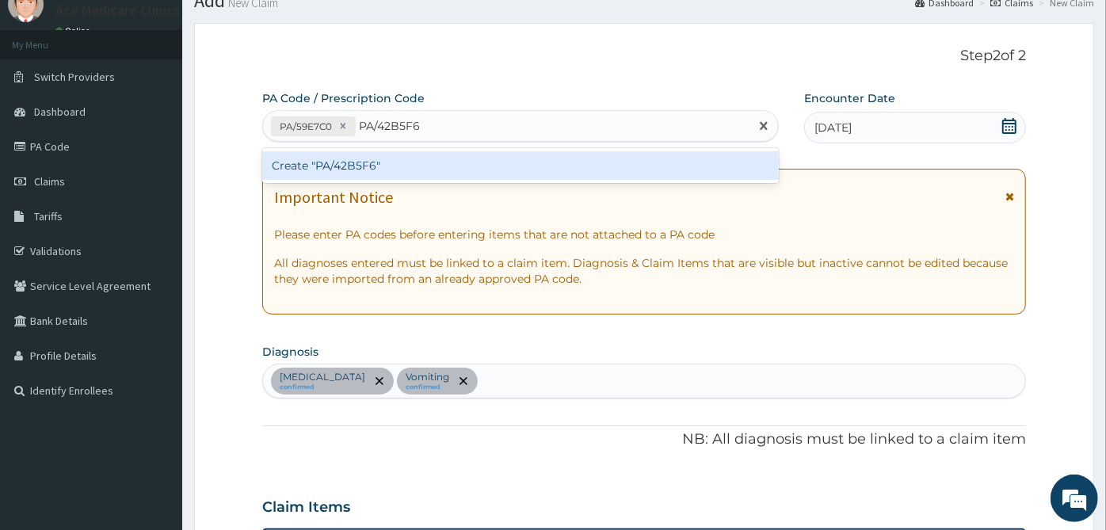
click at [557, 174] on div "Create "PA/42B5F6"" at bounding box center [520, 165] width 516 height 29
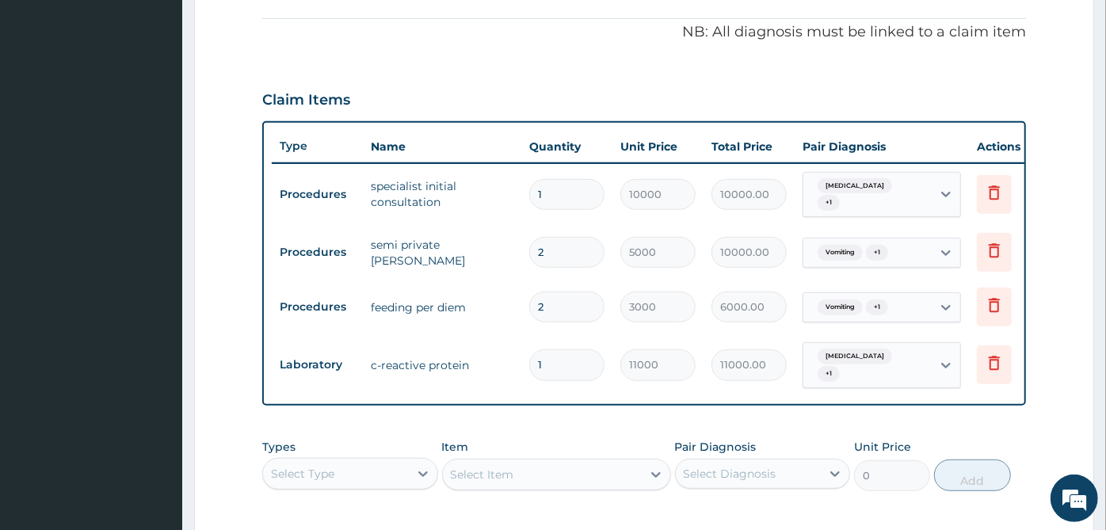
scroll to position [710, 0]
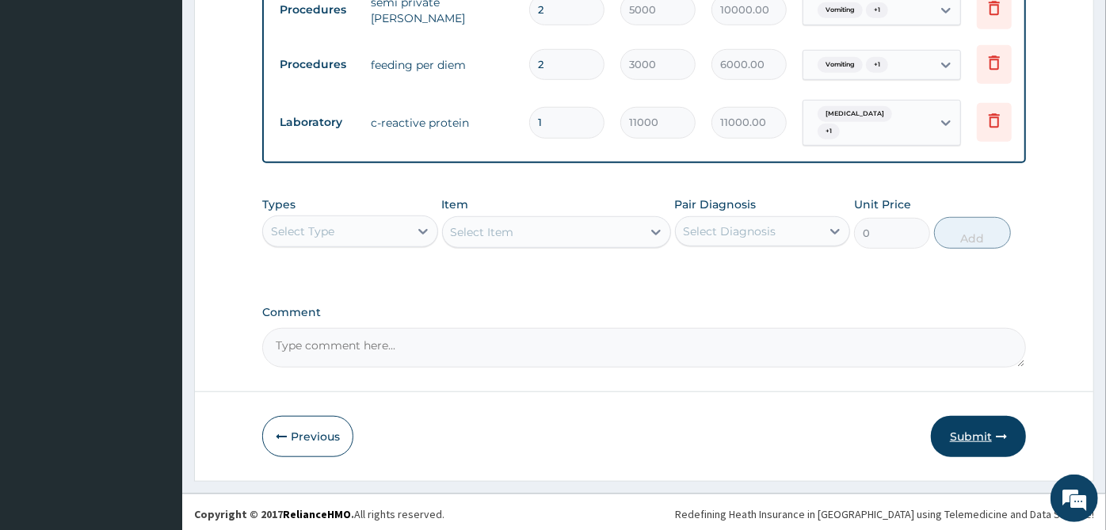
click at [993, 447] on button "Submit" at bounding box center [978, 436] width 95 height 41
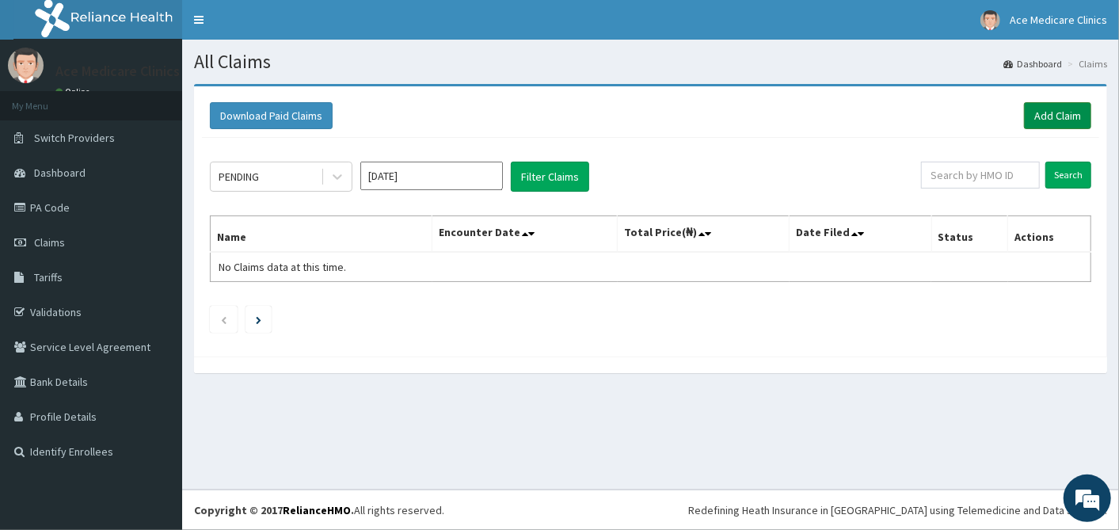
click at [1057, 124] on link "Add Claim" at bounding box center [1057, 115] width 67 height 27
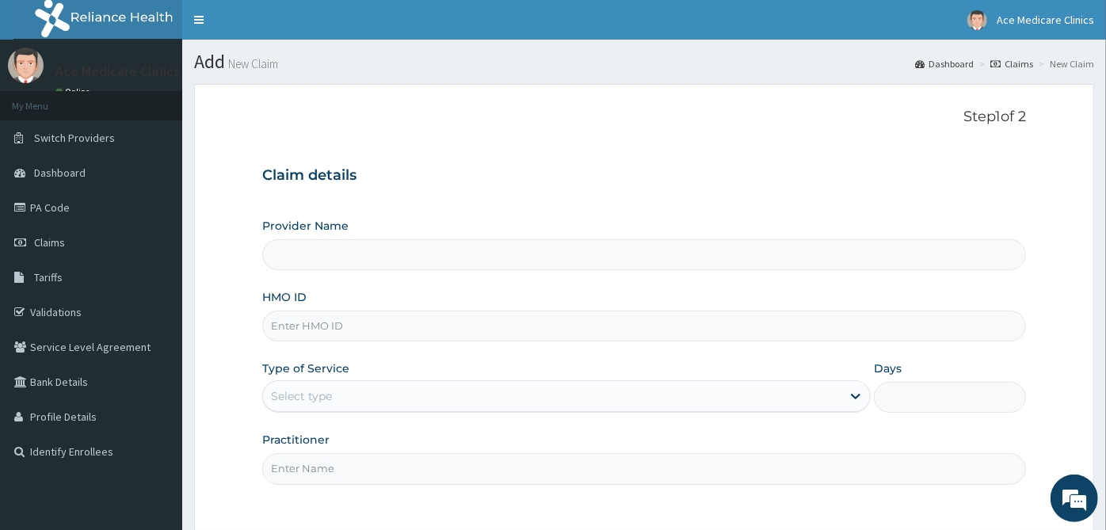
type input "ACE MEDICARE CLINICS- Ota"
click at [623, 328] on input "HMO ID" at bounding box center [643, 325] width 763 height 31
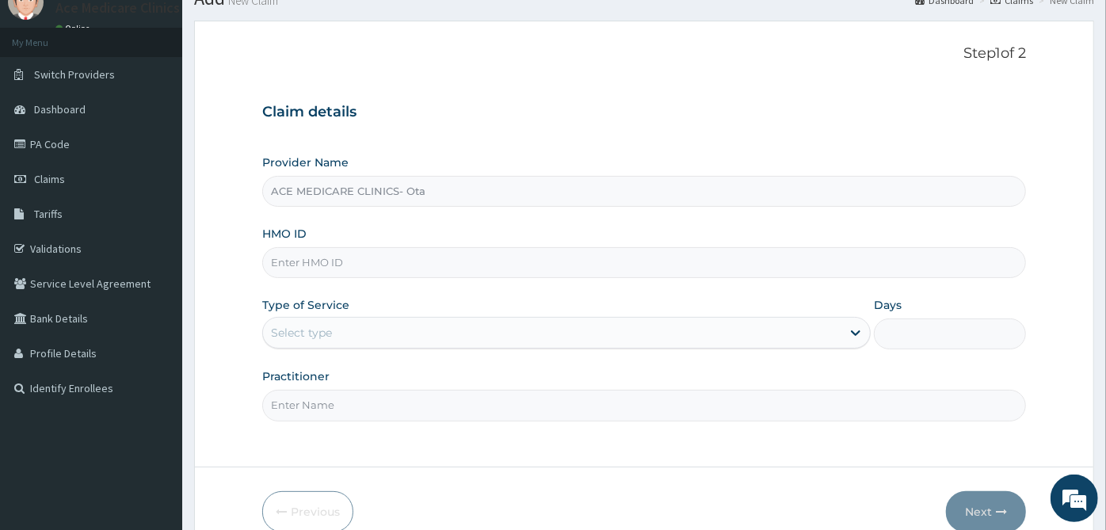
scroll to position [142, 0]
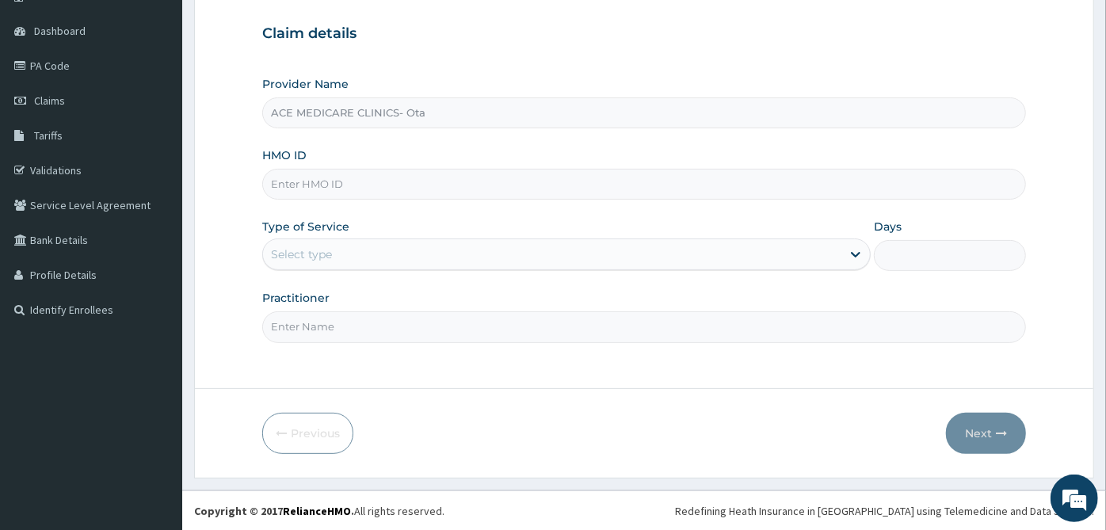
paste input "SUN/10032/E"
type input "SUN/10032/E"
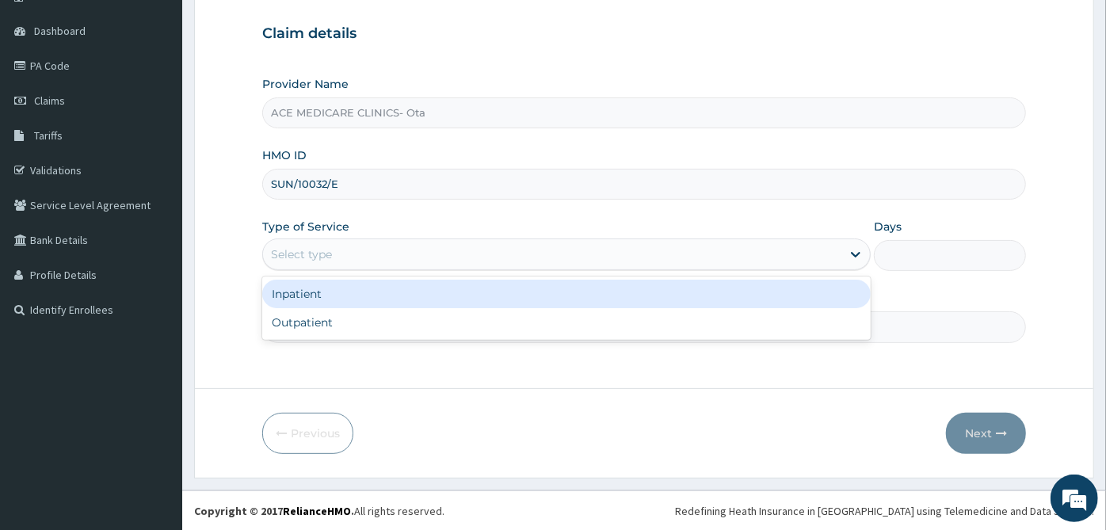
click at [666, 264] on div "Select type" at bounding box center [552, 254] width 578 height 25
click at [663, 291] on div "Inpatient" at bounding box center [566, 294] width 608 height 29
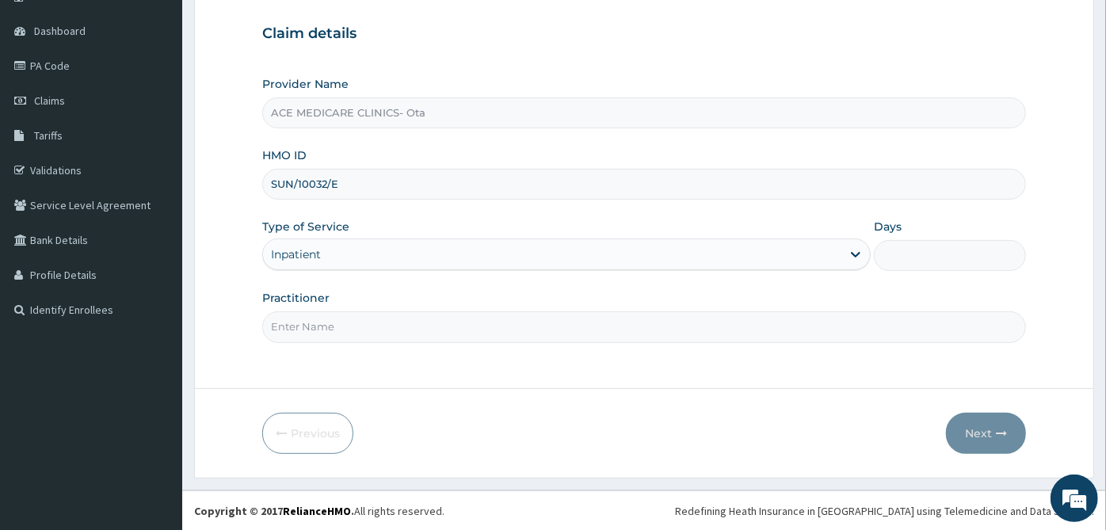
click at [902, 255] on input "Days" at bounding box center [950, 255] width 152 height 31
type input "4"
click at [867, 318] on input "Practitioner" at bounding box center [643, 326] width 763 height 31
type input "[PERSON_NAME]"
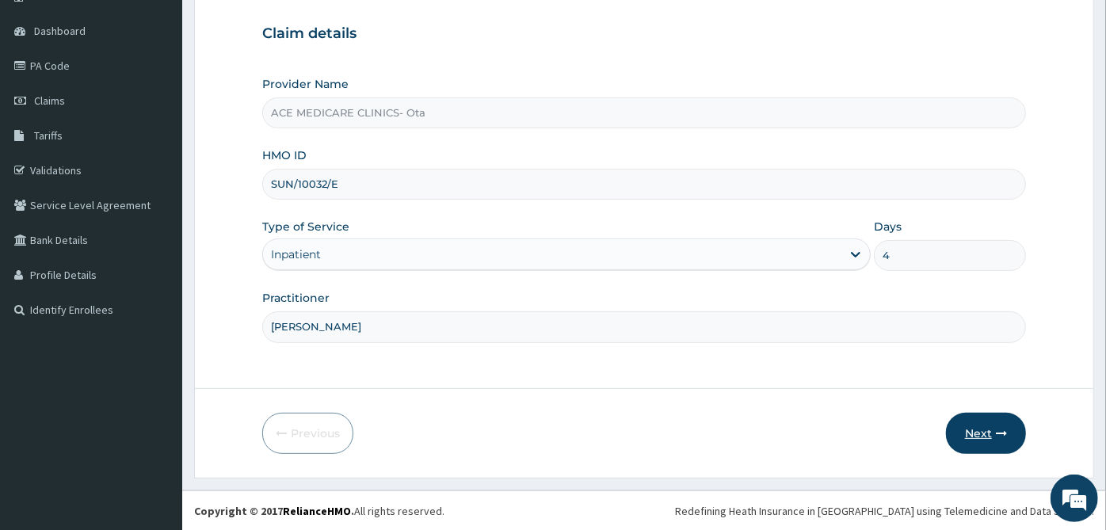
click at [991, 448] on button "Next" at bounding box center [986, 433] width 80 height 41
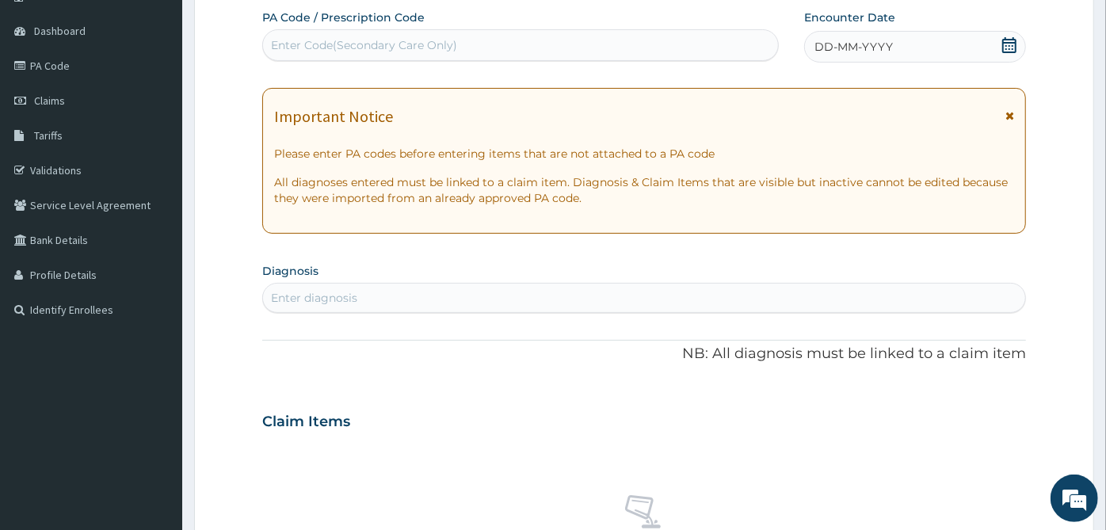
click at [529, 41] on div "Enter Code(Secondary Care Only)" at bounding box center [520, 44] width 515 height 25
paste input "PA/F3953A"
type input "PA/F3953A"
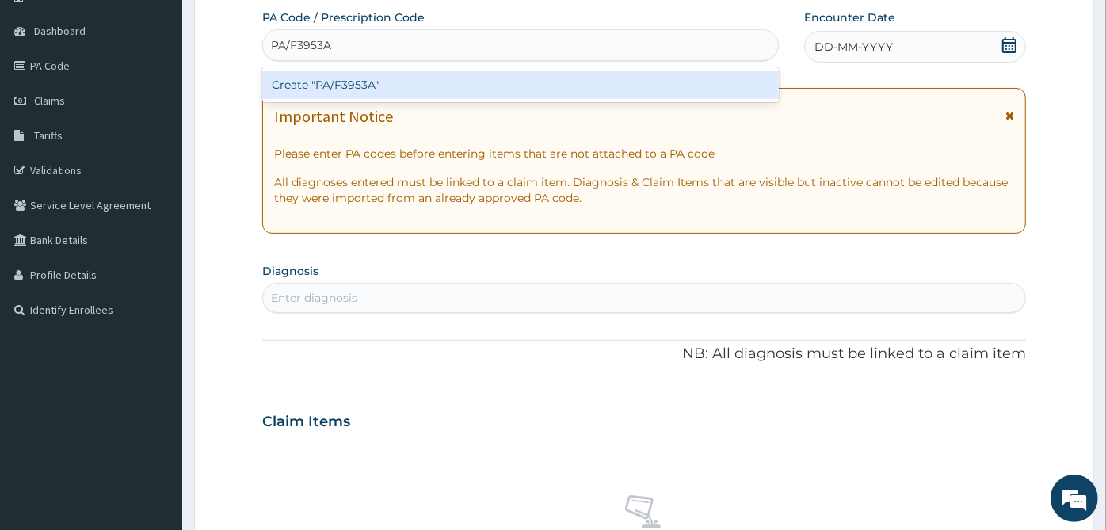
click at [529, 79] on div "Create "PA/F3953A"" at bounding box center [520, 84] width 516 height 29
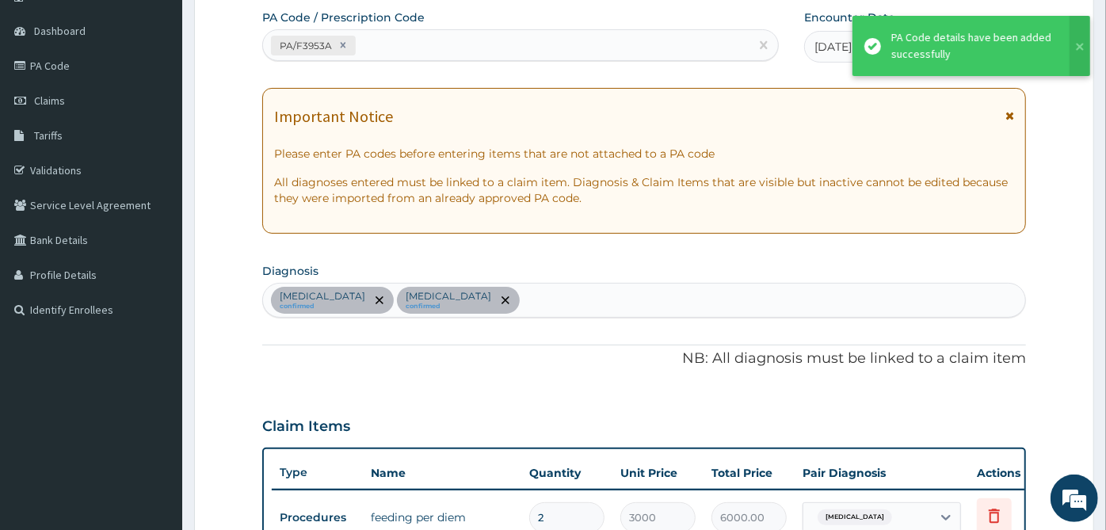
scroll to position [447, 0]
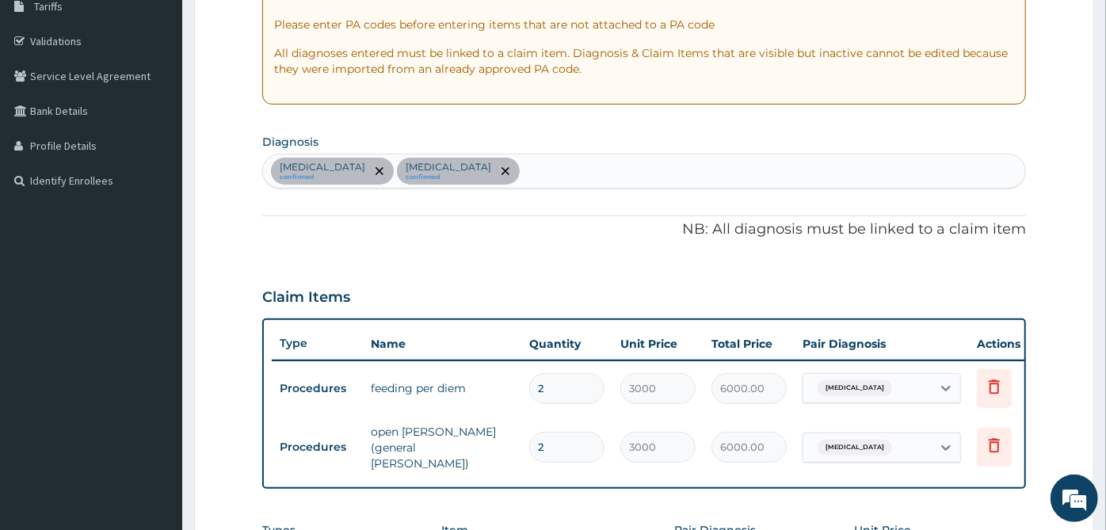
click at [615, 235] on p "NB: All diagnosis must be linked to a claim item" at bounding box center [643, 229] width 763 height 21
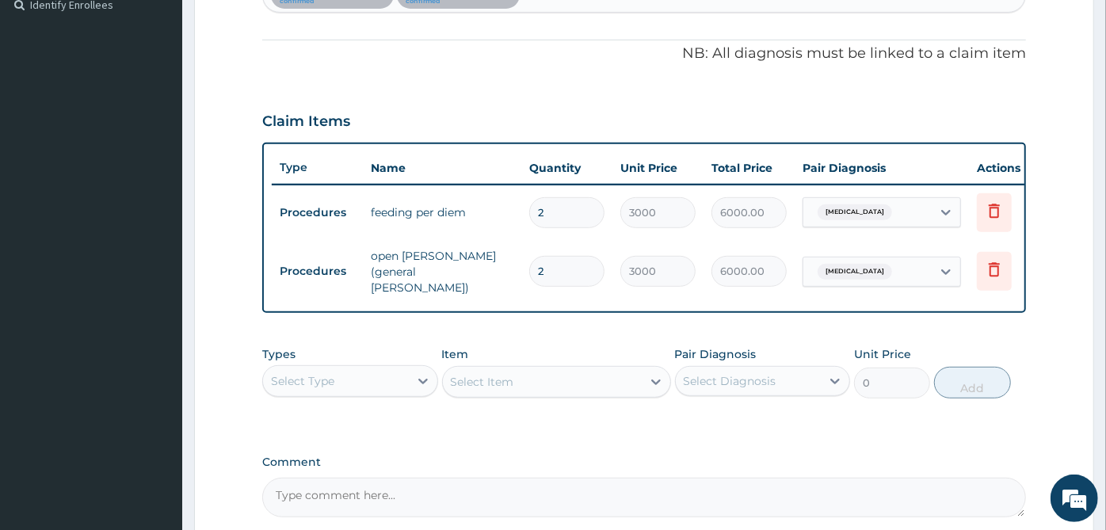
scroll to position [602, 0]
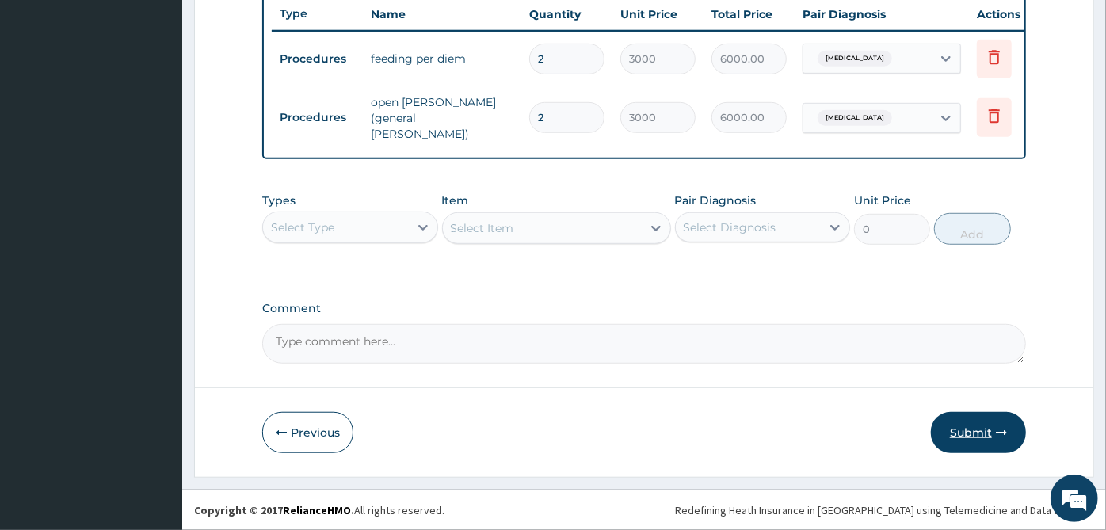
click at [973, 442] on button "Submit" at bounding box center [978, 432] width 95 height 41
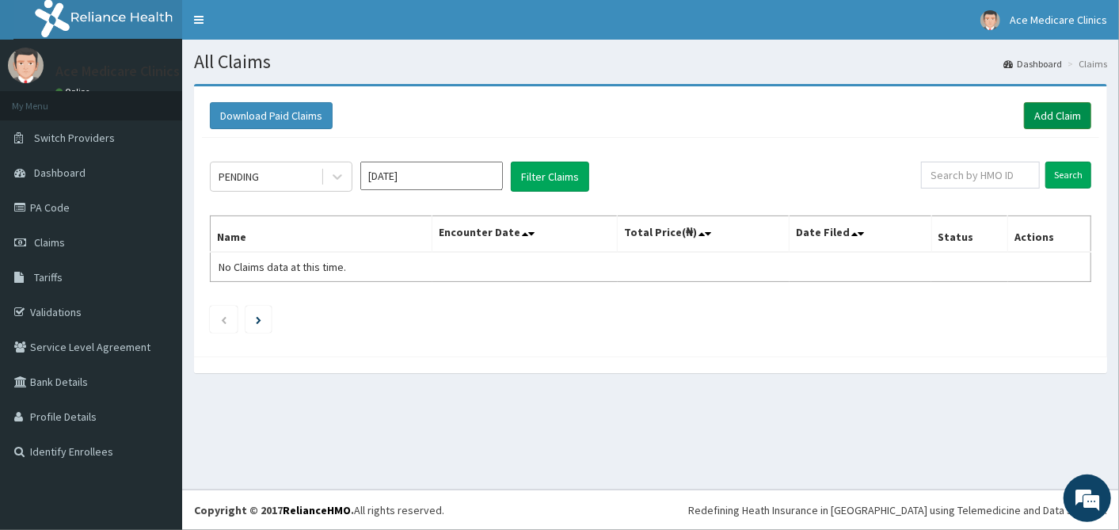
click at [1041, 106] on link "Add Claim" at bounding box center [1057, 115] width 67 height 27
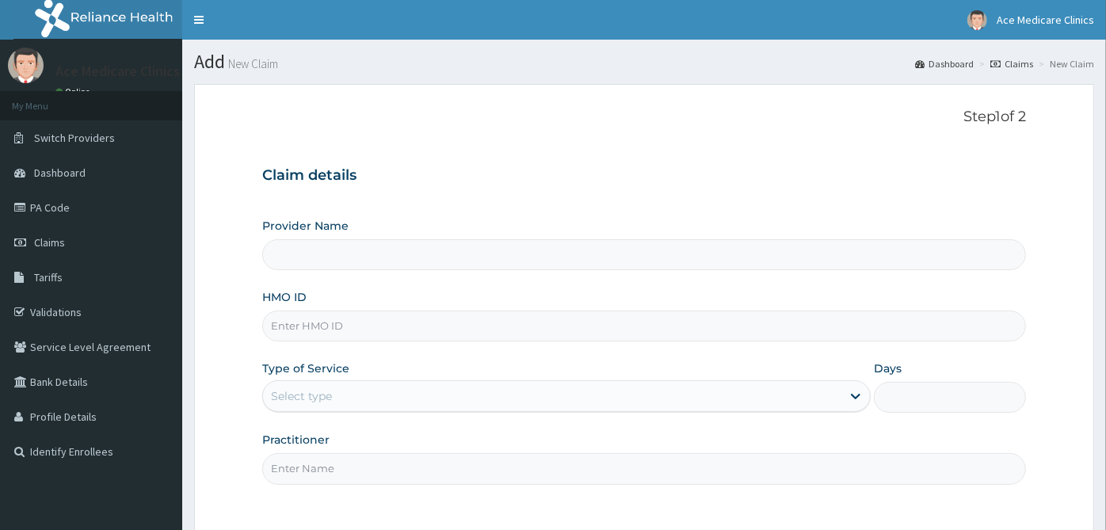
click at [367, 324] on input "HMO ID" at bounding box center [643, 325] width 763 height 31
paste input "sun/10032/e"
type input "sun/10032/e"
type input "ACE MEDICARE CLINICS- Ota"
type input "sun/10032/e"
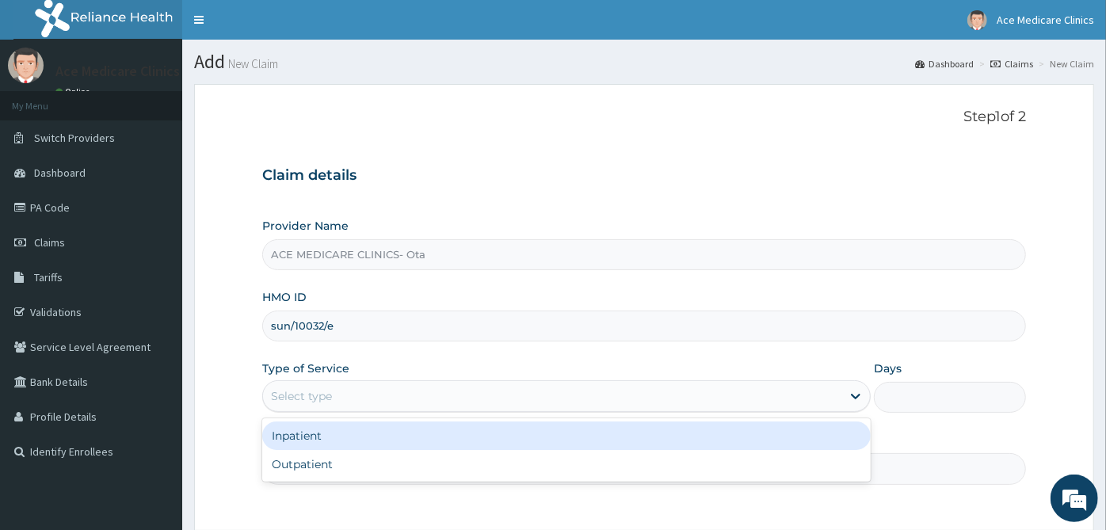
click at [431, 402] on div "Select type" at bounding box center [552, 395] width 578 height 25
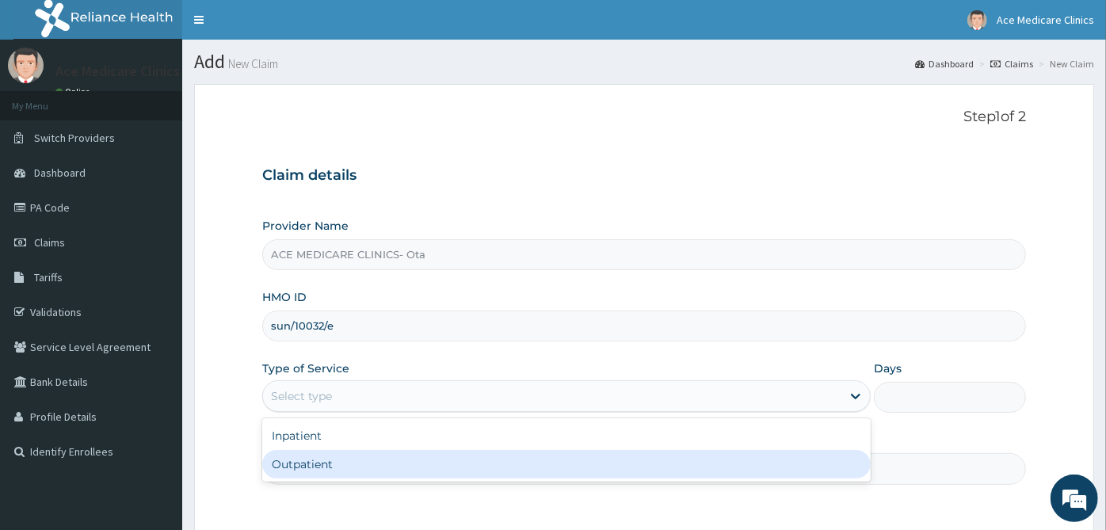
click at [426, 463] on div "Outpatient" at bounding box center [566, 464] width 608 height 29
type input "1"
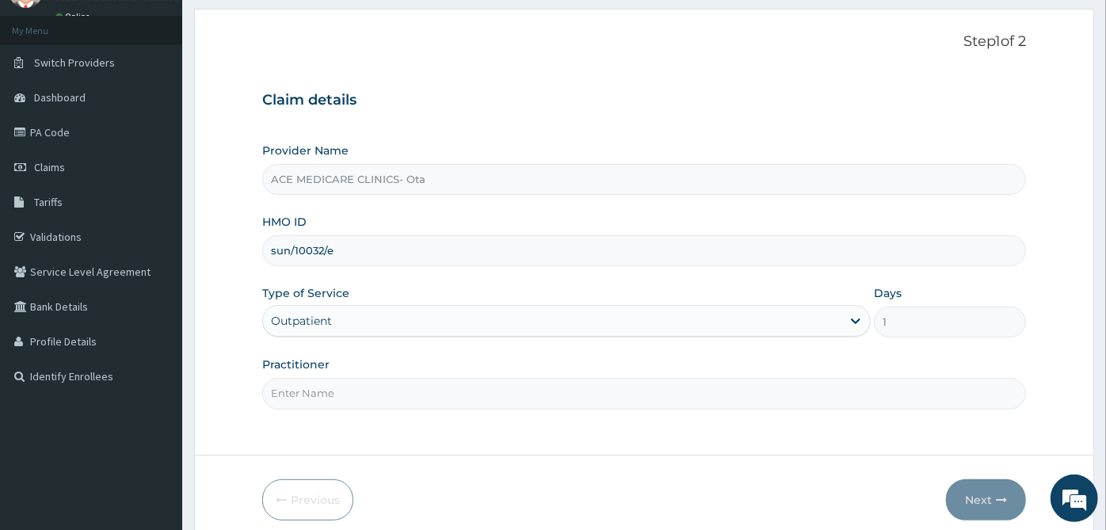
scroll to position [142, 0]
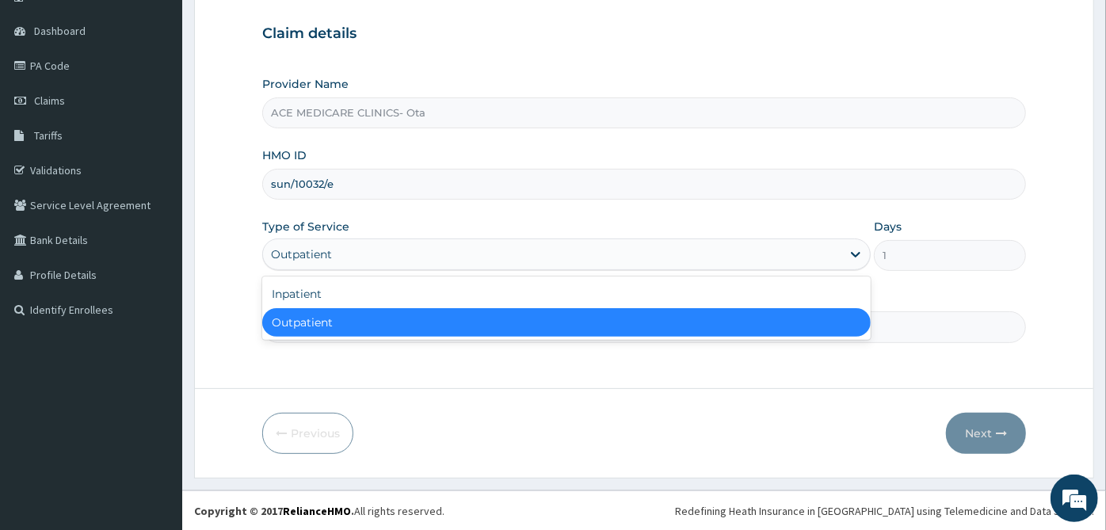
click at [477, 242] on div "Outpatient" at bounding box center [552, 254] width 578 height 25
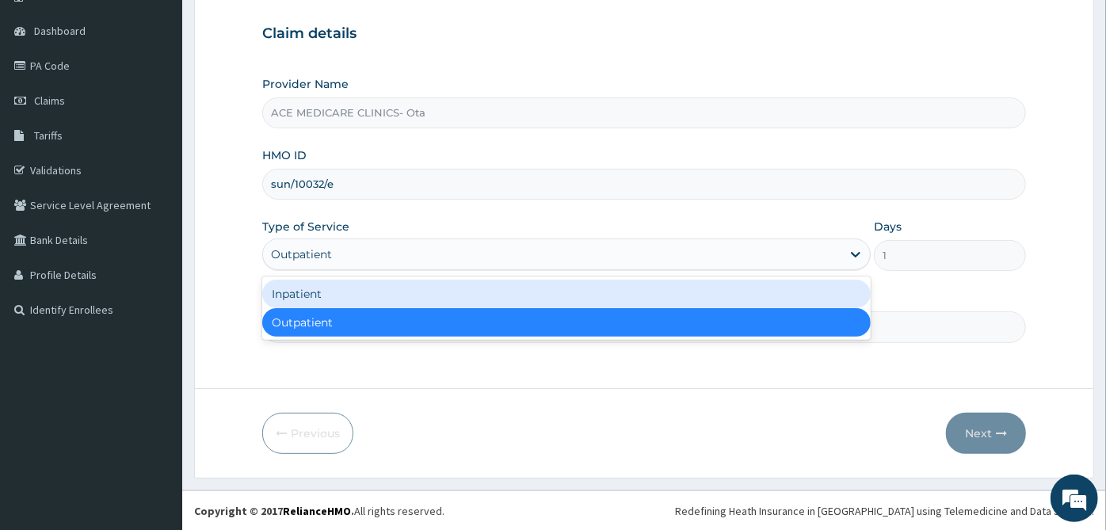
click at [475, 303] on div "Inpatient" at bounding box center [566, 294] width 608 height 29
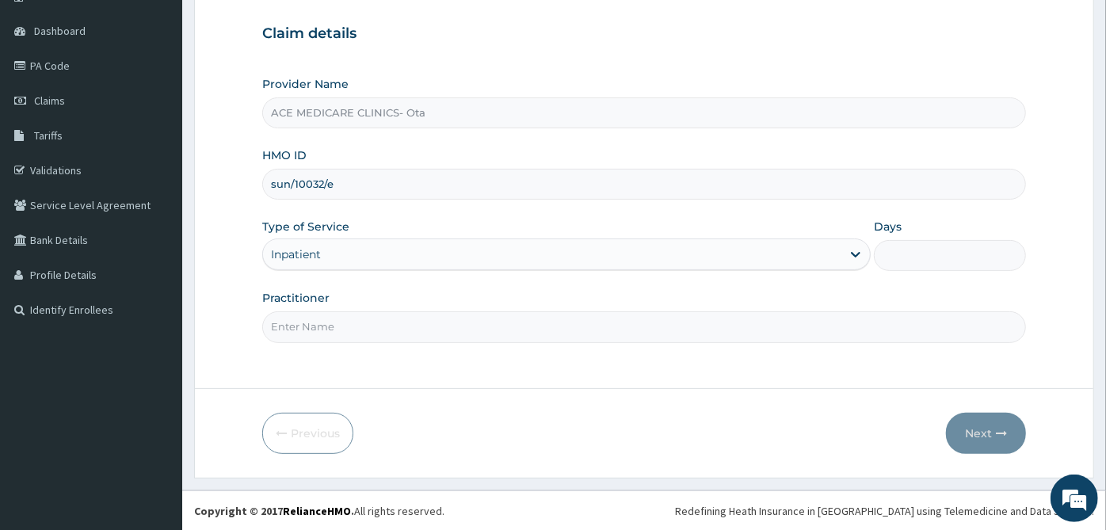
scroll to position [0, 0]
click at [967, 265] on input "Days" at bounding box center [950, 255] width 152 height 31
type input "4"
click at [640, 333] on input "Practitioner" at bounding box center [643, 326] width 763 height 31
type input "[PERSON_NAME]"
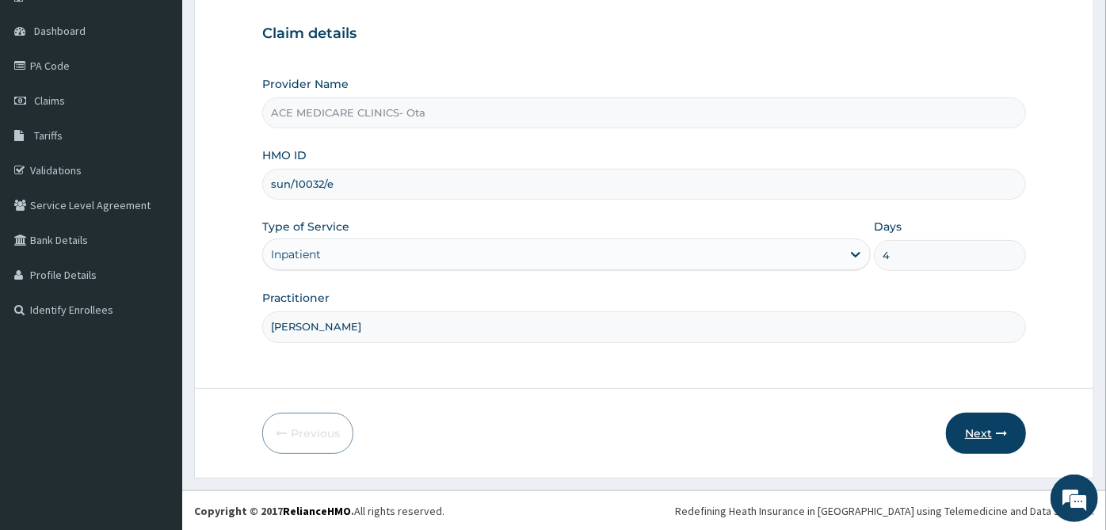
click at [970, 426] on button "Next" at bounding box center [986, 433] width 80 height 41
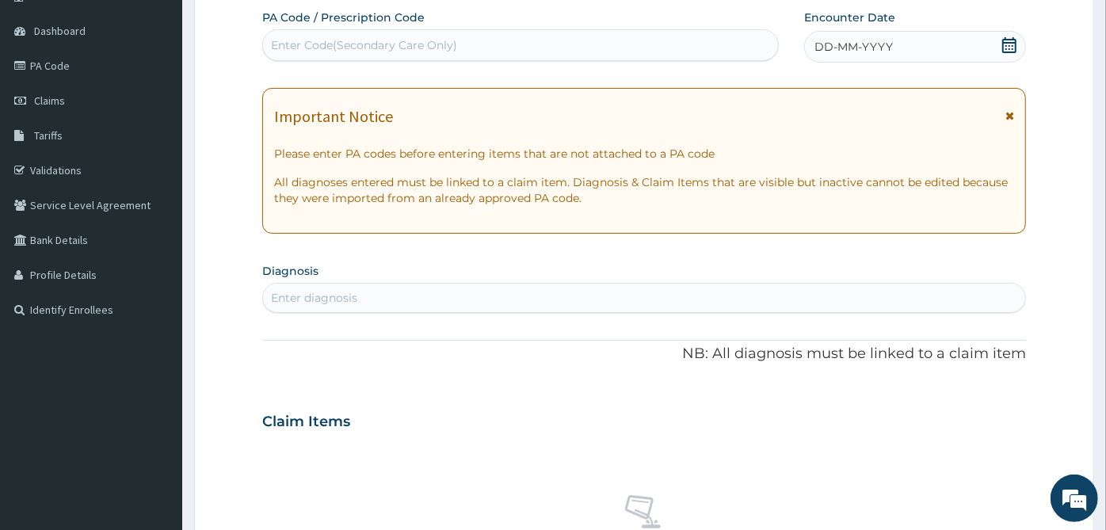
click at [505, 45] on div "Enter Code(Secondary Care Only)" at bounding box center [520, 44] width 515 height 25
click at [417, 40] on div "Enter Code(Secondary Care Only)" at bounding box center [364, 45] width 186 height 16
paste input "PA/0A95EE"
type input "PA/0A95EE"
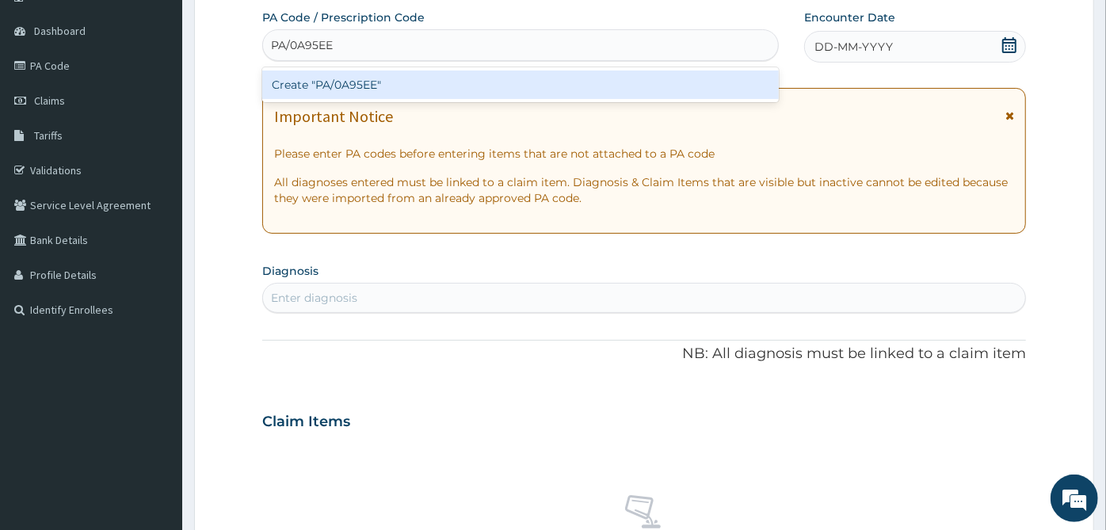
click at [413, 70] on div "Create "PA/0A95EE"" at bounding box center [520, 84] width 516 height 29
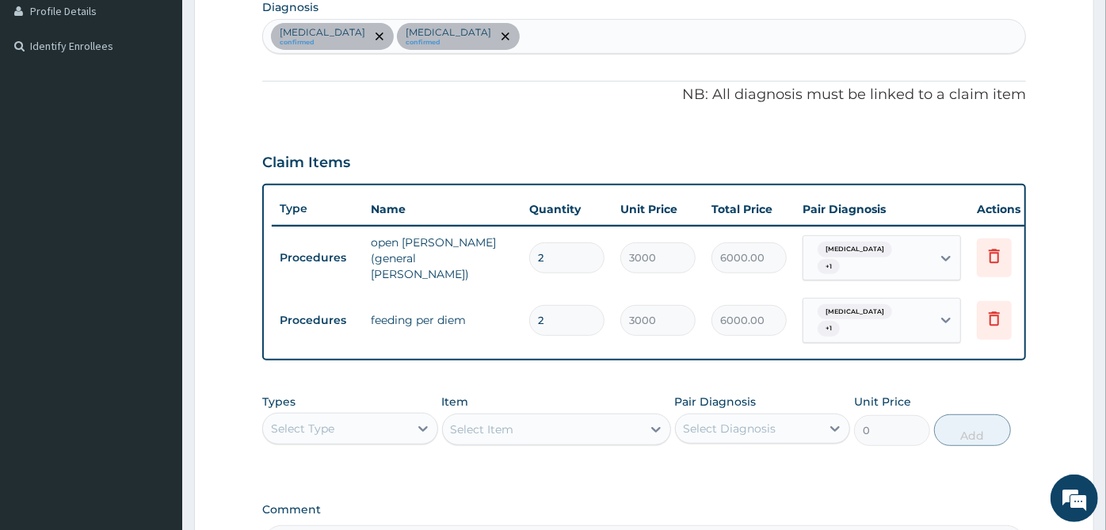
scroll to position [581, 0]
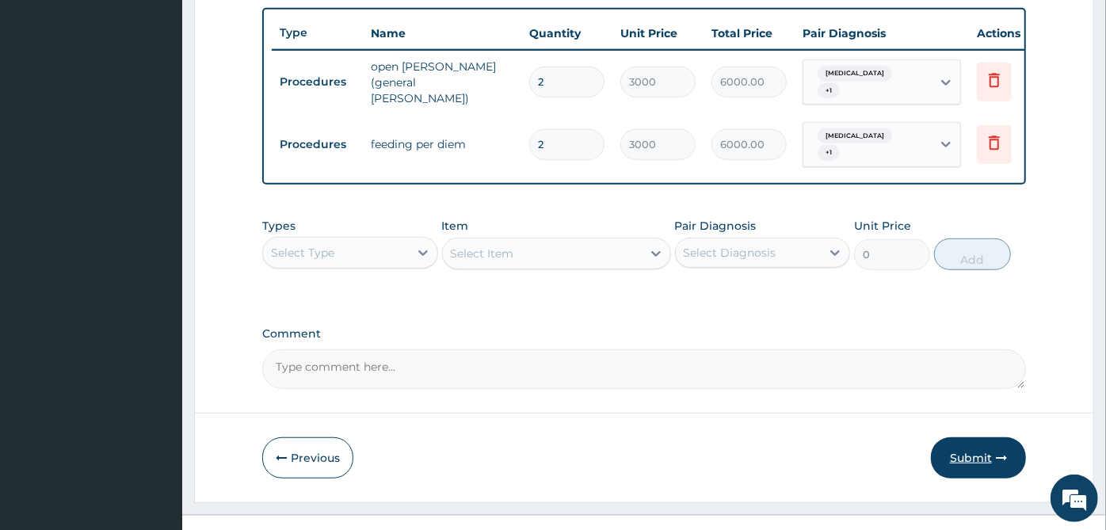
click at [959, 445] on button "Submit" at bounding box center [978, 457] width 95 height 41
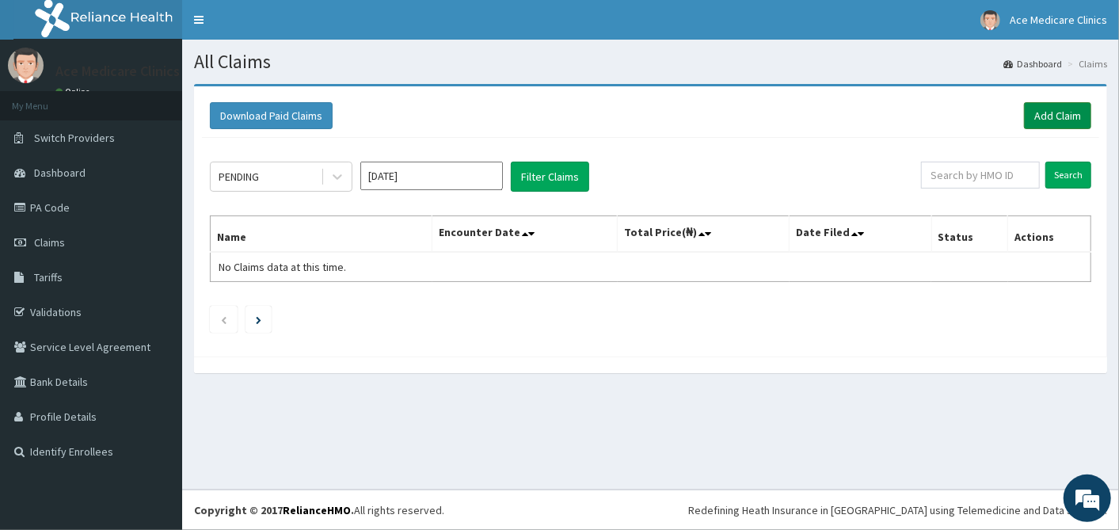
drag, startPoint x: 0, startPoint y: 0, endPoint x: 1055, endPoint y: 117, distance: 1061.4
click at [1055, 117] on link "Add Claim" at bounding box center [1057, 115] width 67 height 27
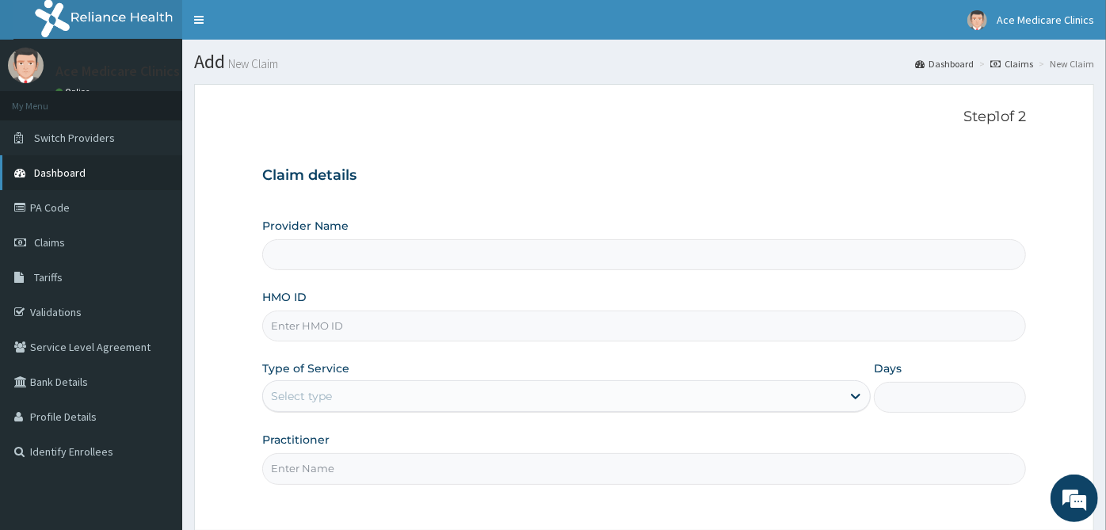
type input "ACE MEDICARE CLINICS- Ota"
click at [331, 328] on input "HMO ID" at bounding box center [643, 325] width 763 height 31
paste input "PA/0A95EE"
type input "P"
click at [545, 310] on input "HMO ID" at bounding box center [643, 325] width 763 height 31
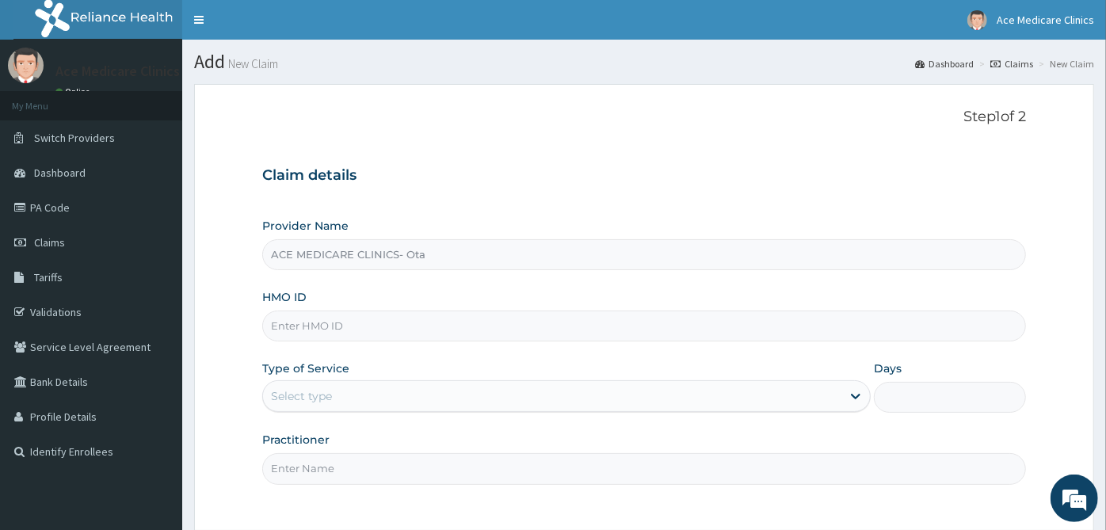
type input "sun/10032/e"
type input "4"
type input "[PERSON_NAME]"
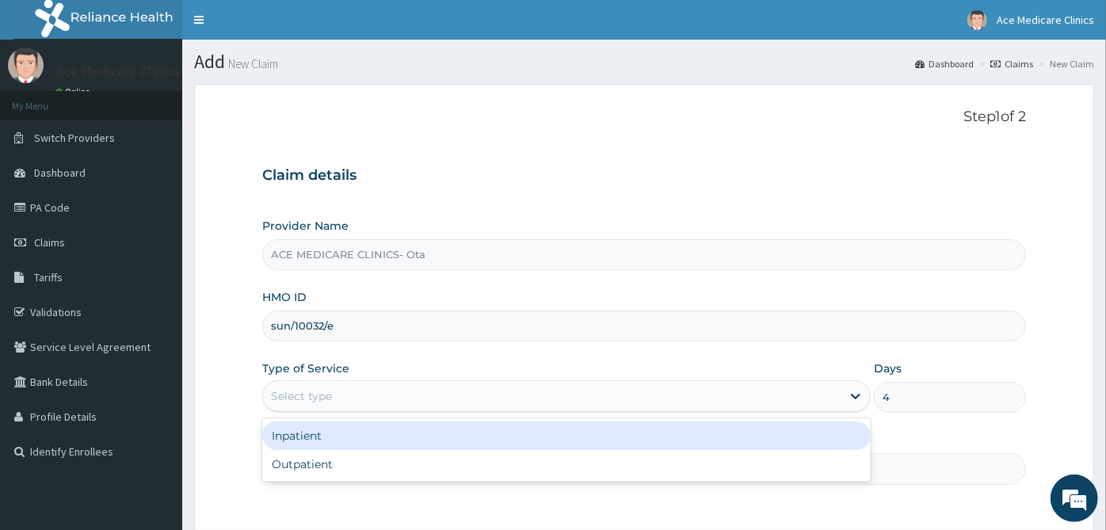
click at [362, 388] on div "Select type" at bounding box center [552, 395] width 578 height 25
click at [375, 439] on div "Inpatient" at bounding box center [566, 435] width 608 height 29
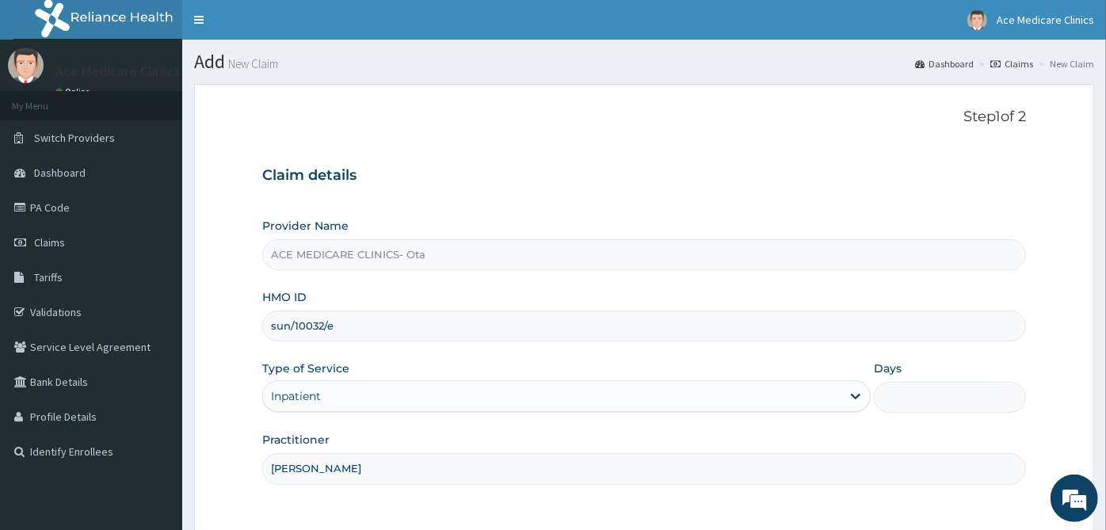
click at [927, 405] on input "Days" at bounding box center [950, 397] width 152 height 31
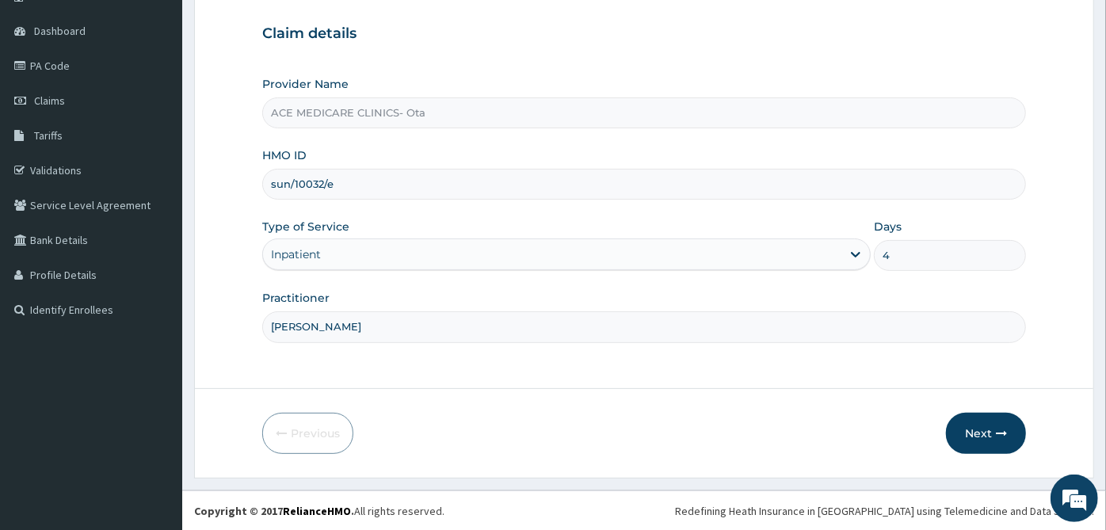
type input "4"
click at [694, 314] on input "[PERSON_NAME]" at bounding box center [643, 326] width 763 height 31
drag, startPoint x: 317, startPoint y: 329, endPoint x: 483, endPoint y: 322, distance: 166.4
click at [483, 322] on input "[PERSON_NAME] dr [PERSON_NAME]" at bounding box center [643, 326] width 763 height 31
type input "[PERSON_NAME]"
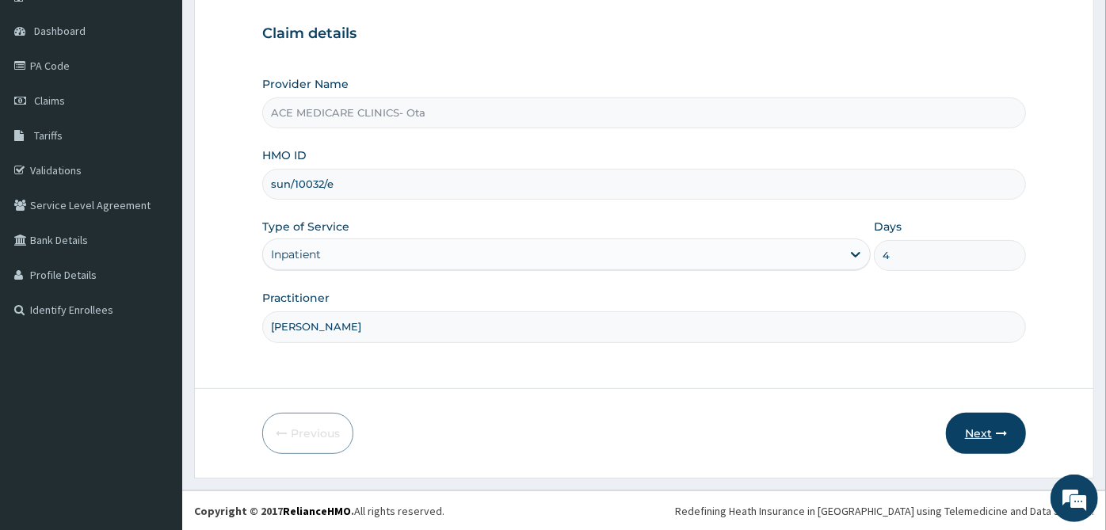
click at [1010, 432] on button "Next" at bounding box center [986, 433] width 80 height 41
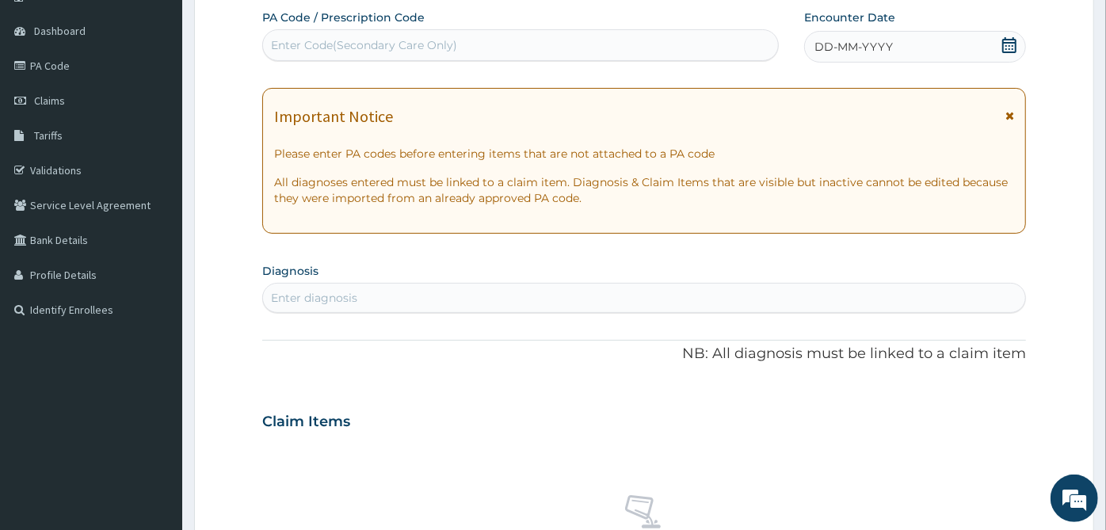
click at [660, 49] on div "Enter Code(Secondary Care Only)" at bounding box center [520, 44] width 515 height 25
paste input "PA/B8E3F2"
type input "PA/B8E3F2"
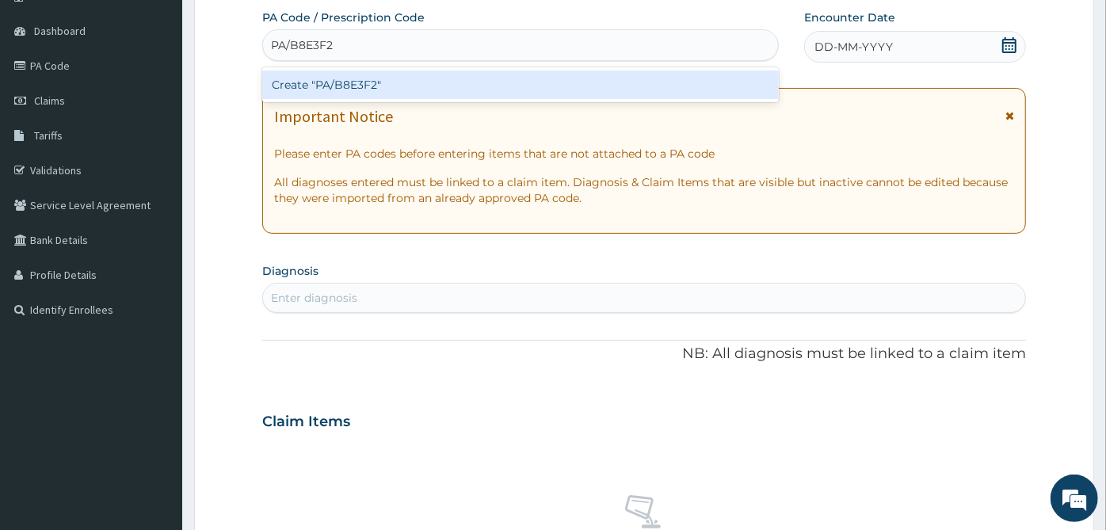
click at [649, 99] on div "Create "PA/B8E3F2"" at bounding box center [520, 84] width 516 height 35
click at [639, 89] on div "Create "PA/B8E3F2"" at bounding box center [520, 84] width 516 height 29
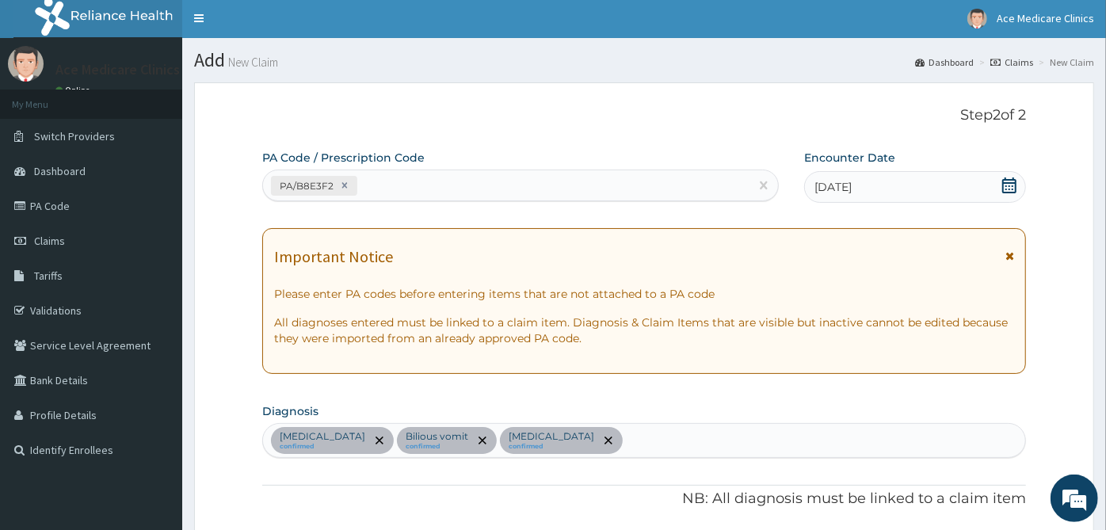
scroll to position [0, 0]
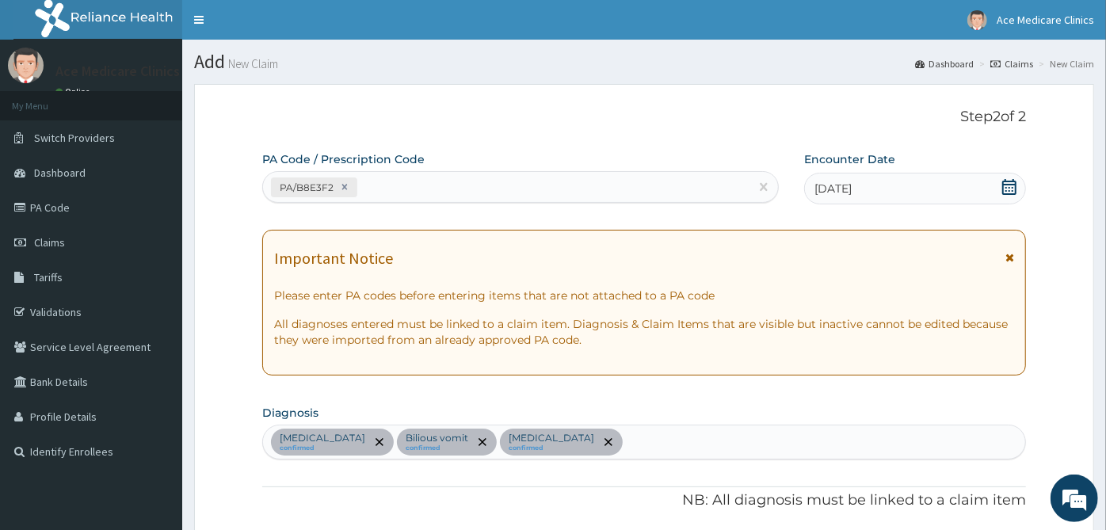
click at [655, 194] on div "PA/B8E3F2" at bounding box center [506, 187] width 486 height 26
paste input "PA/0A95EE"
type input "PA/0A95EE"
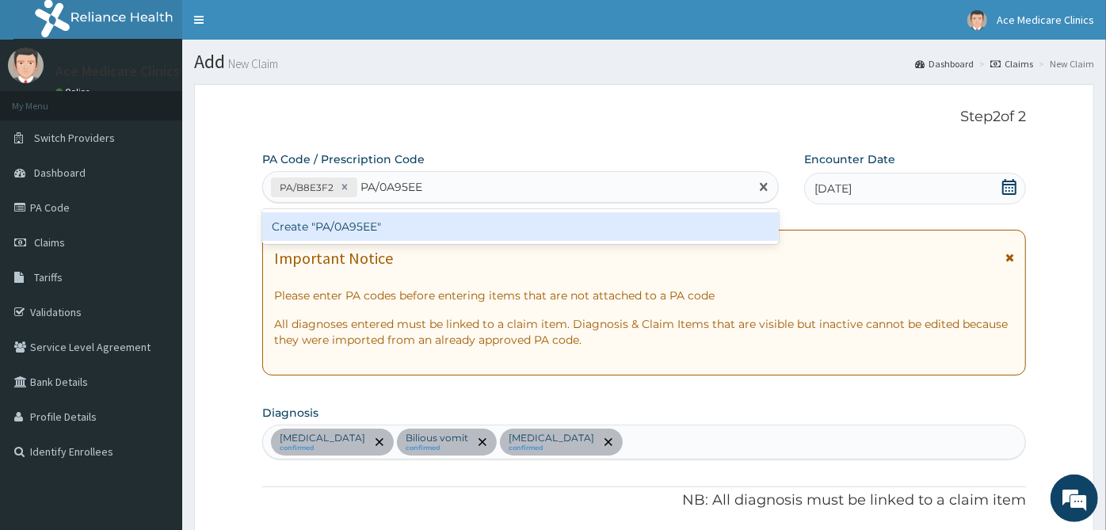
click at [660, 230] on div "Create "PA/0A95EE"" at bounding box center [520, 226] width 516 height 29
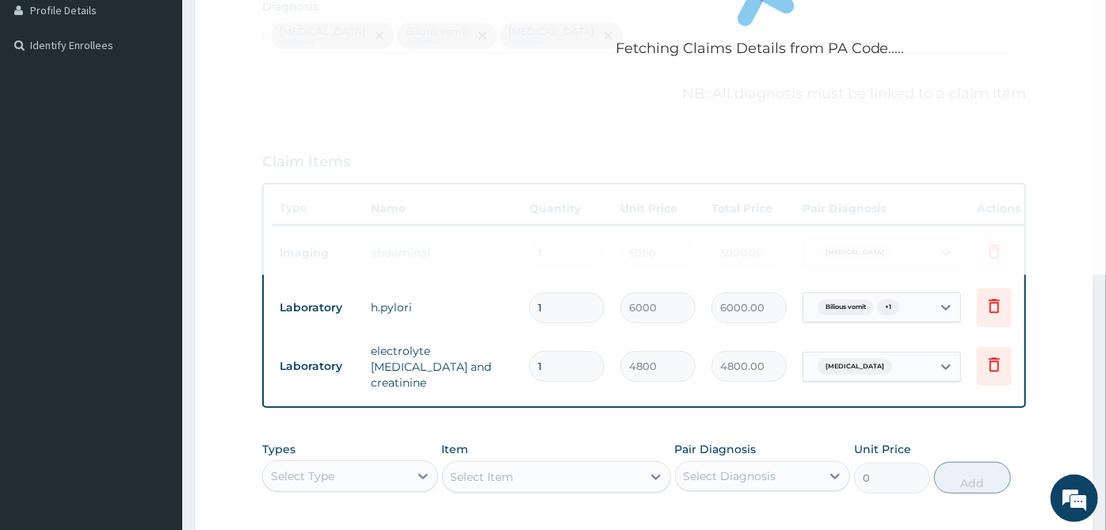
scroll to position [440, 0]
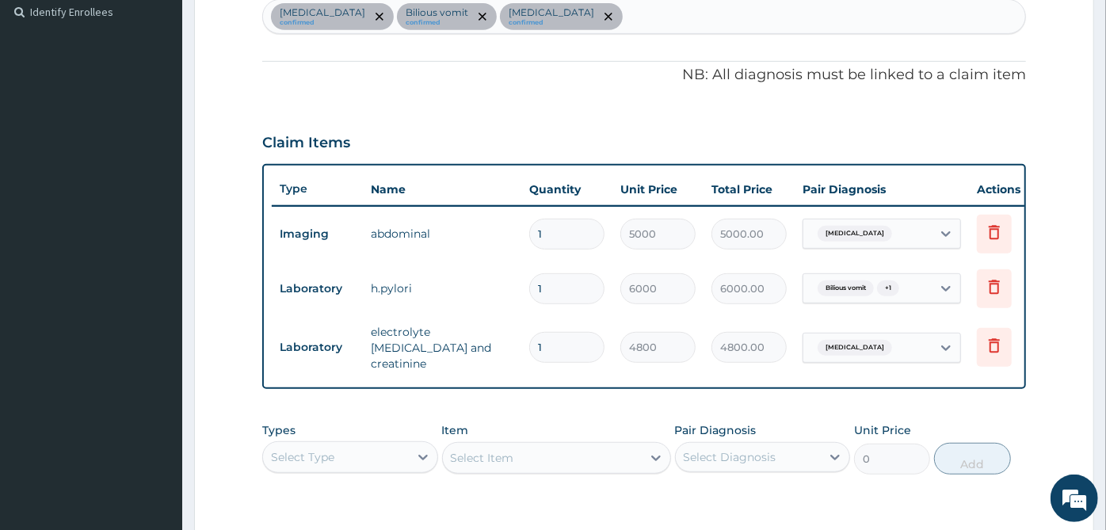
click at [485, 409] on div "PA Code / Prescription Code PA/B8E3F2 PA Code has already been used: PA/0A95EE …" at bounding box center [643, 152] width 763 height 881
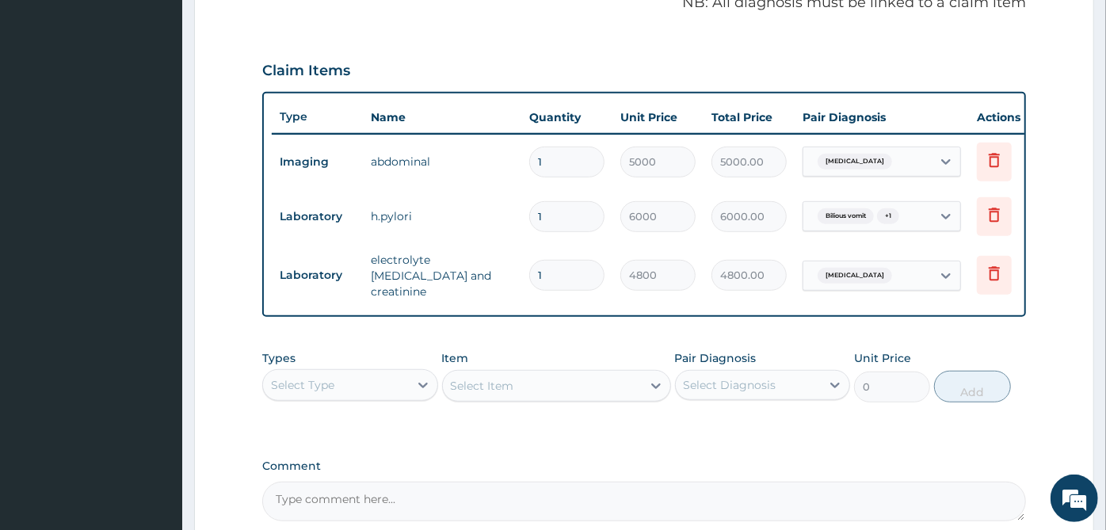
scroll to position [670, 0]
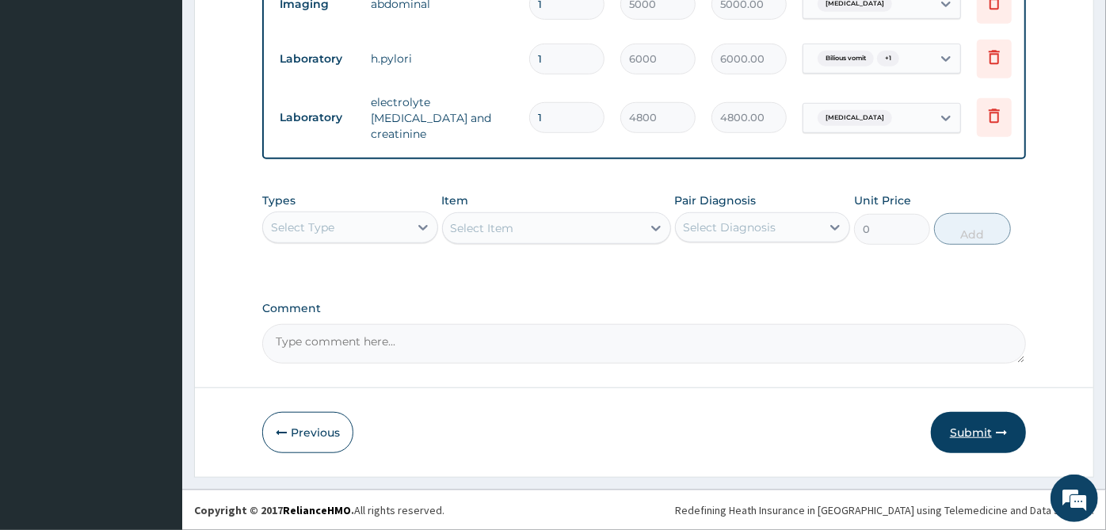
click at [957, 415] on button "Submit" at bounding box center [978, 432] width 95 height 41
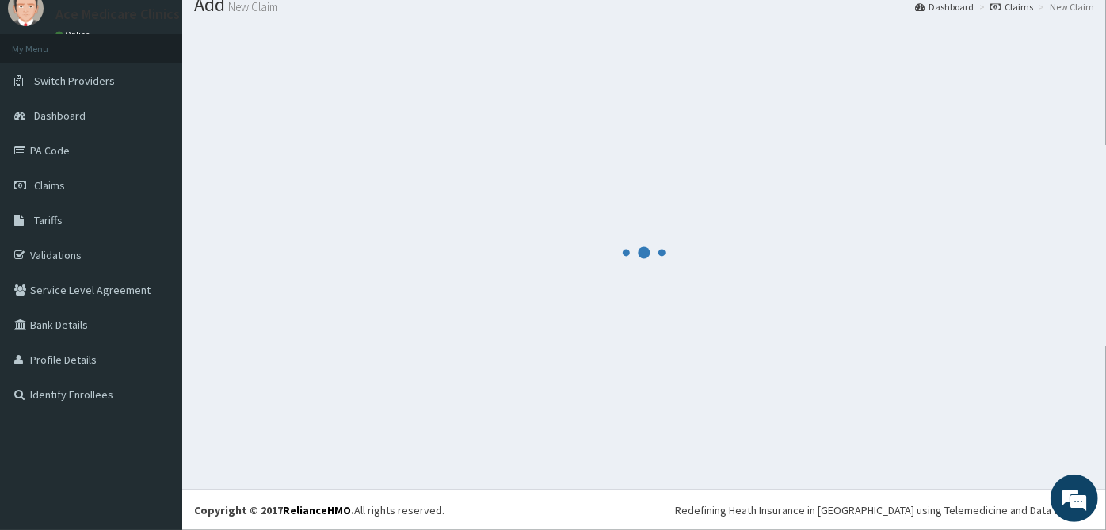
scroll to position [56, 0]
